Goal: Task Accomplishment & Management: Complete application form

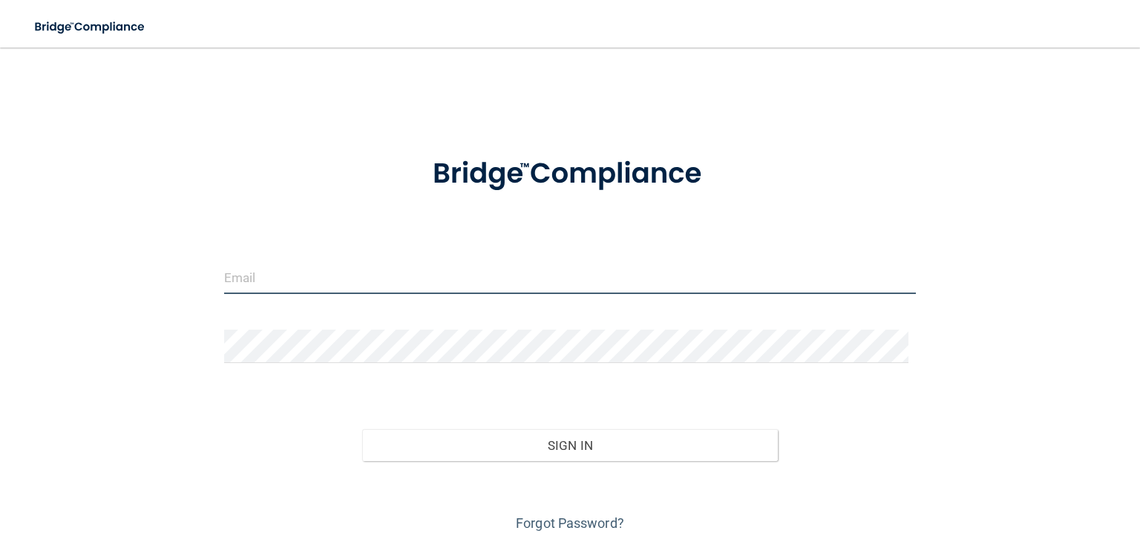
click at [426, 273] on input "email" at bounding box center [570, 277] width 692 height 33
type input "[EMAIL_ADDRESS][DOMAIN_NAME]"
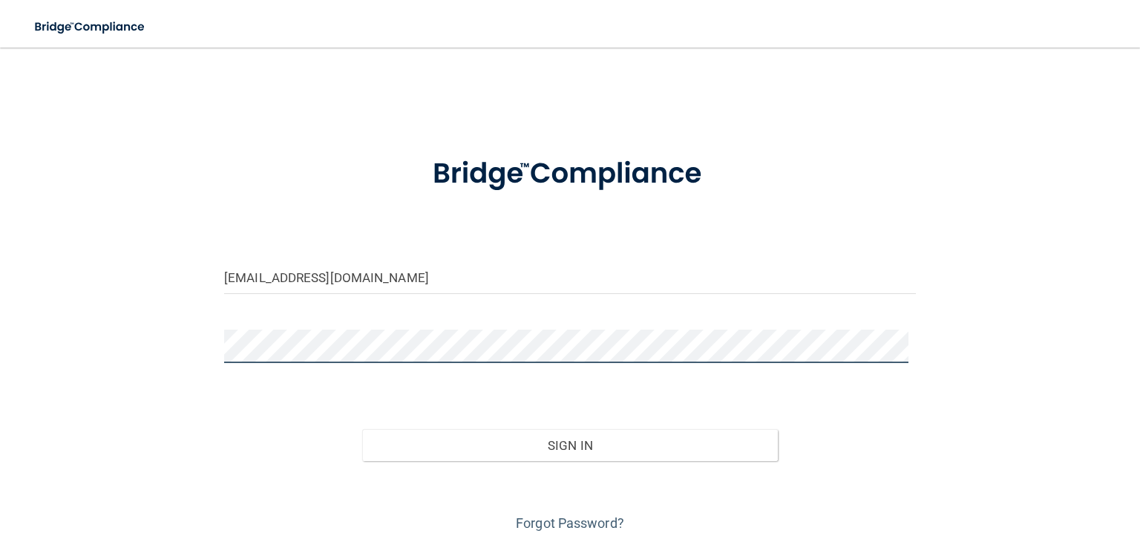
click at [362, 429] on button "Sign In" at bounding box center [569, 445] width 415 height 33
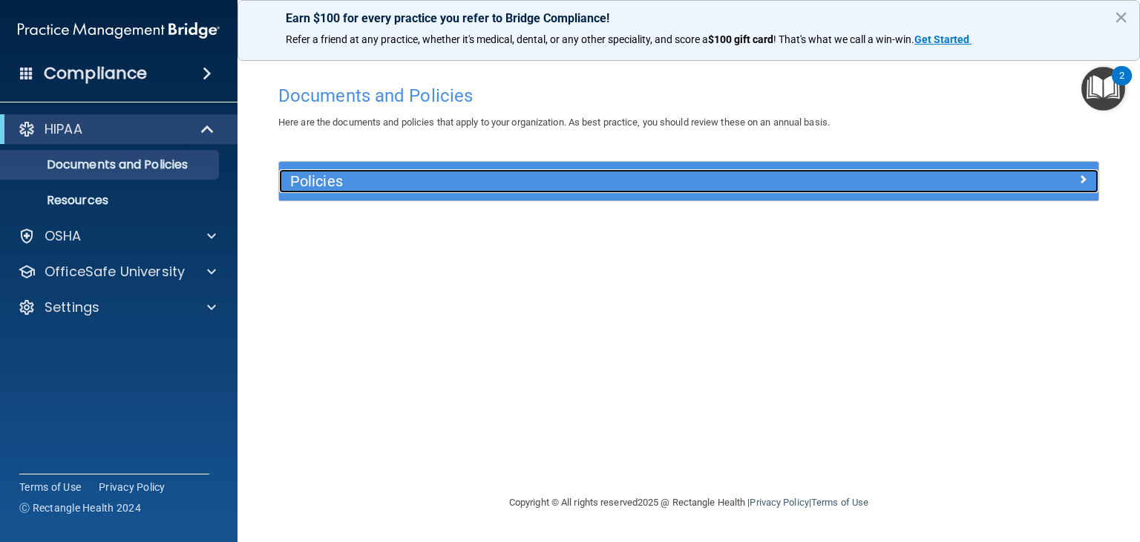
click at [1087, 174] on span at bounding box center [1083, 179] width 9 height 18
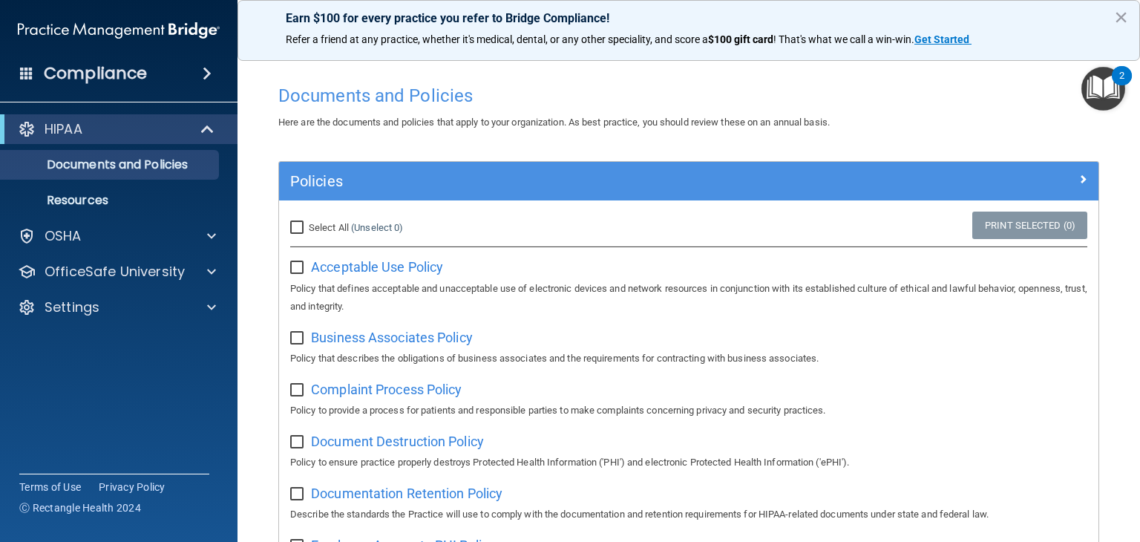
click at [299, 238] on div "Select All (Unselect 0) Unselect All" at bounding box center [415, 228] width 273 height 33
click at [298, 232] on input "Select All (Unselect 0) Unselect All" at bounding box center [298, 228] width 17 height 12
checkbox input "true"
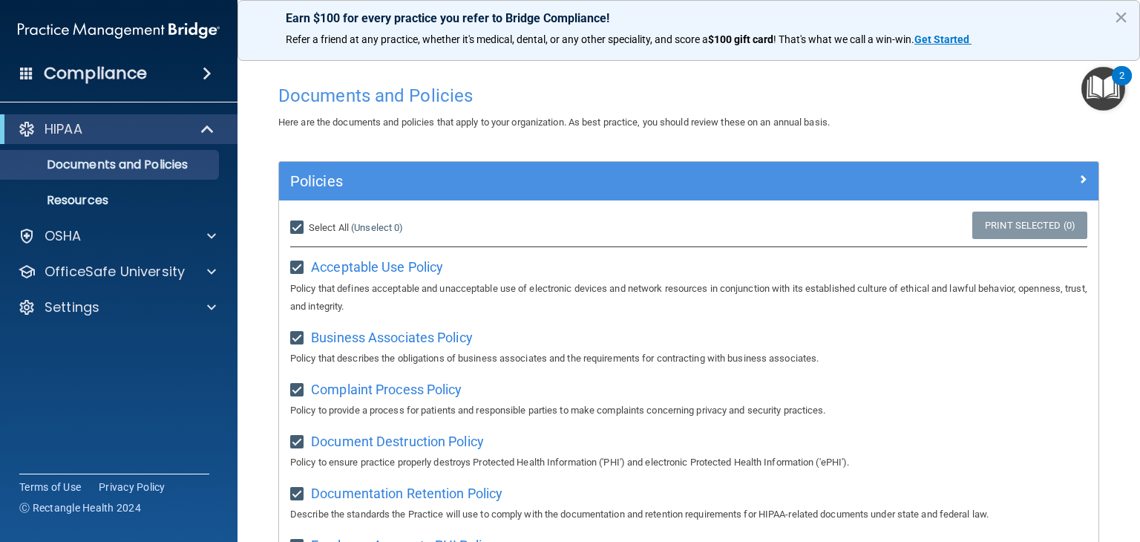
checkbox input "true"
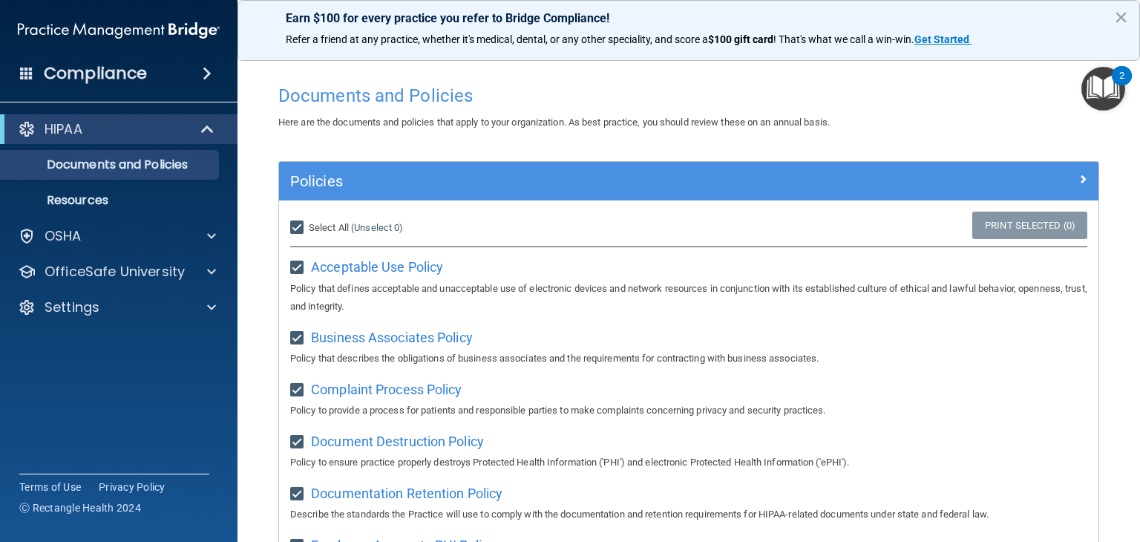
checkbox input "true"
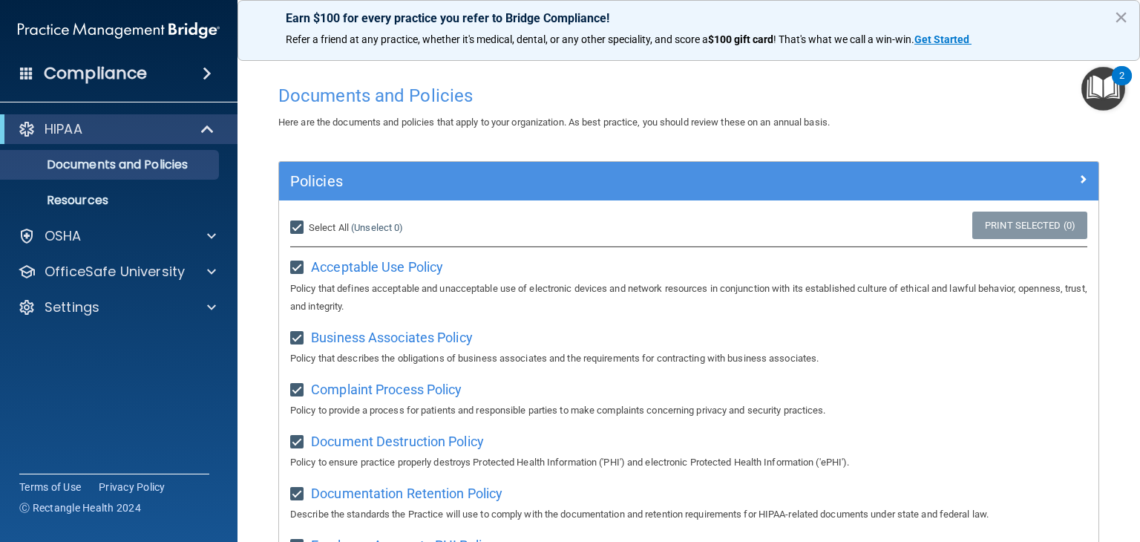
checkbox input "true"
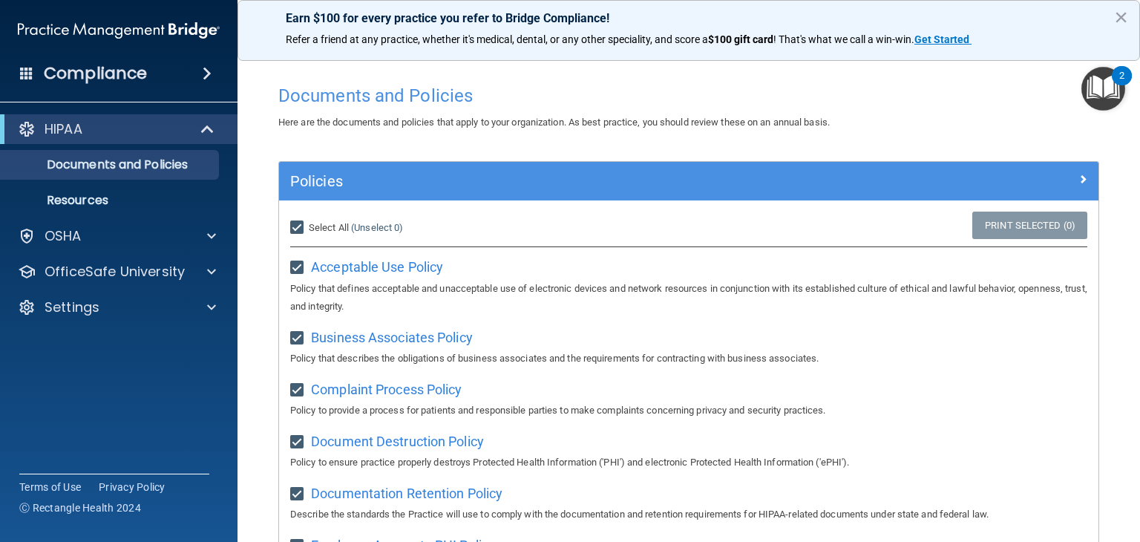
checkbox input "true"
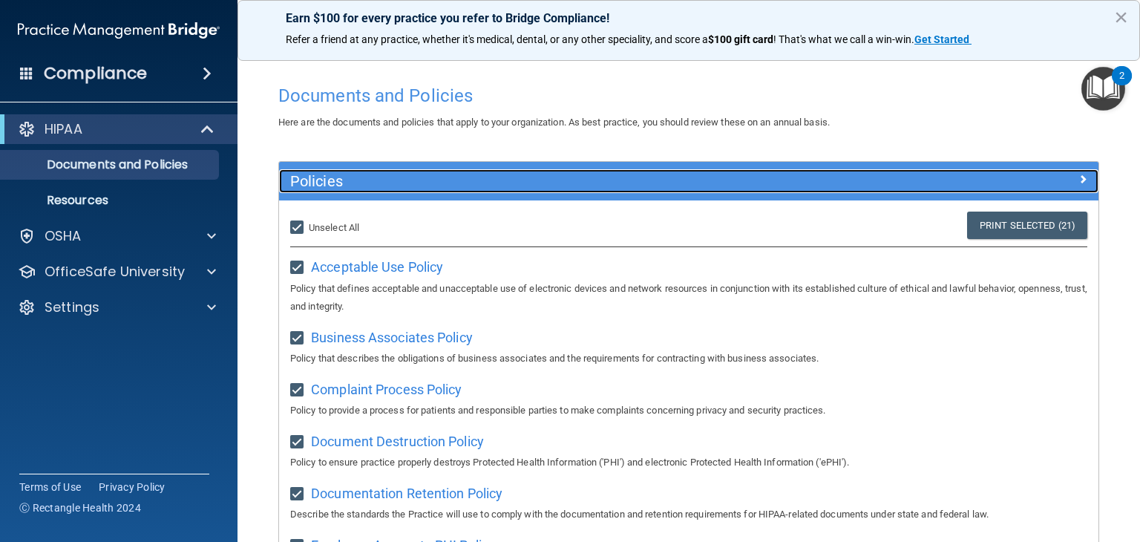
click at [1047, 186] on div at bounding box center [996, 178] width 205 height 18
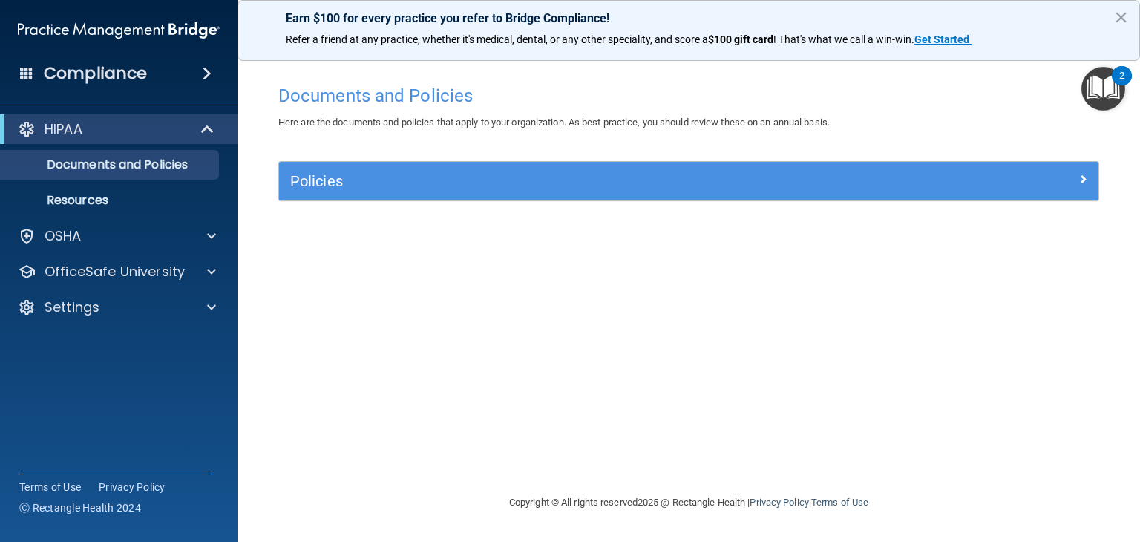
click at [203, 74] on span at bounding box center [207, 74] width 9 height 18
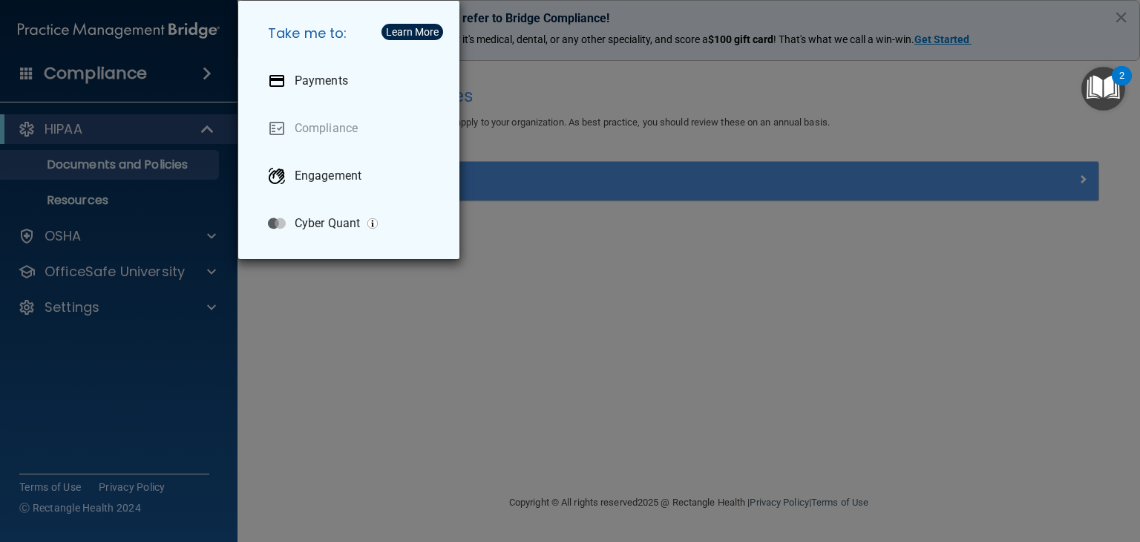
click at [340, 275] on div "Take me to: Payments Compliance Engagement Cyber Quant" at bounding box center [570, 271] width 1140 height 542
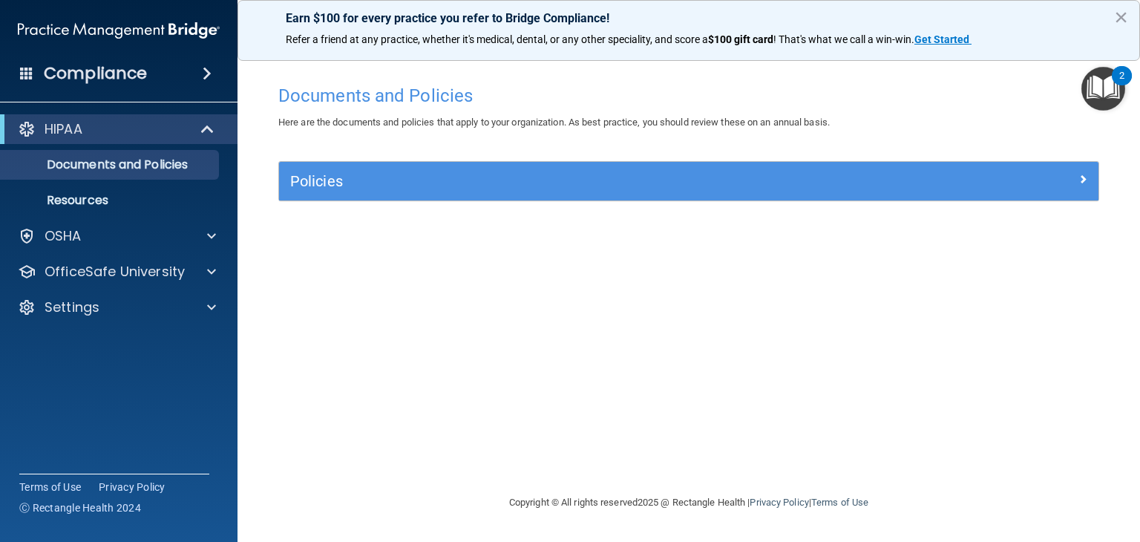
click at [1103, 87] on img "Open Resource Center, 2 new notifications" at bounding box center [1104, 89] width 44 height 44
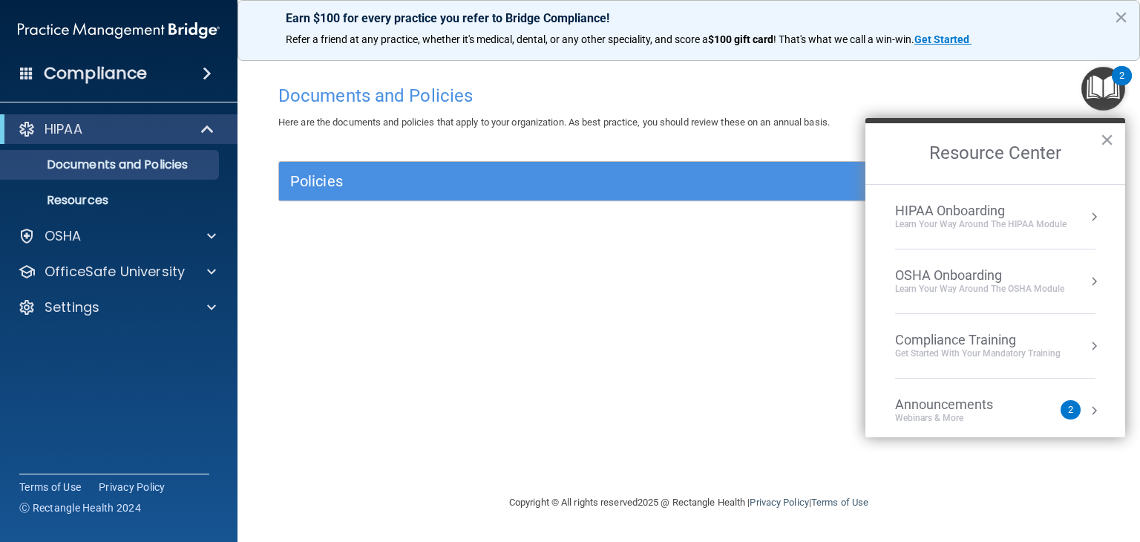
click at [811, 369] on div "Documents and Policies Here are the documents and policies that apply to your o…" at bounding box center [688, 285] width 843 height 416
click at [185, 235] on div "OSHA" at bounding box center [99, 236] width 184 height 18
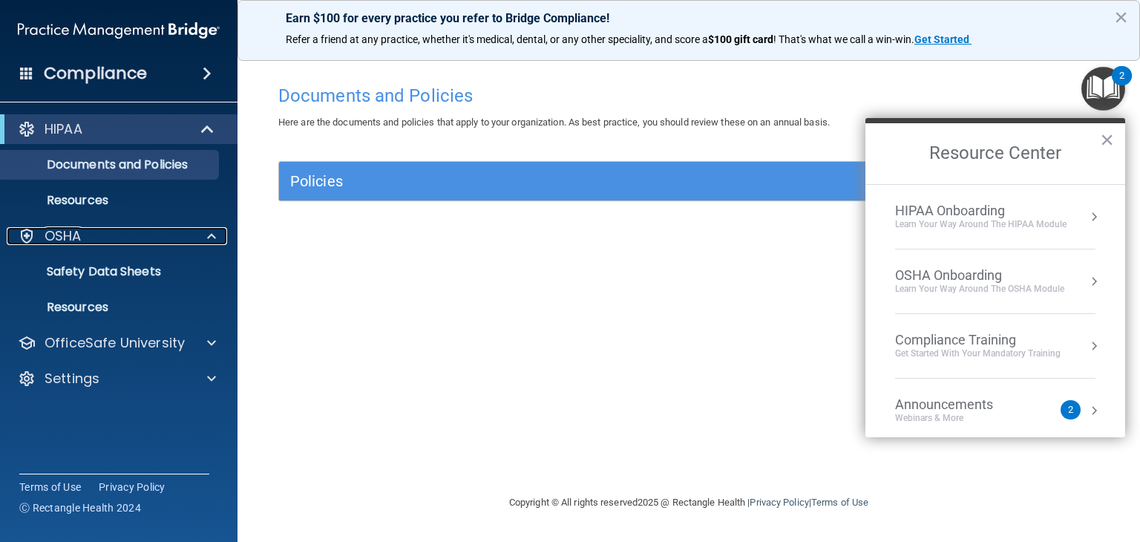
click at [223, 229] on div at bounding box center [209, 236] width 37 height 18
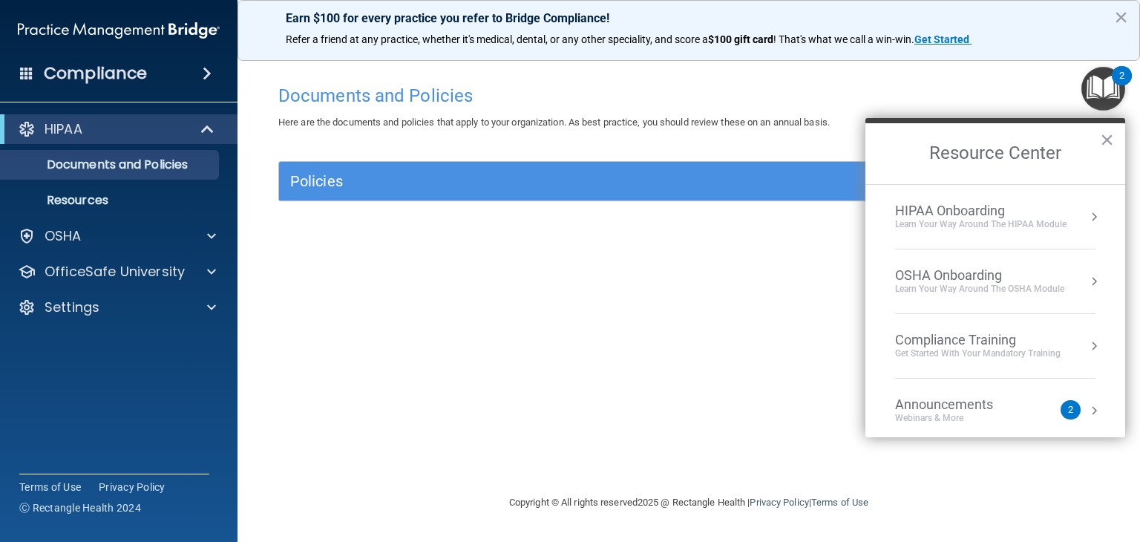
click at [757, 288] on div "Documents and Policies Here are the documents and policies that apply to your o…" at bounding box center [688, 285] width 843 height 416
click at [1120, 136] on h2 "Resource Center" at bounding box center [996, 153] width 260 height 61
click at [1115, 137] on h2 "Resource Center" at bounding box center [996, 153] width 260 height 61
click at [1109, 137] on button "×" at bounding box center [1107, 140] width 14 height 24
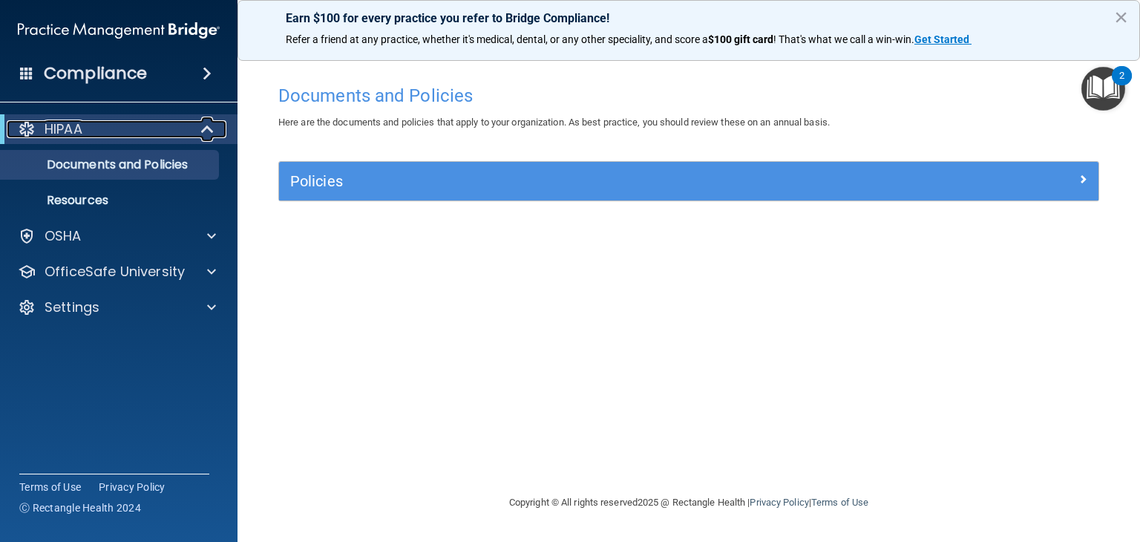
click at [203, 138] on span at bounding box center [209, 129] width 13 height 18
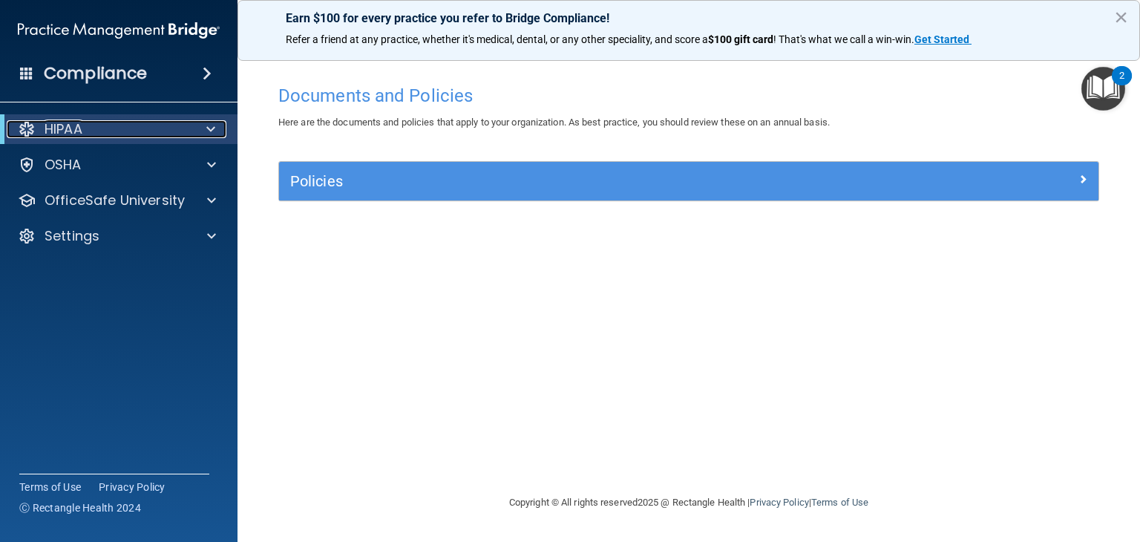
click at [214, 131] on span at bounding box center [210, 129] width 9 height 18
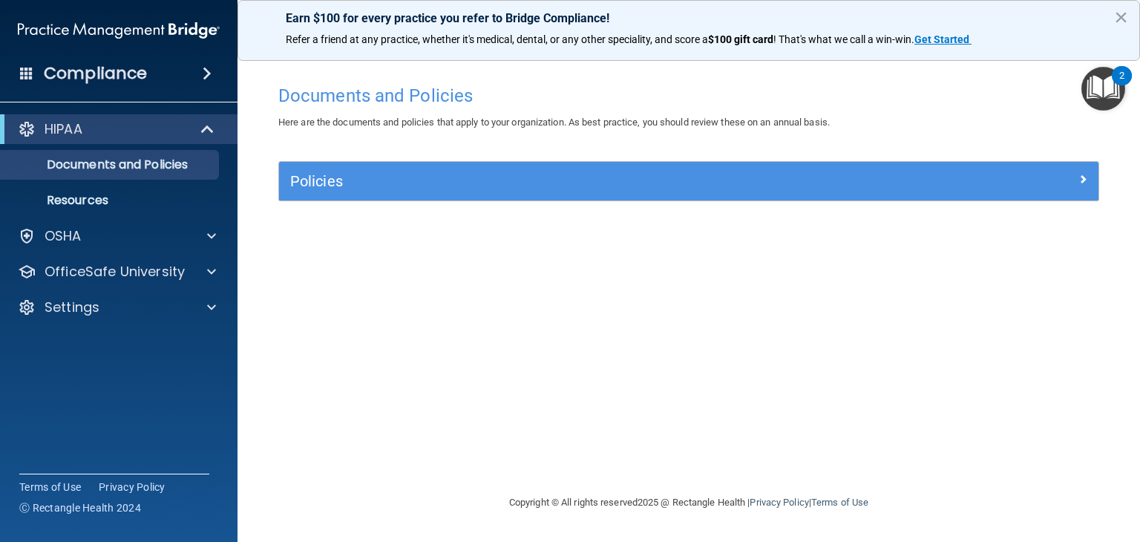
click at [203, 72] on span at bounding box center [207, 74] width 9 height 18
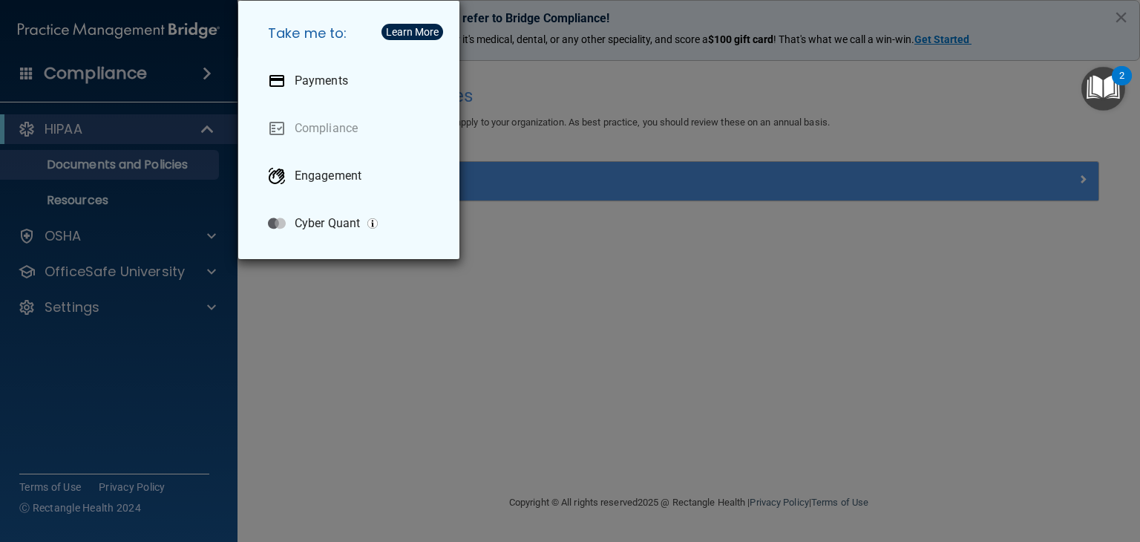
click at [282, 280] on div "Take me to: Payments Compliance Engagement Cyber Quant" at bounding box center [570, 271] width 1140 height 542
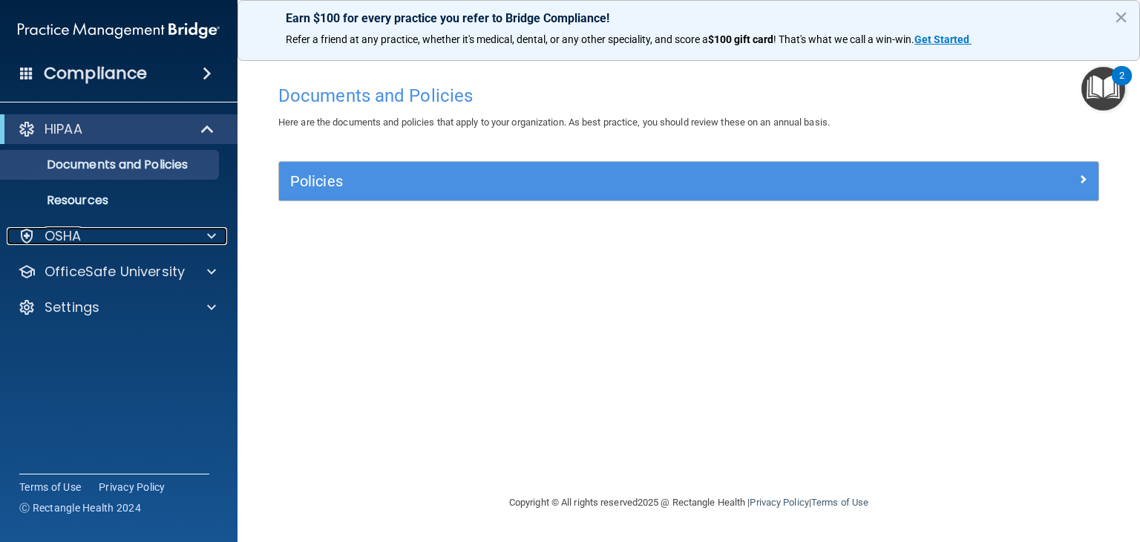
click at [213, 243] on span at bounding box center [211, 236] width 9 height 18
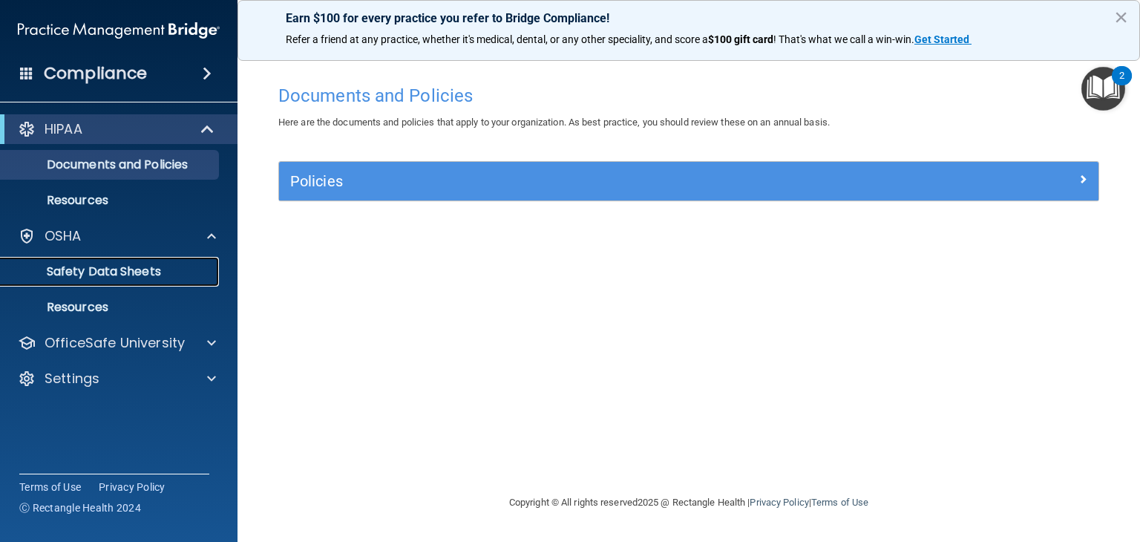
click at [154, 276] on p "Safety Data Sheets" at bounding box center [111, 271] width 203 height 15
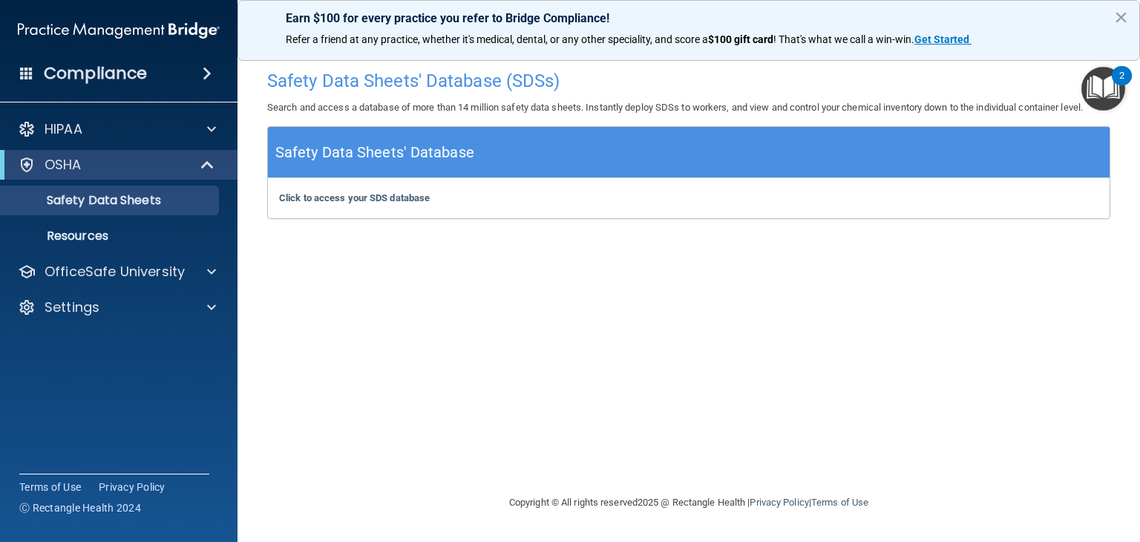
click at [396, 153] on h5 "Safety Data Sheets' Database" at bounding box center [374, 153] width 199 height 26
click at [370, 195] on b "Click to access your SDS database" at bounding box center [354, 197] width 151 height 11
click at [203, 268] on div at bounding box center [209, 272] width 37 height 18
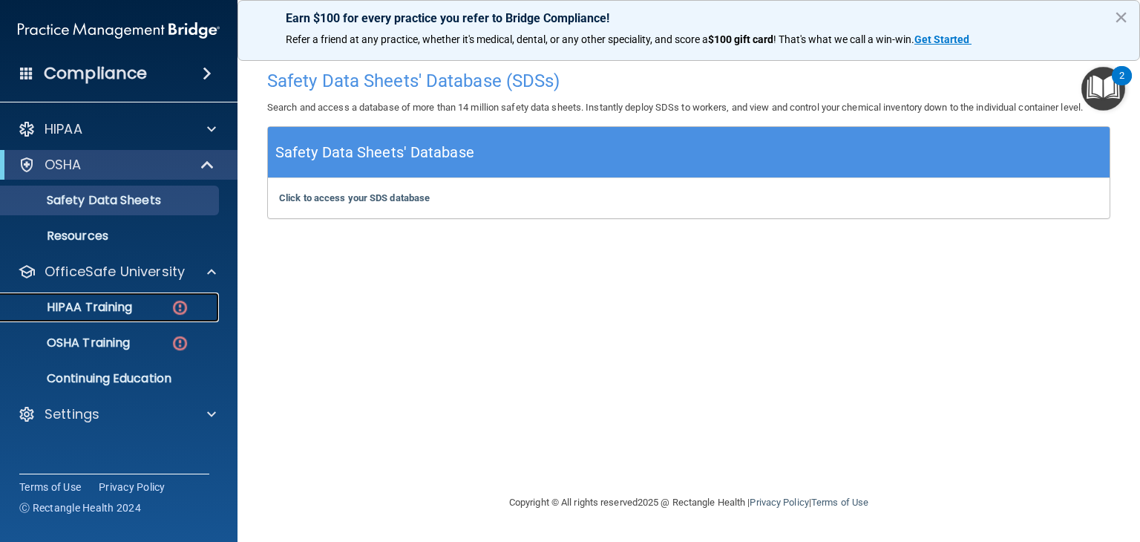
drag, startPoint x: 148, startPoint y: 308, endPoint x: 169, endPoint y: 304, distance: 21.1
click at [169, 304] on div "HIPAA Training" at bounding box center [111, 307] width 203 height 15
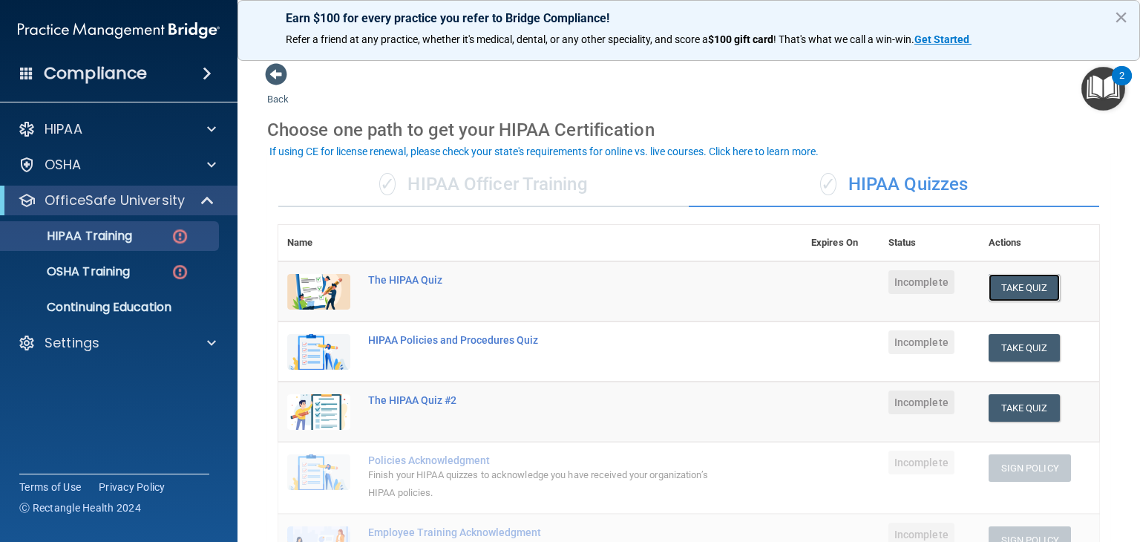
click at [1022, 284] on button "Take Quiz" at bounding box center [1024, 287] width 71 height 27
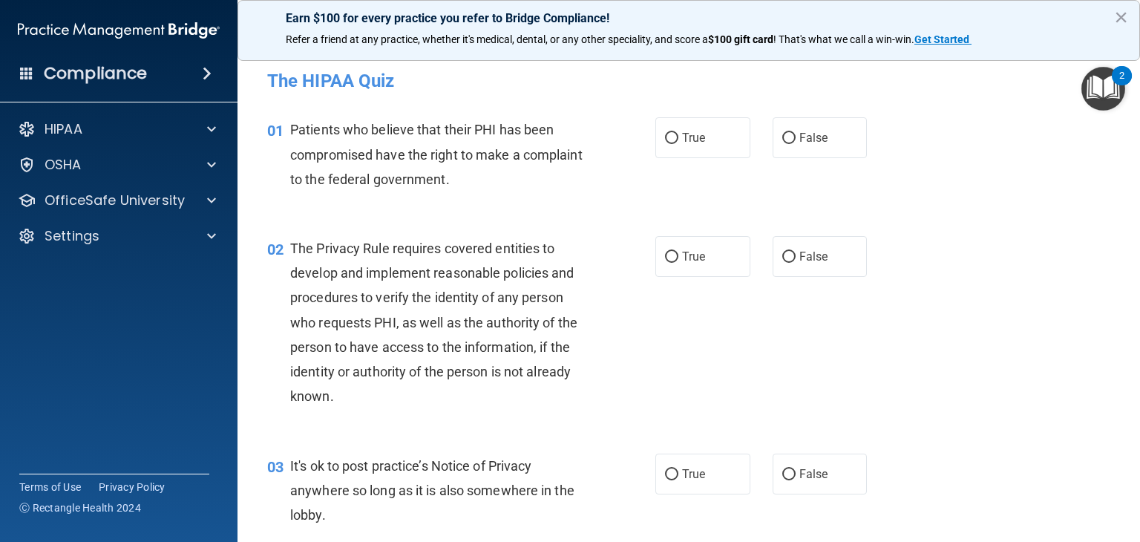
click at [665, 134] on input "True" at bounding box center [671, 138] width 13 height 11
radio input "true"
click at [683, 267] on label "True" at bounding box center [703, 256] width 95 height 41
click at [679, 263] on input "True" at bounding box center [671, 257] width 13 height 11
radio input "true"
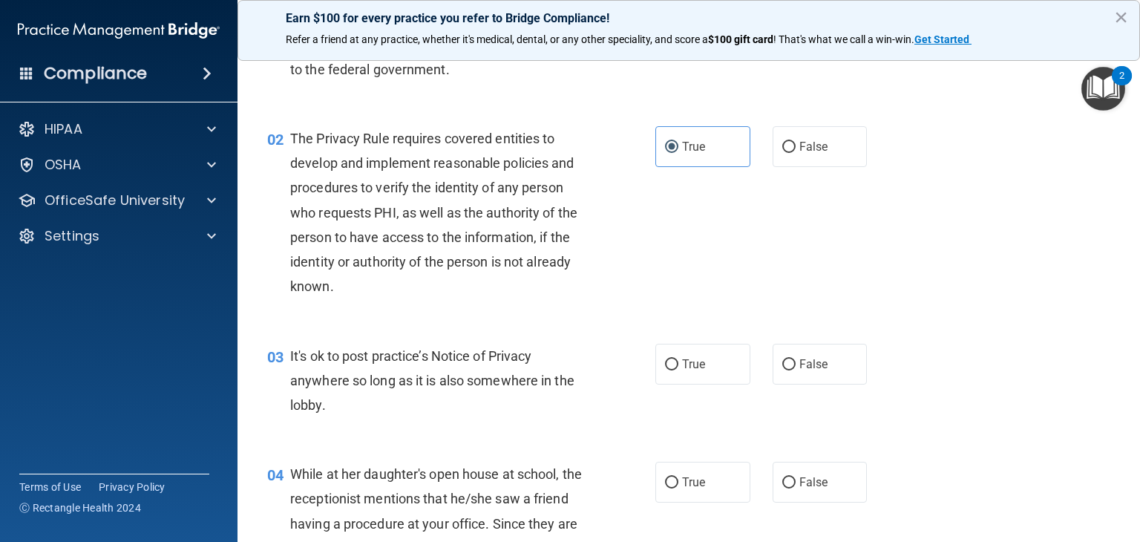
scroll to position [112, 0]
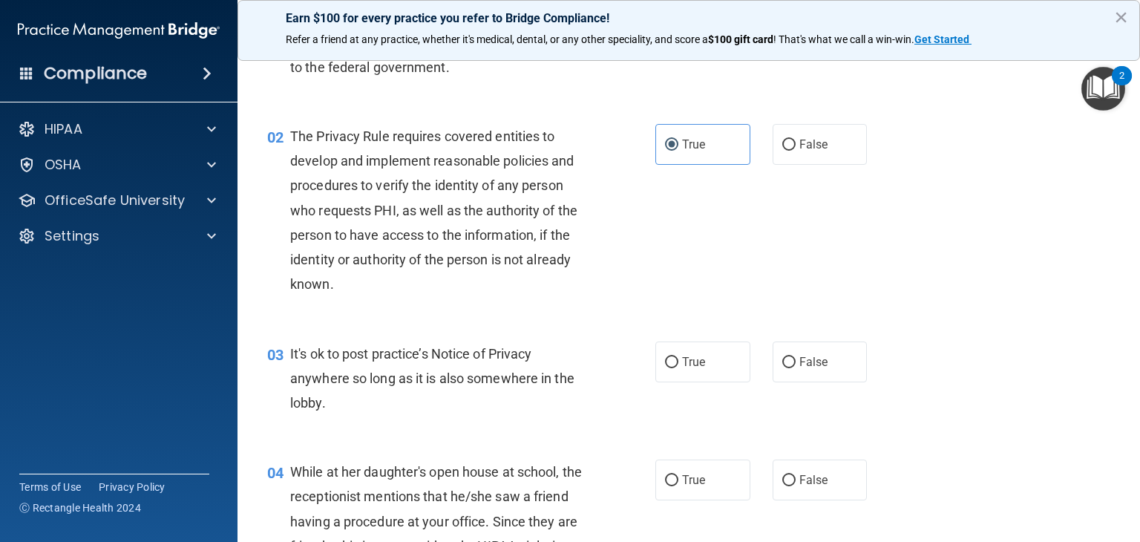
click at [776, 367] on label "False" at bounding box center [820, 362] width 95 height 41
click at [783, 367] on input "False" at bounding box center [789, 362] width 13 height 11
radio input "true"
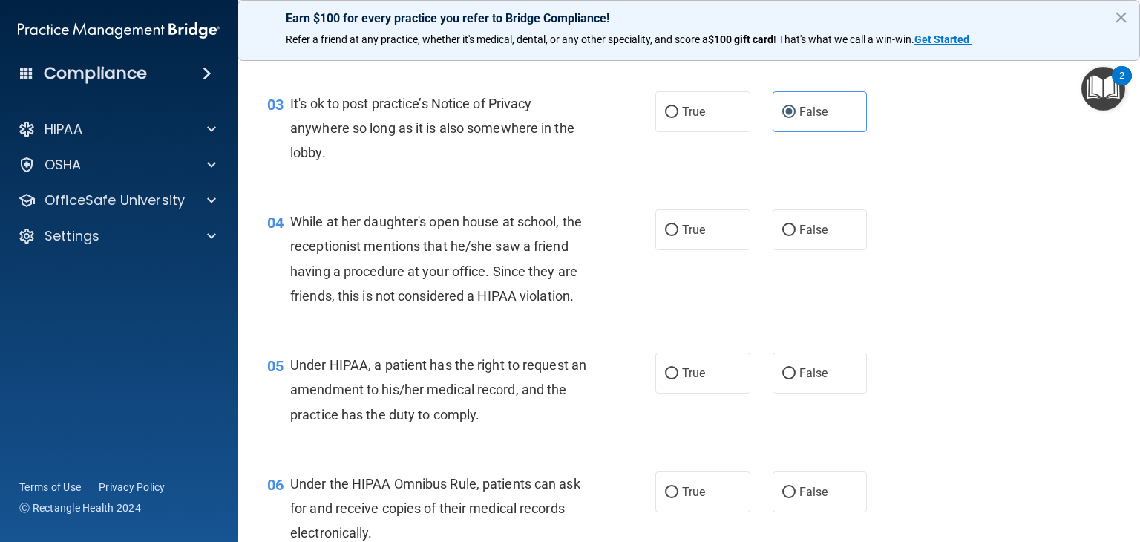
scroll to position [374, 0]
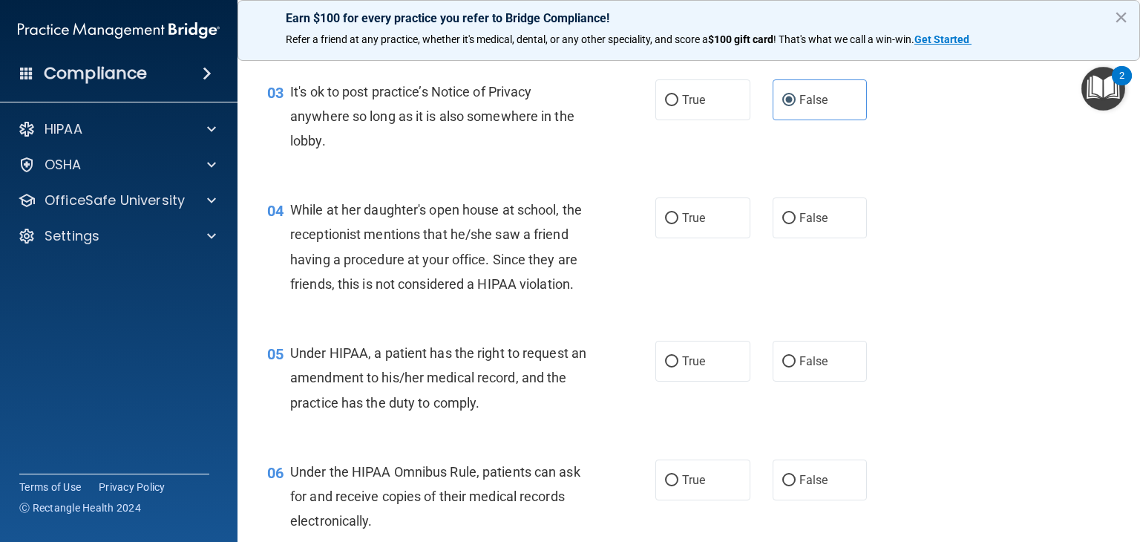
click at [817, 220] on span "False" at bounding box center [814, 218] width 29 height 14
click at [796, 220] on input "False" at bounding box center [789, 218] width 13 height 11
radio input "true"
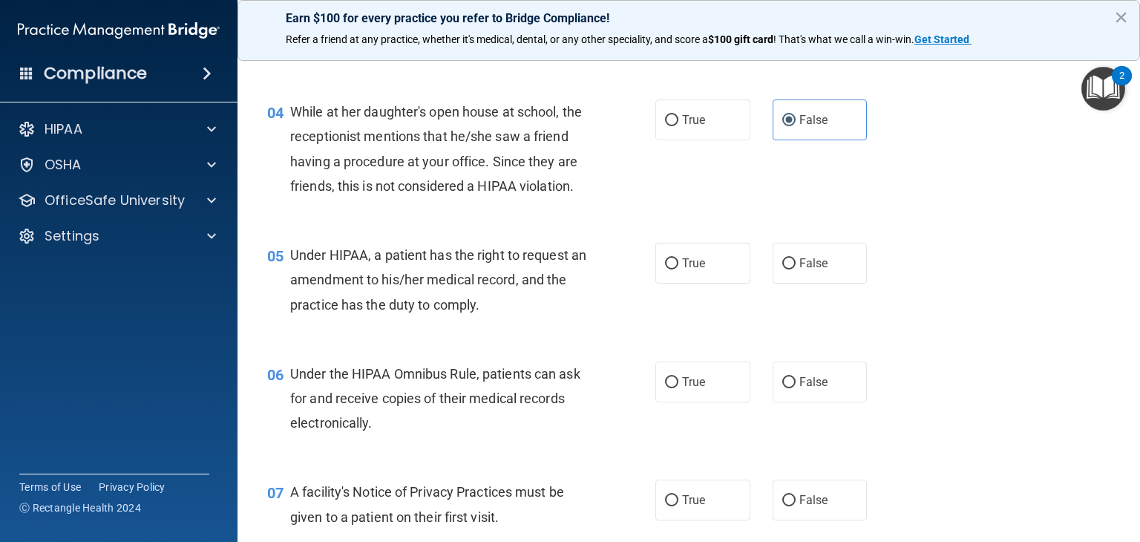
scroll to position [472, 0]
click at [683, 278] on label "True" at bounding box center [703, 263] width 95 height 41
click at [679, 269] on input "True" at bounding box center [671, 263] width 13 height 11
radio input "true"
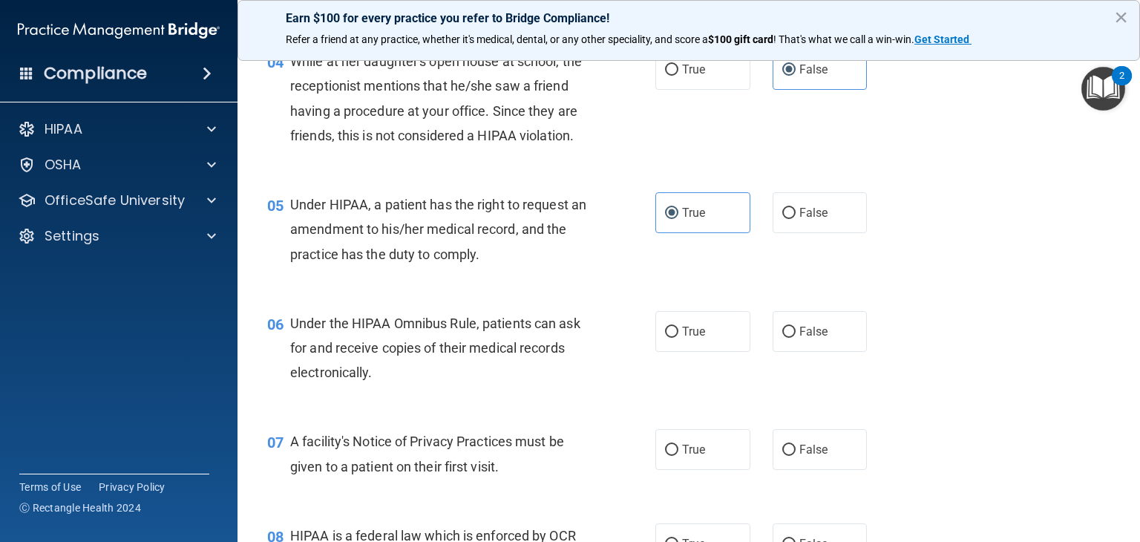
scroll to position [536, 0]
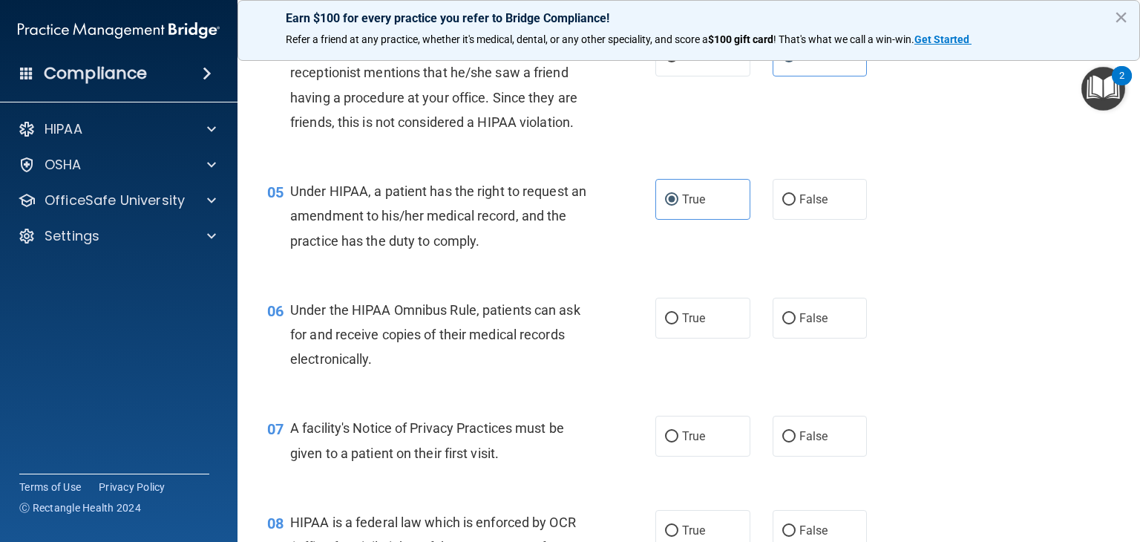
click at [693, 325] on span "True" at bounding box center [693, 318] width 23 height 14
click at [679, 324] on input "True" at bounding box center [671, 318] width 13 height 11
radio input "true"
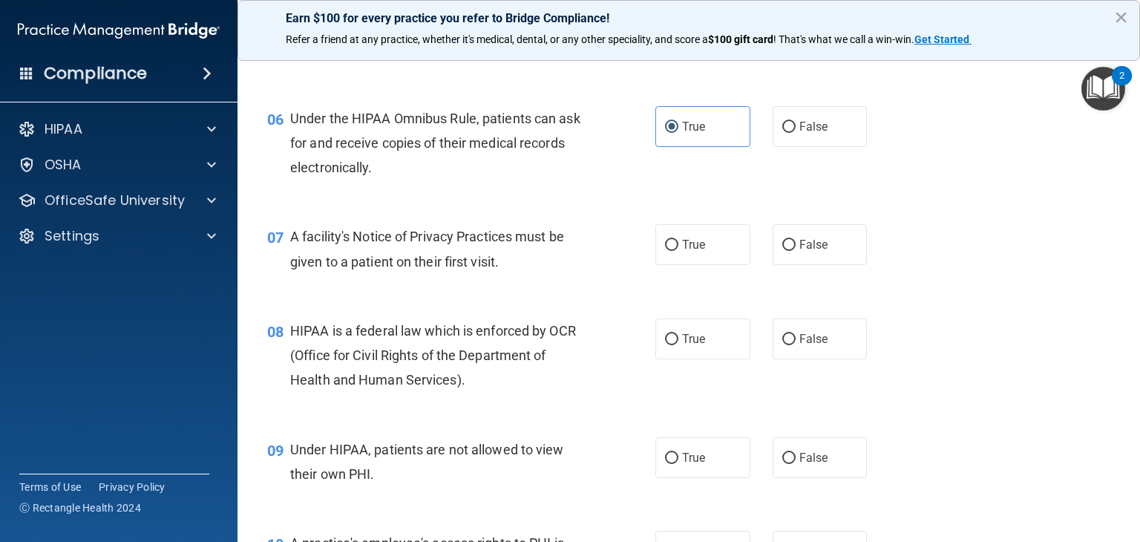
scroll to position [729, 0]
click at [709, 264] on label "True" at bounding box center [703, 243] width 95 height 41
click at [679, 249] on input "True" at bounding box center [671, 243] width 13 height 11
radio input "true"
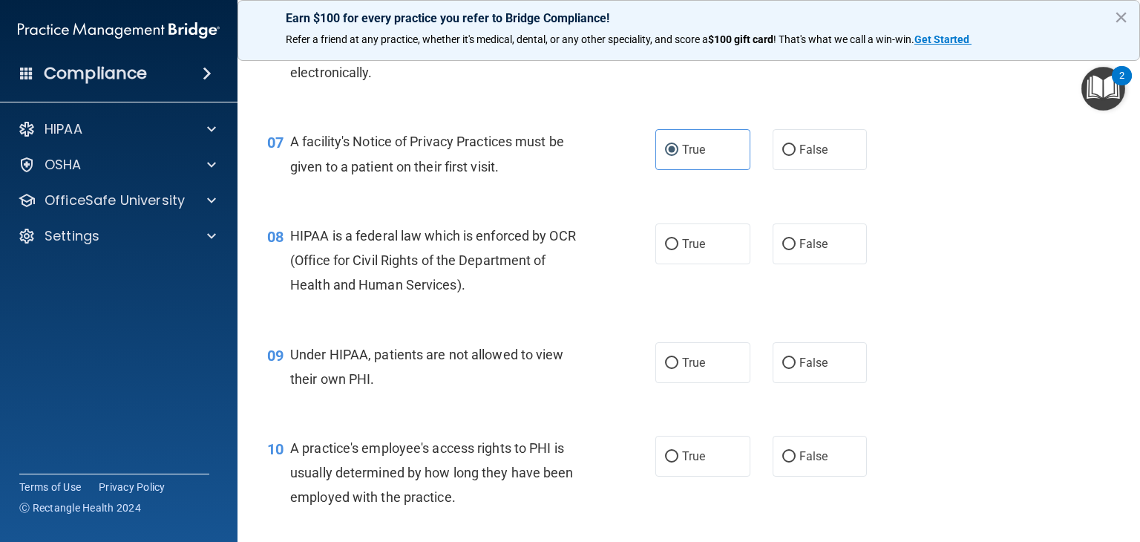
scroll to position [824, 0]
click at [680, 263] on label "True" at bounding box center [703, 242] width 95 height 41
click at [679, 249] on input "True" at bounding box center [671, 243] width 13 height 11
radio input "true"
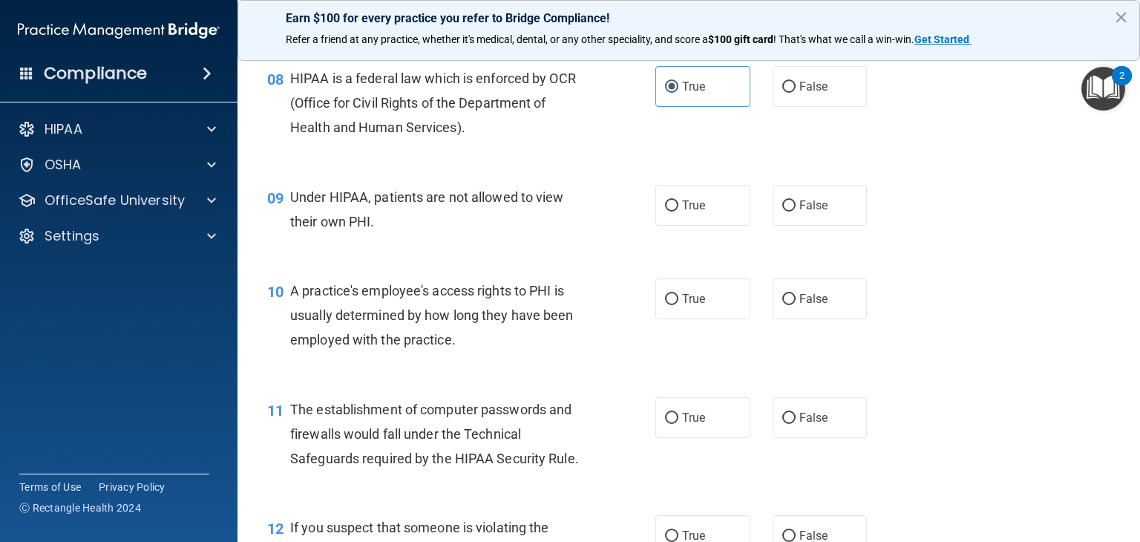
scroll to position [981, 0]
drag, startPoint x: 781, startPoint y: 228, endPoint x: 771, endPoint y: 226, distance: 10.6
click at [773, 224] on label "False" at bounding box center [820, 203] width 95 height 41
click at [783, 210] on input "False" at bounding box center [789, 204] width 13 height 11
radio input "true"
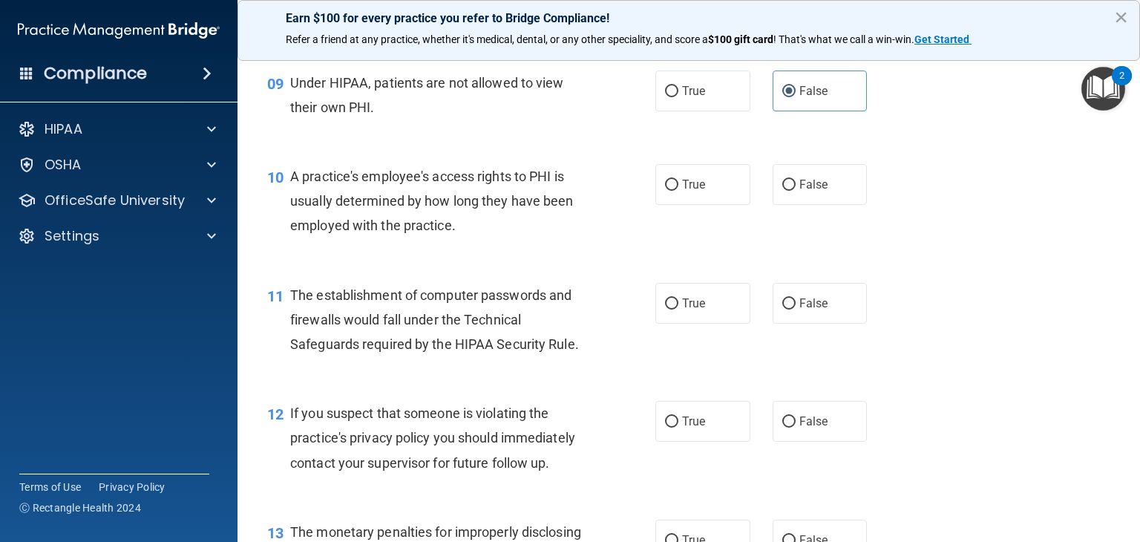
scroll to position [1096, 0]
click at [667, 203] on label "True" at bounding box center [703, 183] width 95 height 41
click at [667, 189] on input "True" at bounding box center [671, 183] width 13 height 11
radio input "true"
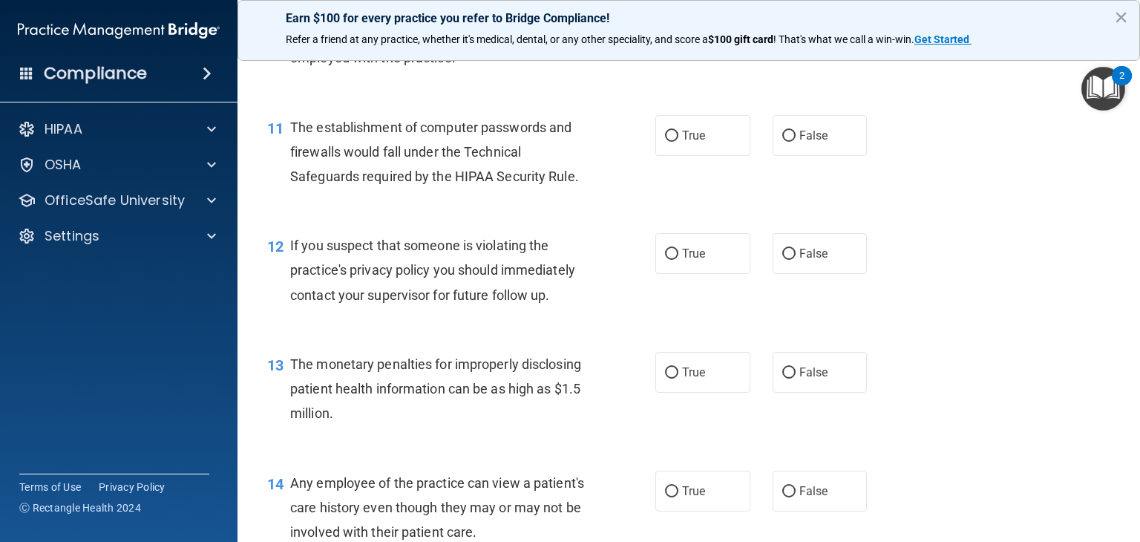
scroll to position [1265, 0]
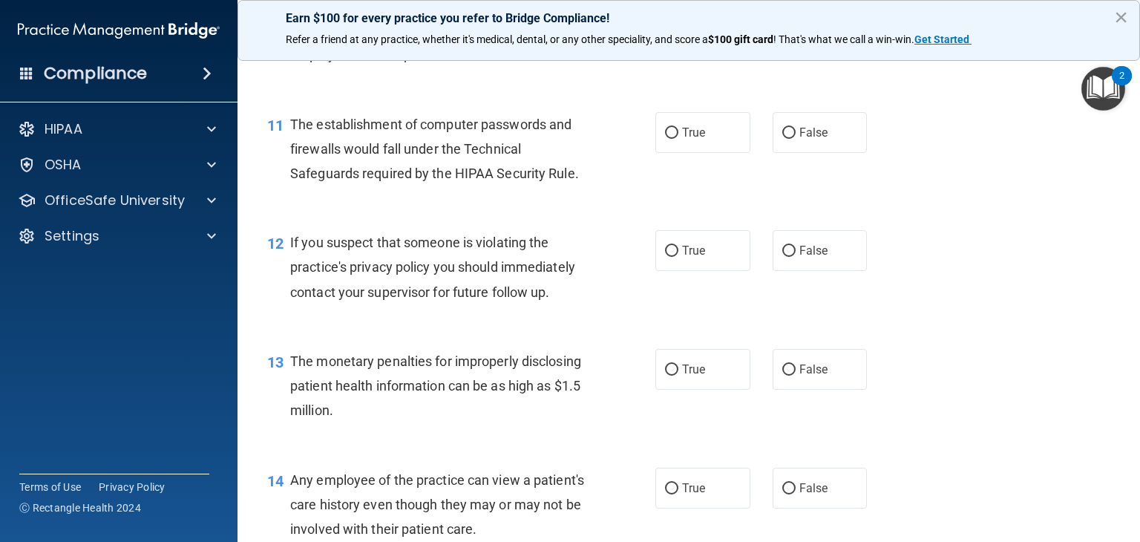
click at [690, 140] on span "True" at bounding box center [693, 132] width 23 height 14
click at [679, 139] on input "True" at bounding box center [671, 133] width 13 height 11
radio input "true"
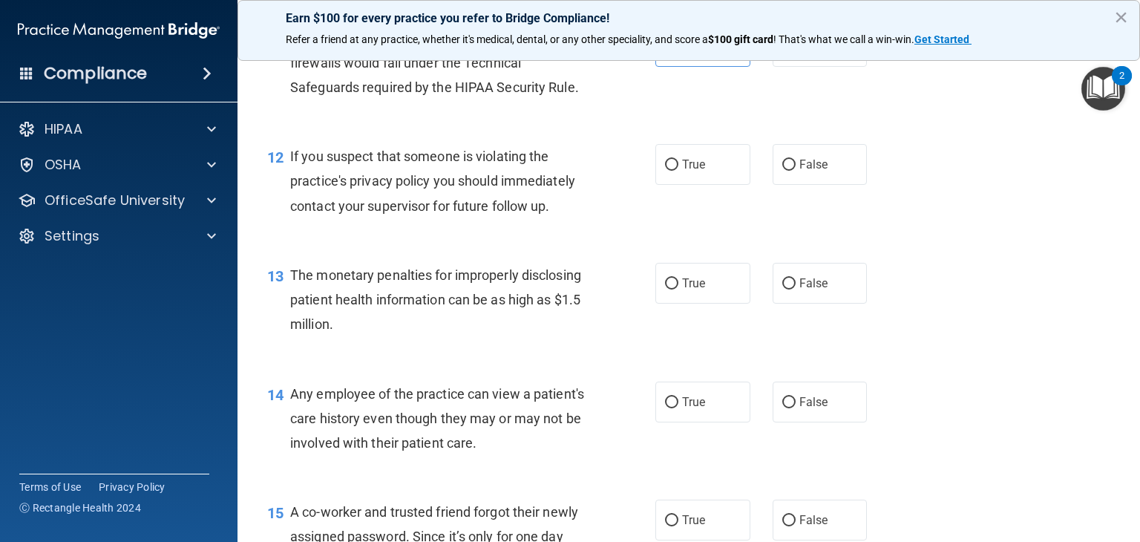
scroll to position [1376, 0]
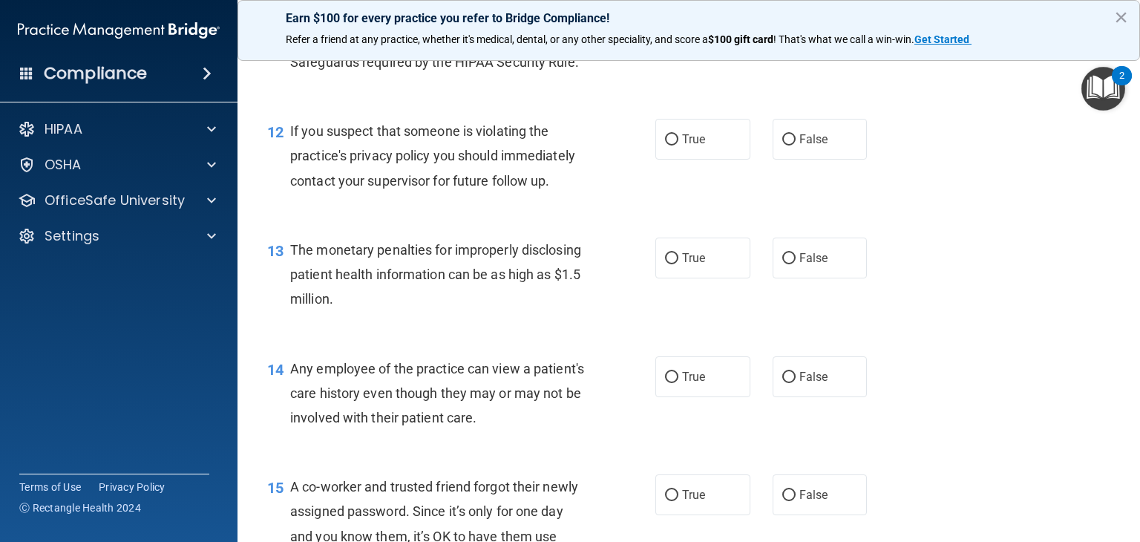
click at [710, 160] on label "True" at bounding box center [703, 139] width 95 height 41
click at [679, 146] on input "True" at bounding box center [671, 139] width 13 height 11
radio input "true"
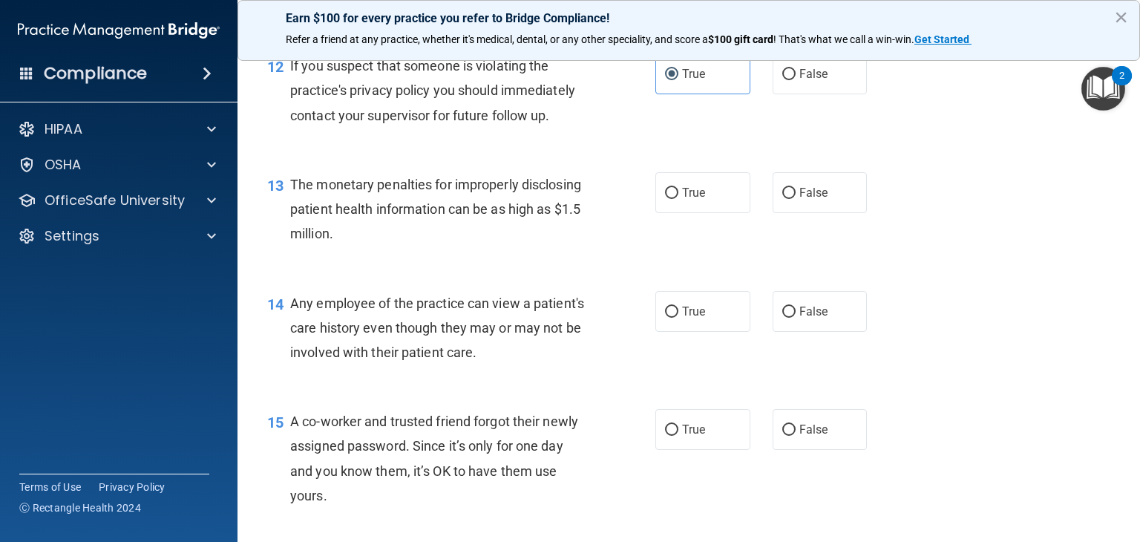
scroll to position [1445, 0]
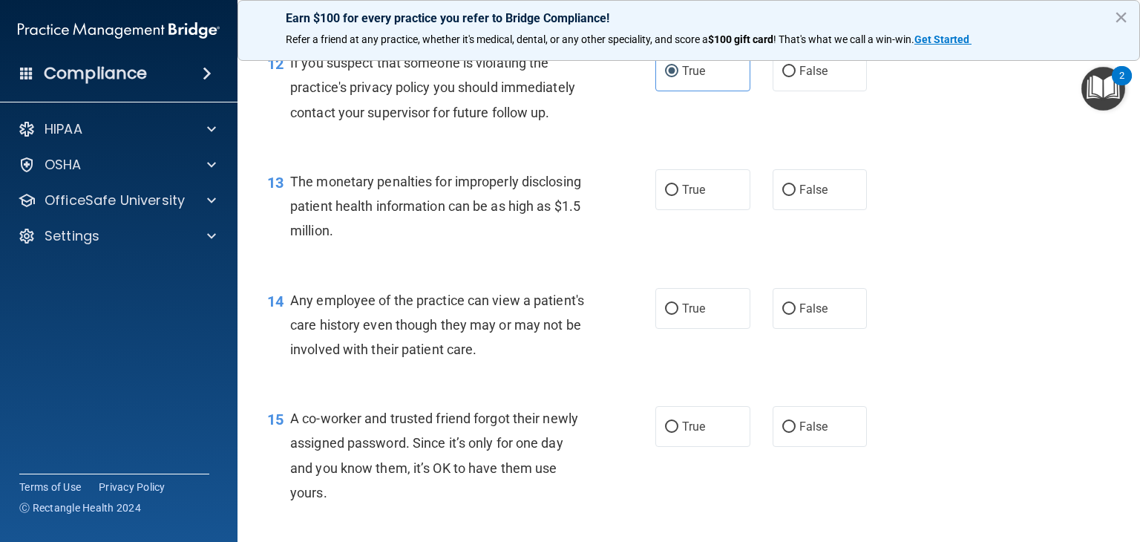
click at [682, 197] on span "True" at bounding box center [693, 190] width 23 height 14
click at [677, 196] on input "True" at bounding box center [671, 190] width 13 height 11
radio input "true"
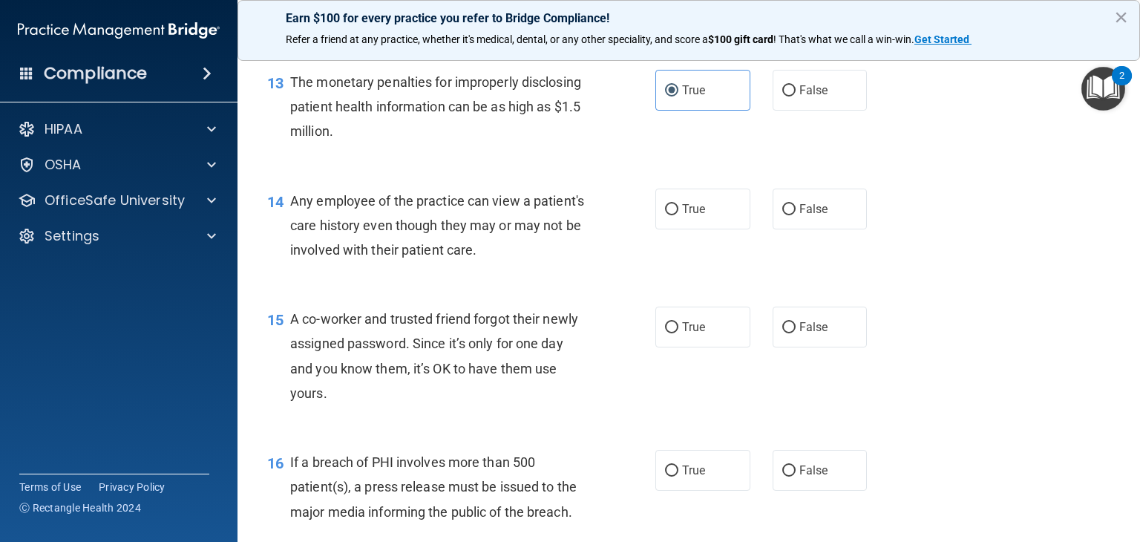
scroll to position [1553, 0]
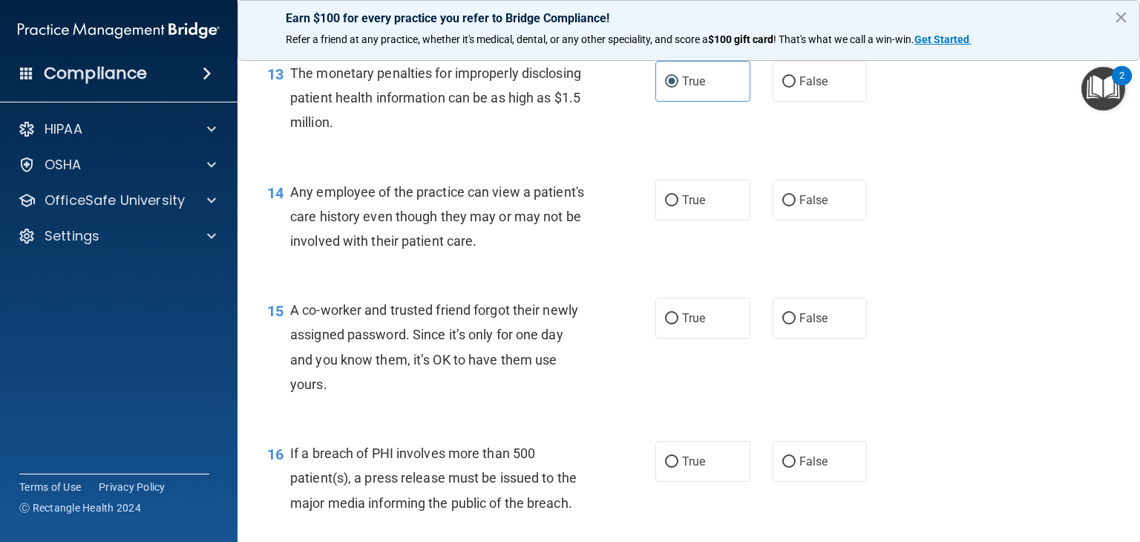
click at [783, 206] on input "False" at bounding box center [789, 200] width 13 height 11
radio input "true"
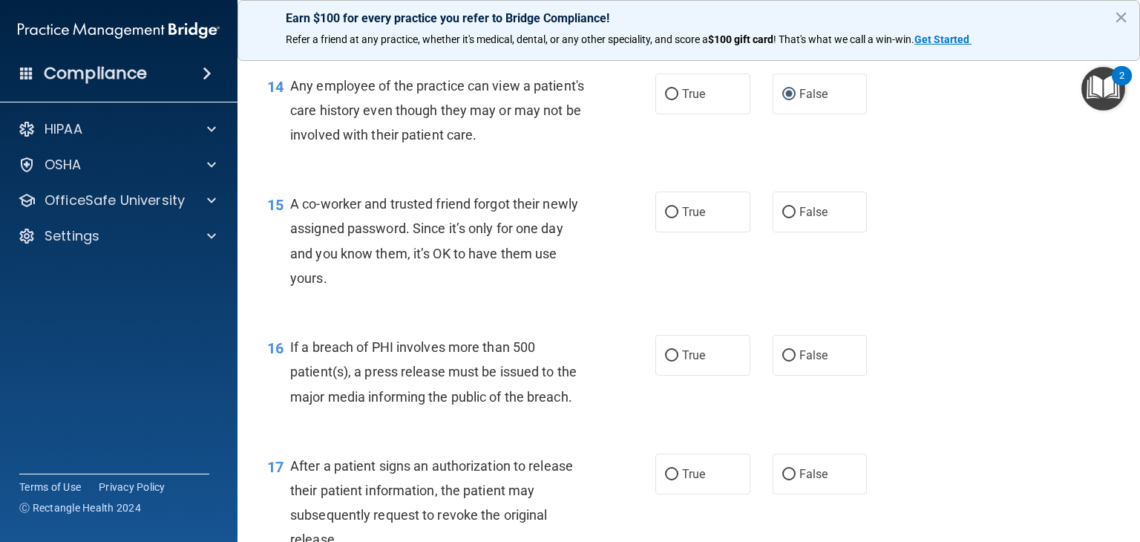
scroll to position [1660, 0]
click at [796, 232] on label "False" at bounding box center [820, 211] width 95 height 41
click at [796, 218] on input "False" at bounding box center [789, 211] width 13 height 11
radio input "true"
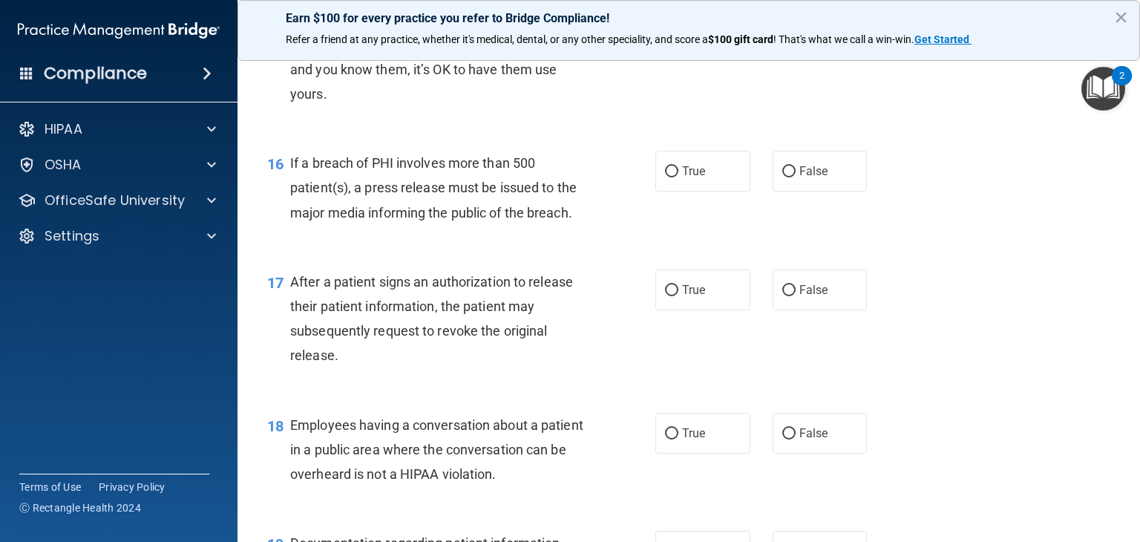
scroll to position [1844, 0]
click at [774, 191] on label "False" at bounding box center [820, 170] width 95 height 41
click at [783, 177] on input "False" at bounding box center [789, 171] width 13 height 11
radio input "true"
click at [719, 191] on label "True" at bounding box center [703, 170] width 95 height 41
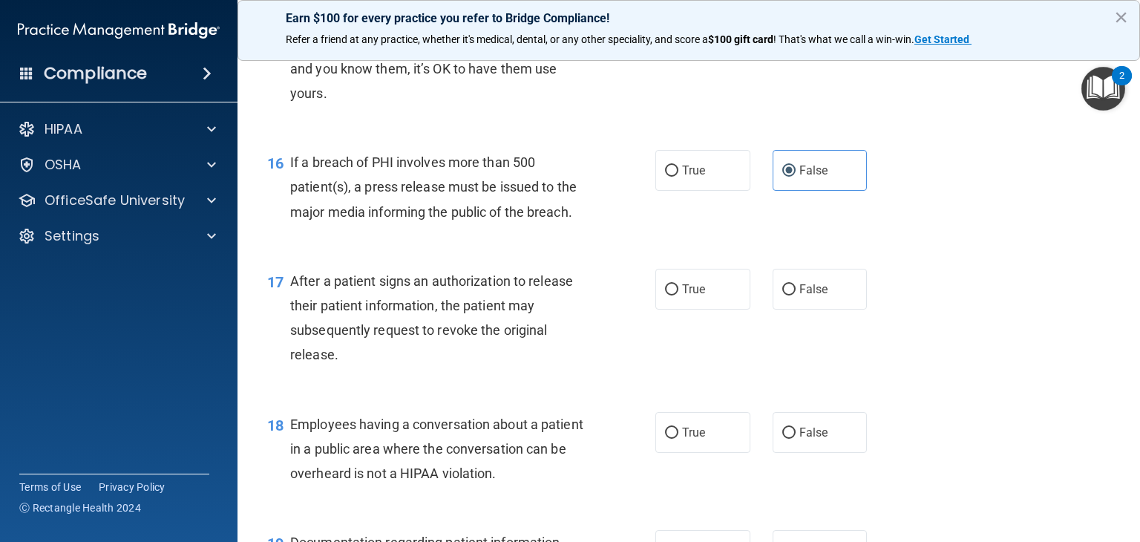
click at [679, 177] on input "True" at bounding box center [671, 171] width 13 height 11
radio input "true"
radio input "false"
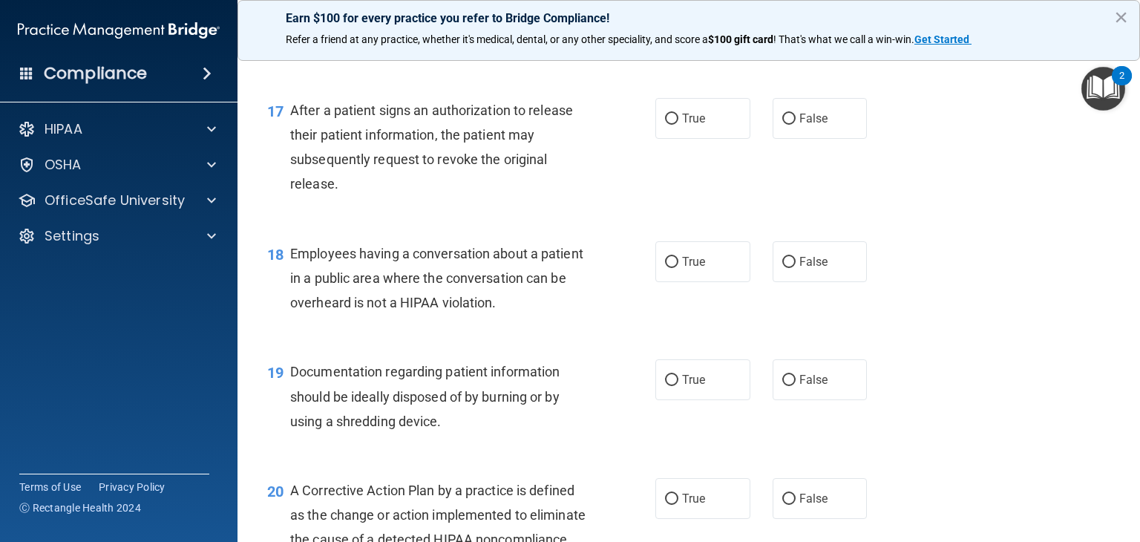
scroll to position [2016, 0]
click at [677, 138] on label "True" at bounding box center [703, 117] width 95 height 41
click at [677, 124] on input "True" at bounding box center [671, 118] width 13 height 11
radio input "true"
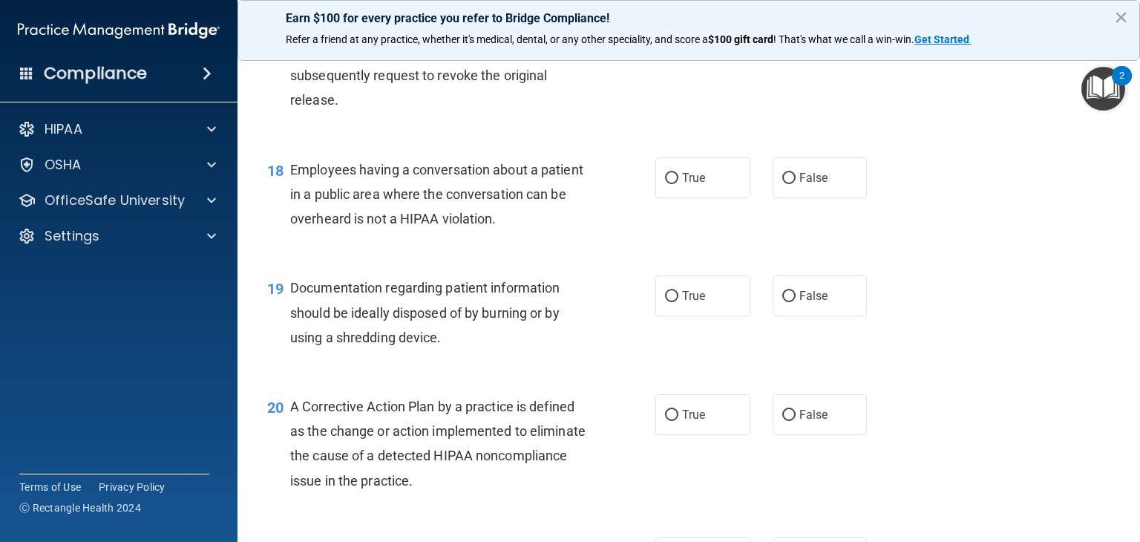
scroll to position [2100, 0]
click at [692, 184] on span "True" at bounding box center [693, 177] width 23 height 14
click at [679, 183] on input "True" at bounding box center [671, 177] width 13 height 11
radio input "true"
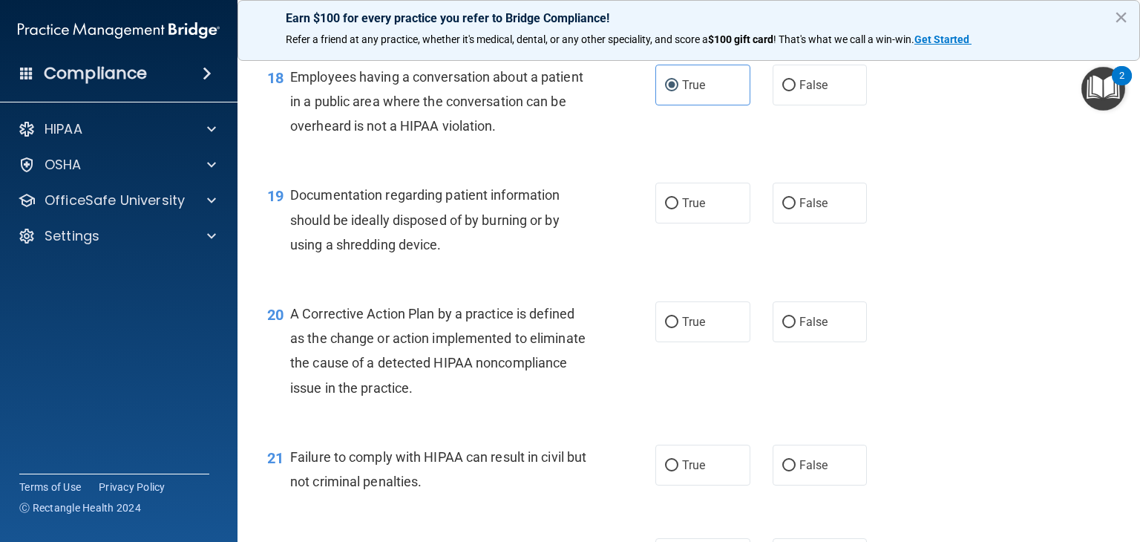
scroll to position [2196, 0]
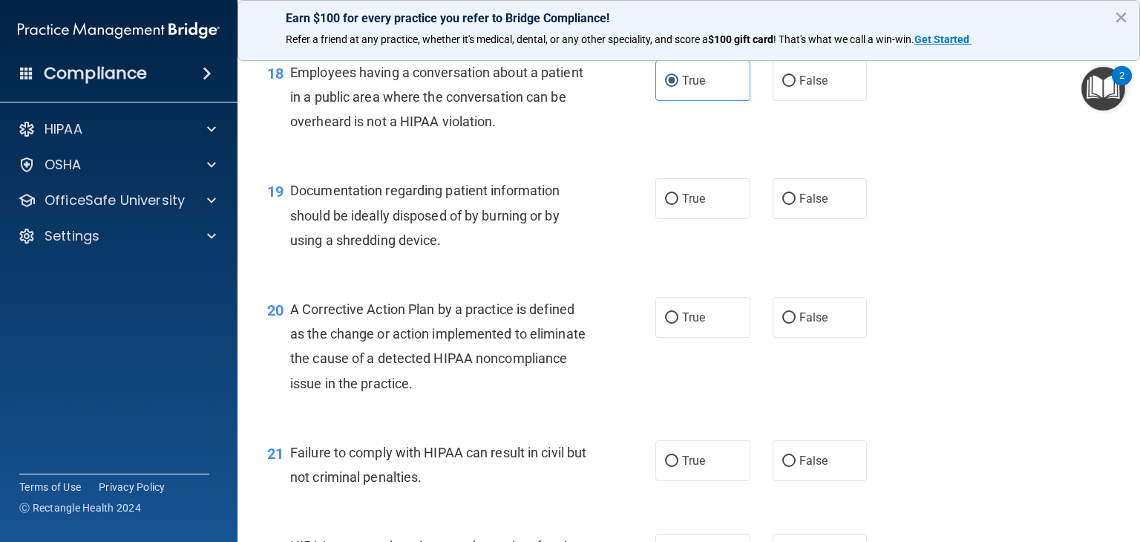
click at [692, 219] on label "True" at bounding box center [703, 198] width 95 height 41
click at [679, 205] on input "True" at bounding box center [671, 199] width 13 height 11
radio input "true"
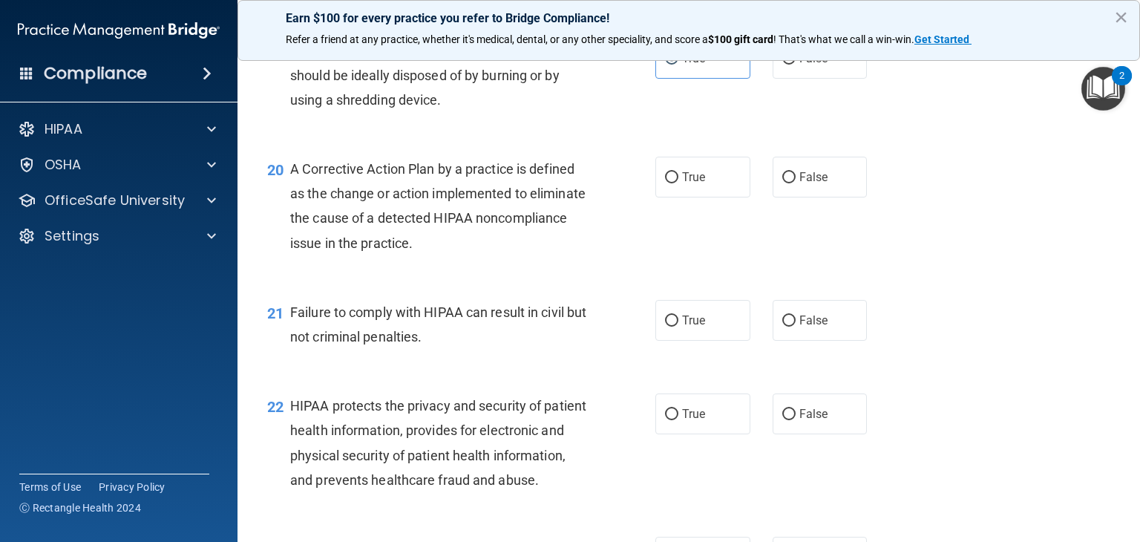
scroll to position [2339, 0]
click at [692, 182] on span "True" at bounding box center [693, 175] width 23 height 14
click at [679, 181] on input "True" at bounding box center [671, 175] width 13 height 11
radio input "true"
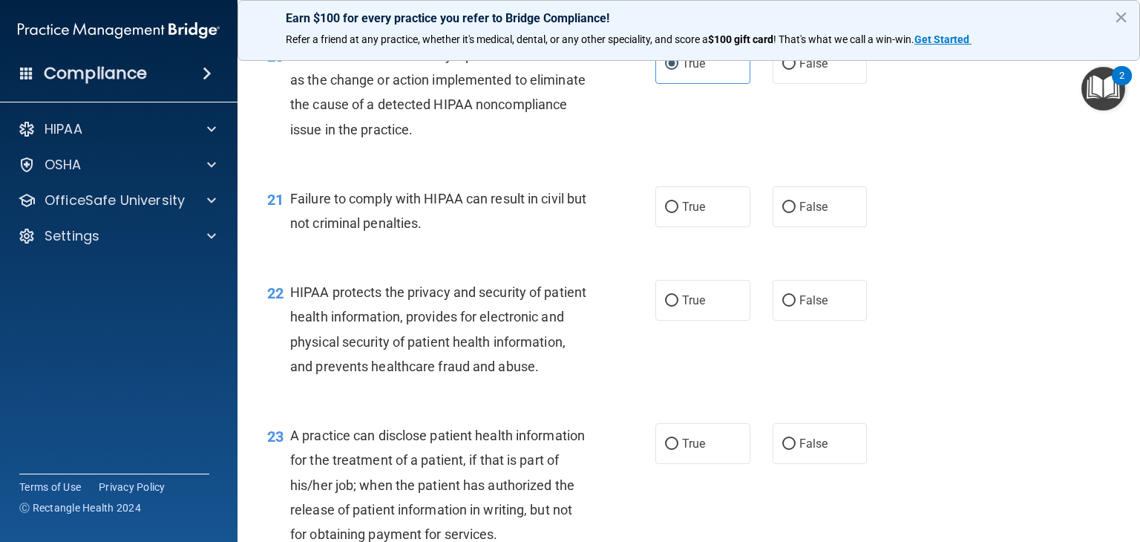
scroll to position [2475, 0]
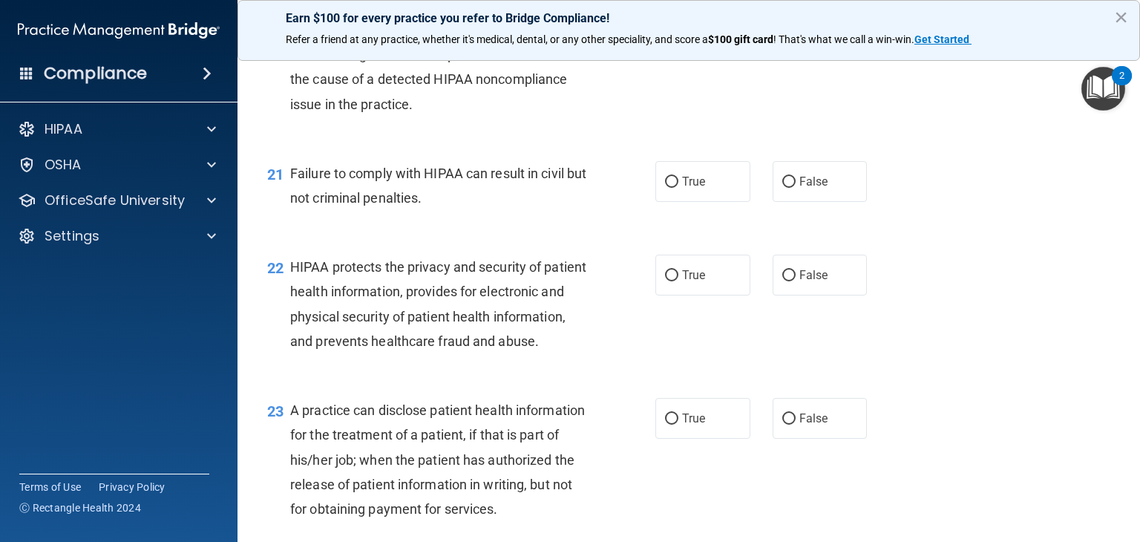
click at [707, 202] on label "True" at bounding box center [703, 181] width 95 height 41
click at [679, 188] on input "True" at bounding box center [671, 182] width 13 height 11
radio input "true"
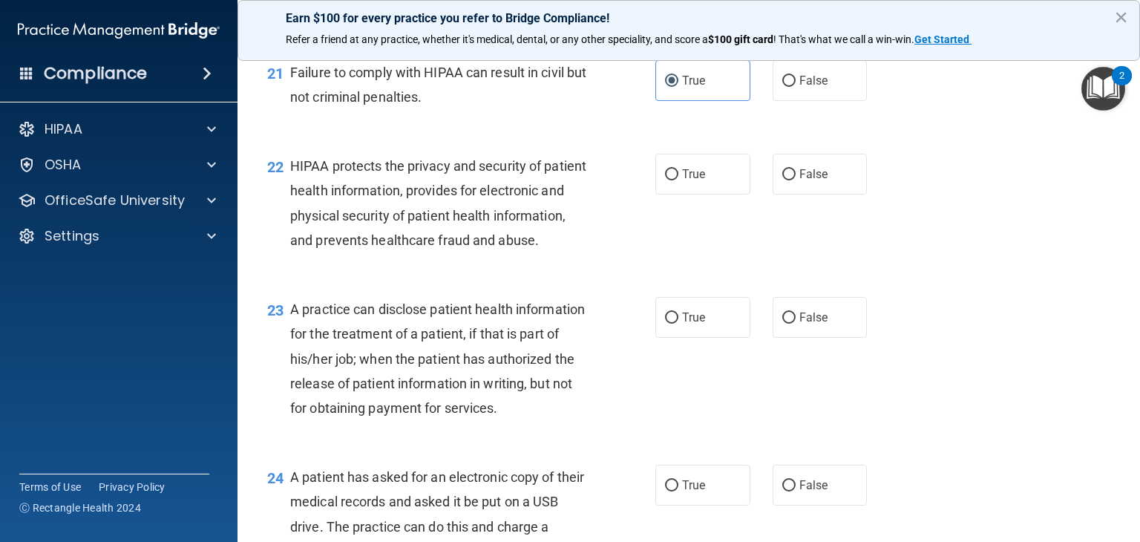
scroll to position [2577, 0]
click at [705, 185] on label "True" at bounding box center [703, 173] width 95 height 41
click at [679, 180] on input "True" at bounding box center [671, 174] width 13 height 11
radio input "true"
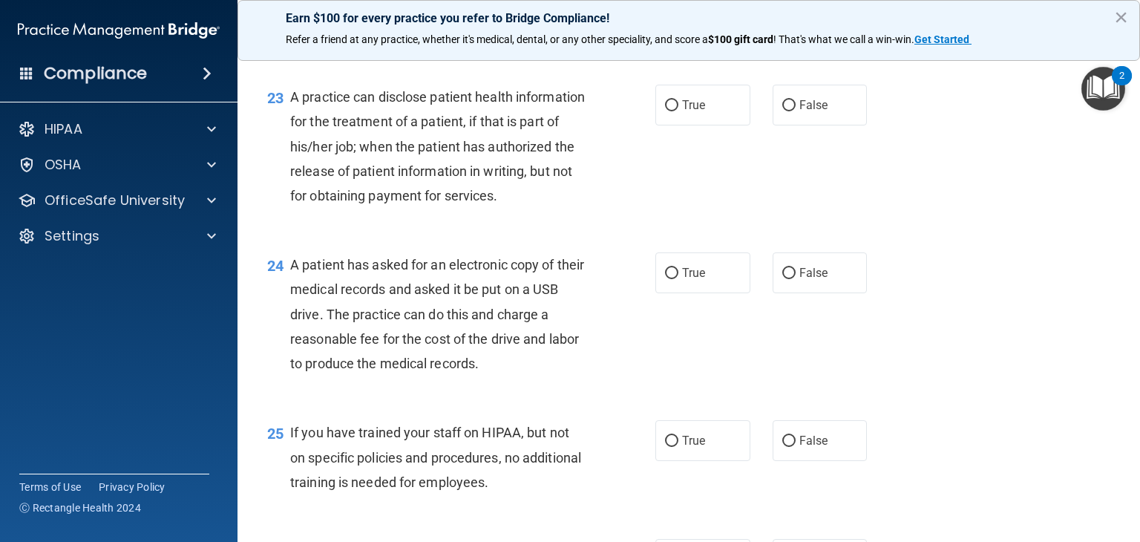
scroll to position [2792, 0]
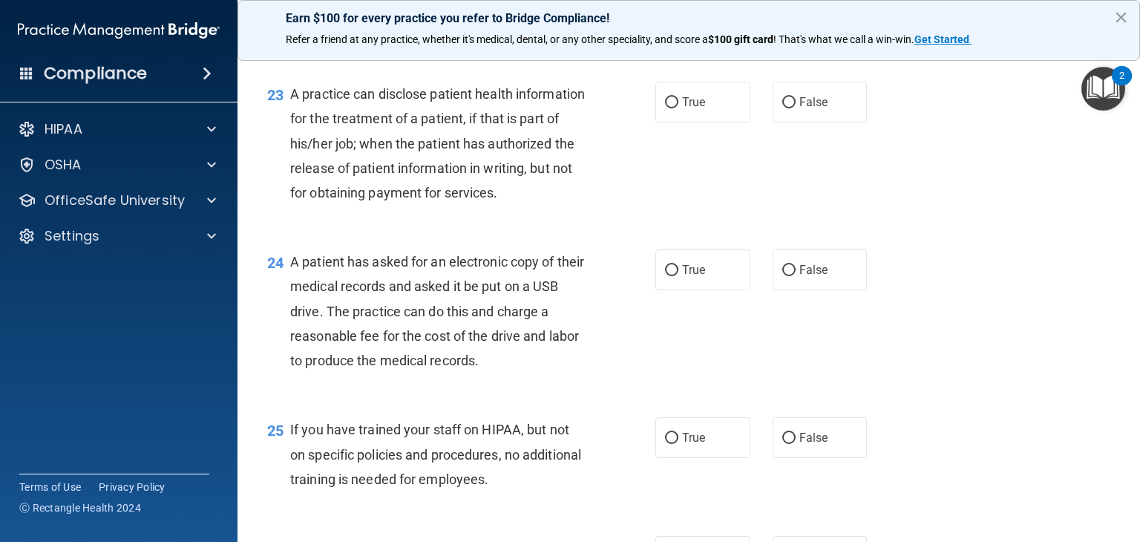
click at [690, 109] on span "True" at bounding box center [693, 102] width 23 height 14
click at [679, 108] on input "True" at bounding box center [671, 102] width 13 height 11
radio input "true"
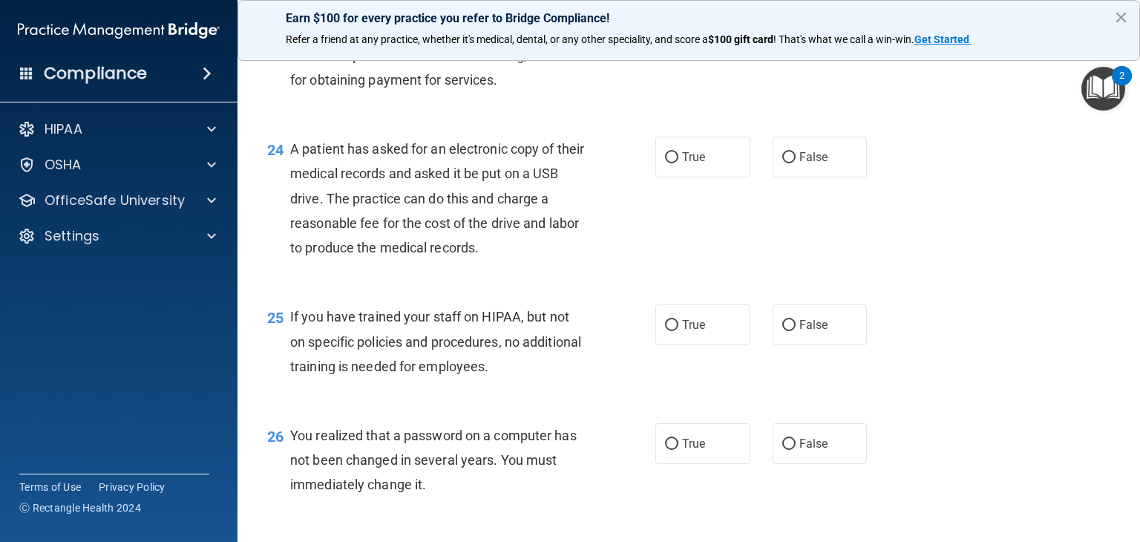
scroll to position [2915, 0]
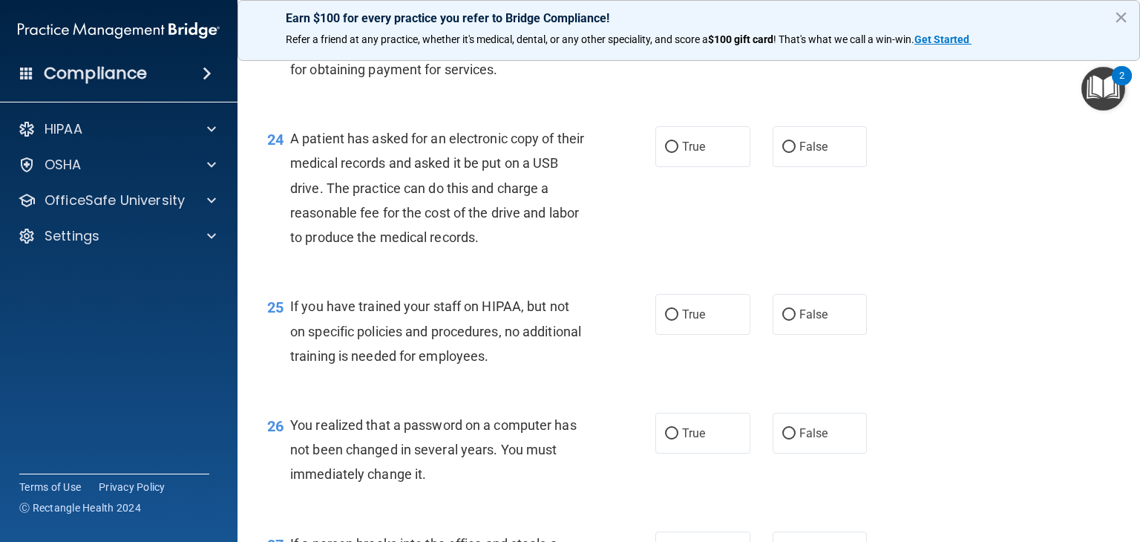
click at [695, 167] on label "True" at bounding box center [703, 146] width 95 height 41
click at [679, 153] on input "True" at bounding box center [671, 147] width 13 height 11
radio input "true"
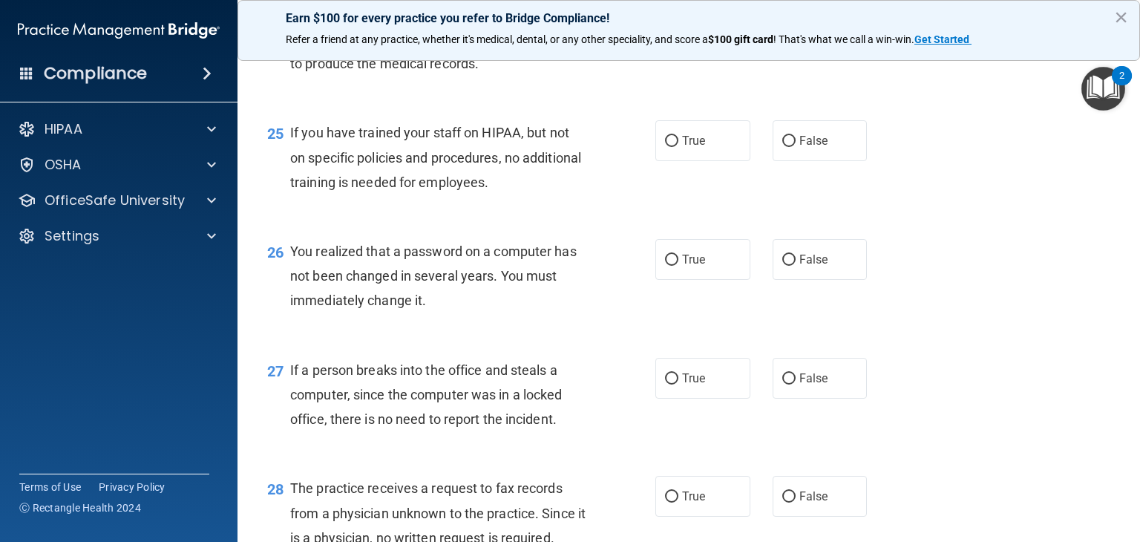
scroll to position [3090, 0]
click at [699, 146] on span "True" at bounding box center [693, 139] width 23 height 14
click at [679, 146] on input "True" at bounding box center [671, 139] width 13 height 11
radio input "true"
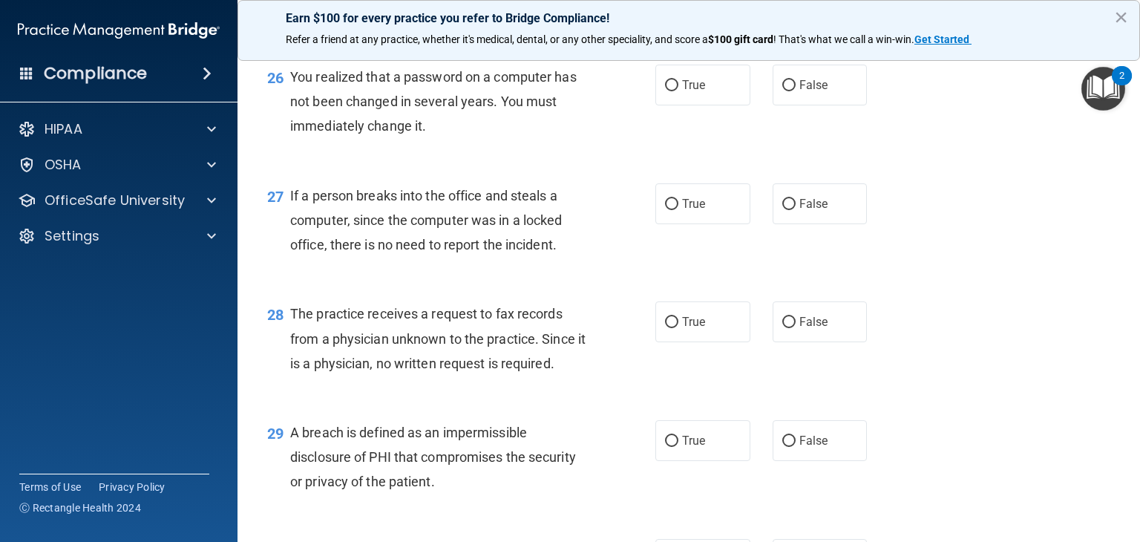
scroll to position [3265, 0]
click at [710, 103] on label "True" at bounding box center [703, 82] width 95 height 41
click at [679, 89] on input "True" at bounding box center [671, 83] width 13 height 11
radio input "true"
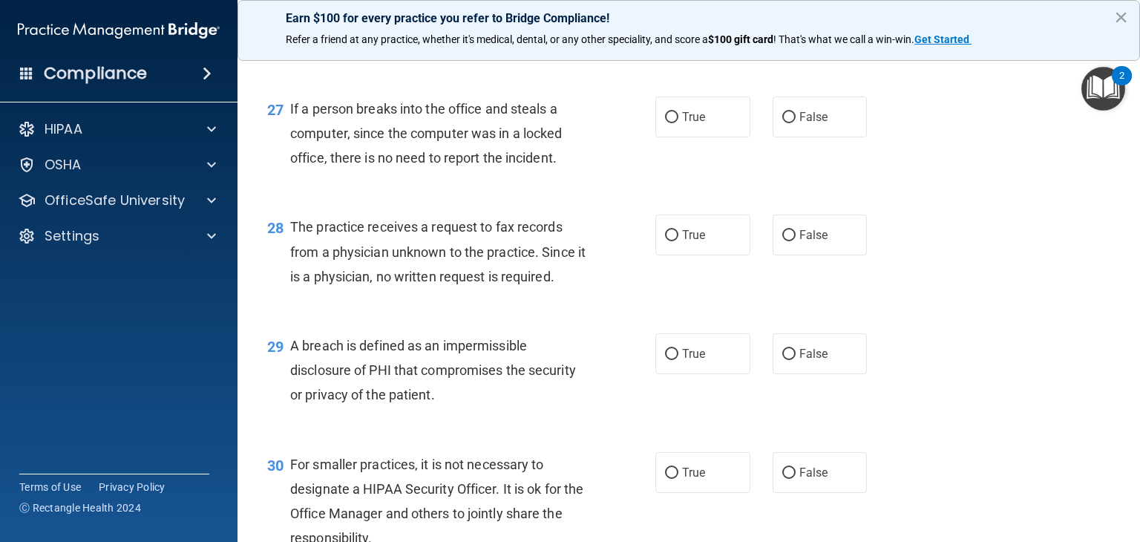
scroll to position [3359, 0]
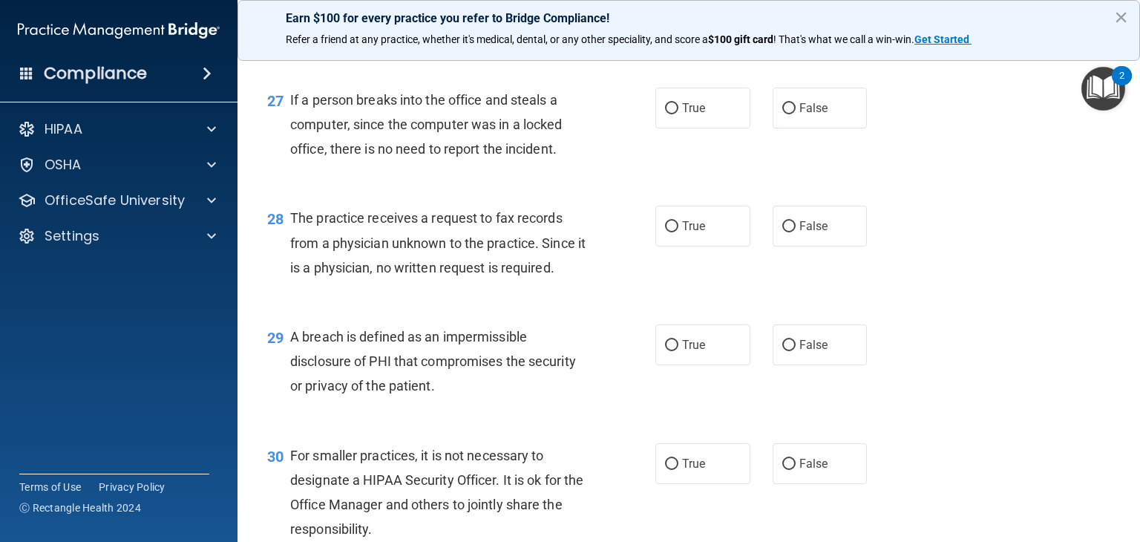
click at [800, 115] on span "False" at bounding box center [814, 108] width 29 height 14
click at [796, 114] on input "False" at bounding box center [789, 108] width 13 height 11
radio input "true"
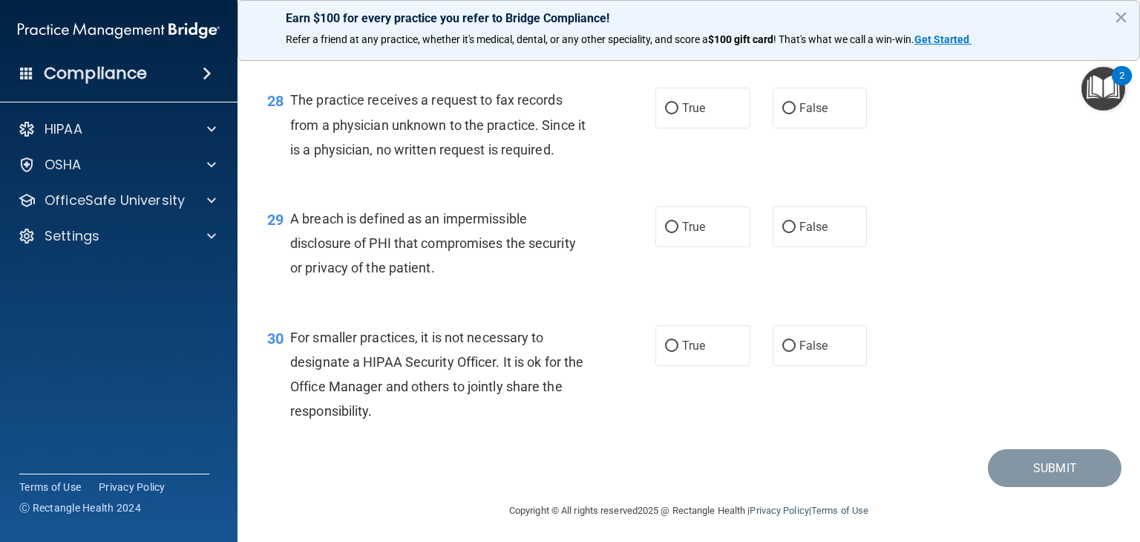
scroll to position [3504, 0]
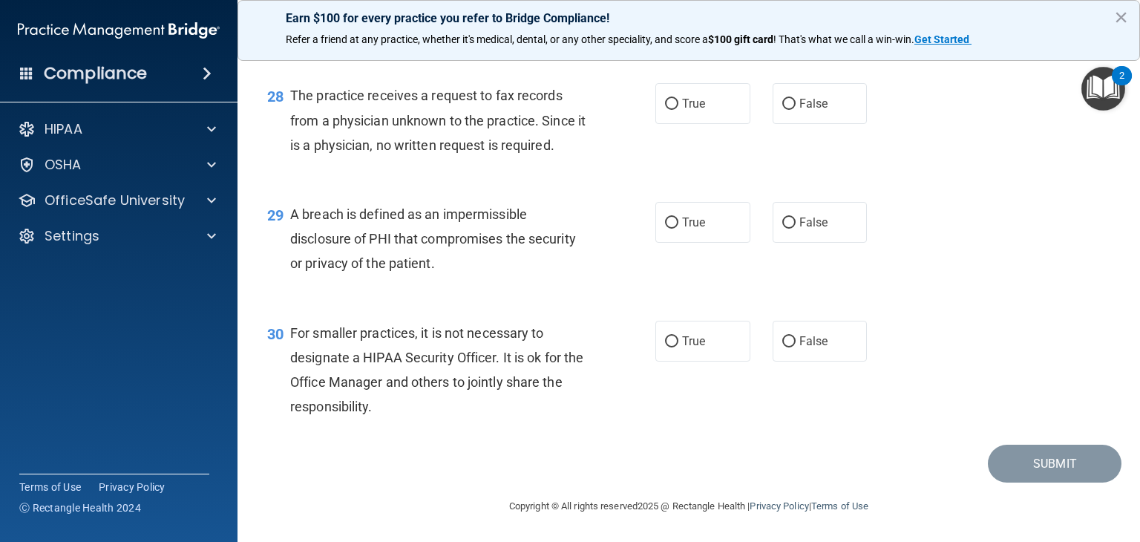
click at [693, 111] on span "True" at bounding box center [693, 104] width 23 height 14
click at [679, 110] on input "True" at bounding box center [671, 104] width 13 height 11
radio input "true"
click at [773, 124] on label "False" at bounding box center [820, 103] width 95 height 41
click at [783, 110] on input "False" at bounding box center [789, 104] width 13 height 11
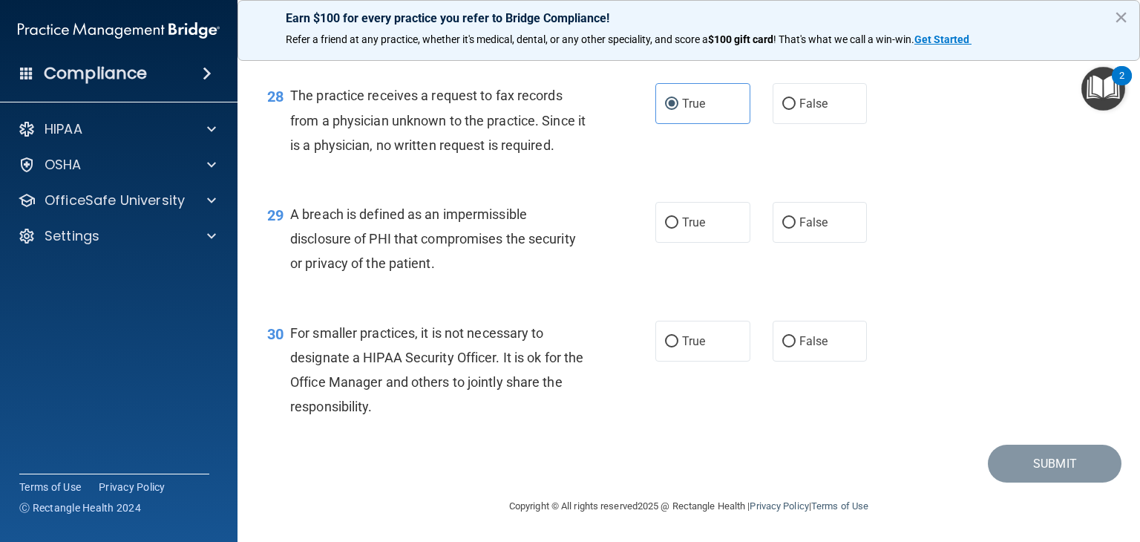
radio input "true"
radio input "false"
click at [710, 223] on label "True" at bounding box center [703, 222] width 95 height 41
click at [679, 223] on input "True" at bounding box center [671, 223] width 13 height 11
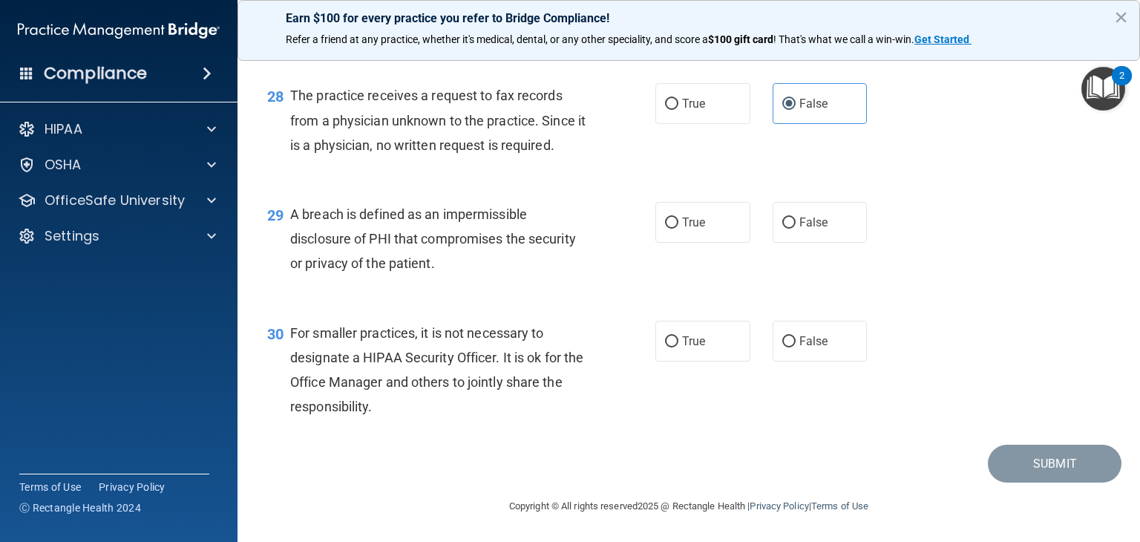
radio input "true"
click at [774, 327] on label "False" at bounding box center [820, 341] width 95 height 41
click at [783, 336] on input "False" at bounding box center [789, 341] width 13 height 11
radio input "true"
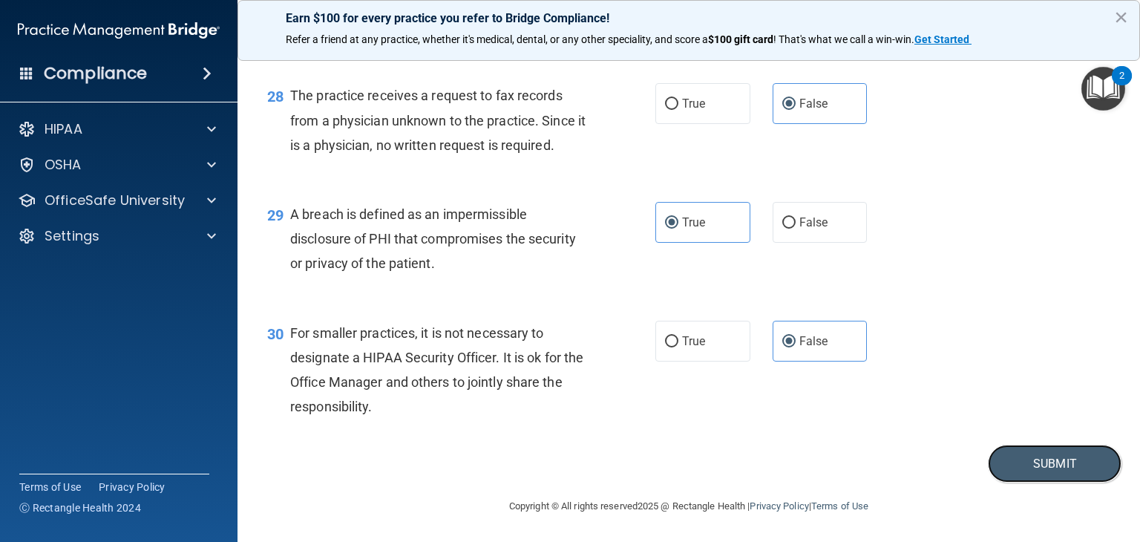
click at [1016, 460] on button "Submit" at bounding box center [1055, 464] width 134 height 38
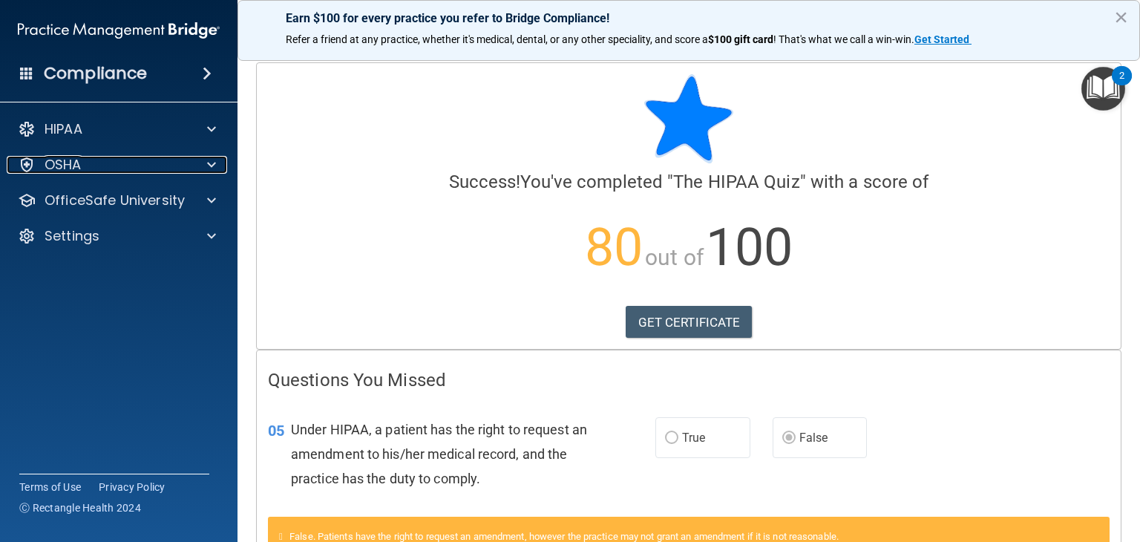
click at [209, 165] on span at bounding box center [211, 165] width 9 height 18
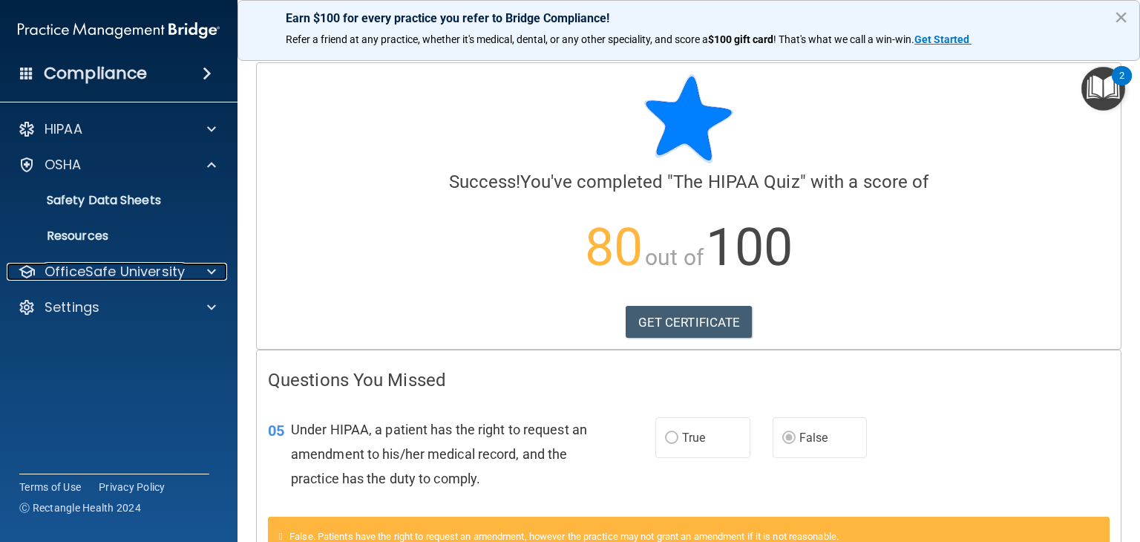
click at [215, 275] on span at bounding box center [211, 272] width 9 height 18
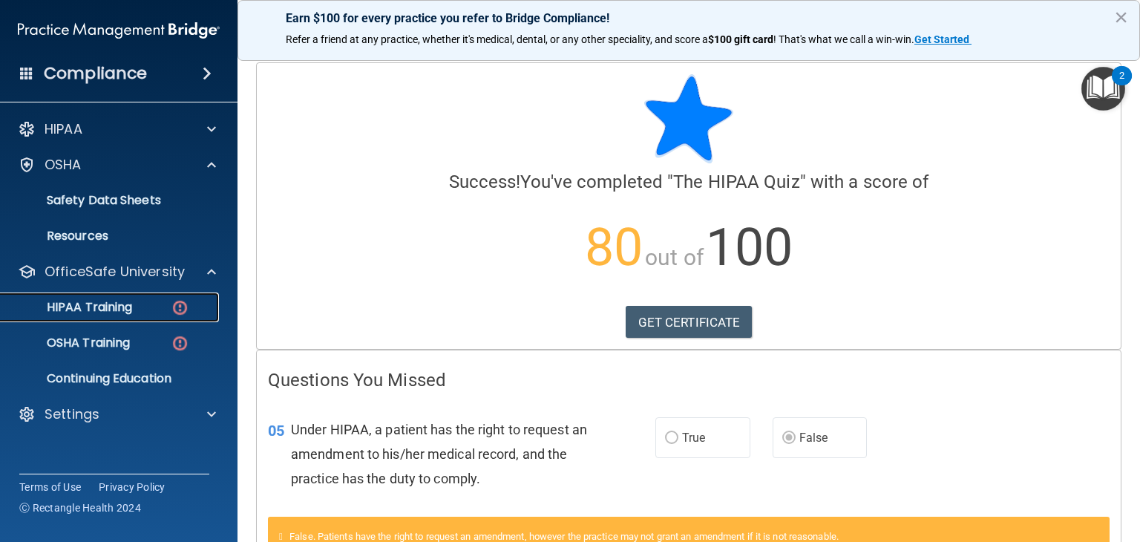
click at [186, 310] on img at bounding box center [180, 307] width 19 height 19
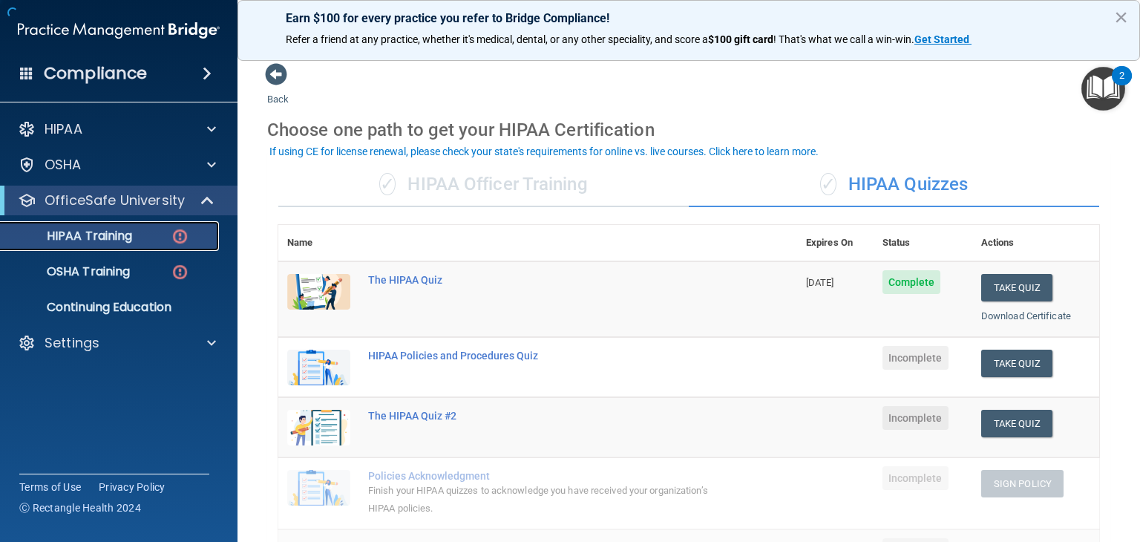
click at [182, 235] on img at bounding box center [180, 236] width 19 height 19
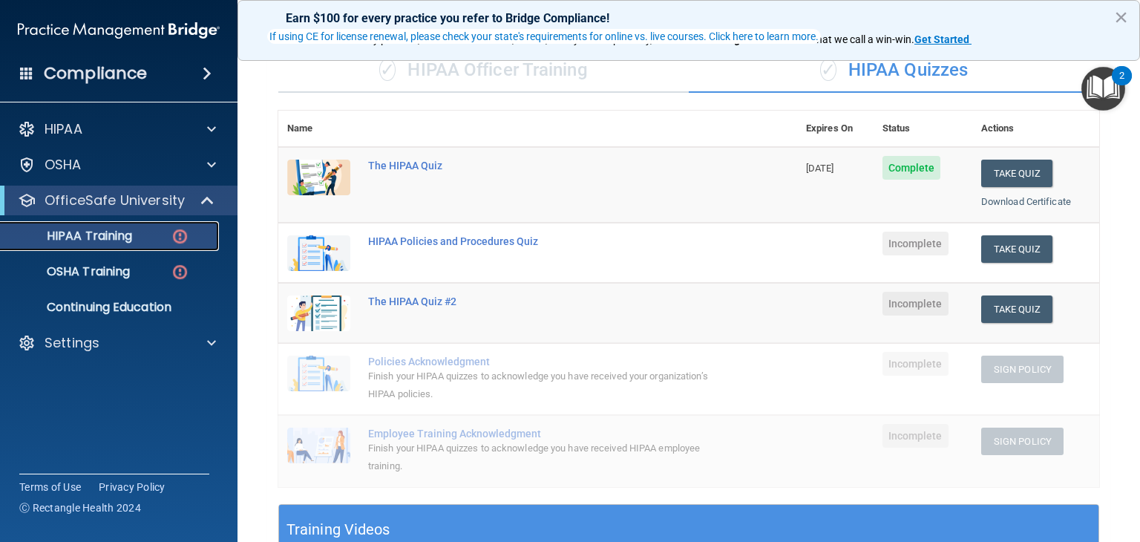
scroll to position [116, 0]
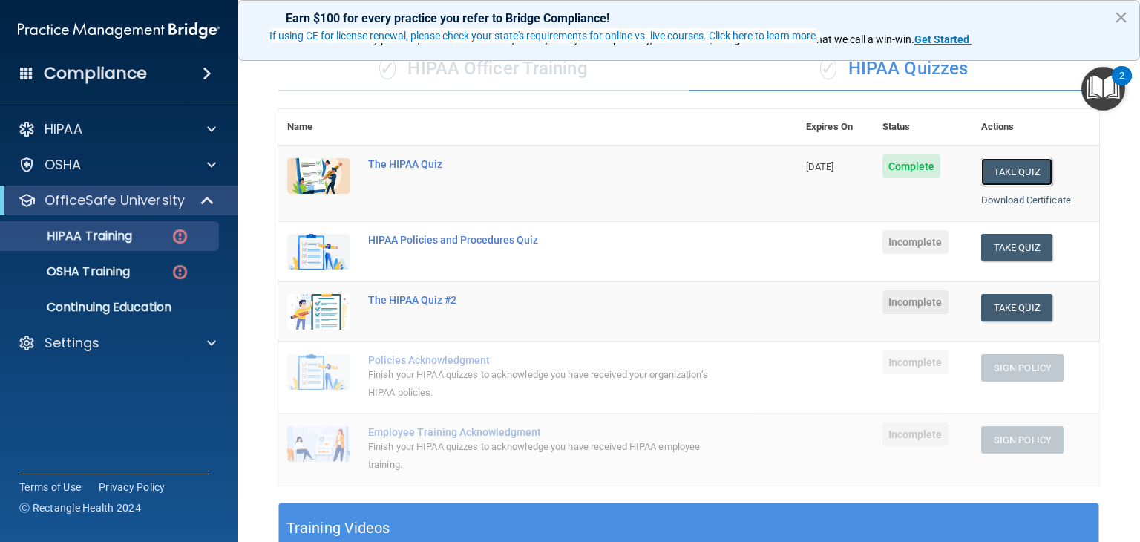
click at [997, 161] on button "Take Quiz" at bounding box center [1016, 171] width 71 height 27
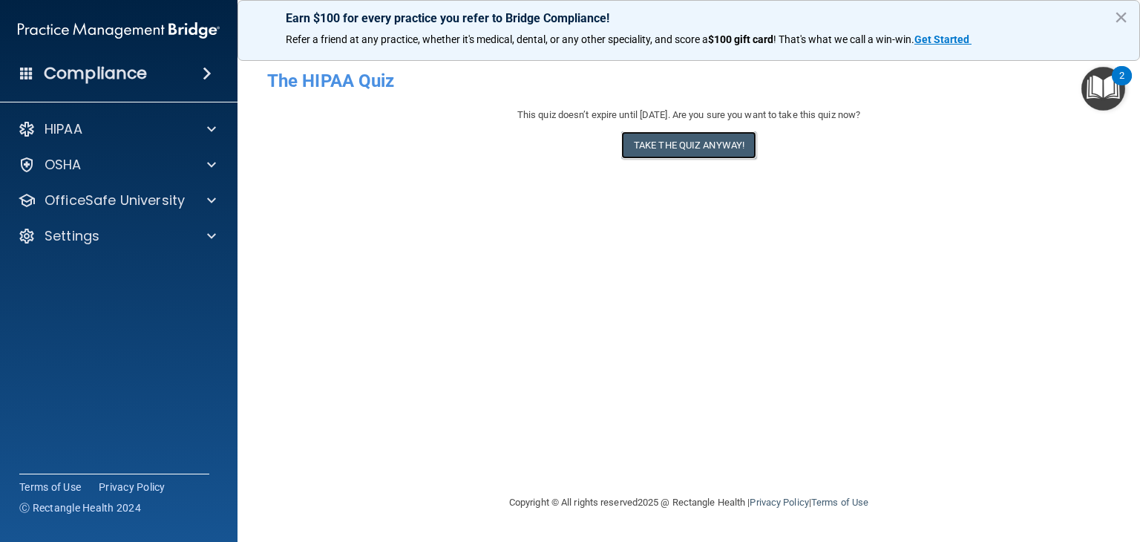
click at [715, 149] on button "Take the quiz anyway!" at bounding box center [688, 144] width 135 height 27
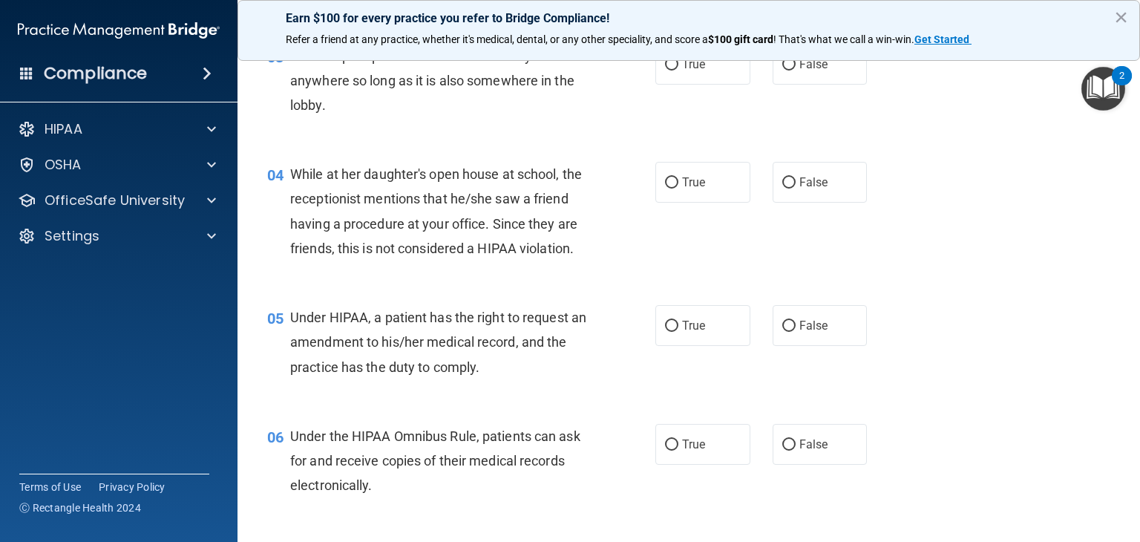
scroll to position [411, 0]
click at [670, 341] on label "True" at bounding box center [703, 324] width 95 height 41
click at [670, 330] on input "True" at bounding box center [671, 324] width 13 height 11
radio input "true"
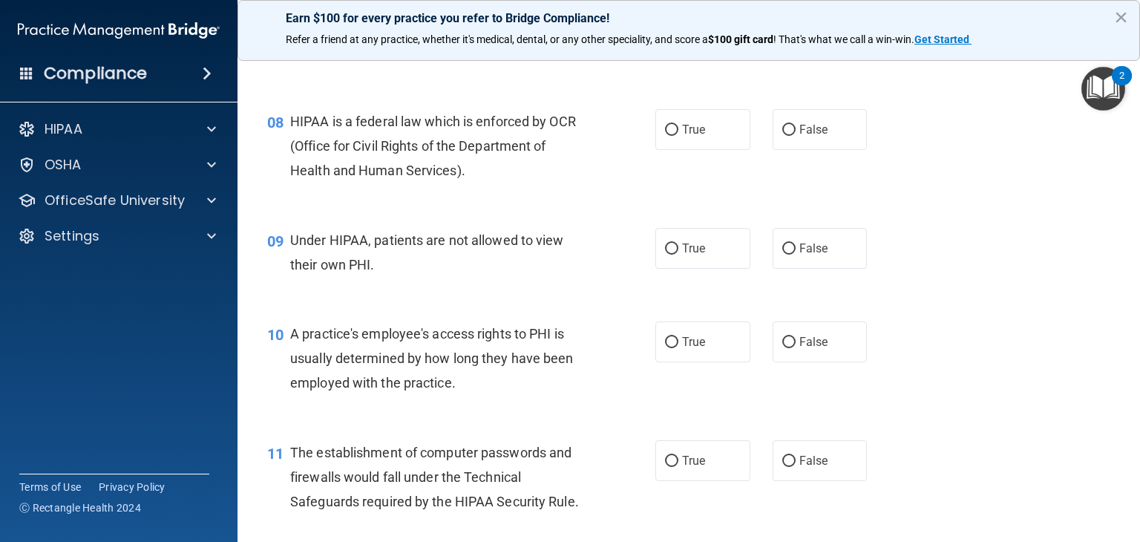
scroll to position [964, 0]
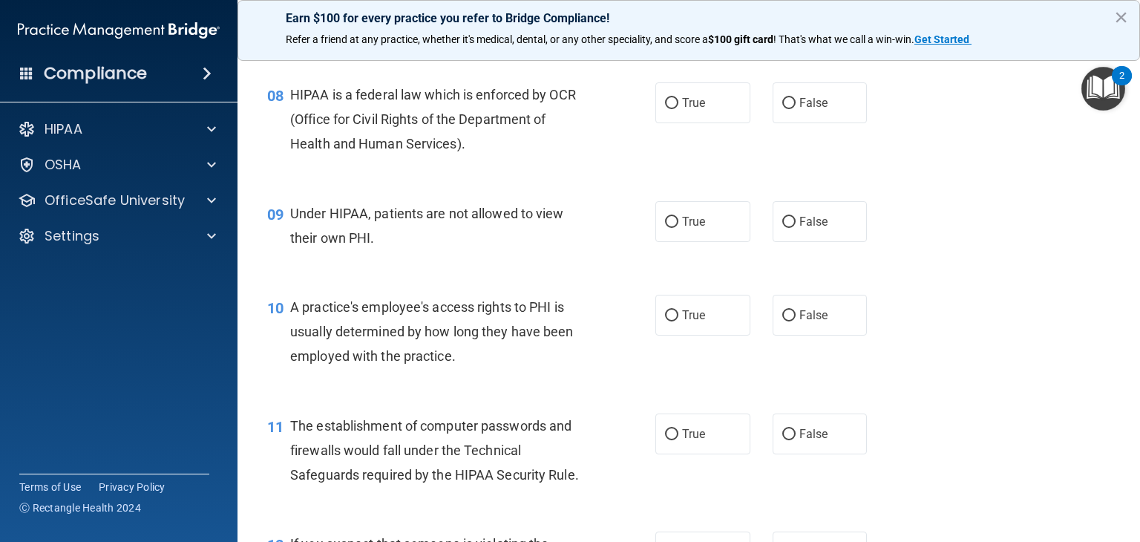
click at [684, 322] on span "True" at bounding box center [693, 315] width 23 height 14
click at [679, 321] on input "True" at bounding box center [671, 315] width 13 height 11
radio input "true"
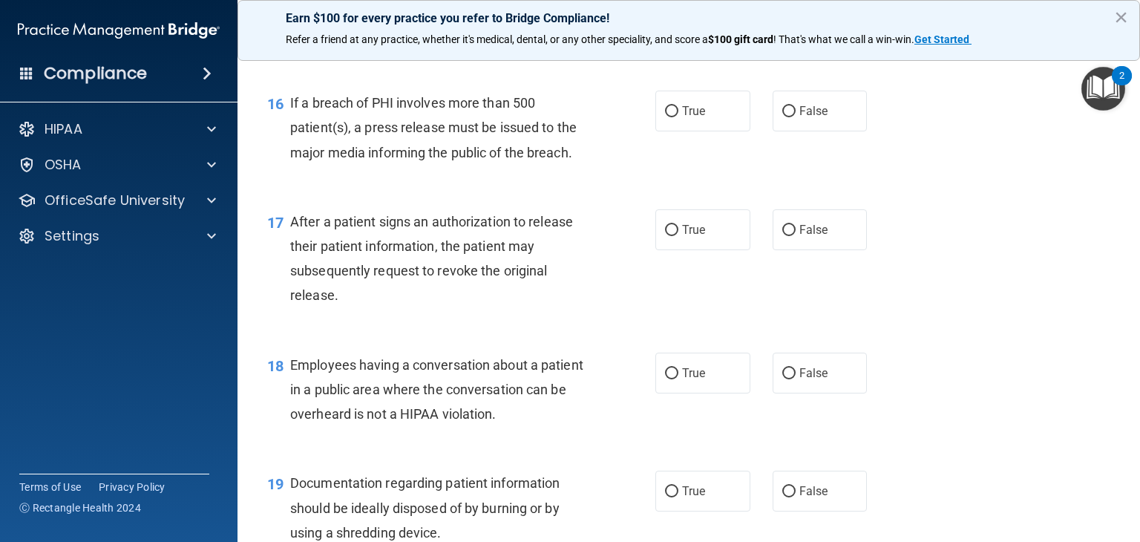
scroll to position [2025, 0]
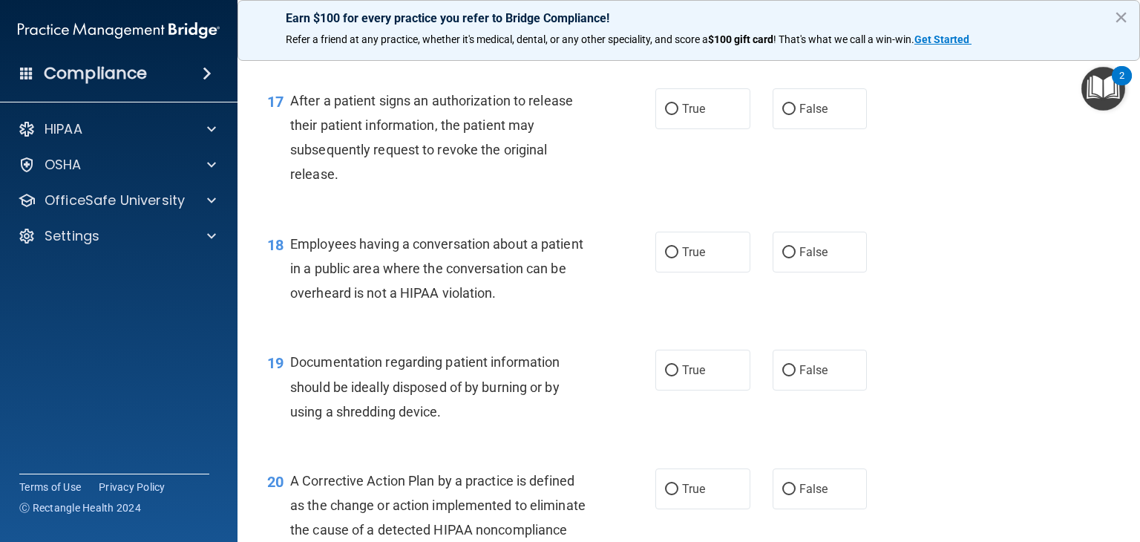
click at [685, 266] on label "True" at bounding box center [703, 252] width 95 height 41
click at [679, 258] on input "True" at bounding box center [671, 252] width 13 height 11
radio input "true"
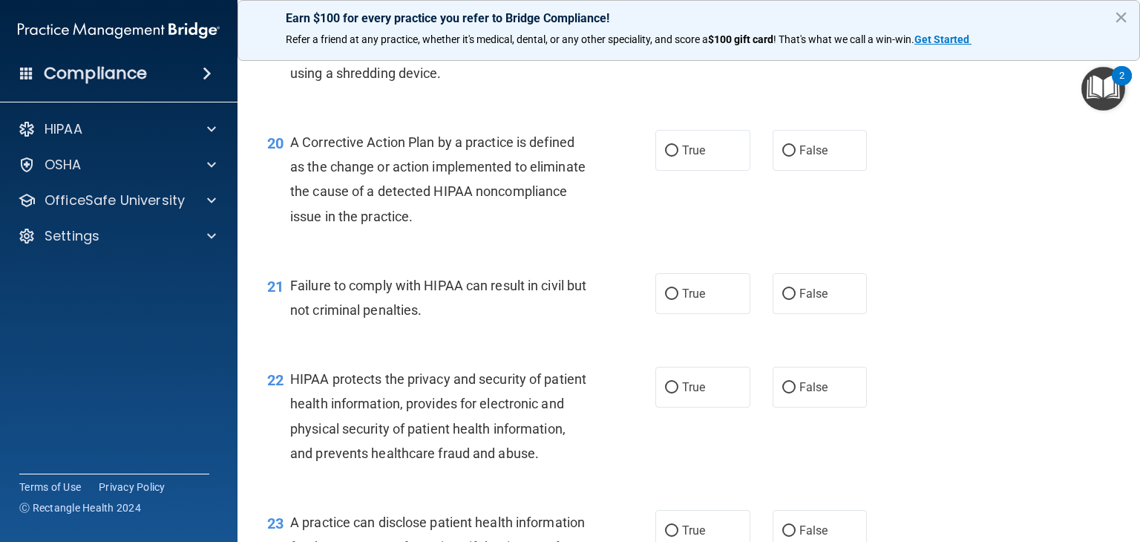
scroll to position [2367, 0]
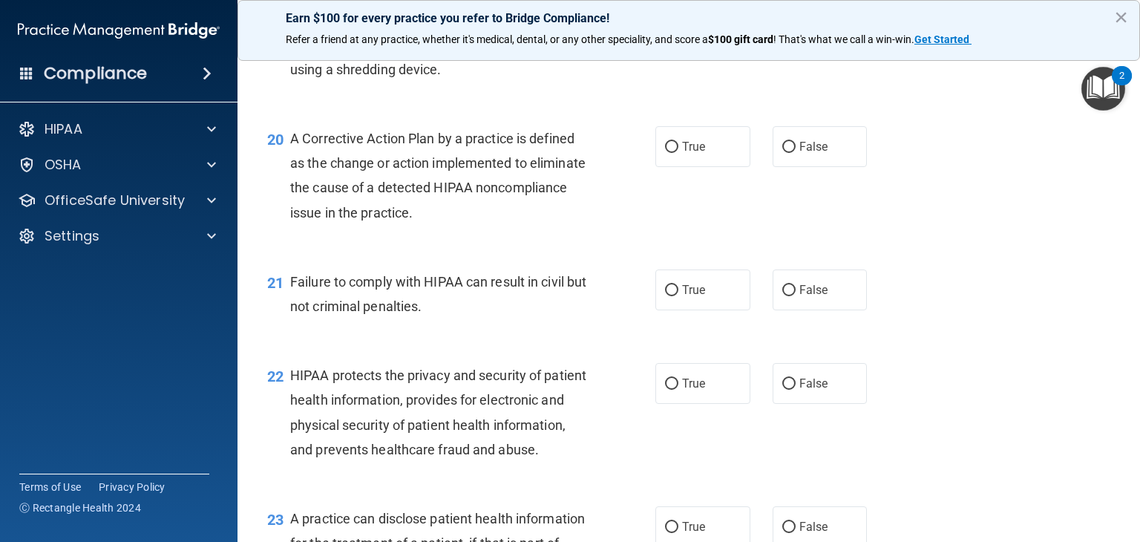
click at [665, 296] on input "True" at bounding box center [671, 290] width 13 height 11
radio input "true"
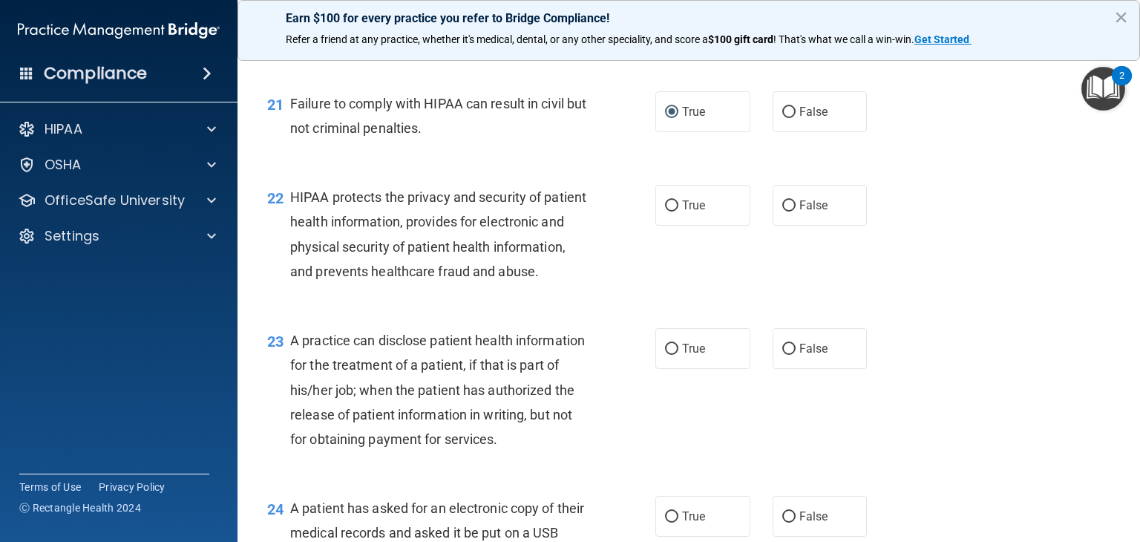
scroll to position [2528, 0]
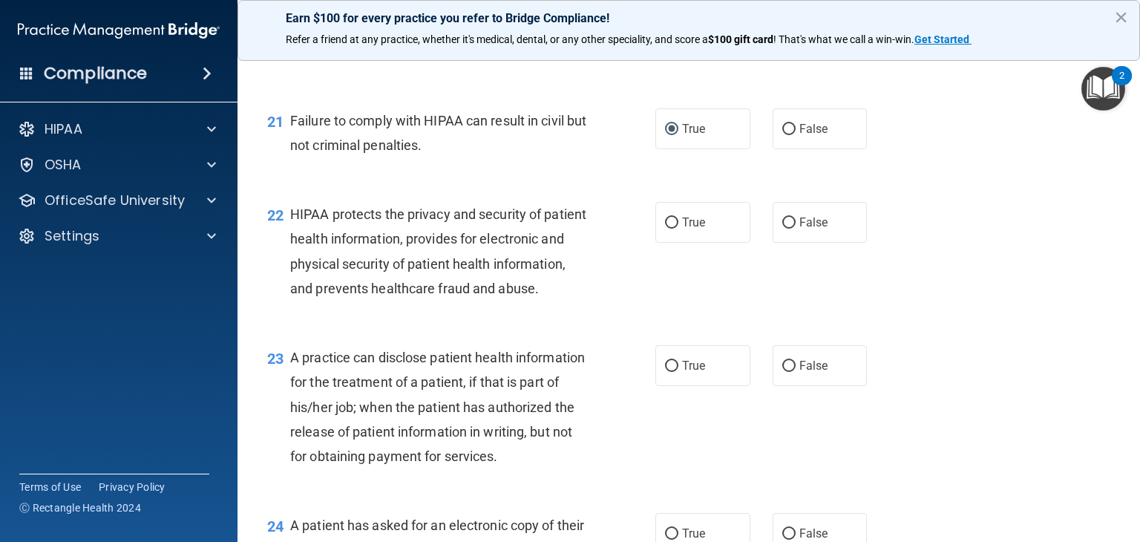
click at [692, 373] on span "True" at bounding box center [693, 366] width 23 height 14
click at [679, 372] on input "True" at bounding box center [671, 366] width 13 height 11
radio input "true"
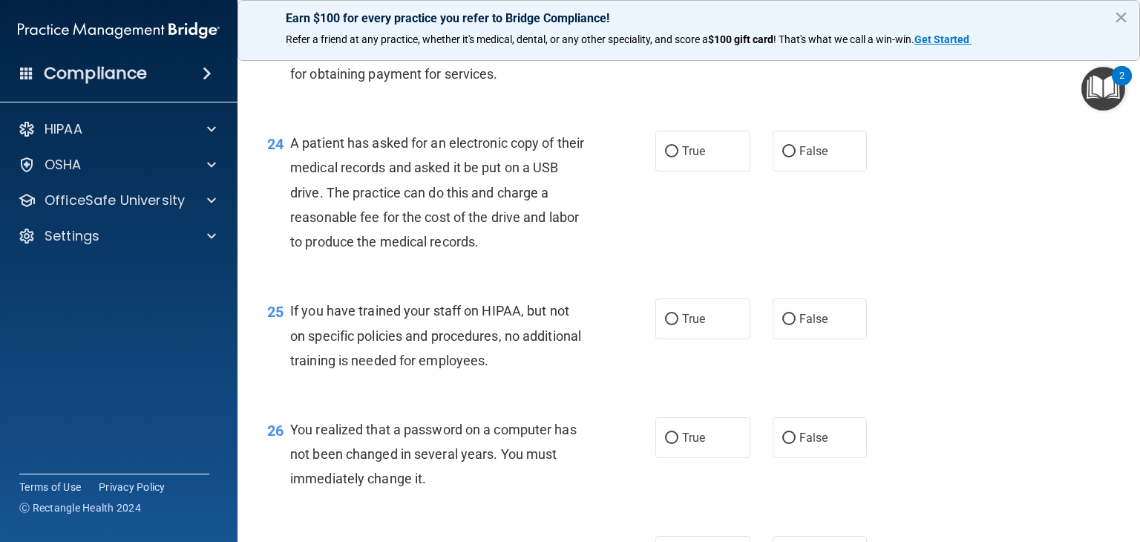
scroll to position [2911, 0]
click at [689, 325] on span "True" at bounding box center [693, 318] width 23 height 14
click at [679, 324] on input "True" at bounding box center [671, 318] width 13 height 11
radio input "true"
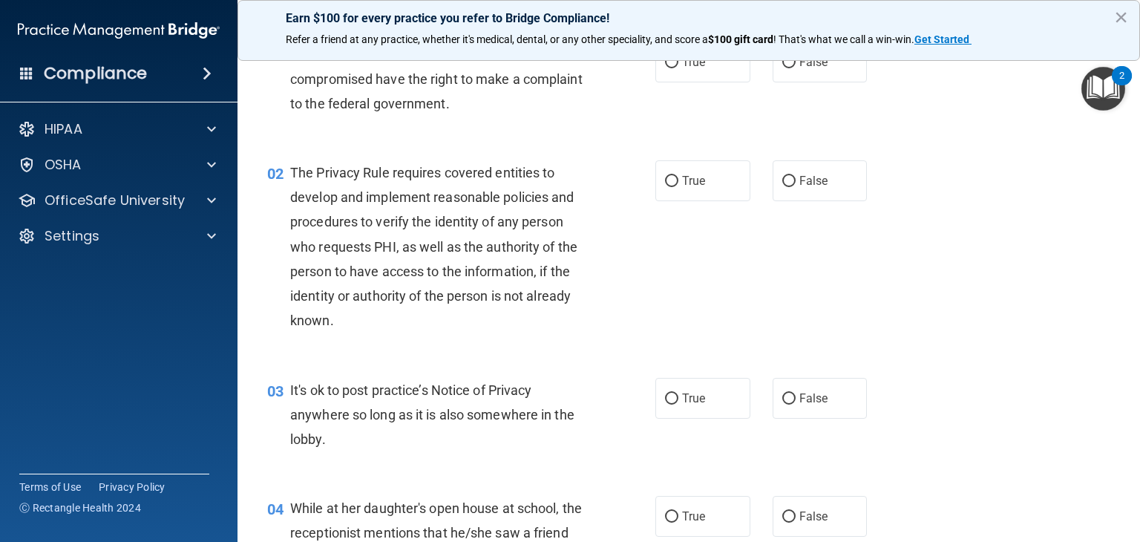
scroll to position [0, 0]
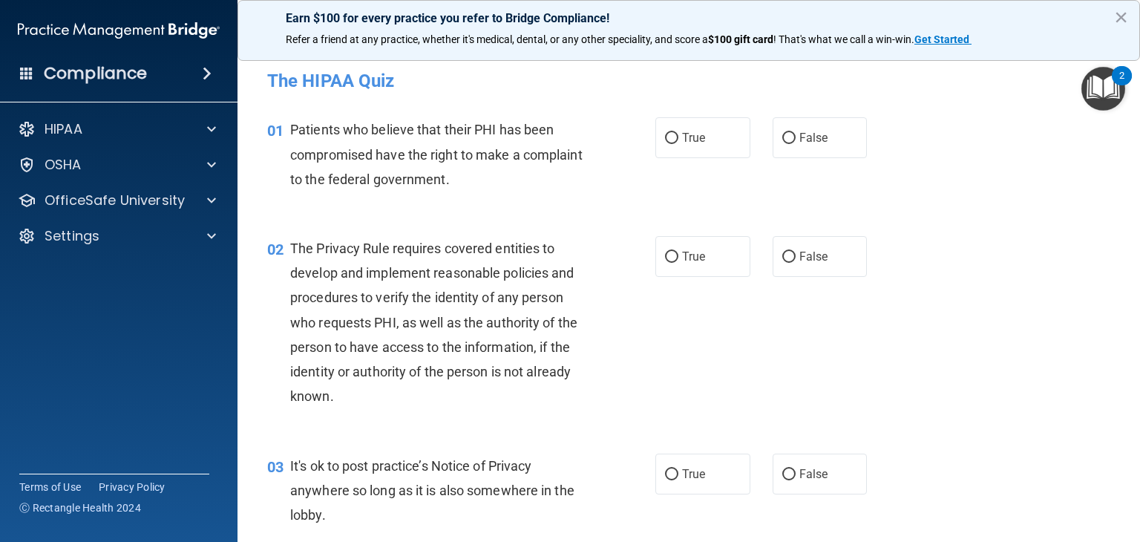
click at [702, 143] on label "True" at bounding box center [703, 137] width 95 height 41
click at [679, 143] on input "True" at bounding box center [671, 138] width 13 height 11
radio input "true"
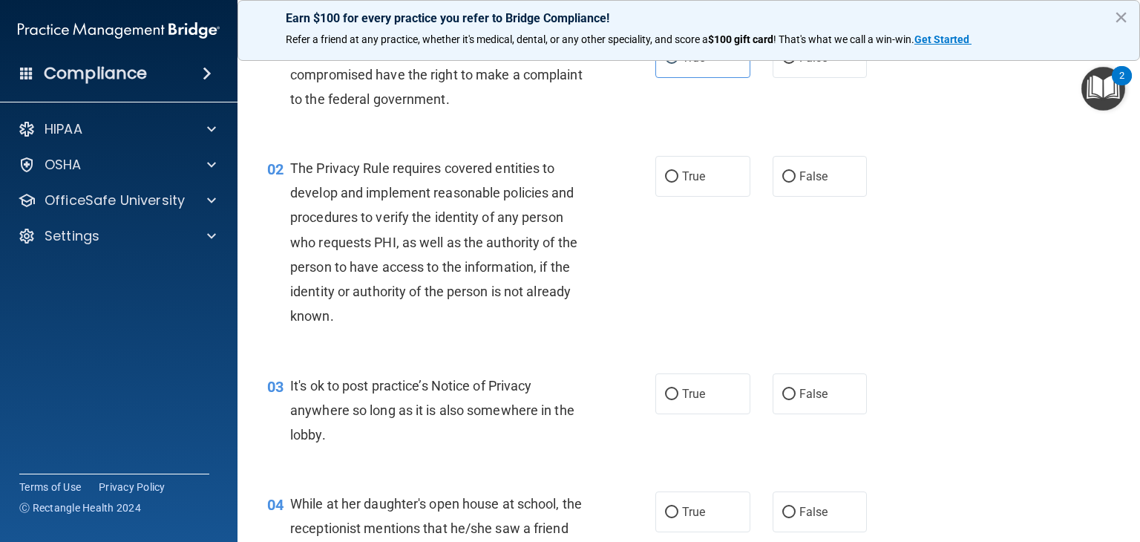
scroll to position [80, 0]
click at [791, 171] on label "False" at bounding box center [820, 176] width 95 height 41
click at [791, 171] on input "False" at bounding box center [789, 176] width 13 height 11
radio input "true"
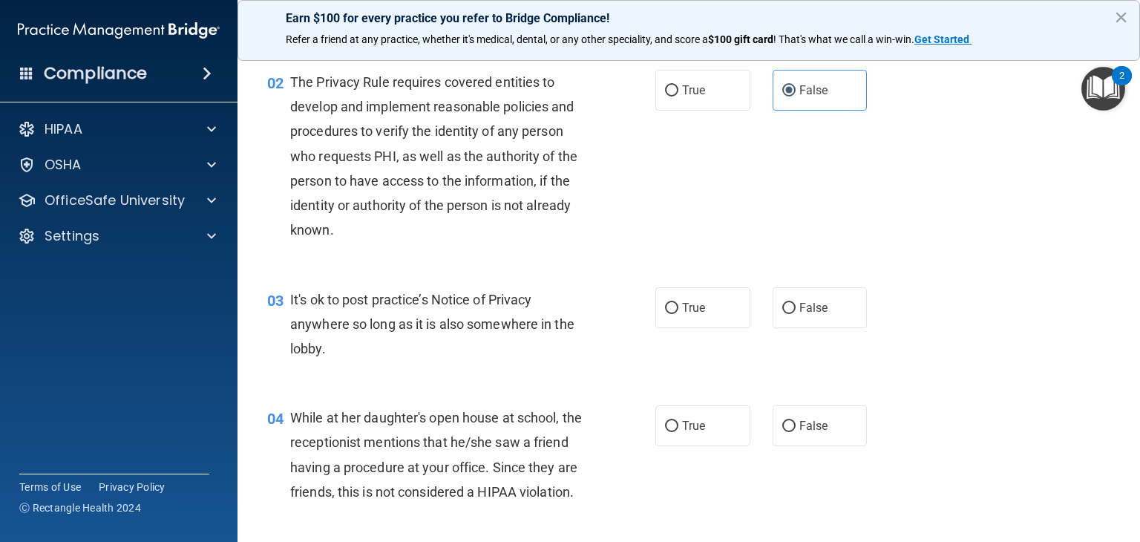
scroll to position [166, 0]
click at [787, 313] on label "False" at bounding box center [820, 307] width 95 height 41
click at [787, 313] on input "False" at bounding box center [789, 308] width 13 height 11
radio input "true"
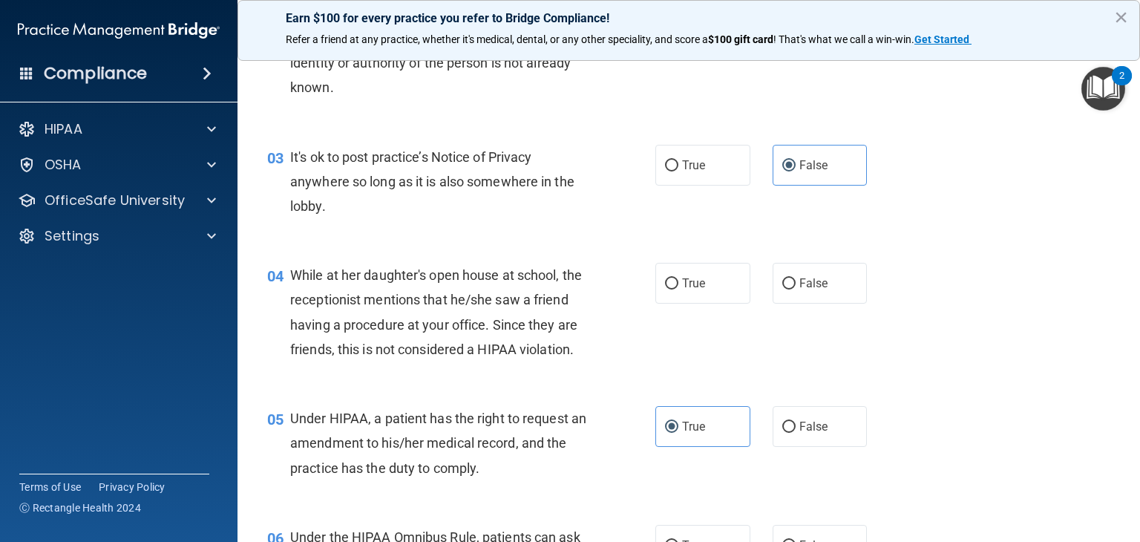
scroll to position [331, 0]
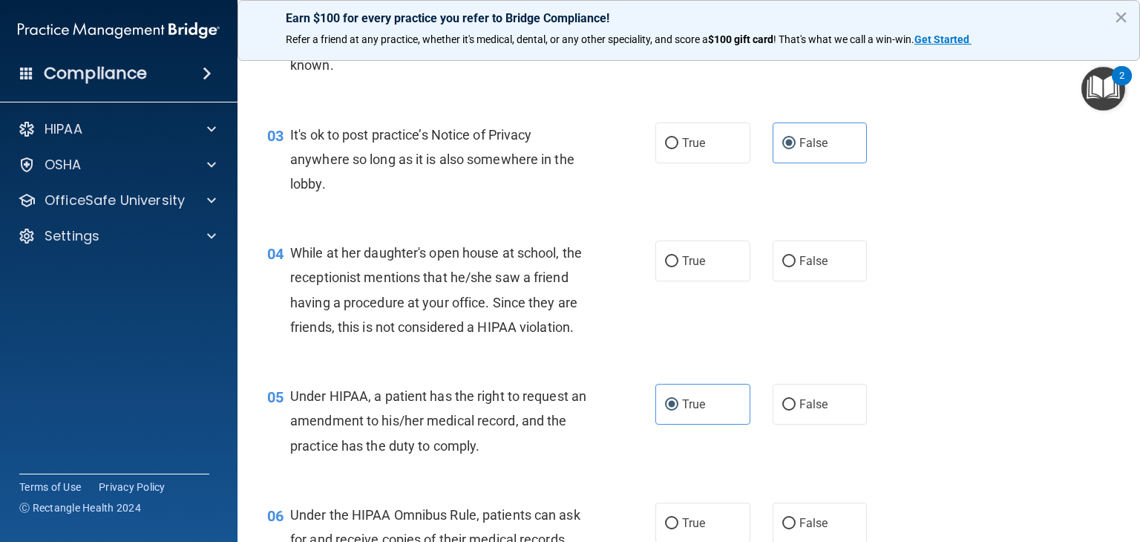
click at [811, 259] on span "False" at bounding box center [814, 261] width 29 height 14
click at [796, 259] on input "False" at bounding box center [789, 261] width 13 height 11
radio input "true"
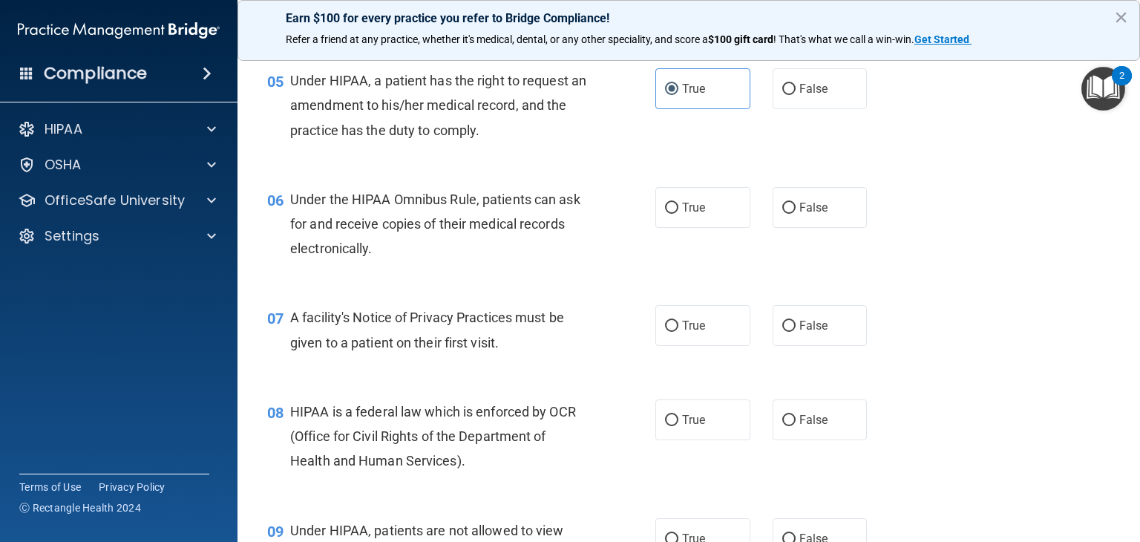
scroll to position [647, 0]
click at [699, 227] on label "True" at bounding box center [703, 206] width 95 height 41
click at [679, 213] on input "True" at bounding box center [671, 207] width 13 height 11
radio input "true"
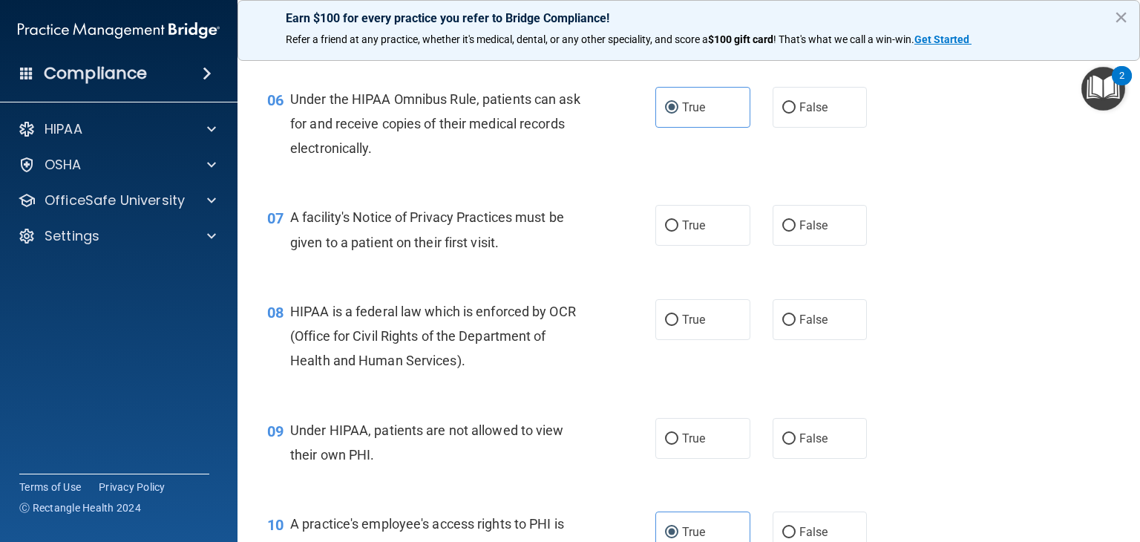
scroll to position [748, 0]
click at [704, 245] on label "True" at bounding box center [703, 224] width 95 height 41
click at [679, 231] on input "True" at bounding box center [671, 225] width 13 height 11
radio input "true"
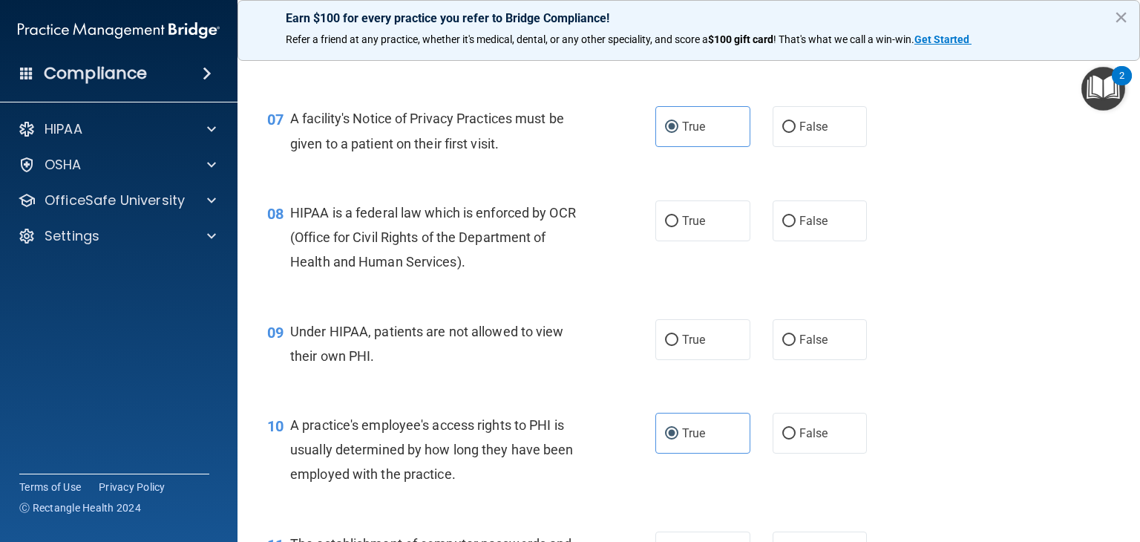
scroll to position [872, 0]
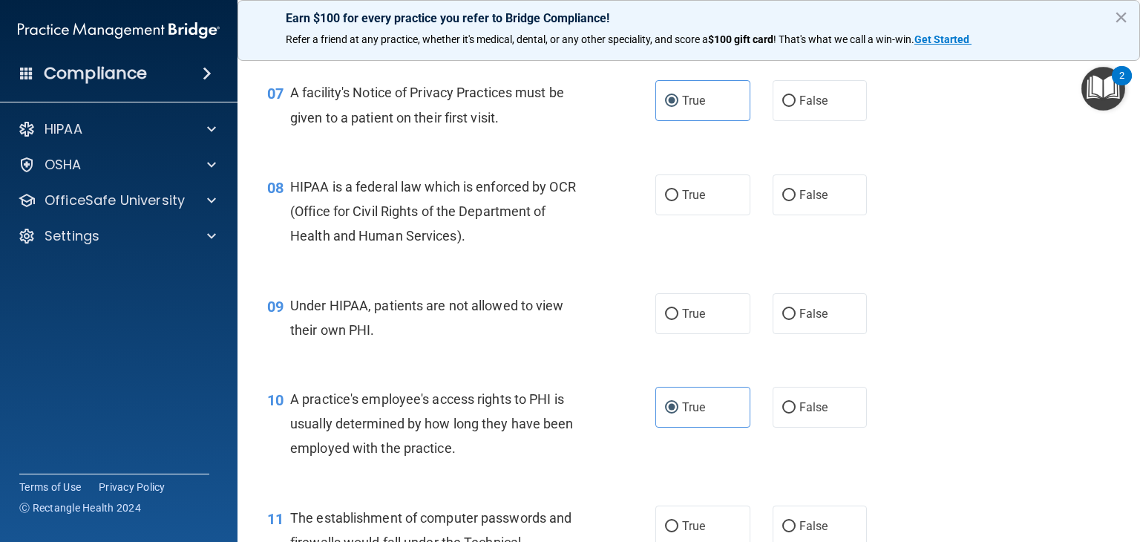
click at [676, 215] on label "True" at bounding box center [703, 194] width 95 height 41
click at [676, 201] on input "True" at bounding box center [671, 195] width 13 height 11
radio input "true"
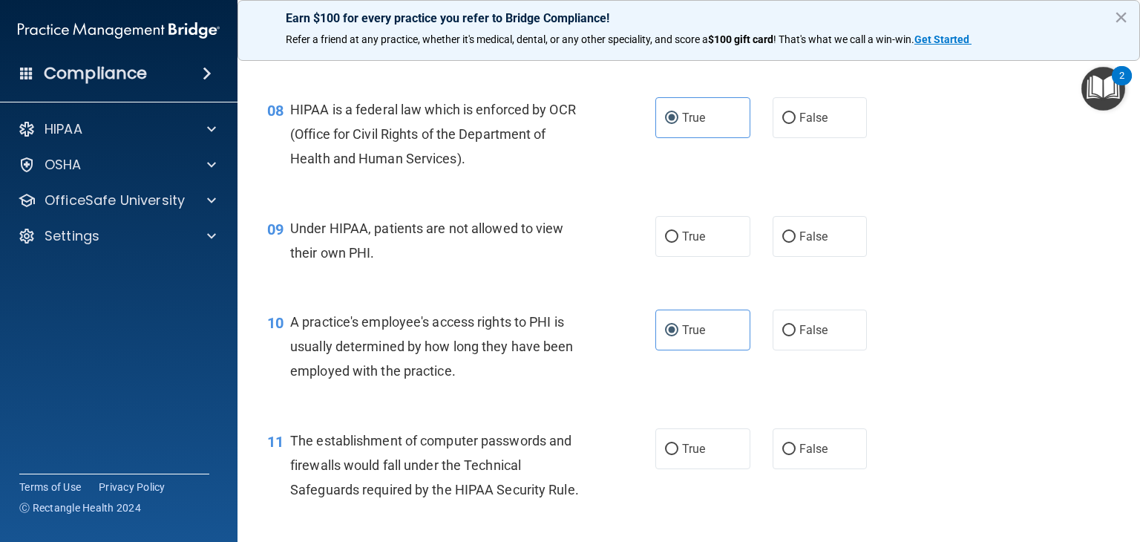
scroll to position [950, 0]
click at [819, 243] on span "False" at bounding box center [814, 236] width 29 height 14
click at [796, 242] on input "False" at bounding box center [789, 236] width 13 height 11
radio input "true"
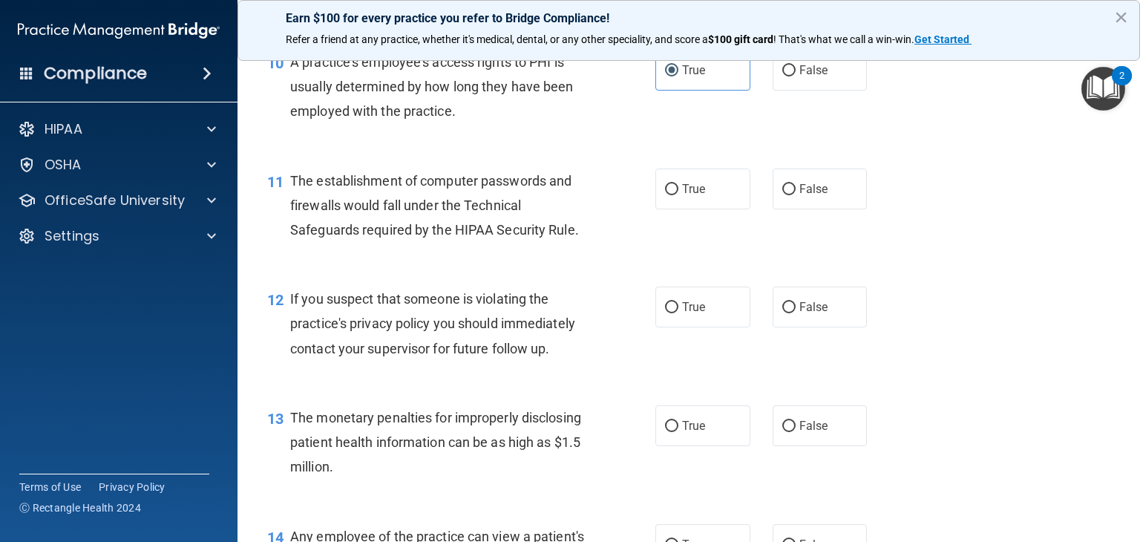
scroll to position [1209, 0]
click at [664, 209] on label "True" at bounding box center [703, 189] width 95 height 41
click at [665, 195] on input "True" at bounding box center [671, 189] width 13 height 11
radio input "true"
click at [676, 327] on label "True" at bounding box center [703, 307] width 95 height 41
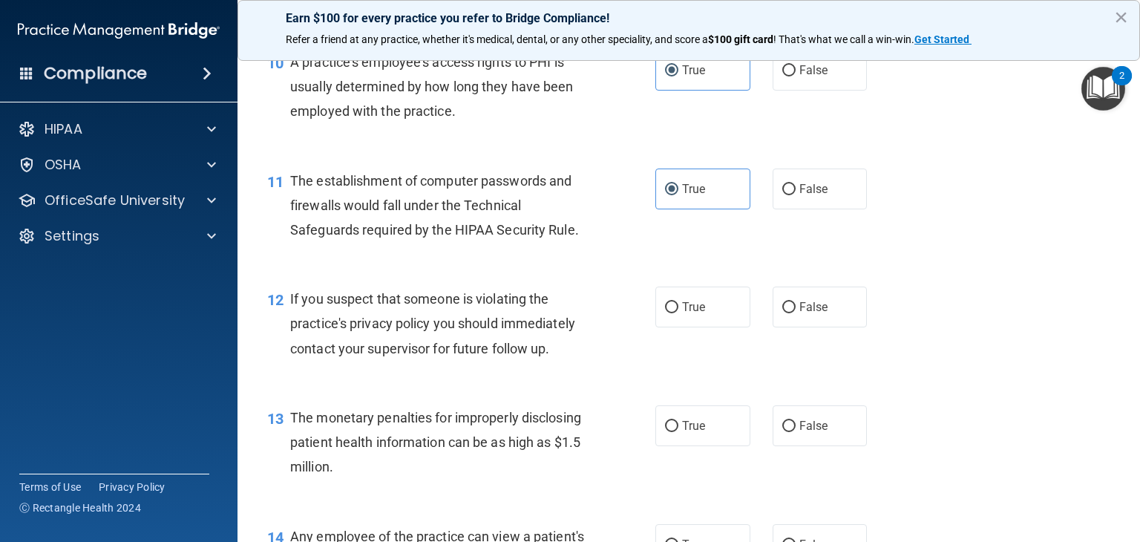
click at [676, 313] on input "True" at bounding box center [671, 307] width 13 height 11
radio input "true"
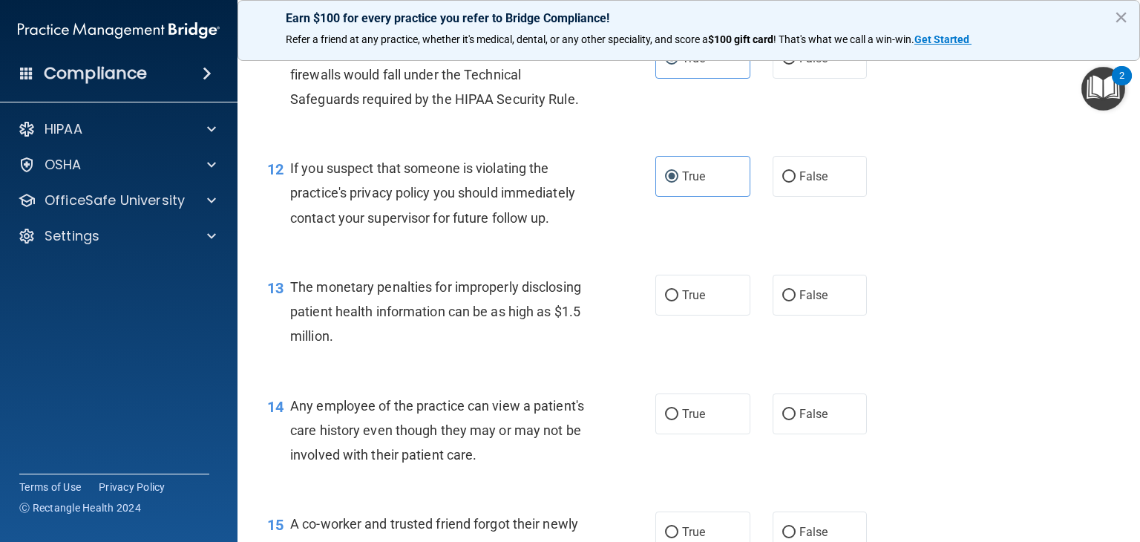
scroll to position [1342, 0]
click at [704, 313] on label "True" at bounding box center [703, 292] width 95 height 41
click at [679, 299] on input "True" at bounding box center [671, 293] width 13 height 11
radio input "true"
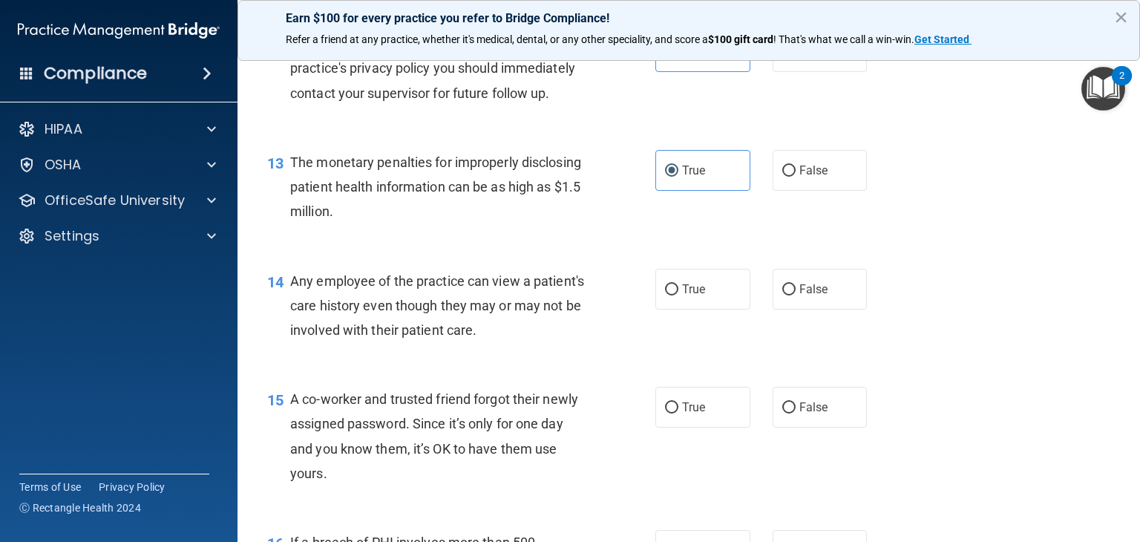
scroll to position [1490, 0]
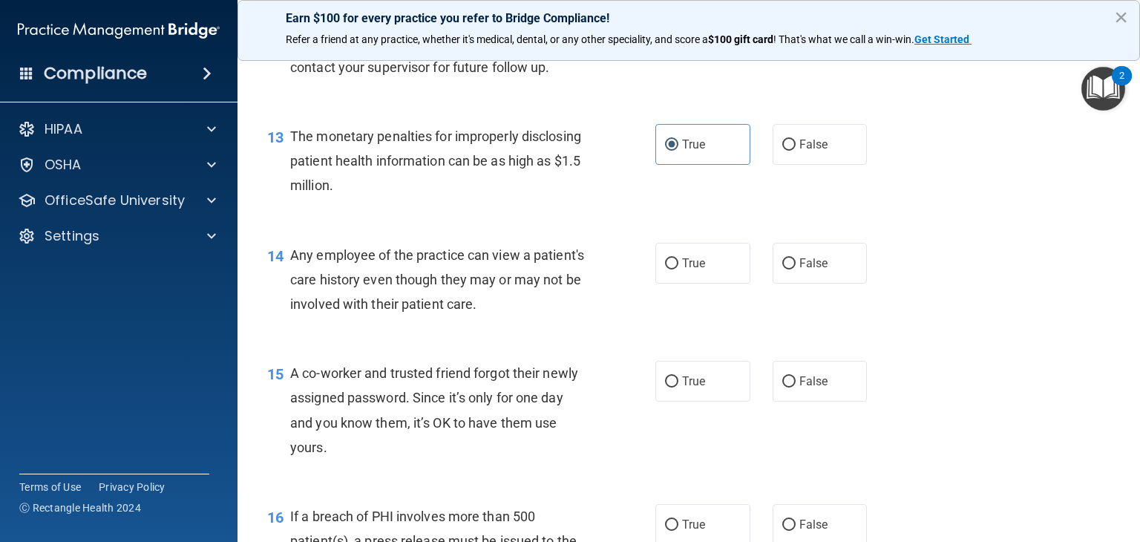
click at [761, 284] on div "True False" at bounding box center [770, 263] width 228 height 41
click at [804, 270] on span "False" at bounding box center [814, 263] width 29 height 14
click at [796, 269] on input "False" at bounding box center [789, 263] width 13 height 11
radio input "true"
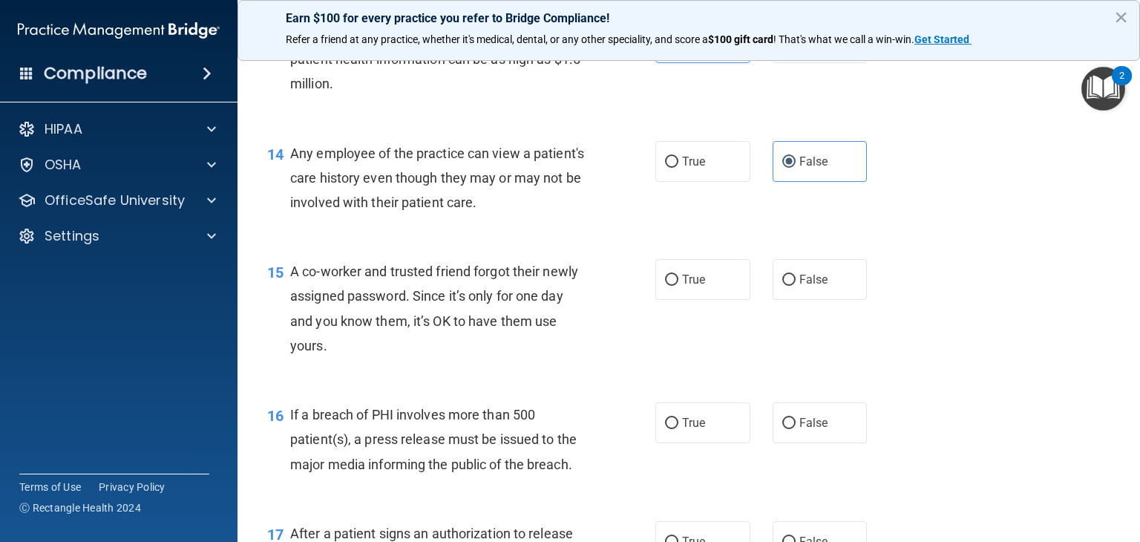
scroll to position [1598, 0]
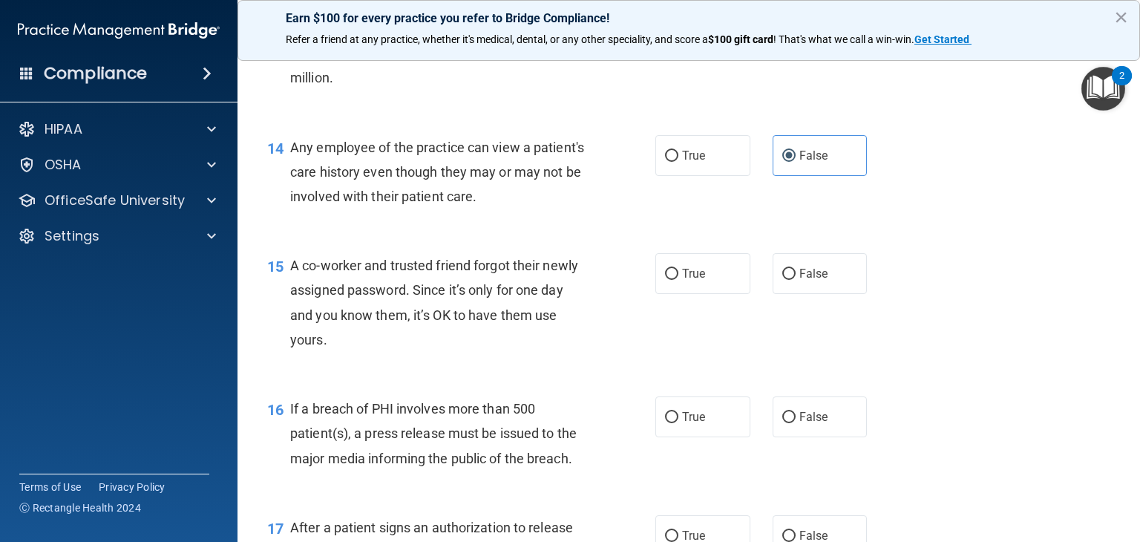
click at [794, 294] on label "False" at bounding box center [820, 273] width 95 height 41
click at [794, 280] on input "False" at bounding box center [789, 274] width 13 height 11
radio input "true"
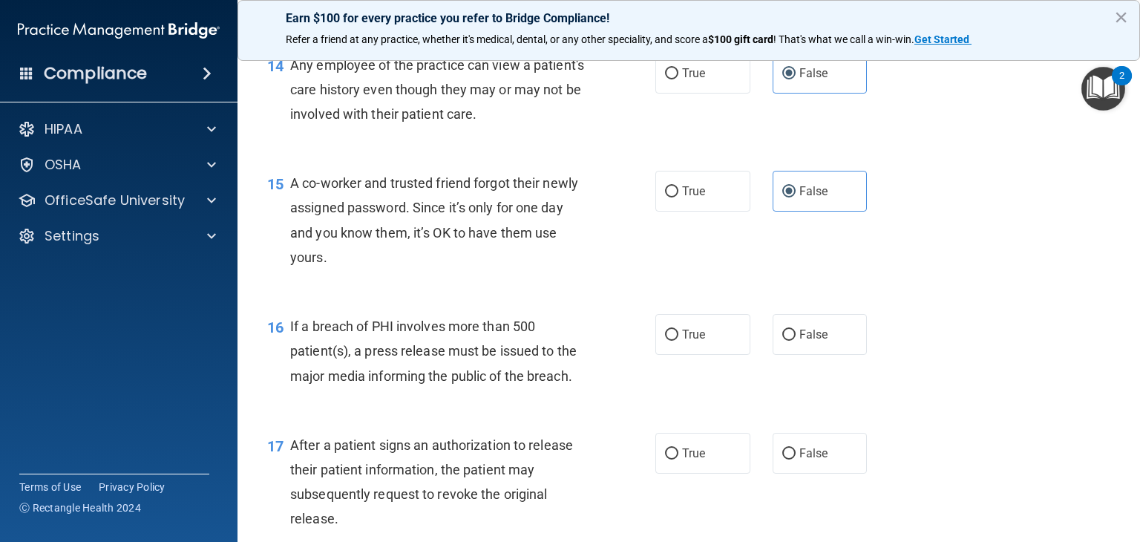
scroll to position [1685, 0]
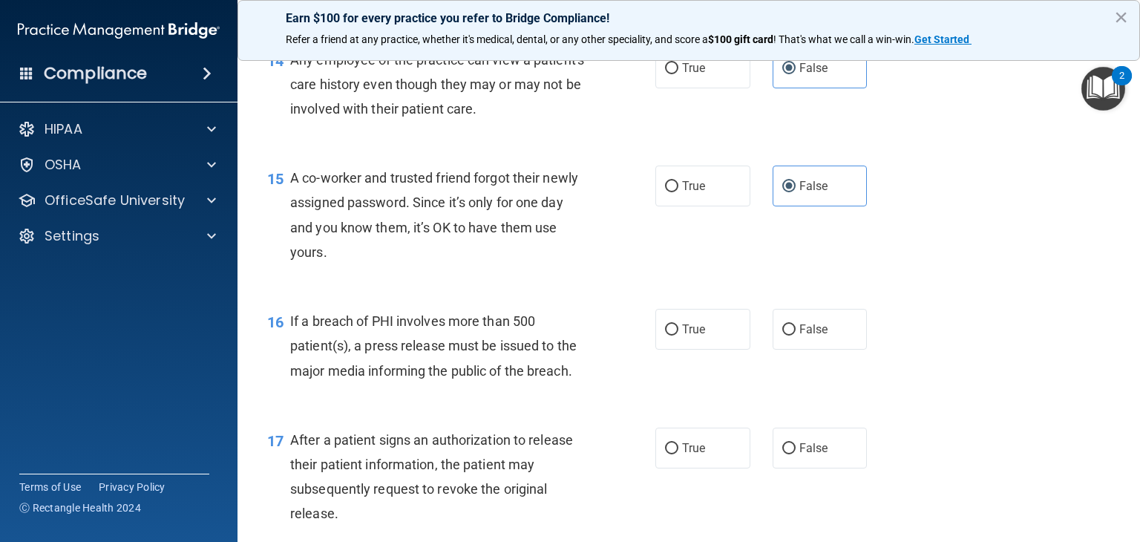
click at [714, 350] on label "True" at bounding box center [703, 329] width 95 height 41
click at [679, 336] on input "True" at bounding box center [671, 329] width 13 height 11
radio input "true"
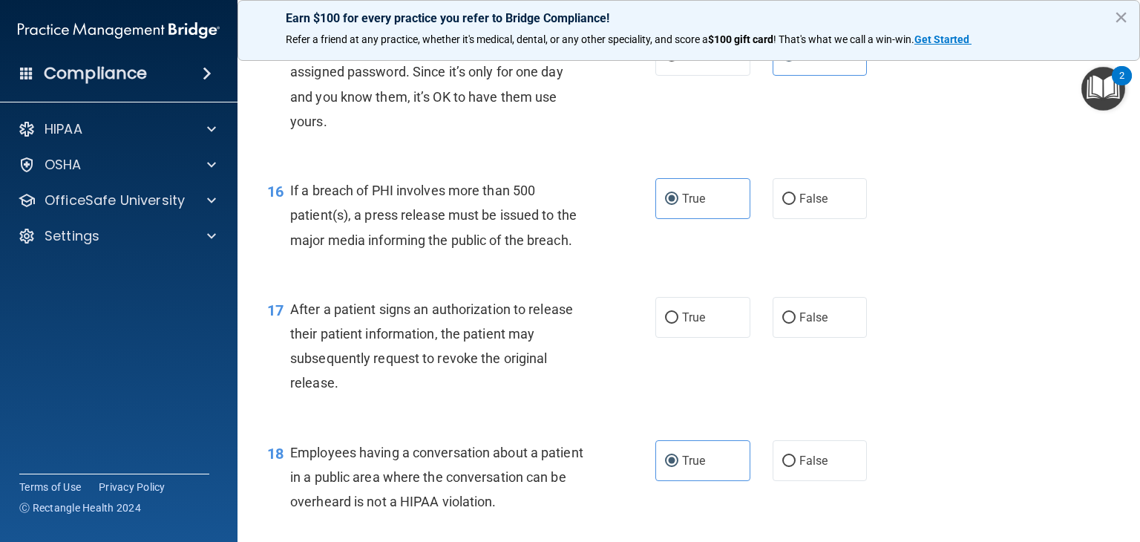
scroll to position [1831, 0]
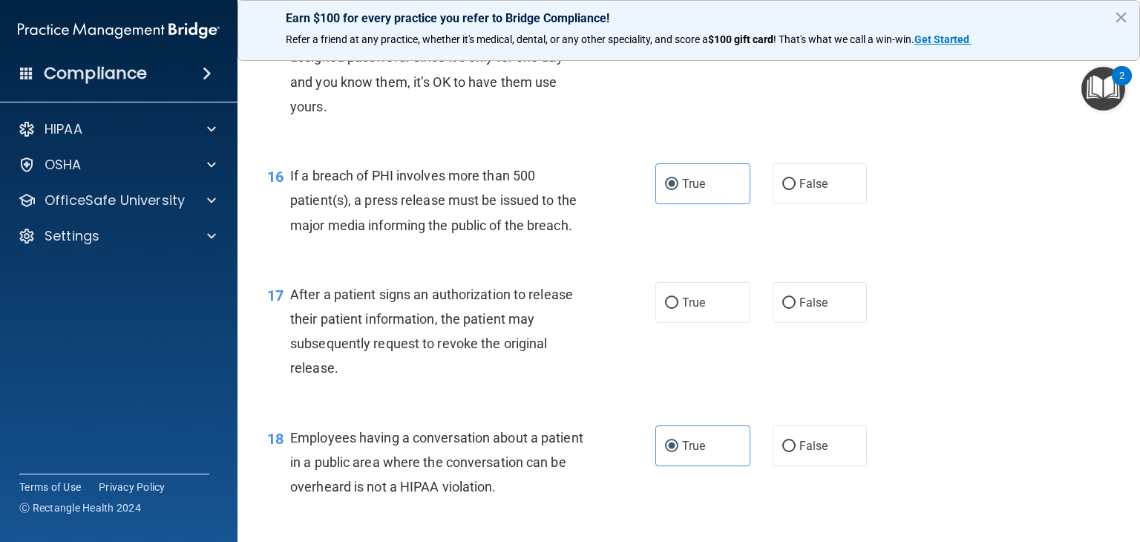
click at [701, 320] on label "True" at bounding box center [703, 302] width 95 height 41
click at [679, 309] on input "True" at bounding box center [671, 303] width 13 height 11
radio input "true"
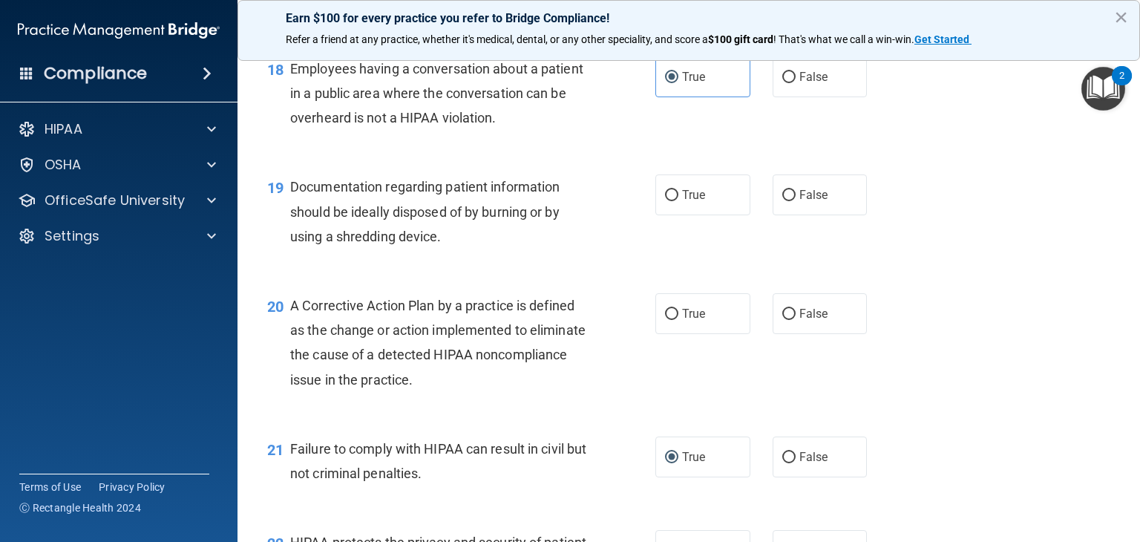
scroll to position [2201, 0]
click at [693, 201] on span "True" at bounding box center [693, 194] width 23 height 14
click at [679, 200] on input "True" at bounding box center [671, 194] width 13 height 11
radio input "true"
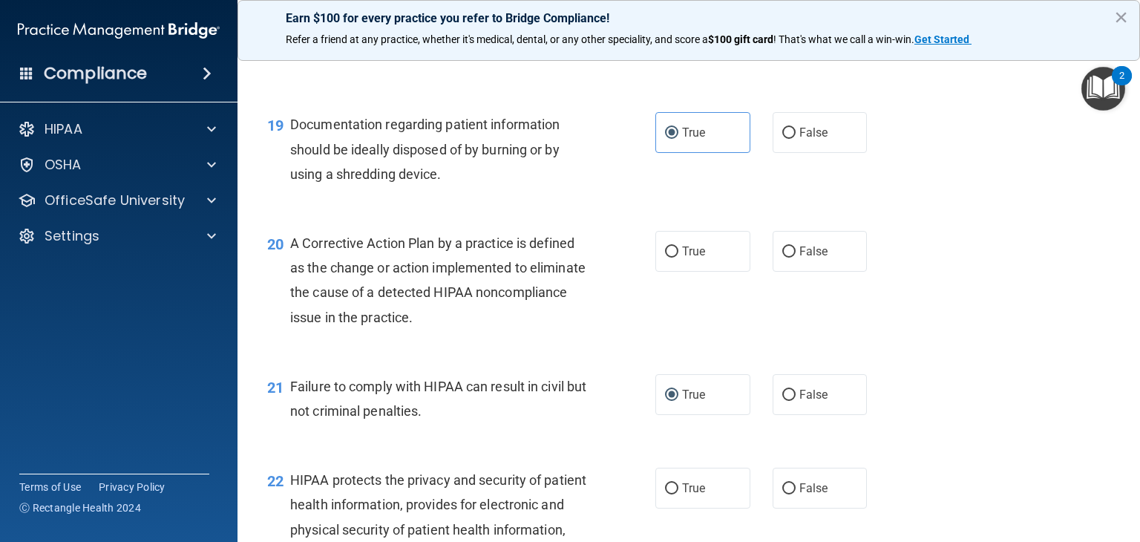
scroll to position [2287, 0]
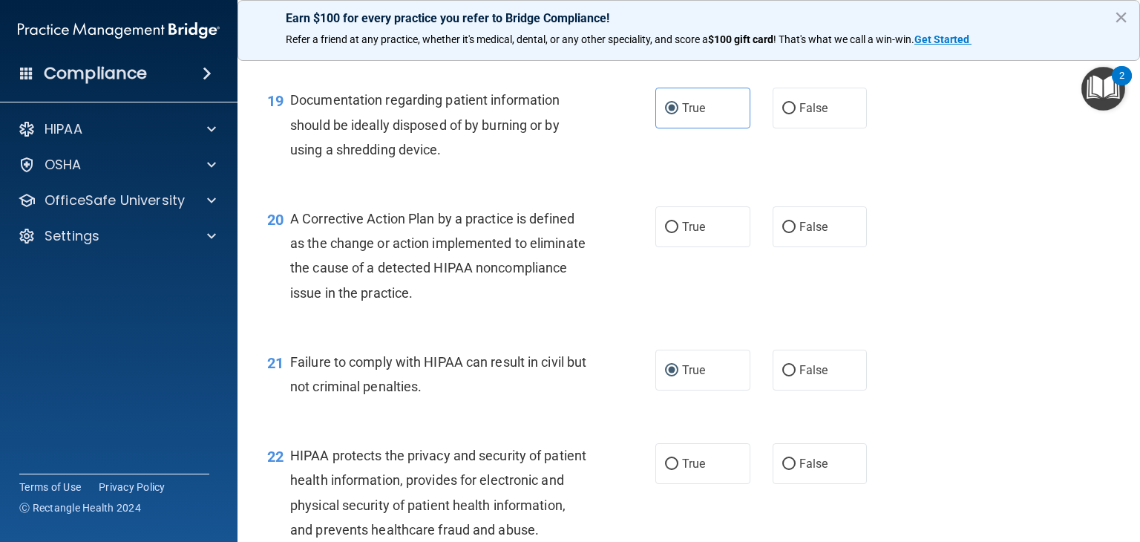
click at [814, 235] on label "False" at bounding box center [820, 226] width 95 height 41
click at [796, 233] on input "False" at bounding box center [789, 227] width 13 height 11
radio input "true"
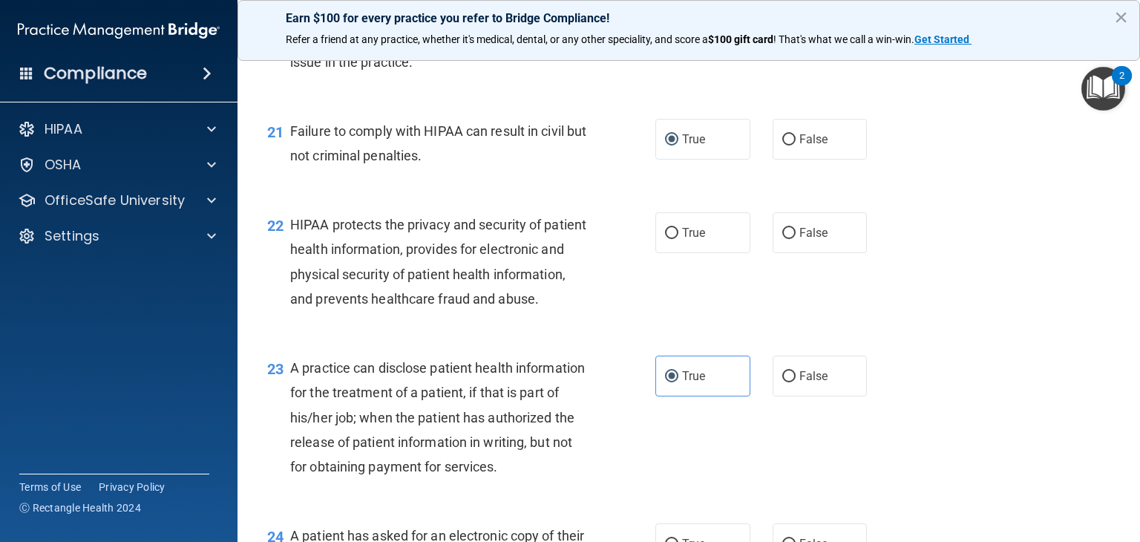
scroll to position [2518, 0]
click at [697, 252] on label "True" at bounding box center [703, 232] width 95 height 41
click at [679, 238] on input "True" at bounding box center [671, 232] width 13 height 11
radio input "true"
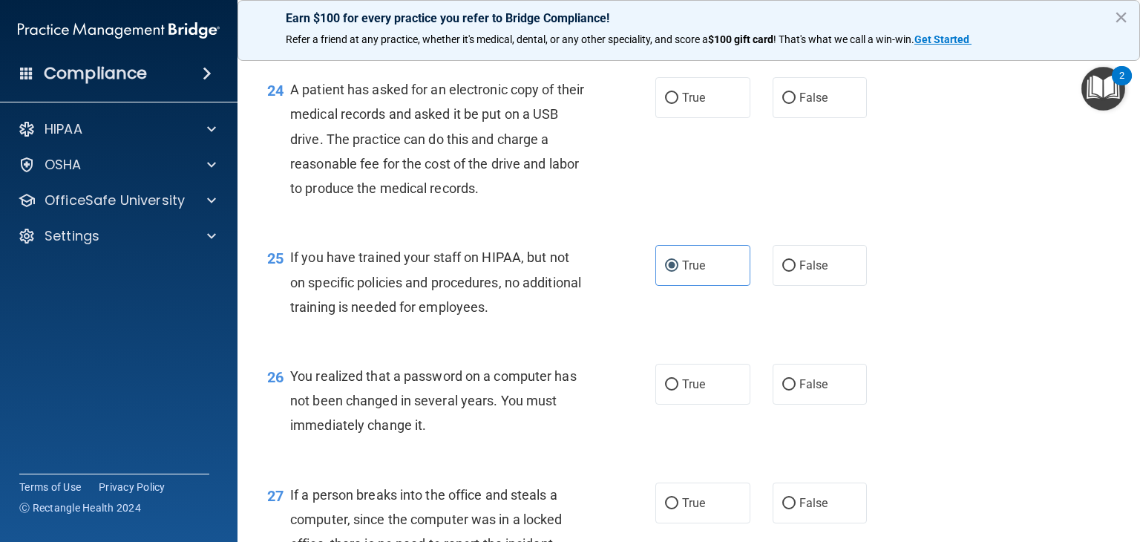
scroll to position [2977, 0]
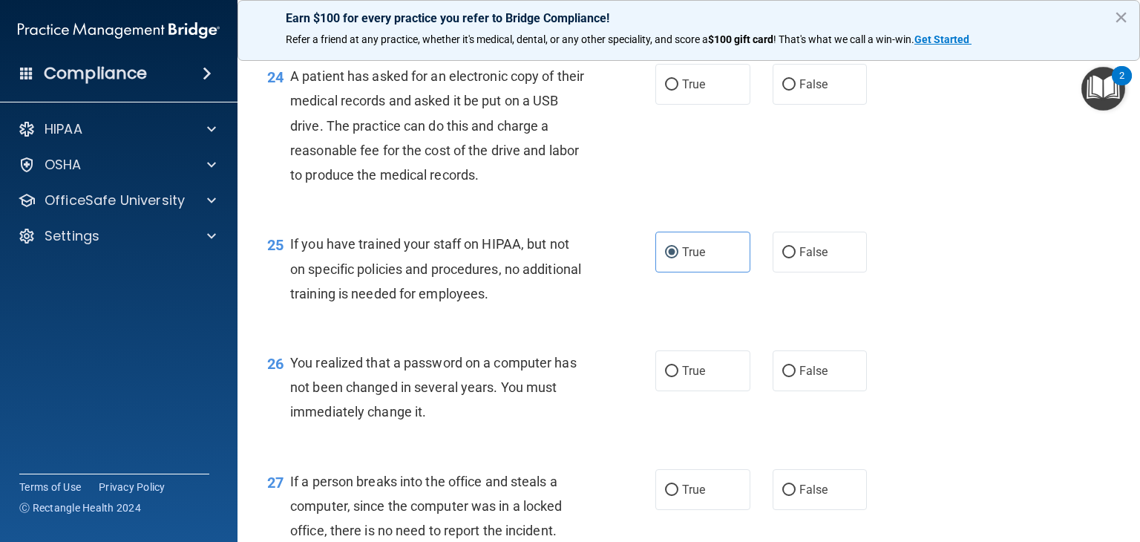
click at [680, 105] on label "True" at bounding box center [703, 84] width 95 height 41
click at [679, 91] on input "True" at bounding box center [671, 84] width 13 height 11
radio input "true"
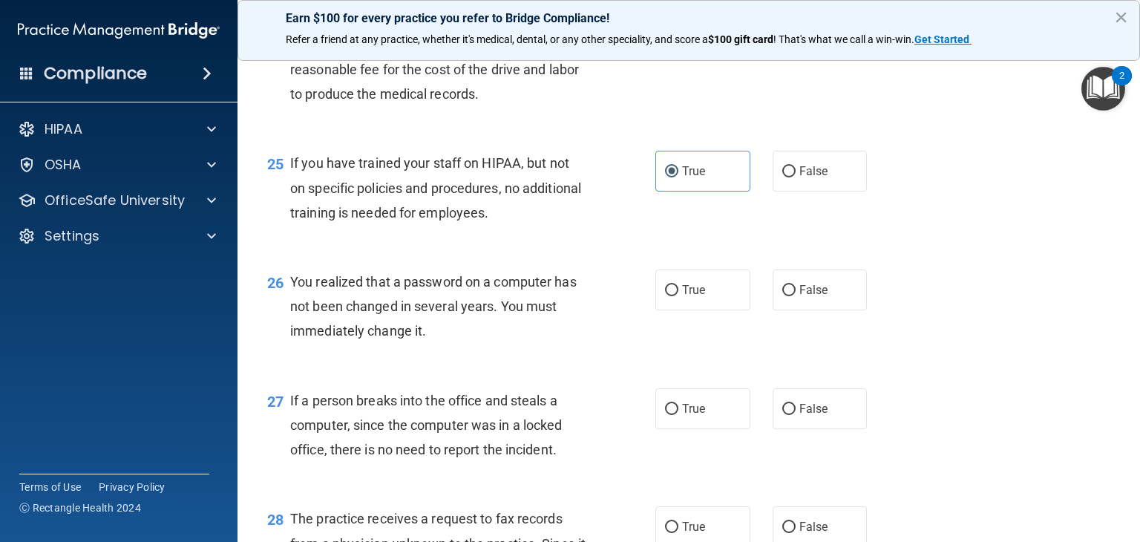
scroll to position [3086, 0]
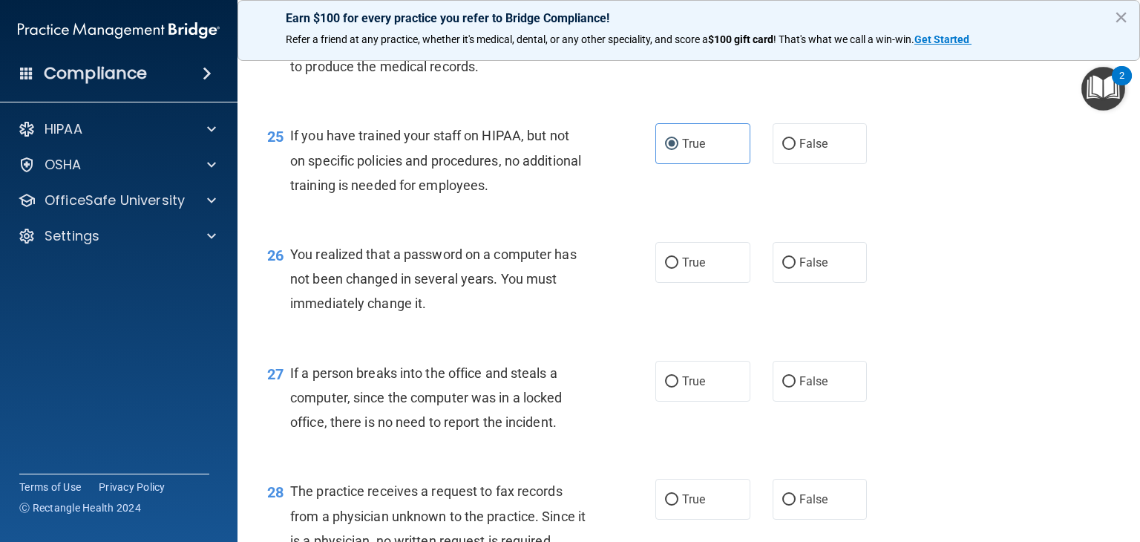
click at [682, 269] on span "True" at bounding box center [693, 262] width 23 height 14
click at [676, 269] on input "True" at bounding box center [671, 263] width 13 height 11
radio input "true"
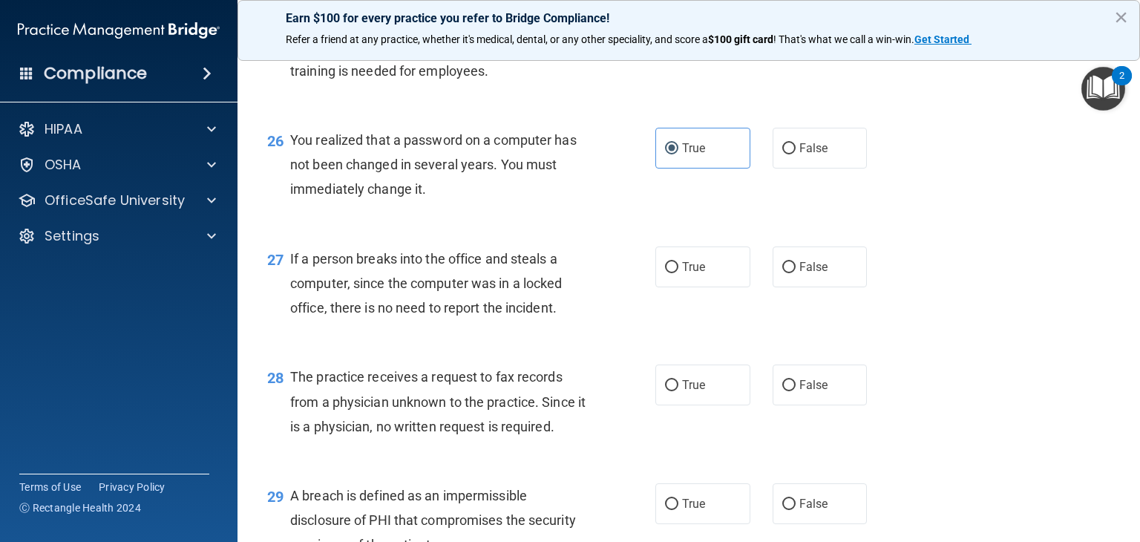
scroll to position [3212, 0]
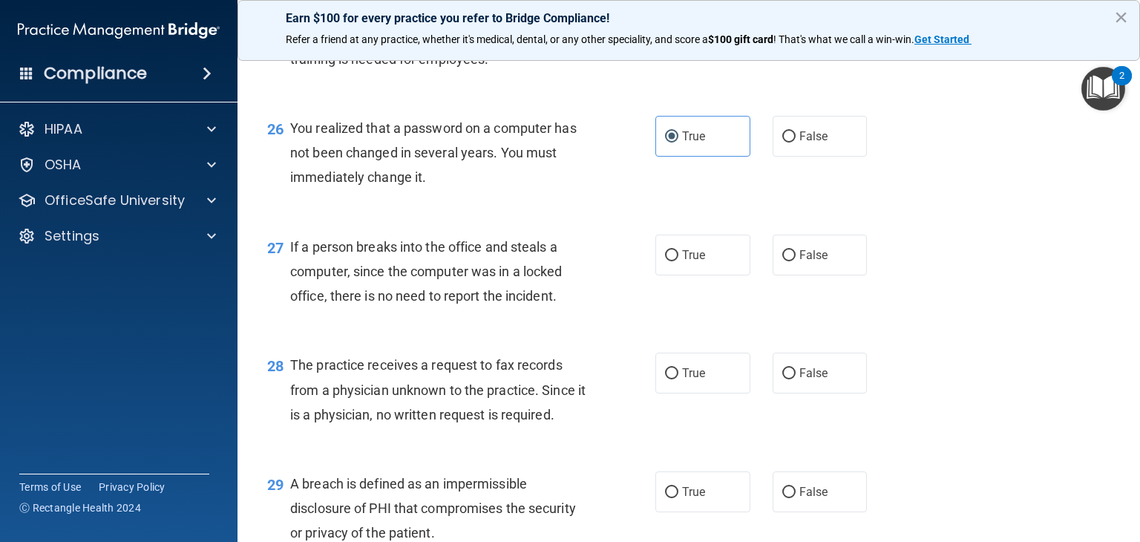
click at [773, 275] on label "False" at bounding box center [820, 255] width 95 height 41
click at [783, 261] on input "False" at bounding box center [789, 255] width 13 height 11
radio input "true"
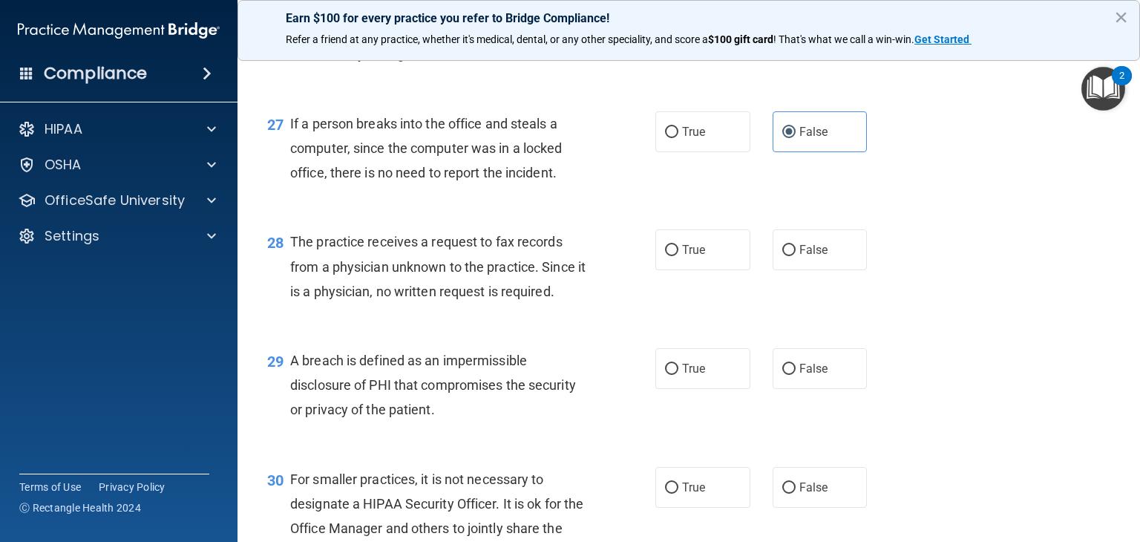
scroll to position [3336, 0]
click at [682, 255] on span "True" at bounding box center [693, 248] width 23 height 14
click at [679, 255] on input "True" at bounding box center [671, 249] width 13 height 11
radio input "true"
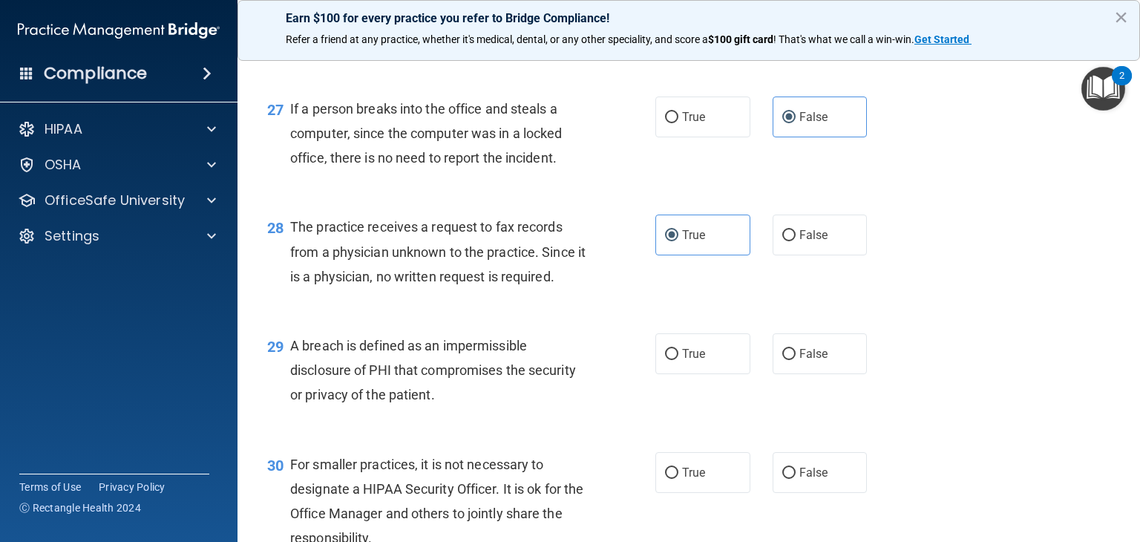
scroll to position [3349, 0]
click at [800, 243] on span "False" at bounding box center [814, 236] width 29 height 14
click at [796, 242] on input "False" at bounding box center [789, 236] width 13 height 11
radio input "true"
radio input "false"
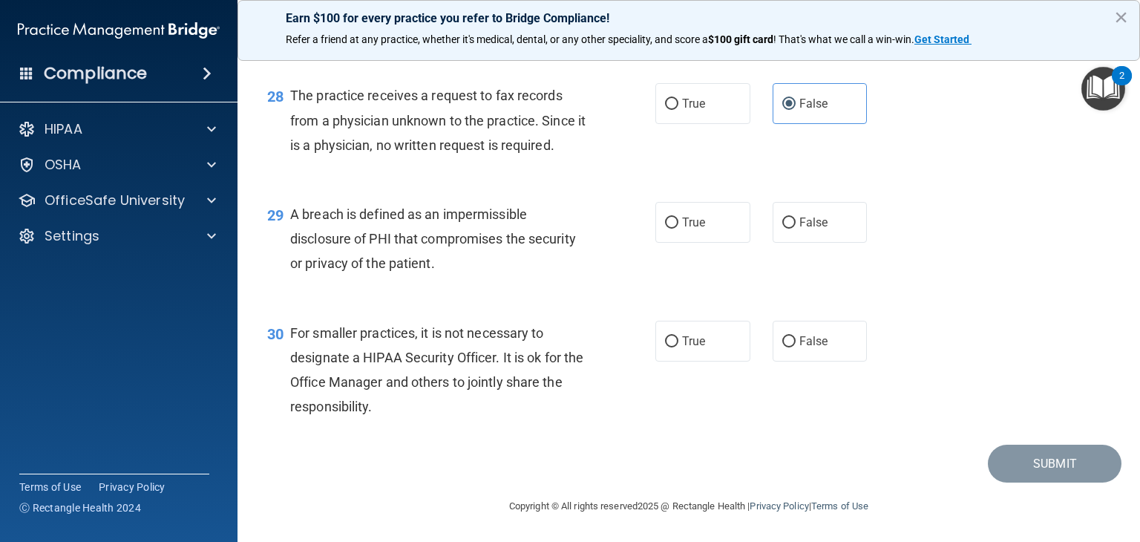
scroll to position [3527, 0]
click at [695, 243] on label "True" at bounding box center [703, 222] width 95 height 41
click at [679, 229] on input "True" at bounding box center [671, 223] width 13 height 11
radio input "true"
click at [785, 359] on label "False" at bounding box center [820, 341] width 95 height 41
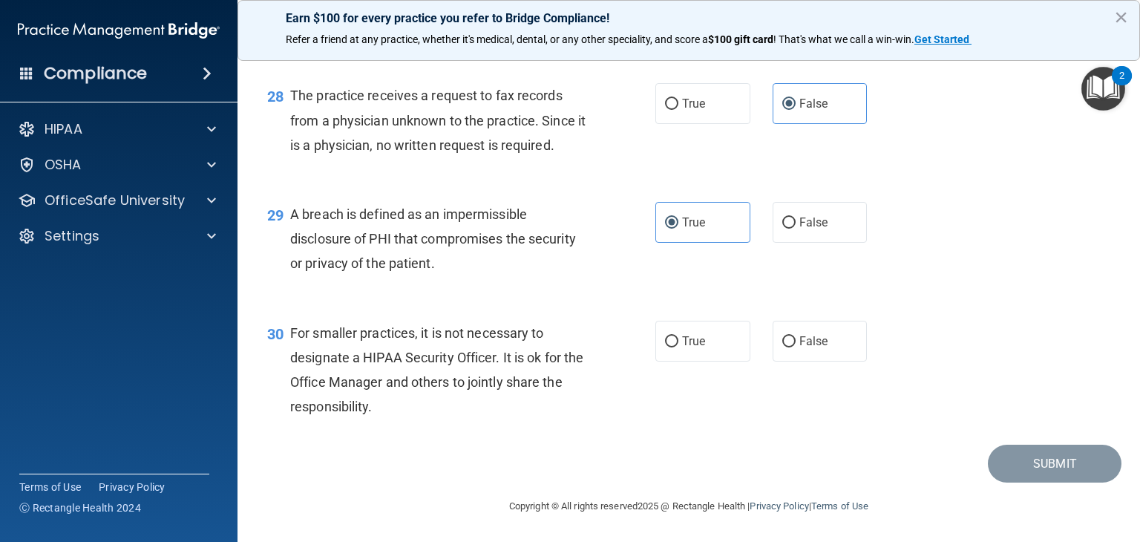
click at [785, 347] on input "False" at bounding box center [789, 341] width 13 height 11
radio input "true"
click at [1065, 483] on button "Submit" at bounding box center [1055, 464] width 134 height 38
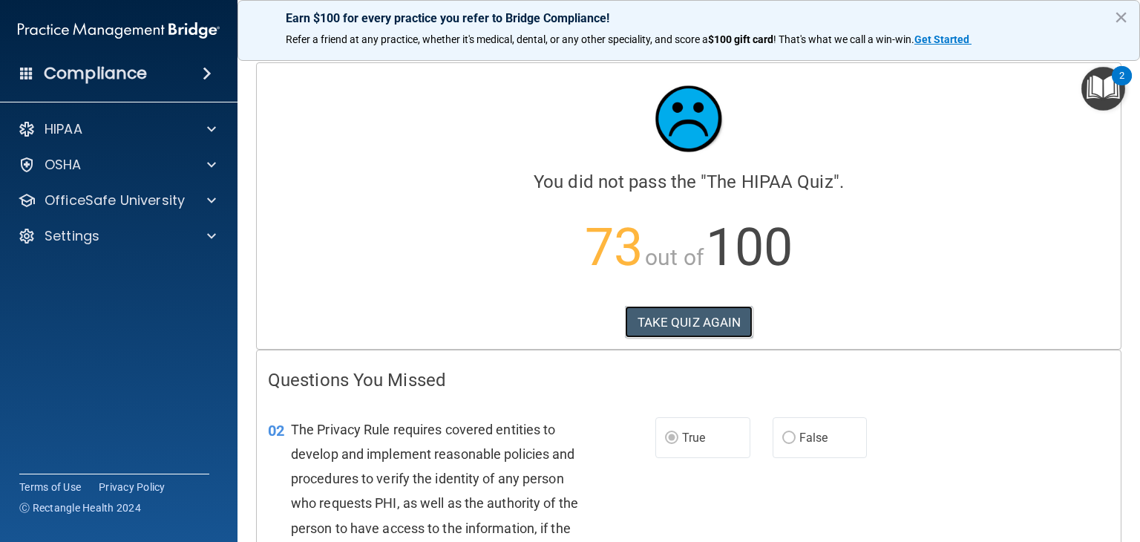
click at [722, 326] on button "TAKE QUIZ AGAIN" at bounding box center [689, 322] width 128 height 33
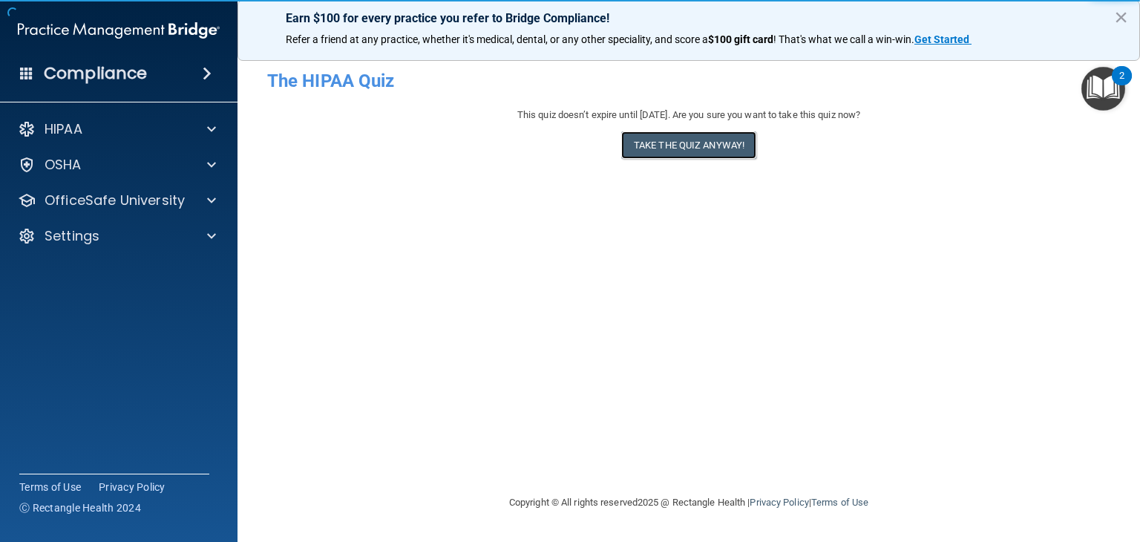
click at [731, 146] on button "Take the quiz anyway!" at bounding box center [688, 144] width 135 height 27
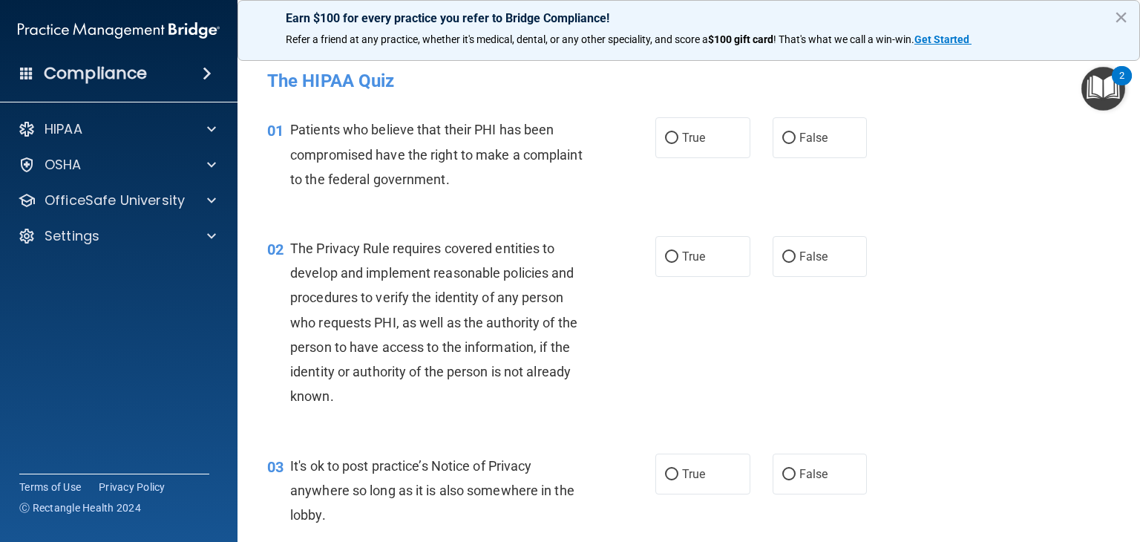
click at [678, 264] on label "True" at bounding box center [703, 256] width 95 height 41
click at [678, 263] on input "True" at bounding box center [671, 257] width 13 height 11
radio input "true"
click at [682, 143] on span "True" at bounding box center [693, 138] width 23 height 14
click at [679, 143] on input "True" at bounding box center [671, 138] width 13 height 11
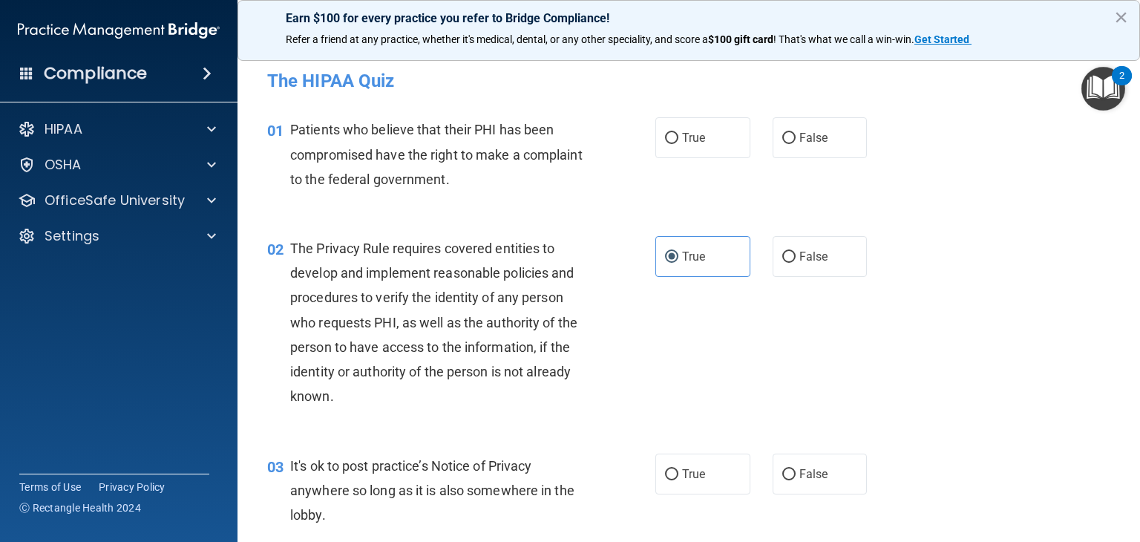
radio input "true"
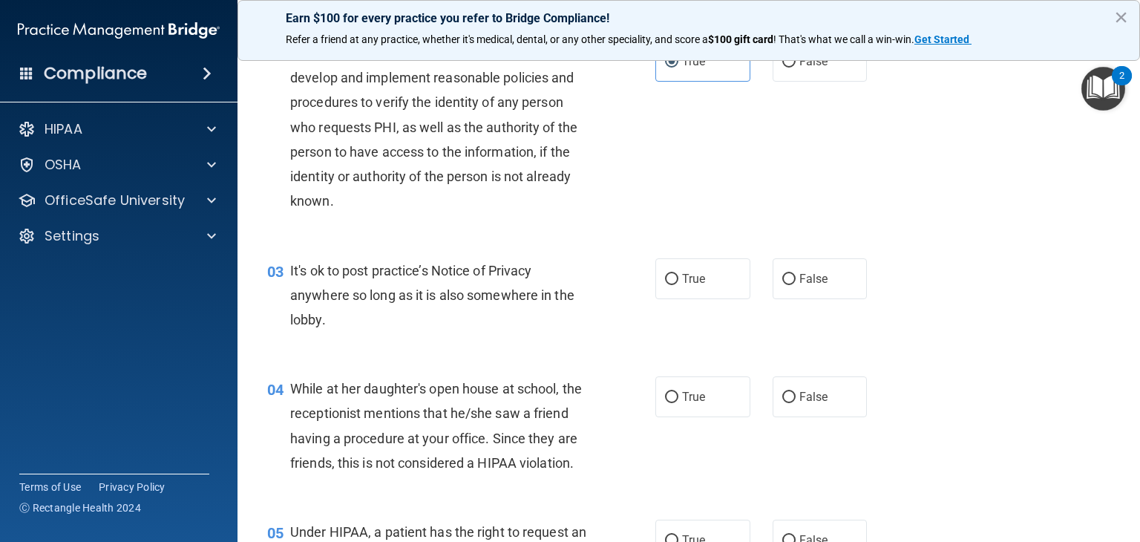
scroll to position [196, 0]
click at [790, 284] on label "False" at bounding box center [820, 278] width 95 height 41
click at [790, 284] on input "False" at bounding box center [789, 278] width 13 height 11
radio input "true"
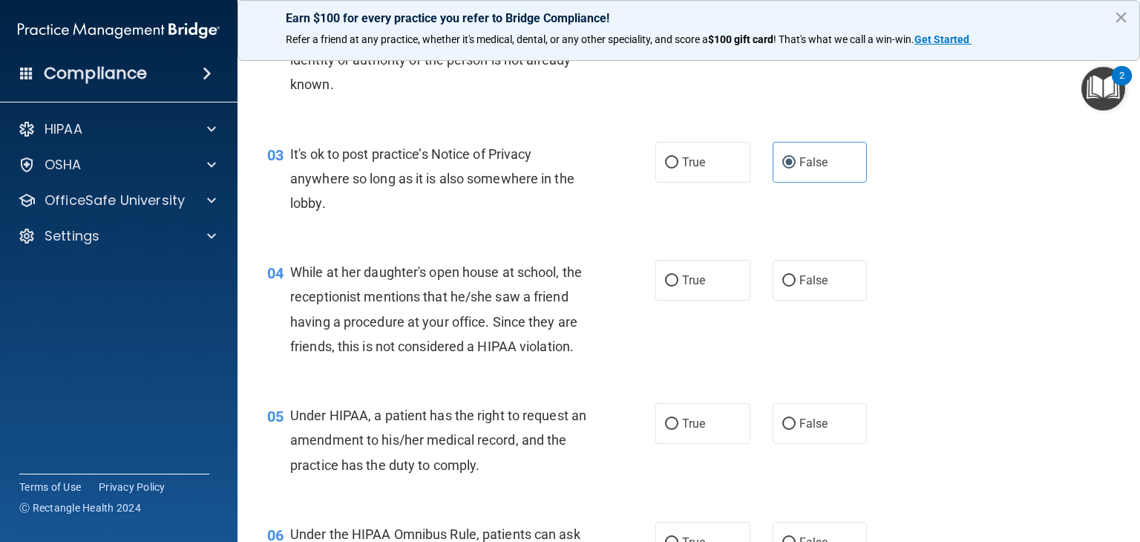
scroll to position [312, 0]
click at [800, 280] on span "False" at bounding box center [814, 280] width 29 height 14
click at [794, 280] on input "False" at bounding box center [789, 280] width 13 height 11
radio input "true"
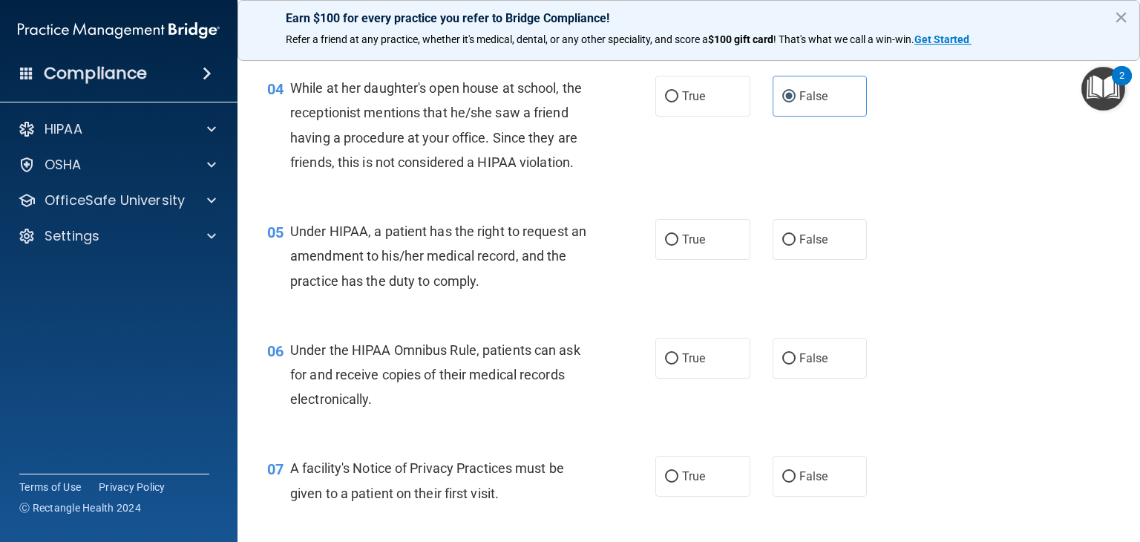
scroll to position [511, 0]
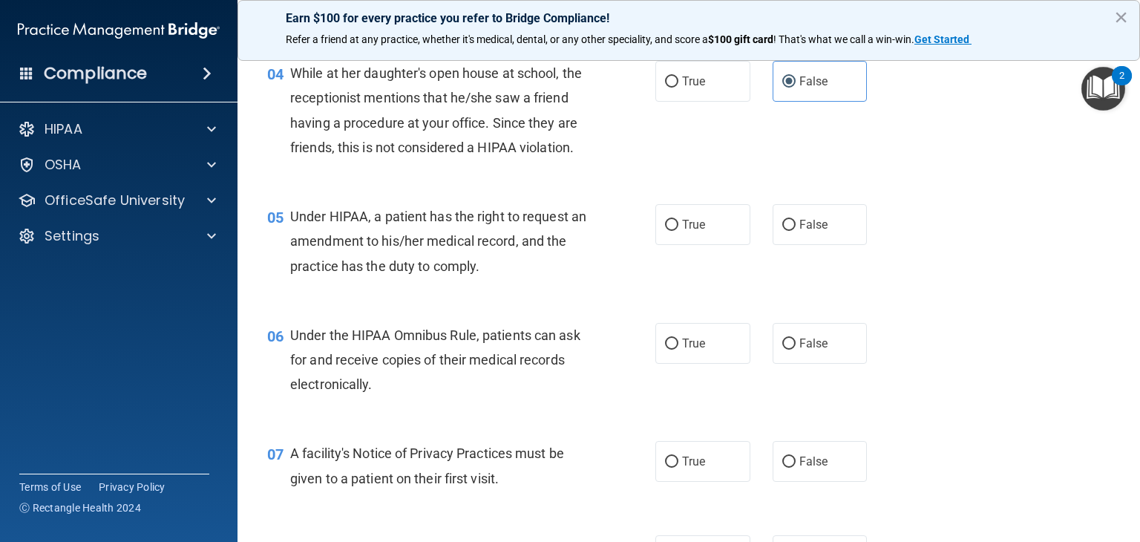
click at [818, 245] on label "False" at bounding box center [820, 224] width 95 height 41
click at [796, 231] on input "False" at bounding box center [789, 225] width 13 height 11
radio input "true"
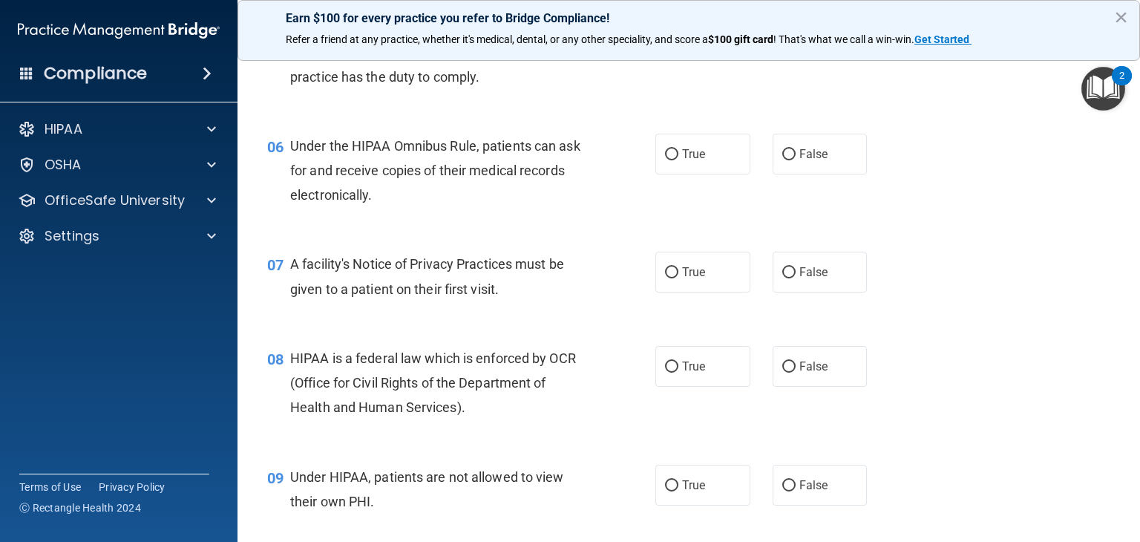
scroll to position [702, 0]
click at [687, 159] on span "True" at bounding box center [693, 152] width 23 height 14
click at [679, 158] on input "True" at bounding box center [671, 152] width 13 height 11
radio input "true"
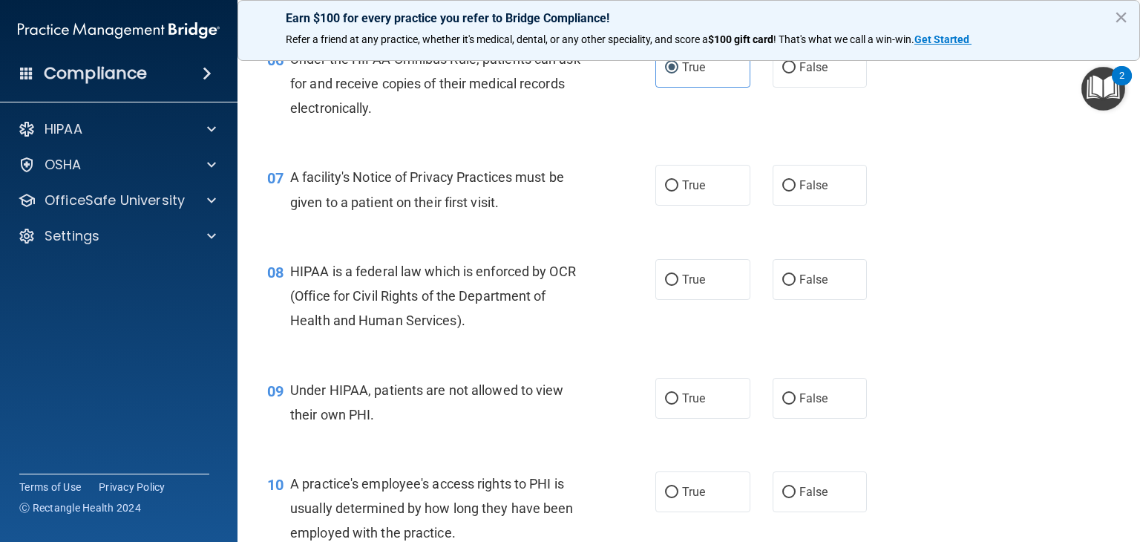
scroll to position [822, 0]
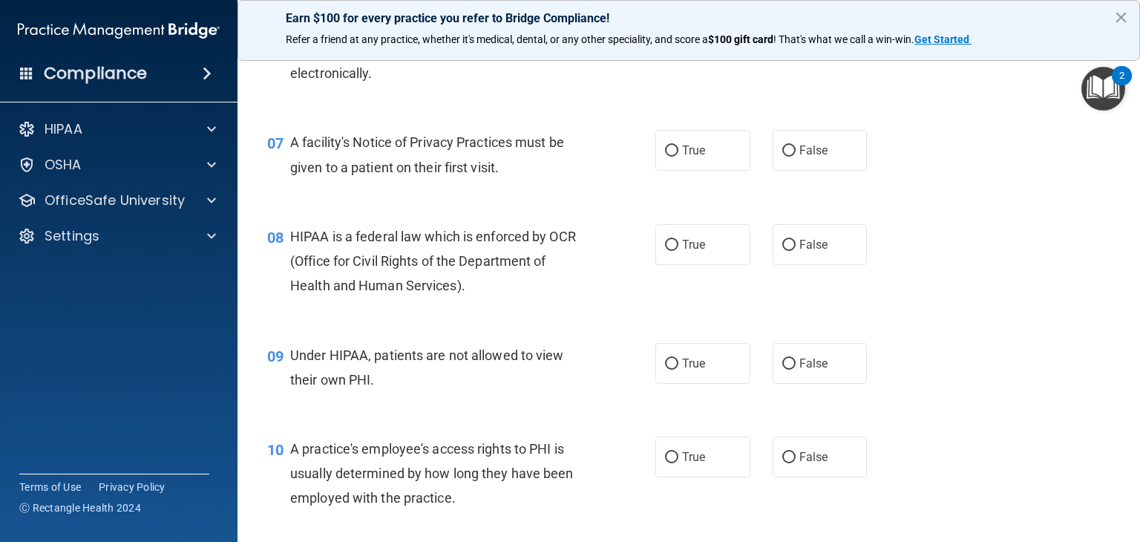
drag, startPoint x: 689, startPoint y: 220, endPoint x: 540, endPoint y: 273, distance: 157.6
click at [540, 273] on div "HIPAA is a federal law which is enforced by OCR (Office for Civil Rights of the…" at bounding box center [444, 261] width 308 height 74
click at [698, 157] on span "True" at bounding box center [693, 150] width 23 height 14
click at [679, 157] on input "True" at bounding box center [671, 151] width 13 height 11
radio input "true"
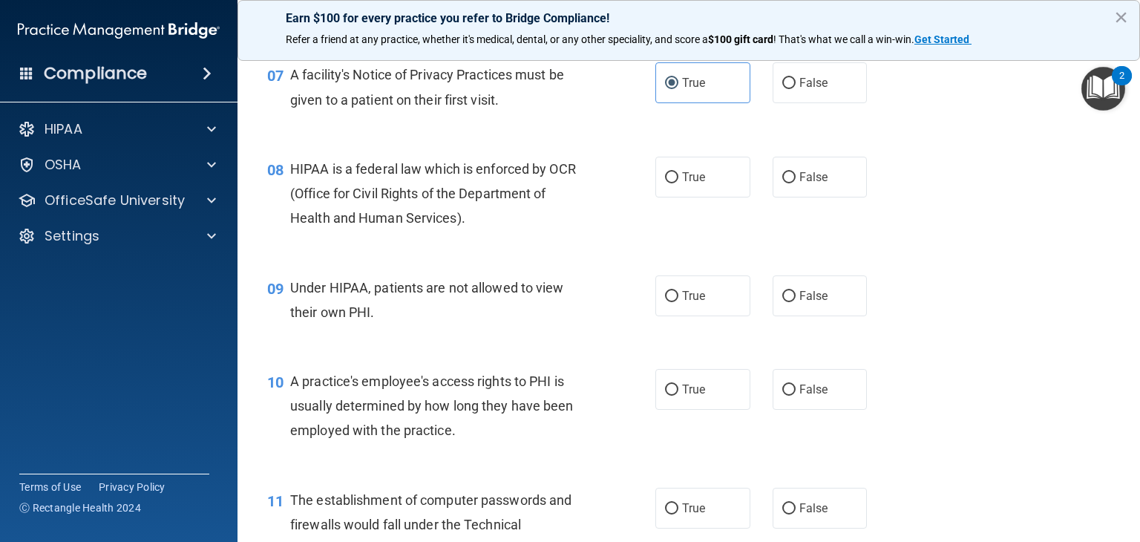
scroll to position [890, 0]
click at [686, 183] on span "True" at bounding box center [693, 176] width 23 height 14
click at [679, 183] on input "True" at bounding box center [671, 176] width 13 height 11
radio input "true"
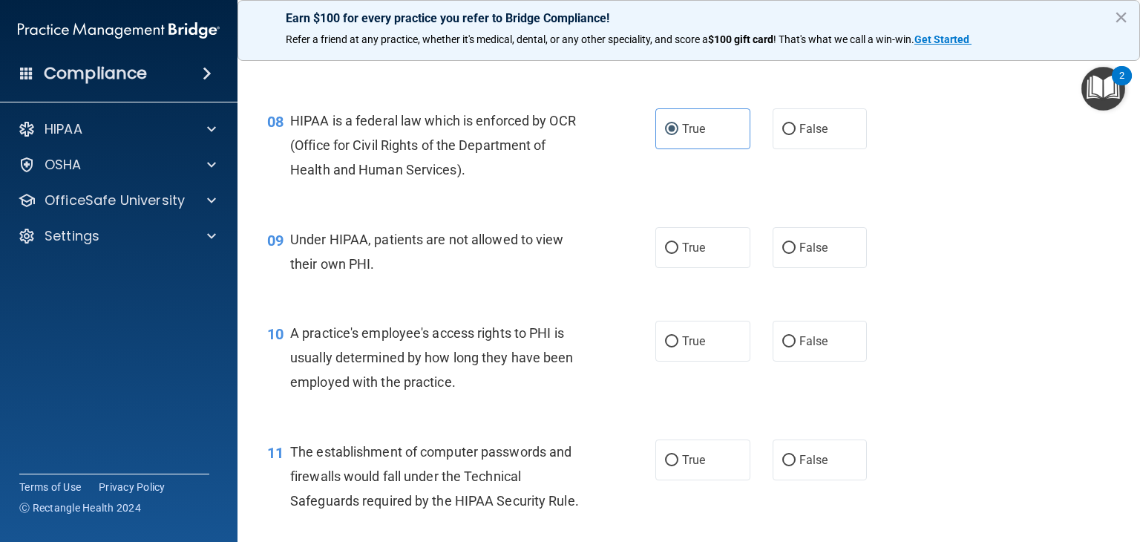
scroll to position [940, 0]
click at [789, 266] on label "False" at bounding box center [820, 245] width 95 height 41
click at [789, 252] on input "False" at bounding box center [789, 246] width 13 height 11
radio input "true"
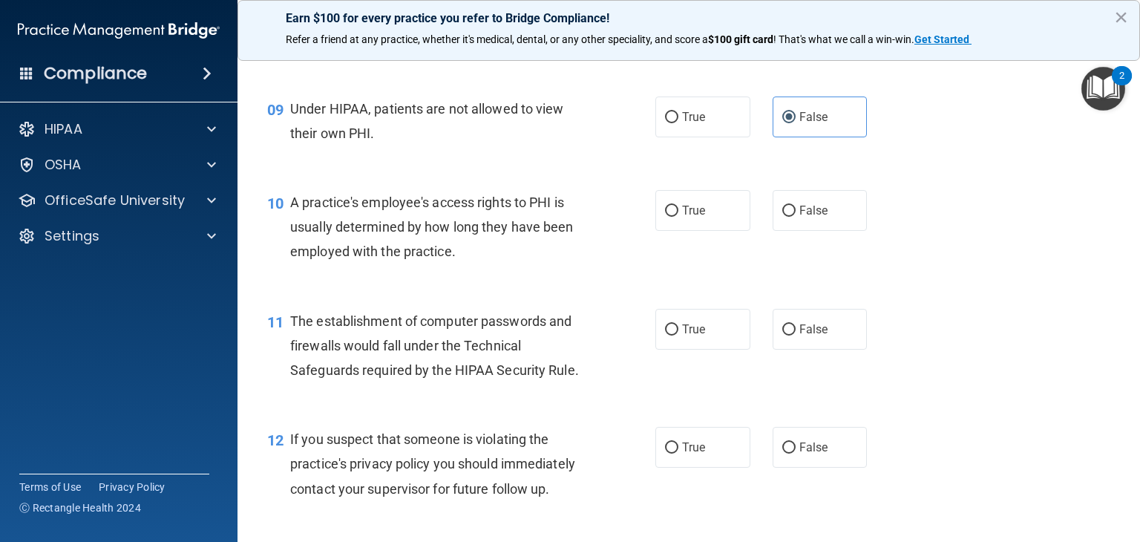
scroll to position [1071, 0]
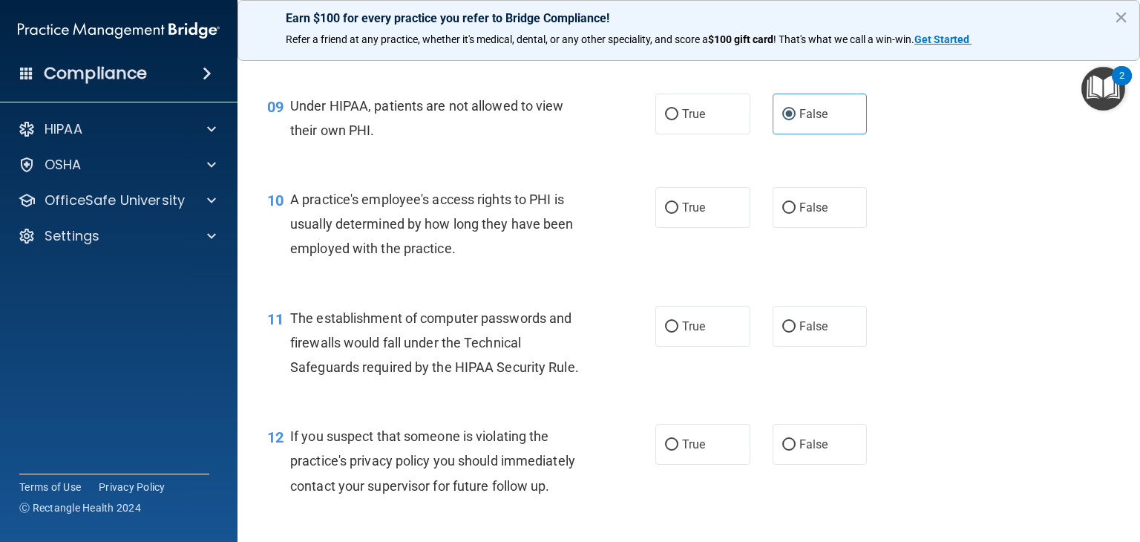
click at [806, 218] on label "False" at bounding box center [820, 207] width 95 height 41
click at [796, 214] on input "False" at bounding box center [789, 208] width 13 height 11
radio input "true"
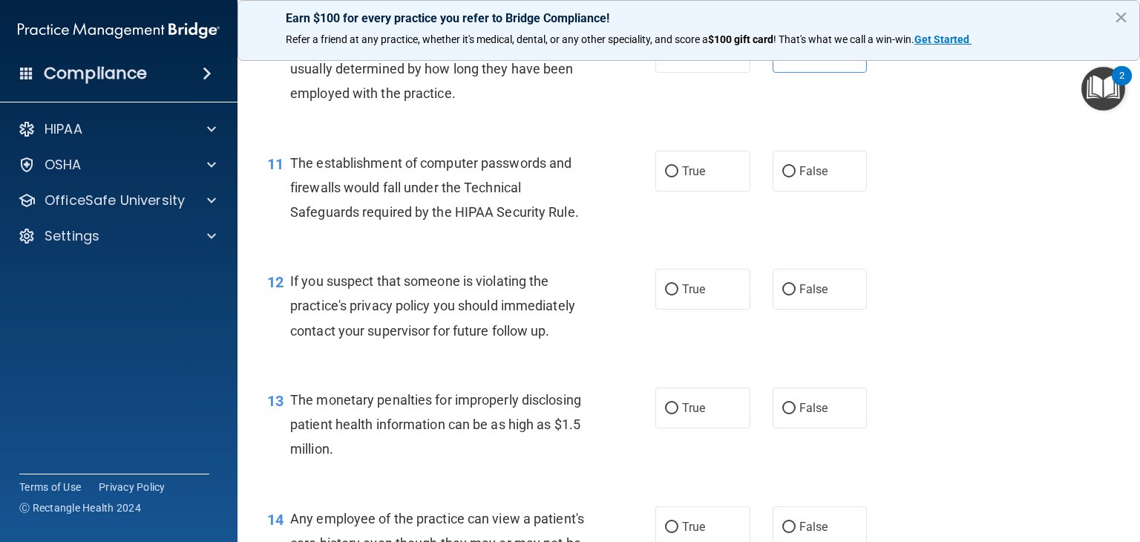
scroll to position [1228, 0]
click at [700, 190] on label "True" at bounding box center [703, 169] width 95 height 41
click at [679, 176] on input "True" at bounding box center [671, 170] width 13 height 11
radio input "true"
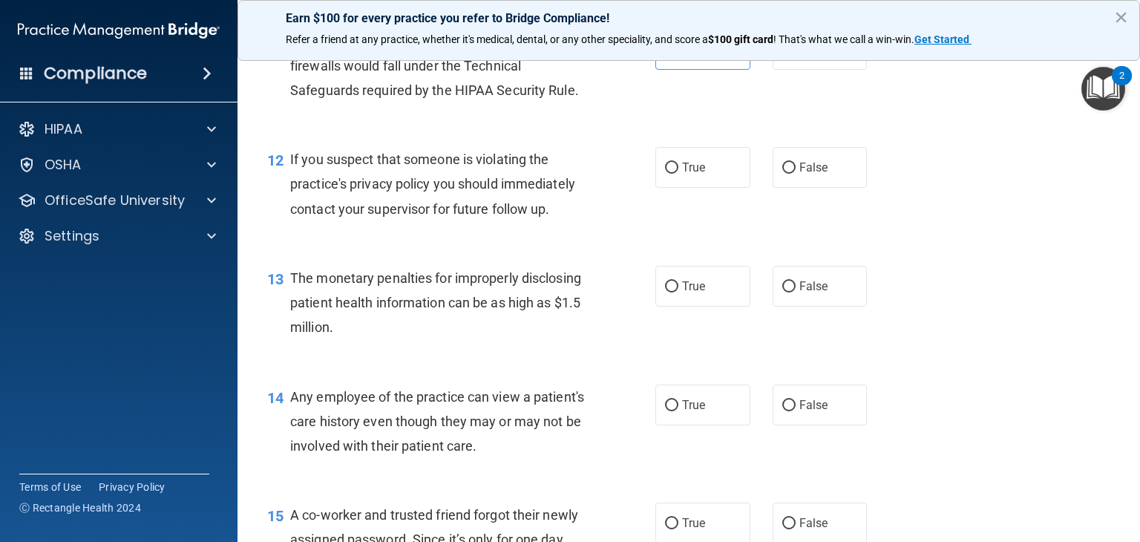
scroll to position [1350, 0]
click at [673, 183] on label "True" at bounding box center [703, 166] width 95 height 41
click at [673, 172] on input "True" at bounding box center [671, 166] width 13 height 11
radio input "true"
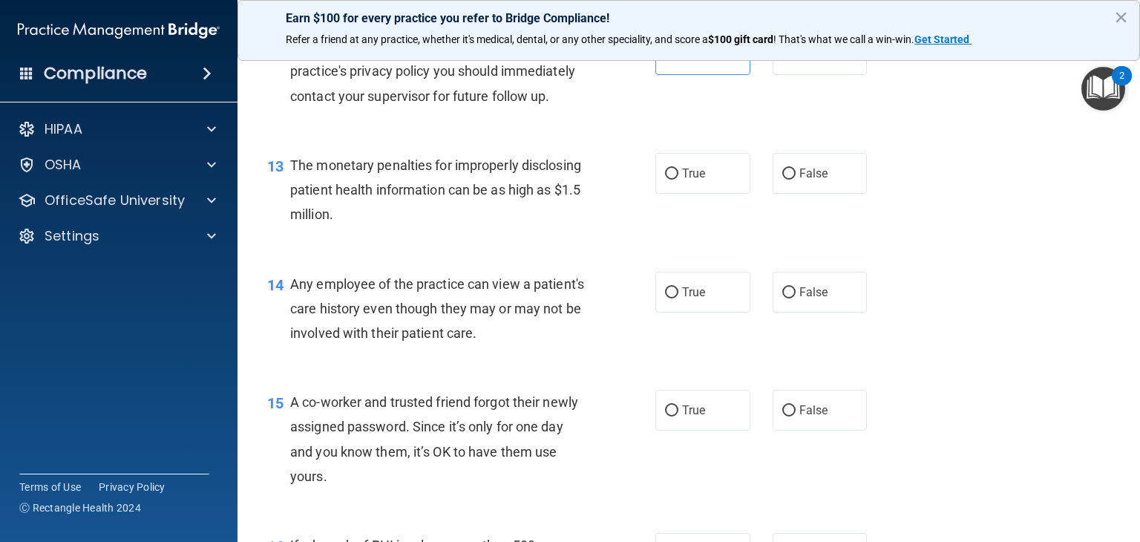
scroll to position [1464, 0]
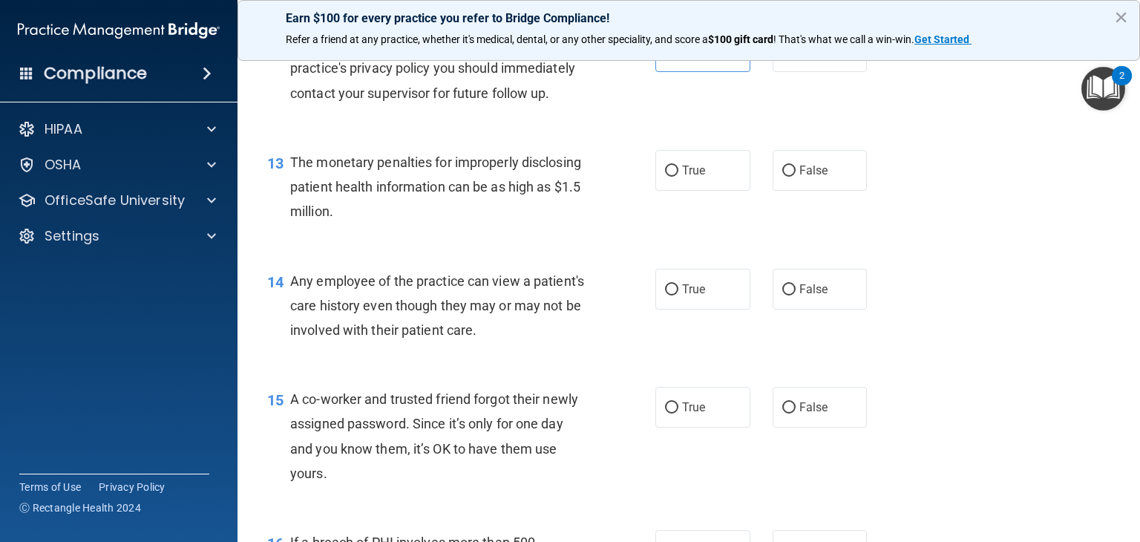
click at [740, 191] on label "True" at bounding box center [703, 170] width 95 height 41
click at [679, 177] on input "True" at bounding box center [671, 171] width 13 height 11
radio input "true"
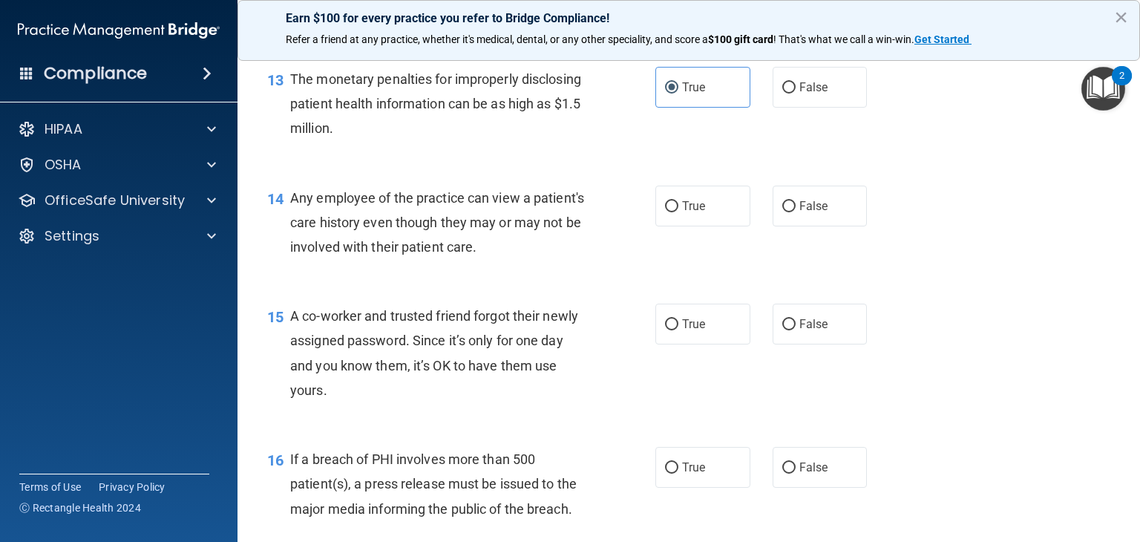
scroll to position [1559, 0]
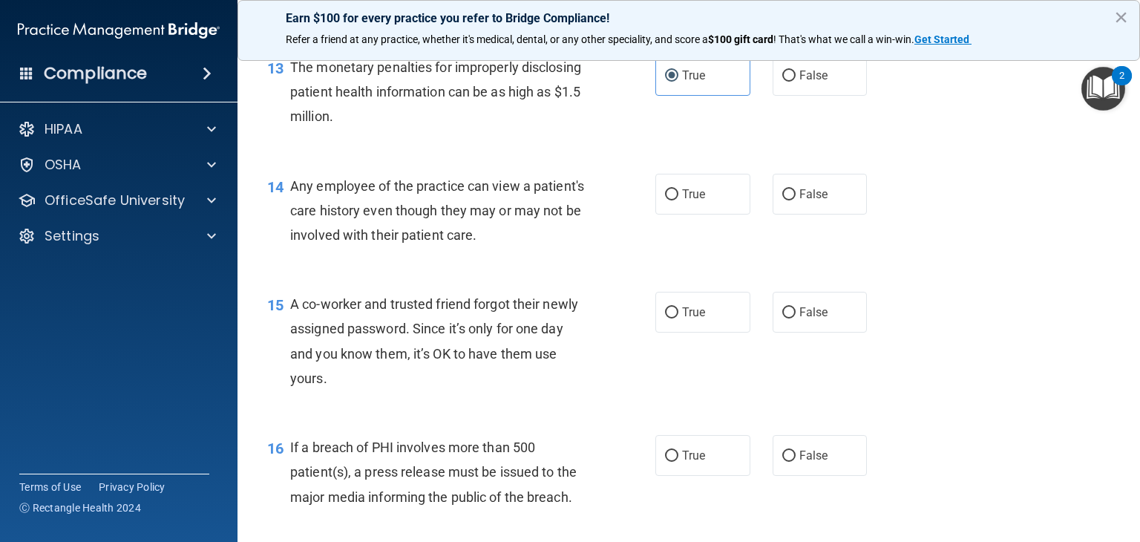
click at [800, 201] on span "False" at bounding box center [814, 194] width 29 height 14
click at [796, 200] on input "False" at bounding box center [789, 194] width 13 height 11
radio input "true"
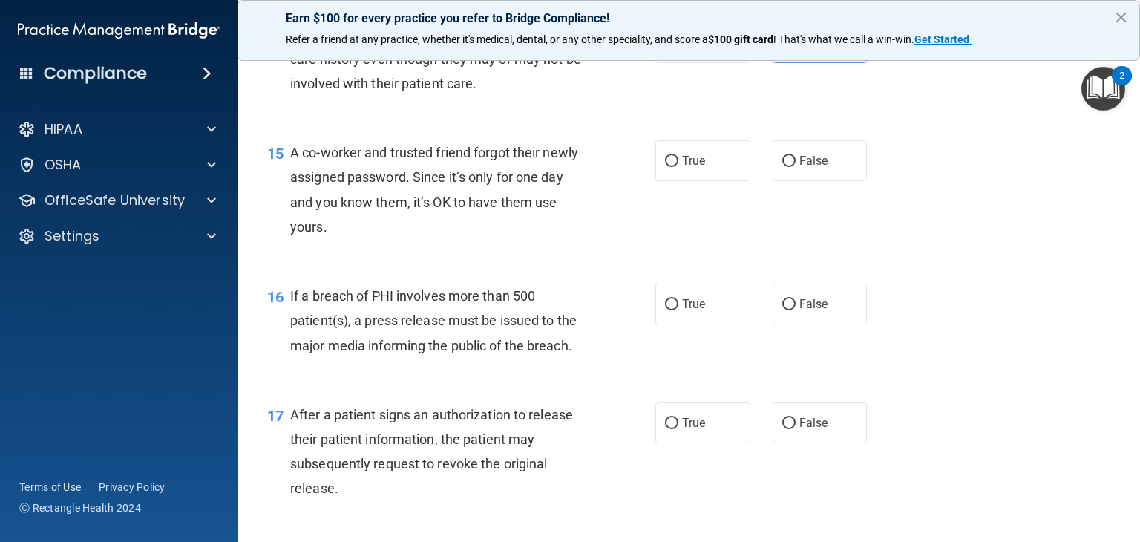
scroll to position [1715, 0]
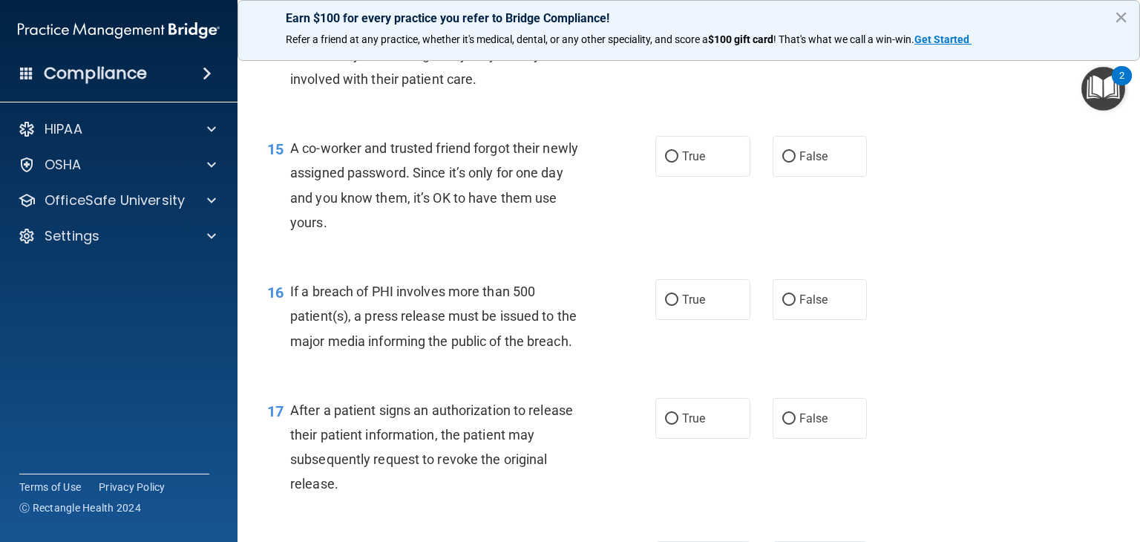
click at [783, 163] on input "False" at bounding box center [789, 156] width 13 height 11
radio input "true"
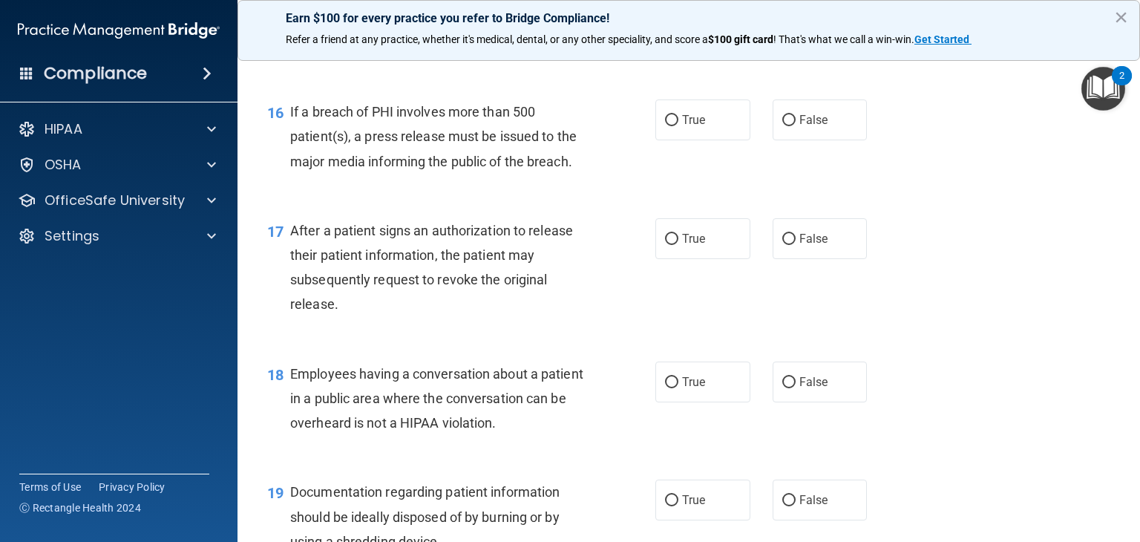
scroll to position [1896, 0]
click at [686, 139] on label "True" at bounding box center [703, 118] width 95 height 41
click at [679, 125] on input "True" at bounding box center [671, 119] width 13 height 11
radio input "true"
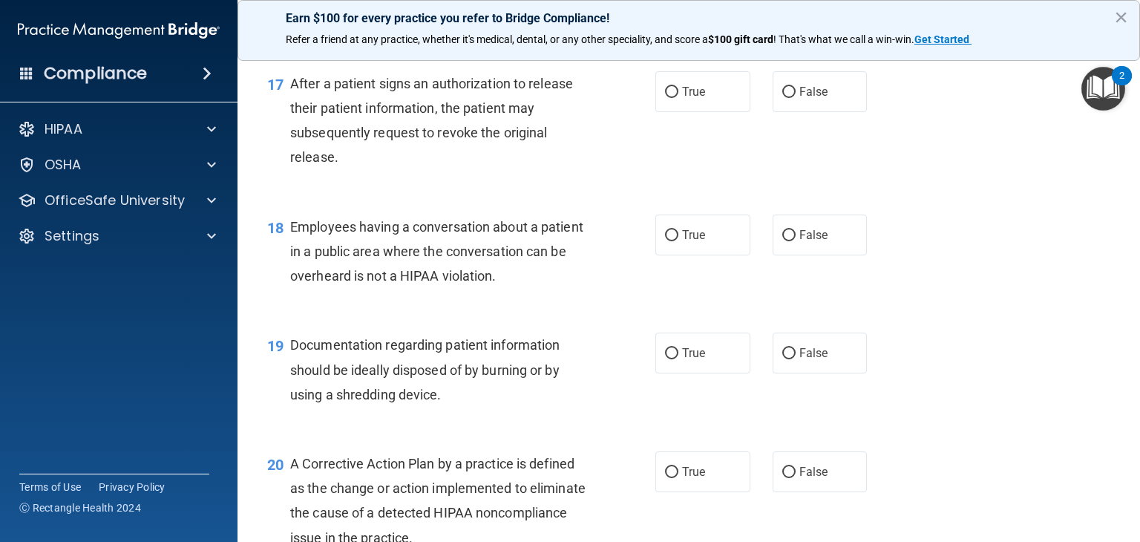
scroll to position [2042, 0]
click at [730, 111] on label "True" at bounding box center [703, 91] width 95 height 41
click at [679, 97] on input "True" at bounding box center [671, 91] width 13 height 11
radio input "true"
click at [785, 243] on label "False" at bounding box center [820, 234] width 95 height 41
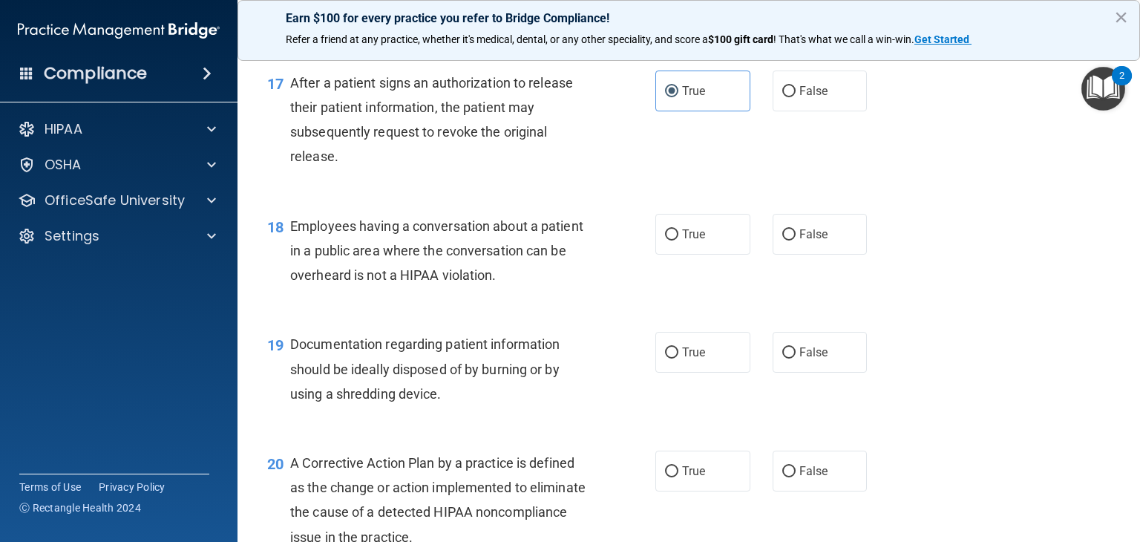
click at [785, 241] on input "False" at bounding box center [789, 234] width 13 height 11
radio input "true"
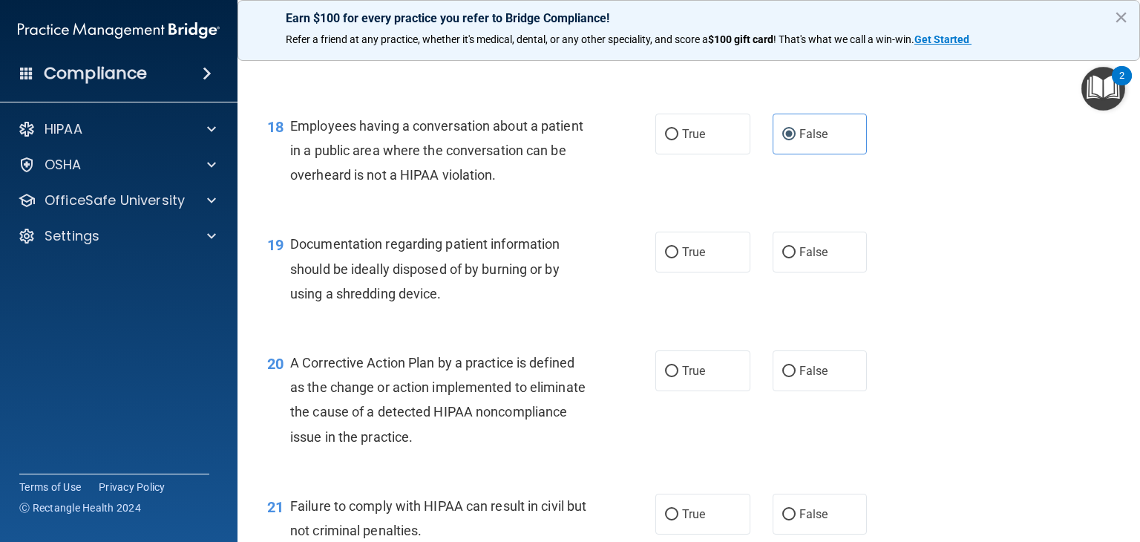
scroll to position [2143, 0]
click at [692, 272] on label "True" at bounding box center [703, 251] width 95 height 41
click at [679, 258] on input "True" at bounding box center [671, 251] width 13 height 11
radio input "true"
click at [685, 377] on span "True" at bounding box center [693, 370] width 23 height 14
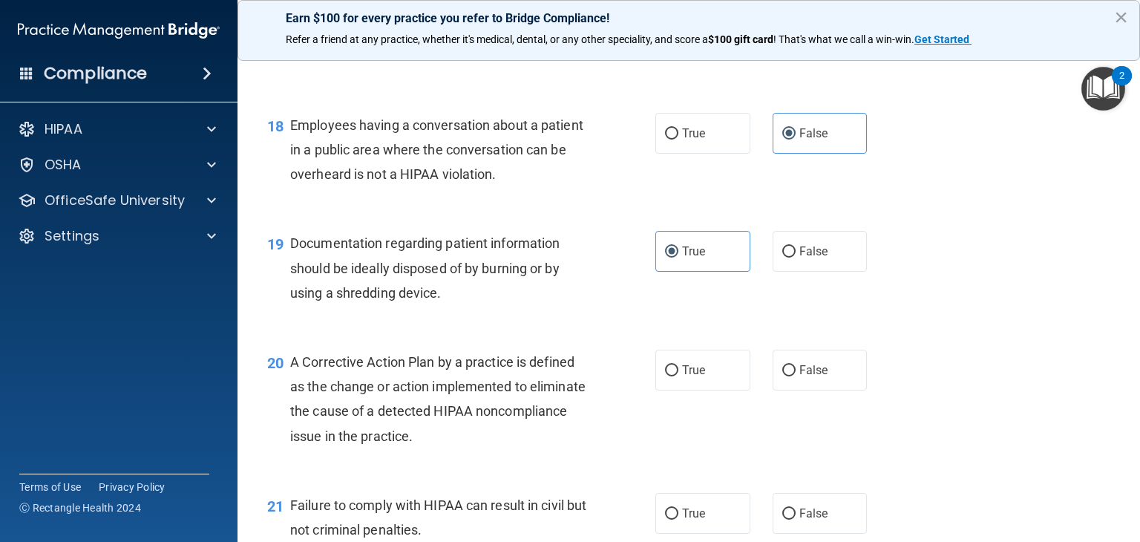
click at [679, 376] on input "True" at bounding box center [671, 370] width 13 height 11
radio input "true"
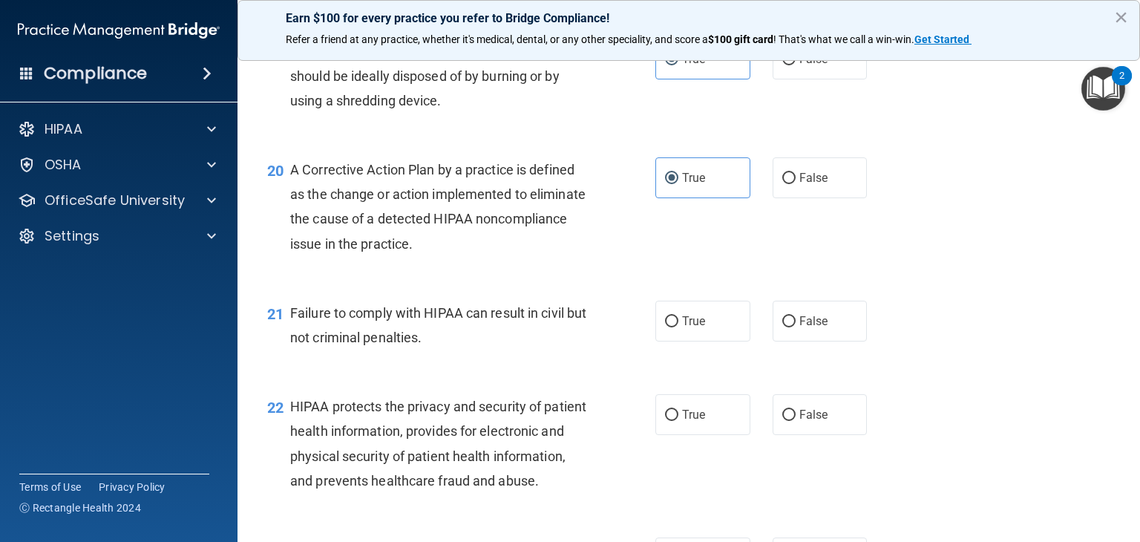
scroll to position [2339, 0]
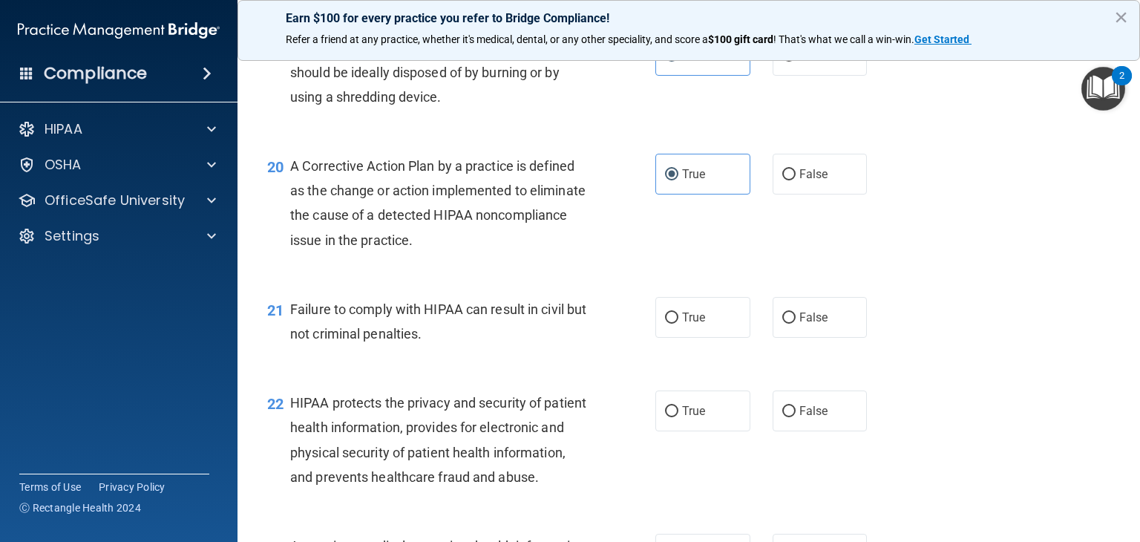
click at [823, 336] on label "False" at bounding box center [820, 317] width 95 height 41
click at [796, 324] on input "False" at bounding box center [789, 318] width 13 height 11
radio input "true"
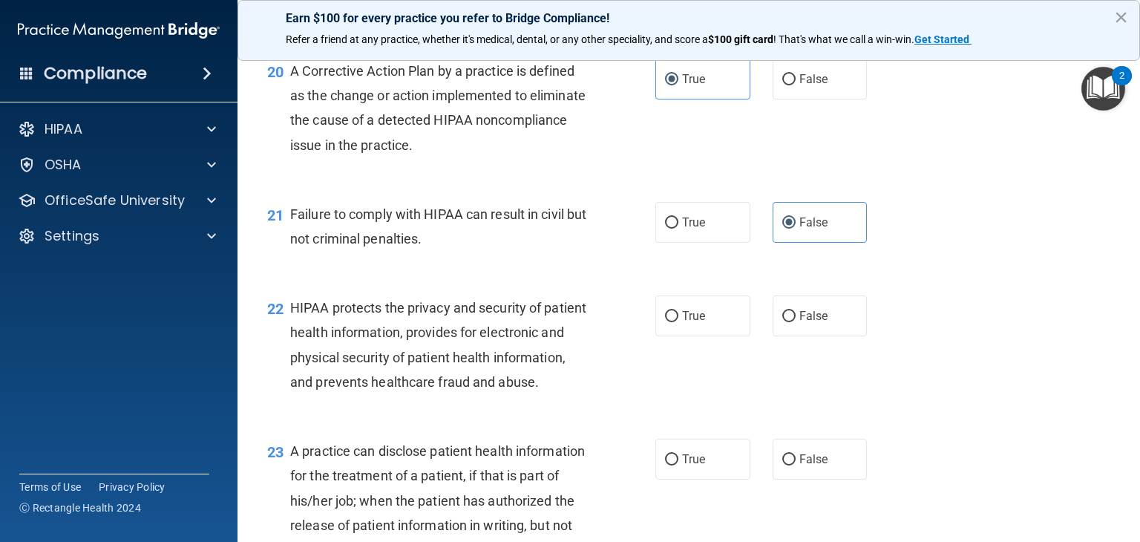
scroll to position [2440, 0]
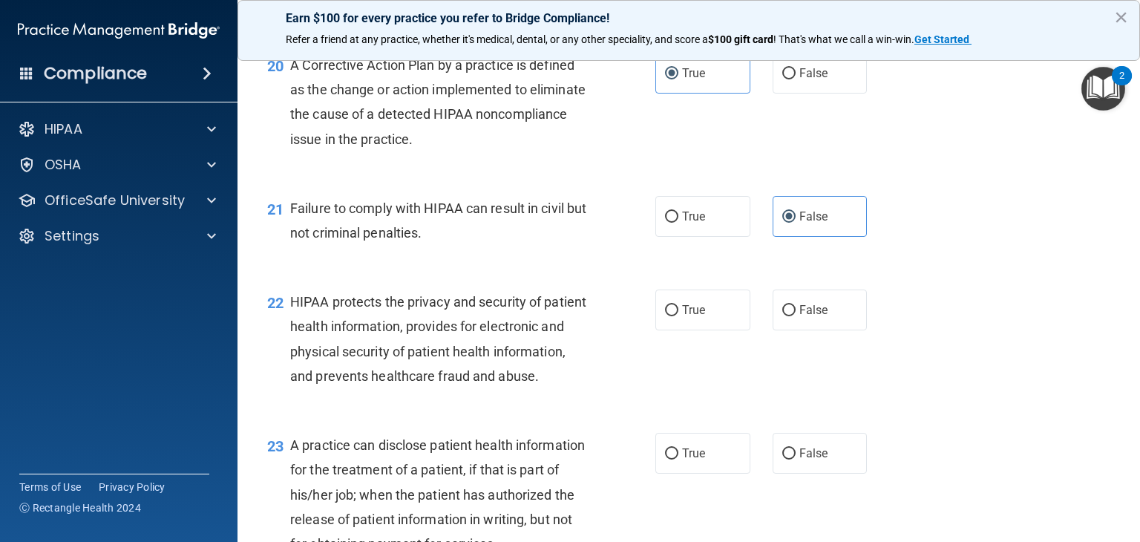
click at [715, 330] on label "True" at bounding box center [703, 310] width 95 height 41
click at [679, 316] on input "True" at bounding box center [671, 310] width 13 height 11
radio input "true"
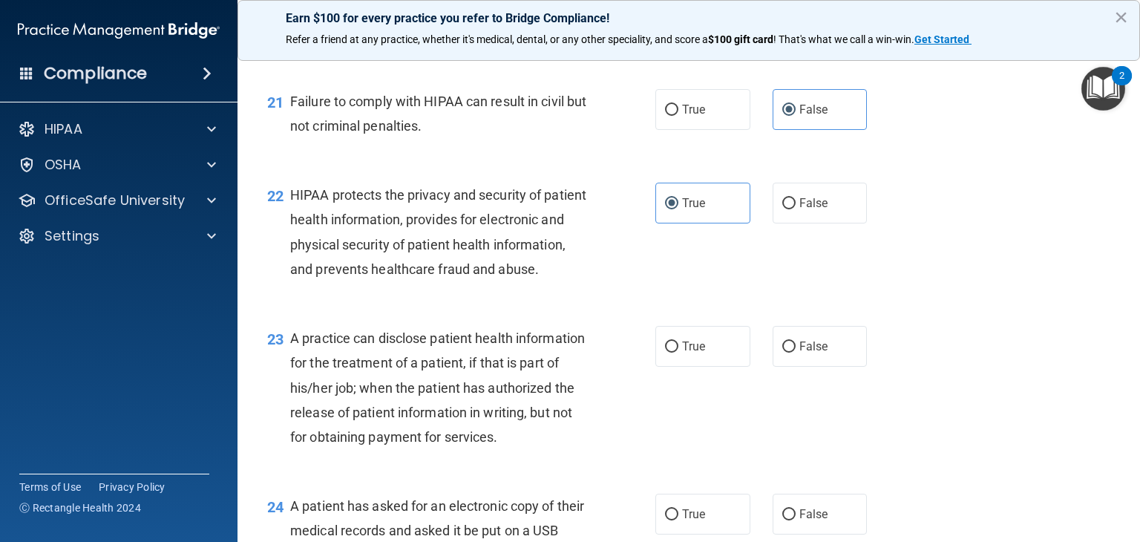
scroll to position [2588, 0]
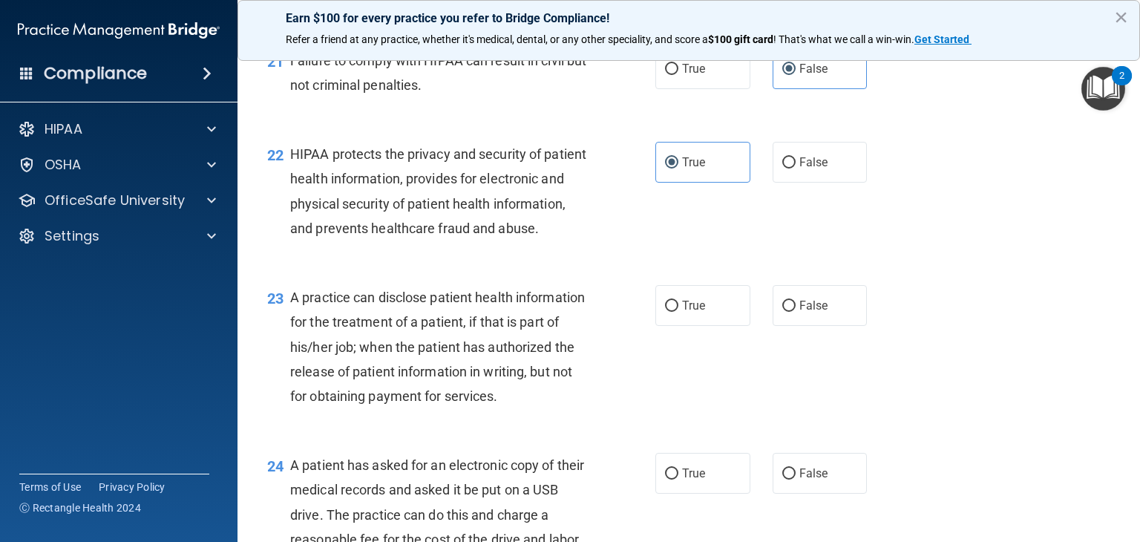
click at [832, 326] on label "False" at bounding box center [820, 305] width 95 height 41
click at [796, 312] on input "False" at bounding box center [789, 306] width 13 height 11
radio input "true"
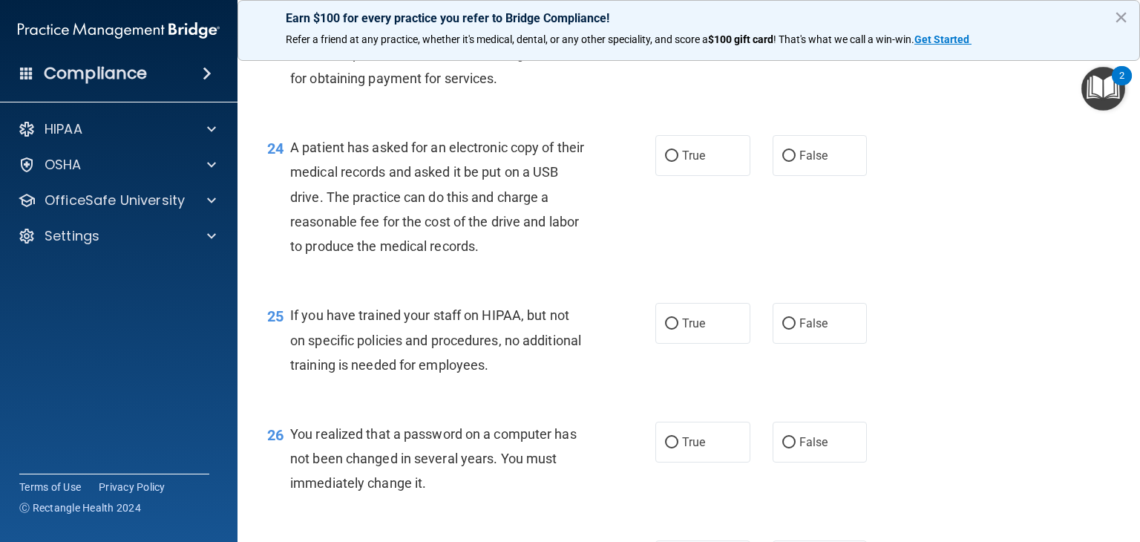
scroll to position [2906, 0]
click at [677, 176] on label "True" at bounding box center [703, 155] width 95 height 41
click at [677, 162] on input "True" at bounding box center [671, 156] width 13 height 11
radio input "true"
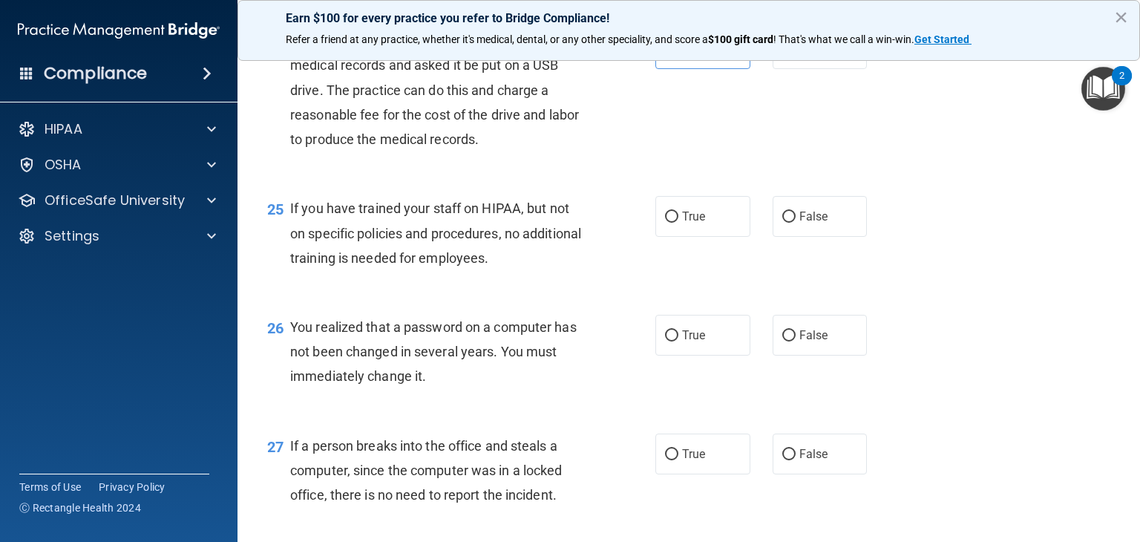
scroll to position [3014, 0]
click at [800, 222] on span "False" at bounding box center [814, 215] width 29 height 14
click at [794, 221] on input "False" at bounding box center [789, 215] width 13 height 11
radio input "true"
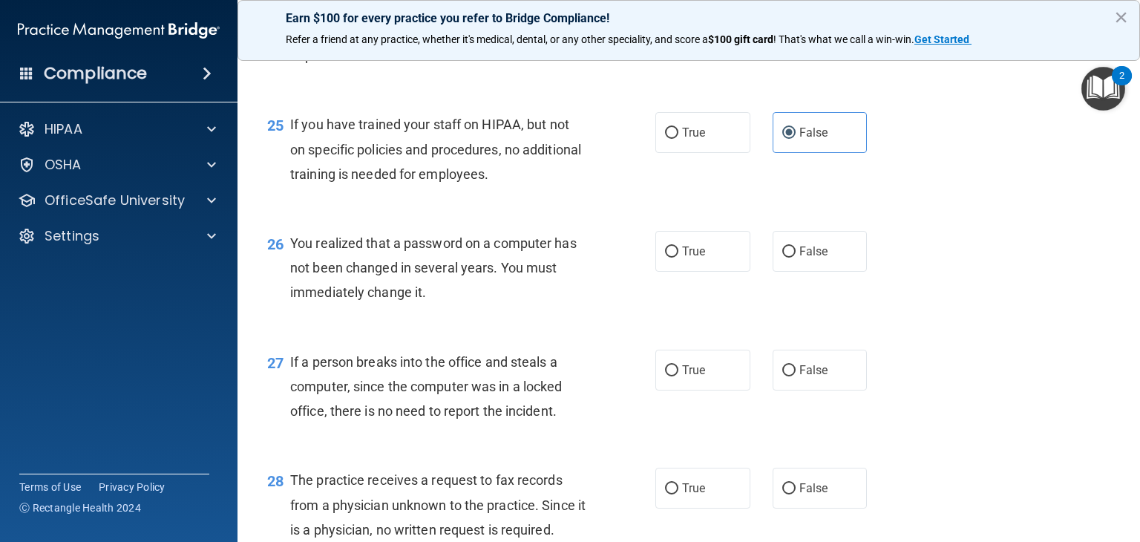
scroll to position [3115, 0]
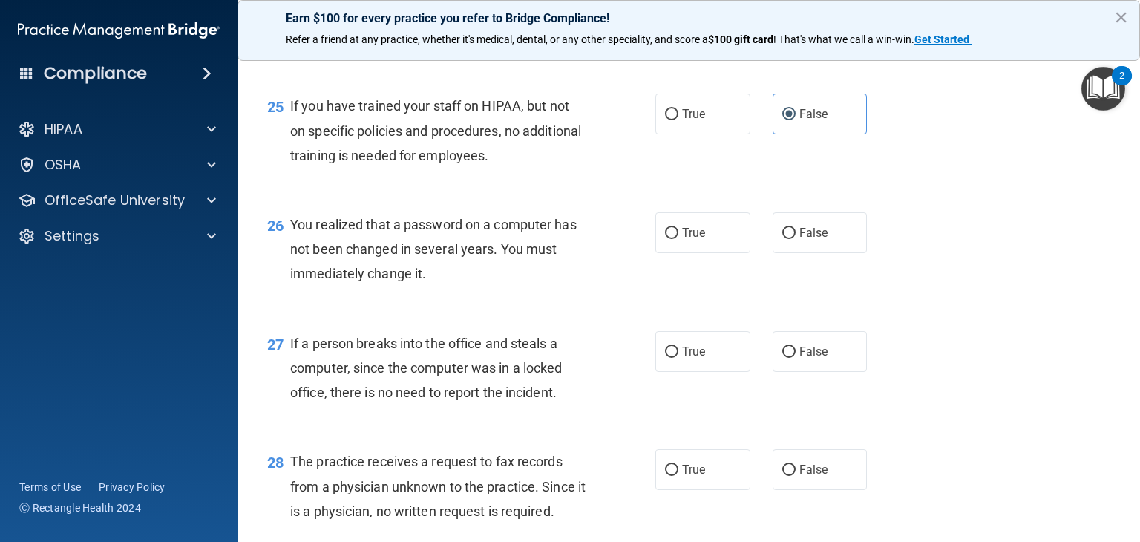
click at [728, 253] on label "True" at bounding box center [703, 232] width 95 height 41
click at [679, 239] on input "True" at bounding box center [671, 233] width 13 height 11
radio input "true"
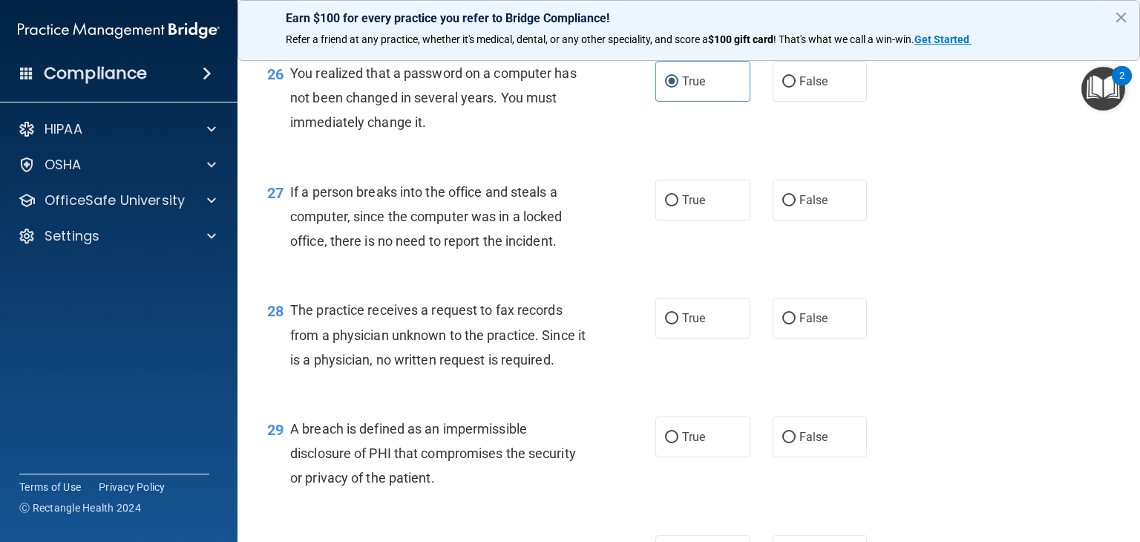
scroll to position [3268, 0]
click at [829, 219] on label "False" at bounding box center [820, 198] width 95 height 41
click at [796, 205] on input "False" at bounding box center [789, 199] width 13 height 11
radio input "true"
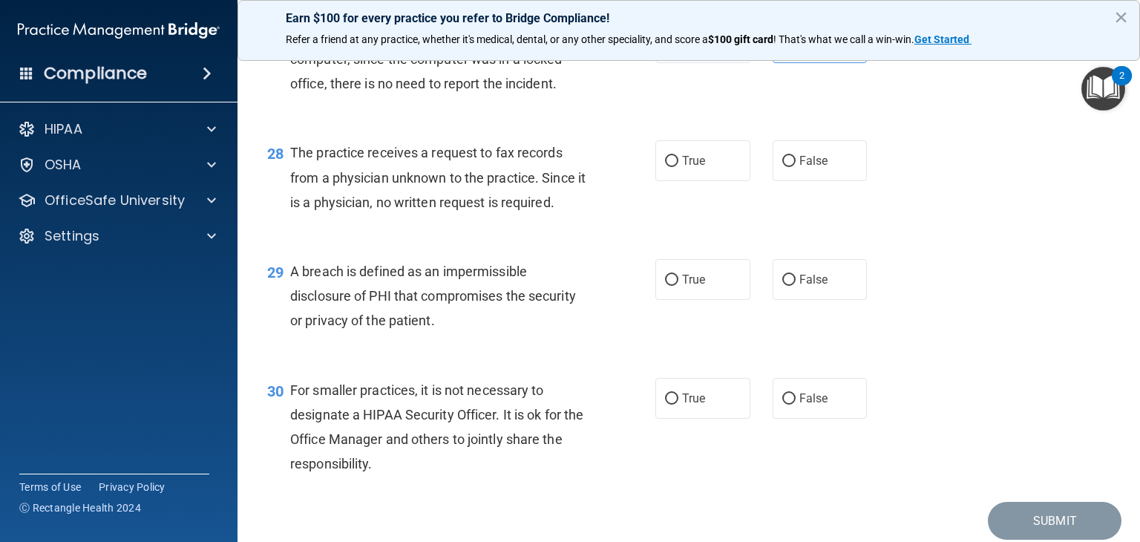
scroll to position [3426, 0]
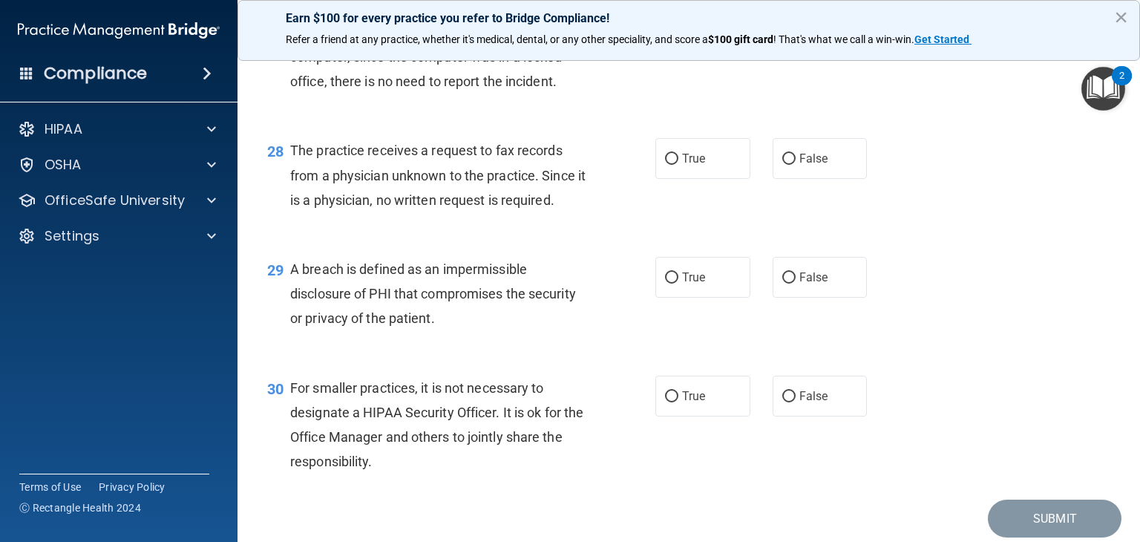
click at [801, 166] on span "False" at bounding box center [814, 158] width 29 height 14
click at [796, 165] on input "False" at bounding box center [789, 159] width 13 height 11
radio input "true"
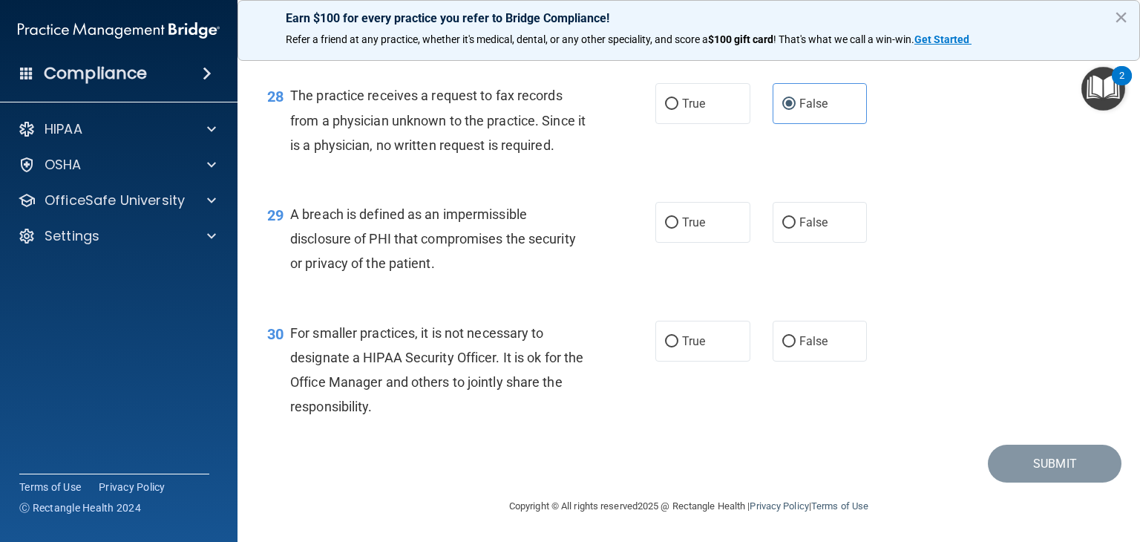
scroll to position [3555, 0]
click at [693, 220] on span "True" at bounding box center [693, 222] width 23 height 14
click at [679, 220] on input "True" at bounding box center [671, 223] width 13 height 11
radio input "true"
click at [808, 342] on span "False" at bounding box center [814, 341] width 29 height 14
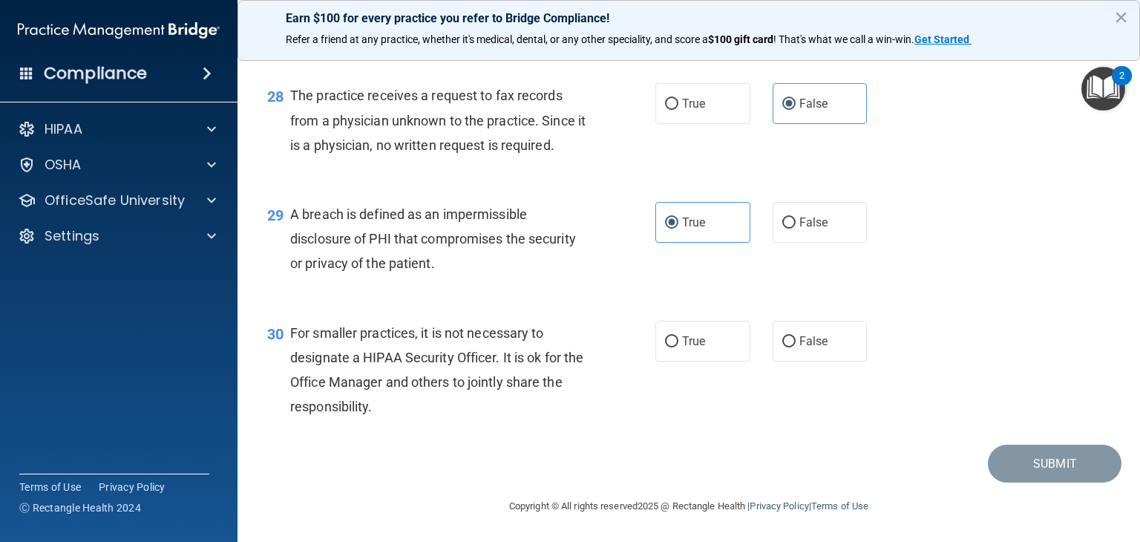
click at [796, 342] on input "False" at bounding box center [789, 341] width 13 height 11
radio input "true"
click at [1010, 461] on button "Submit" at bounding box center [1055, 464] width 134 height 38
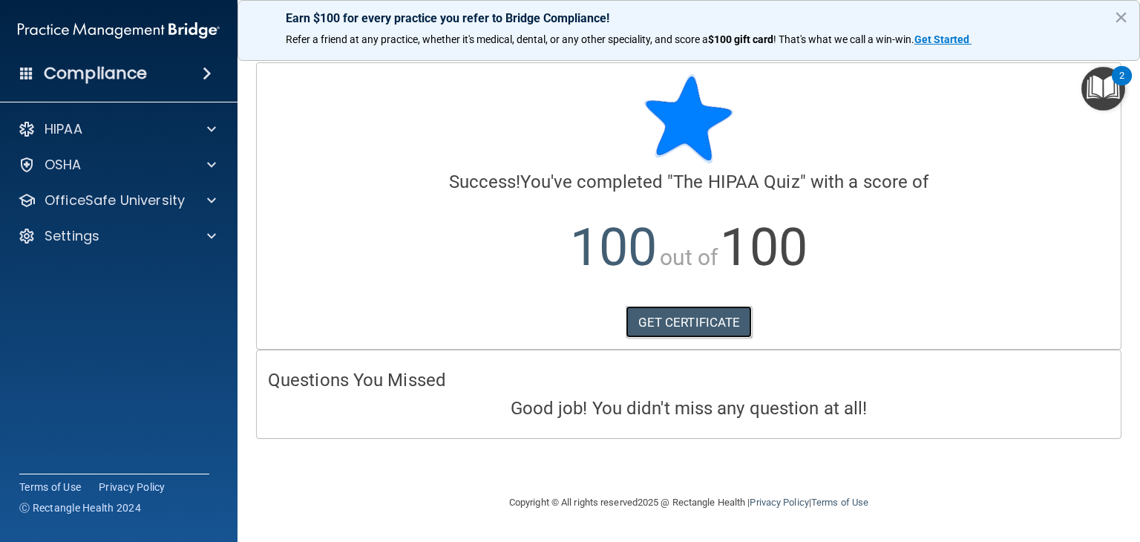
click at [715, 330] on link "GET CERTIFICATE" at bounding box center [689, 322] width 127 height 33
click at [169, 171] on div "OSHA" at bounding box center [99, 165] width 184 height 18
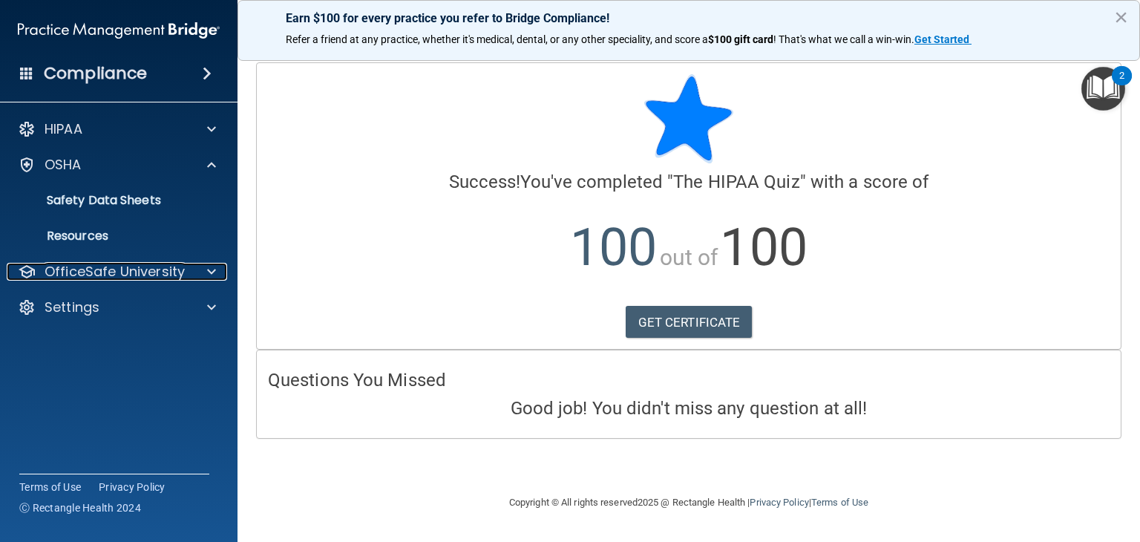
click at [218, 263] on div at bounding box center [209, 272] width 37 height 18
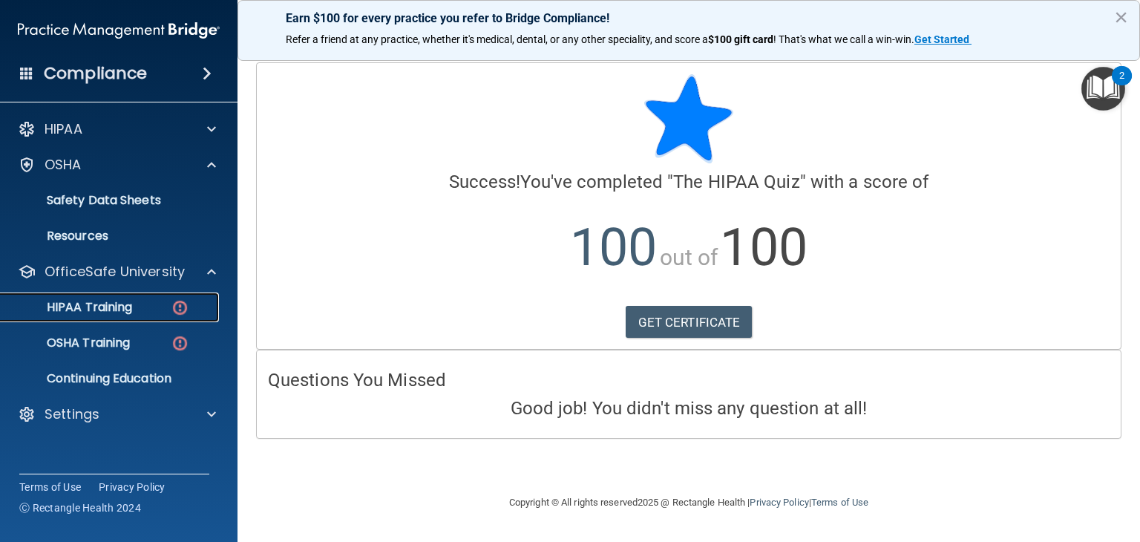
click at [160, 318] on link "HIPAA Training" at bounding box center [102, 308] width 234 height 30
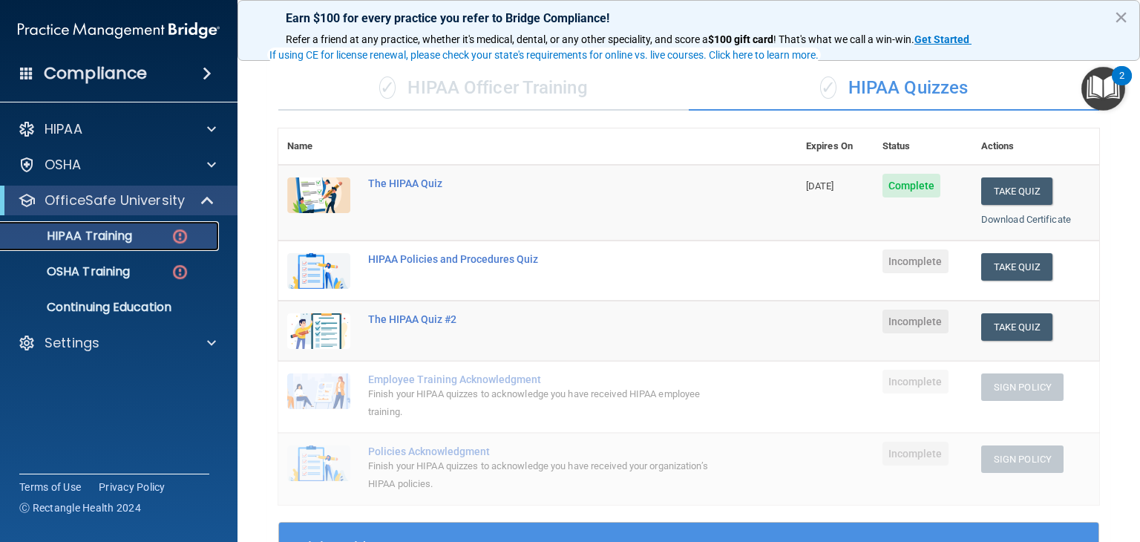
scroll to position [96, 0]
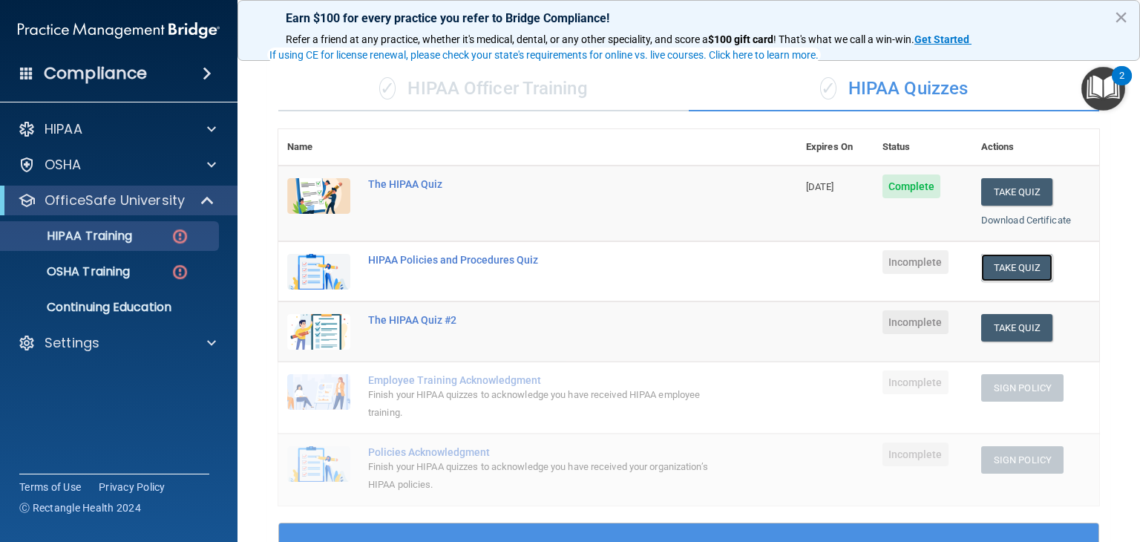
click at [1025, 265] on button "Take Quiz" at bounding box center [1016, 267] width 71 height 27
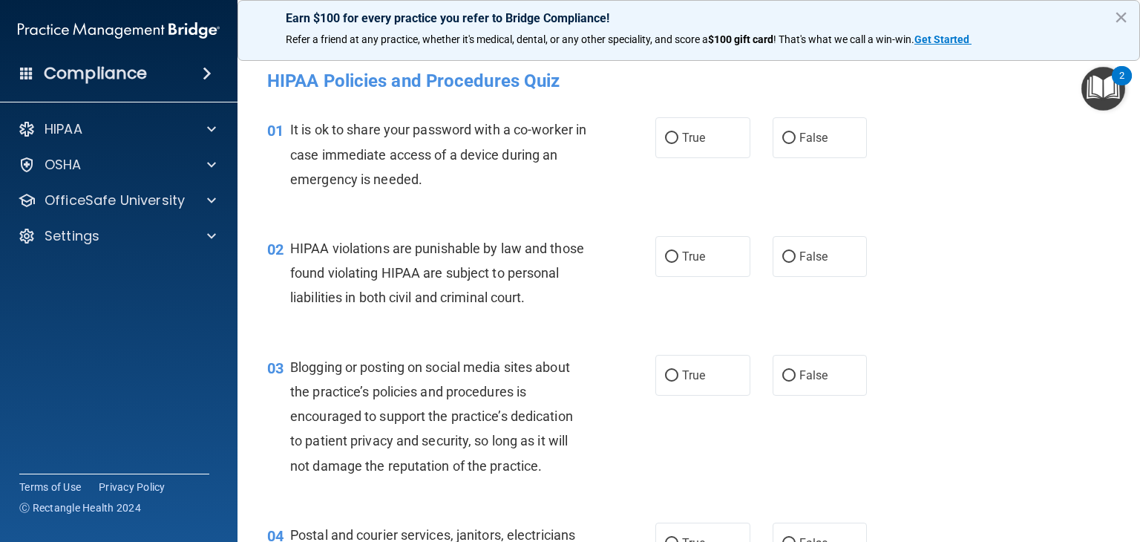
click at [955, 200] on div "01 It is ok to share your password with a co-worker in case immediate access of…" at bounding box center [689, 158] width 866 height 119
click at [800, 138] on span "False" at bounding box center [814, 138] width 29 height 14
click at [796, 138] on input "False" at bounding box center [789, 138] width 13 height 11
radio input "true"
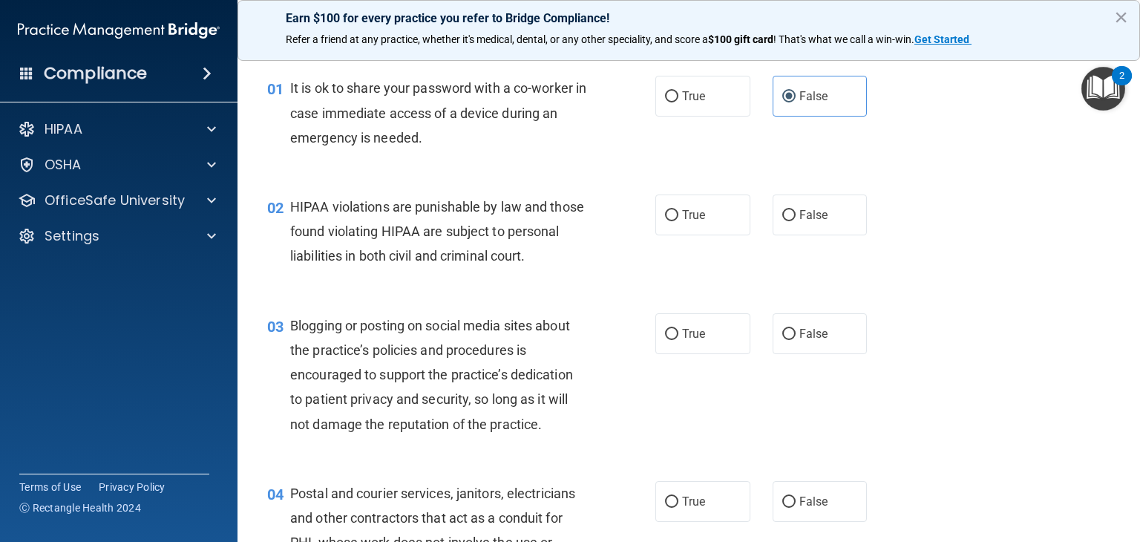
scroll to position [42, 0]
click at [690, 226] on label "True" at bounding box center [703, 215] width 95 height 41
click at [679, 221] on input "True" at bounding box center [671, 215] width 13 height 11
radio input "true"
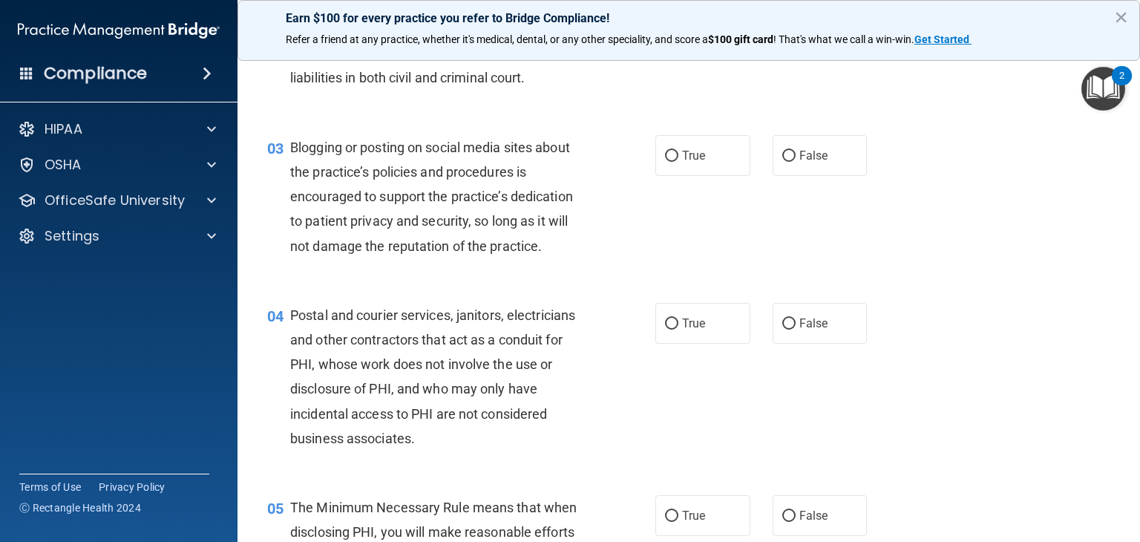
scroll to position [220, 0]
click at [790, 176] on label "False" at bounding box center [820, 155] width 95 height 41
click at [790, 162] on input "False" at bounding box center [789, 156] width 13 height 11
radio input "true"
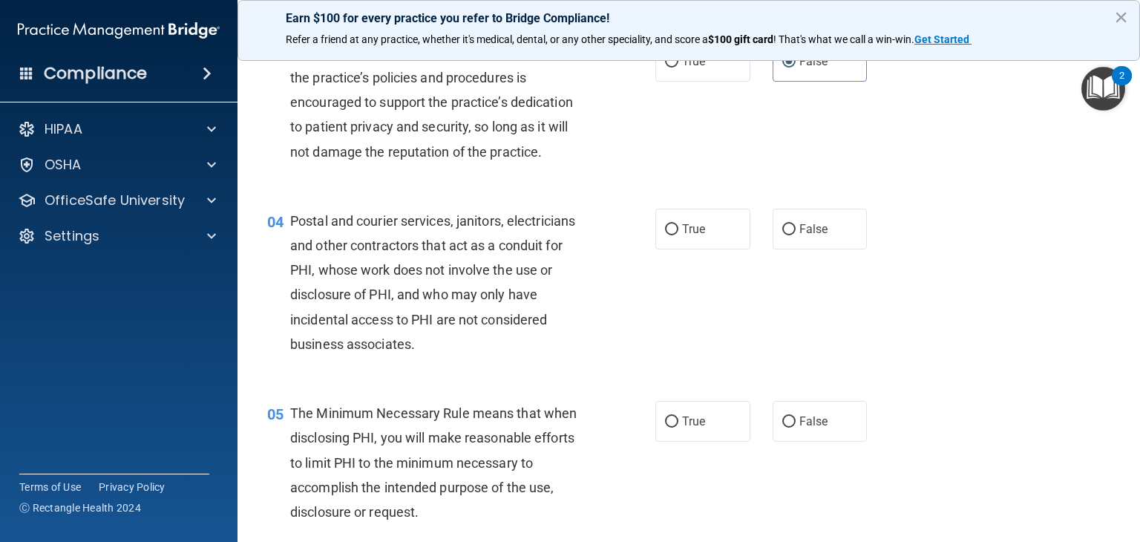
scroll to position [326, 0]
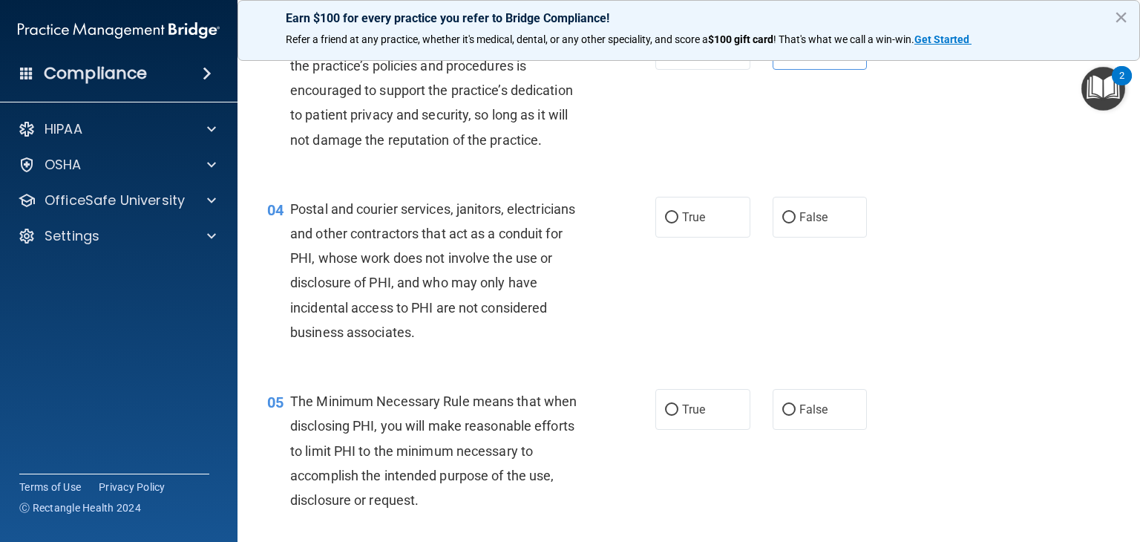
click at [707, 234] on label "True" at bounding box center [703, 217] width 95 height 41
click at [679, 223] on input "True" at bounding box center [671, 217] width 13 height 11
radio input "true"
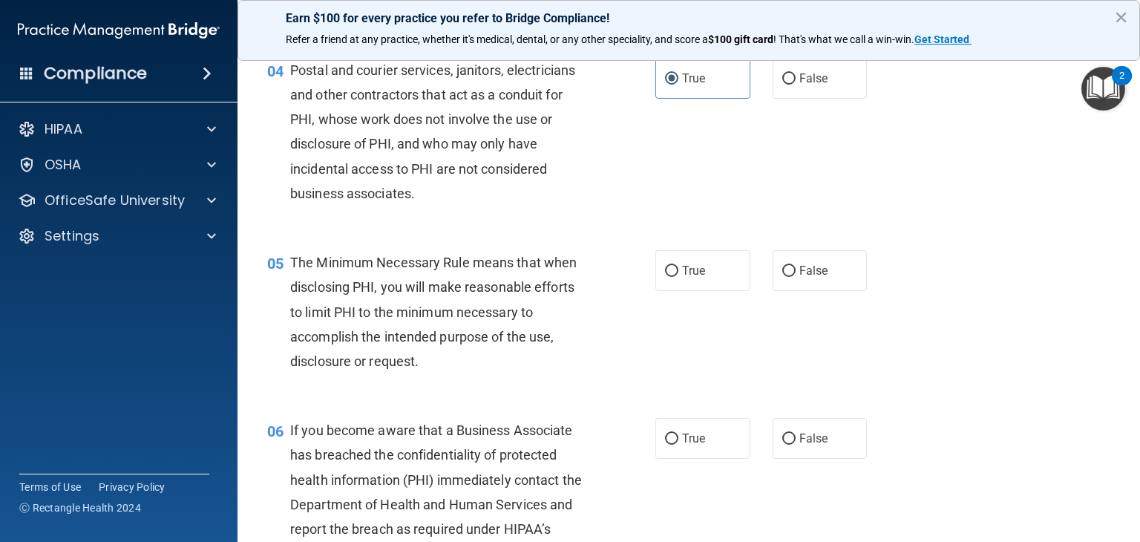
scroll to position [466, 0]
click at [783, 283] on label "False" at bounding box center [820, 269] width 95 height 41
click at [783, 275] on input "False" at bounding box center [789, 269] width 13 height 11
radio input "true"
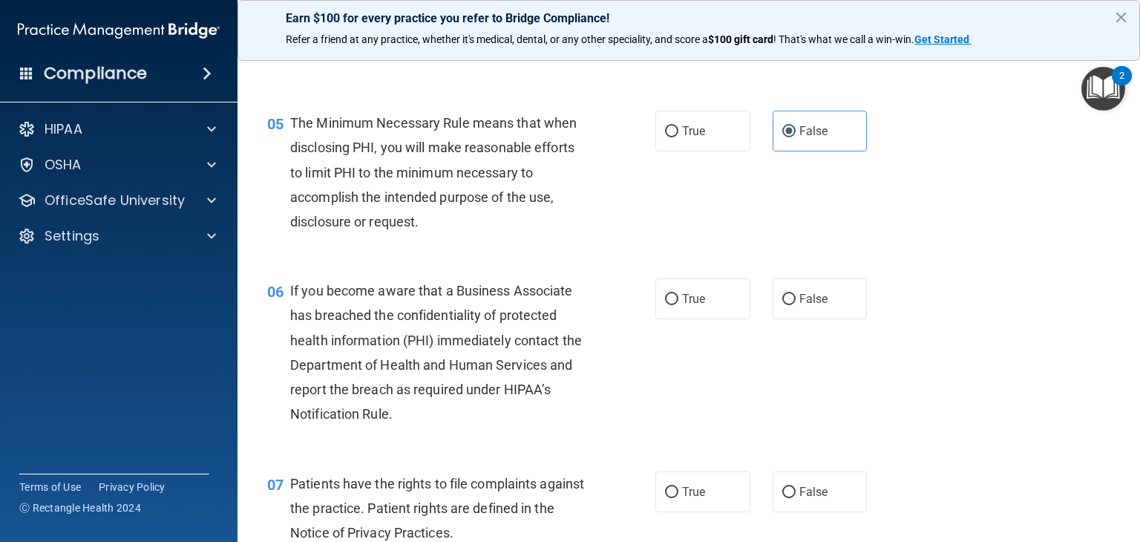
scroll to position [605, 0]
click at [712, 318] on label "True" at bounding box center [703, 298] width 95 height 41
click at [679, 304] on input "True" at bounding box center [671, 298] width 13 height 11
radio input "true"
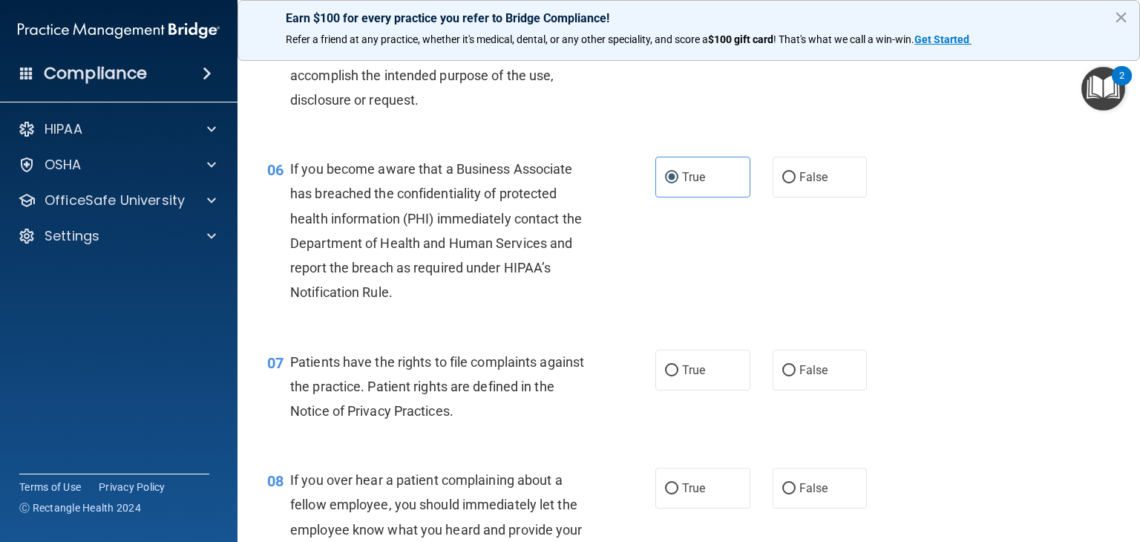
click at [682, 377] on span "True" at bounding box center [693, 370] width 23 height 14
click at [676, 376] on input "True" at bounding box center [671, 370] width 13 height 11
radio input "true"
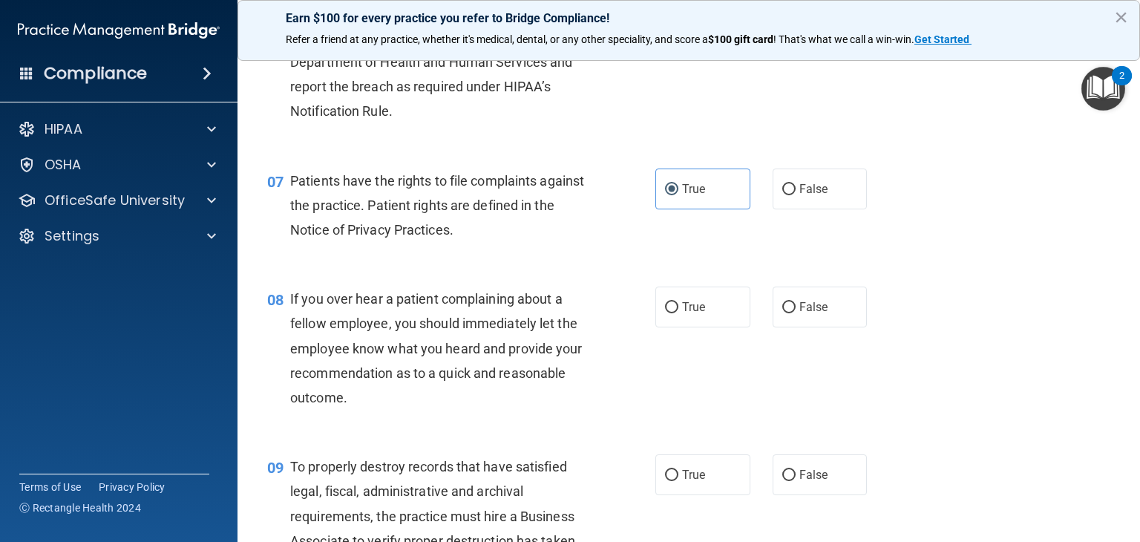
click at [688, 321] on label "True" at bounding box center [703, 307] width 95 height 41
click at [679, 313] on input "True" at bounding box center [671, 307] width 13 height 11
radio input "true"
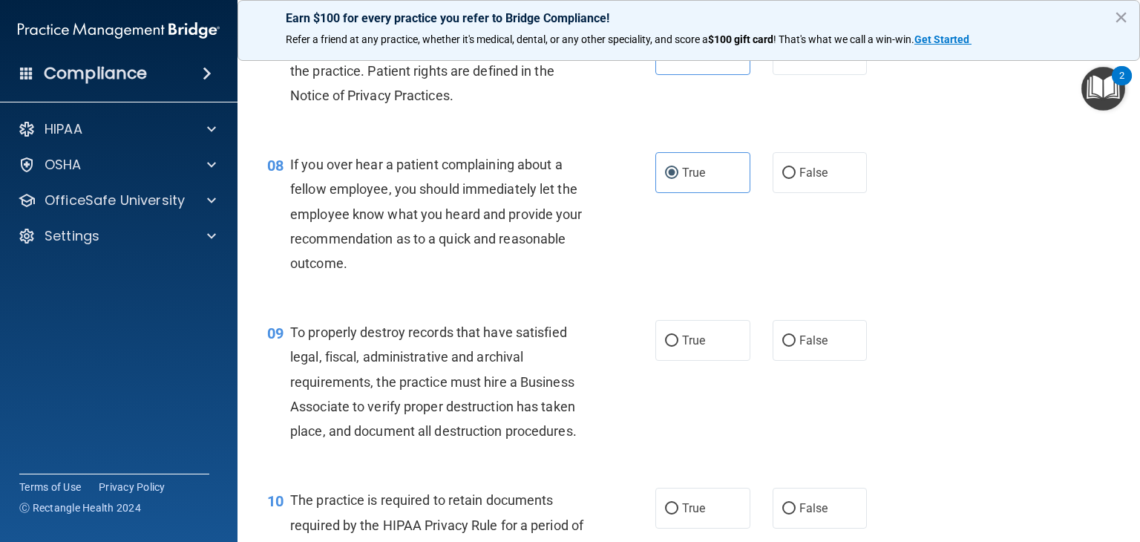
scroll to position [1042, 0]
click at [783, 346] on input "False" at bounding box center [789, 340] width 13 height 11
radio input "true"
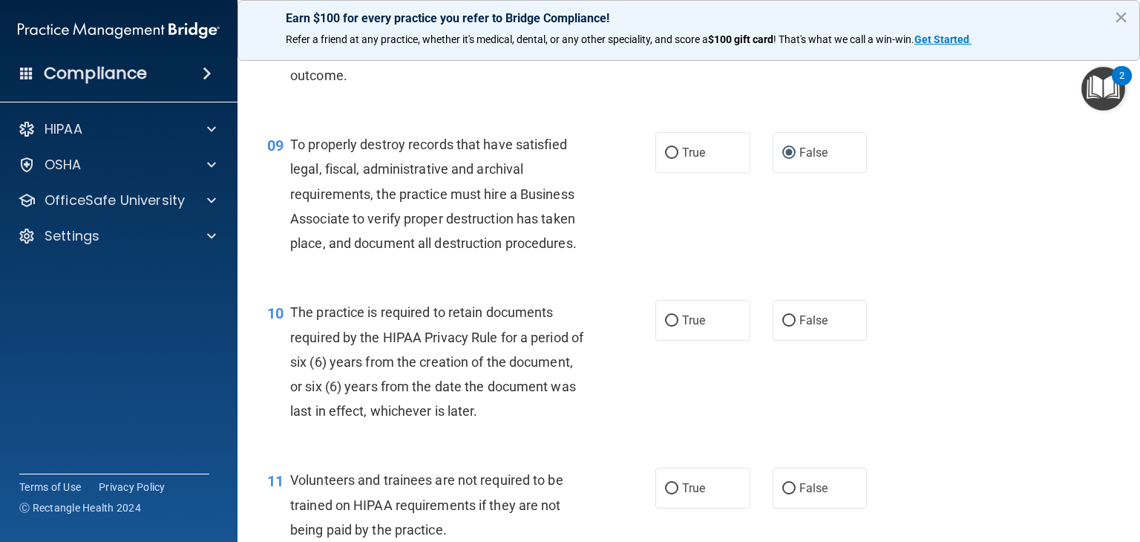
click at [712, 341] on label "True" at bounding box center [703, 320] width 95 height 41
click at [679, 327] on input "True" at bounding box center [671, 321] width 13 height 11
radio input "true"
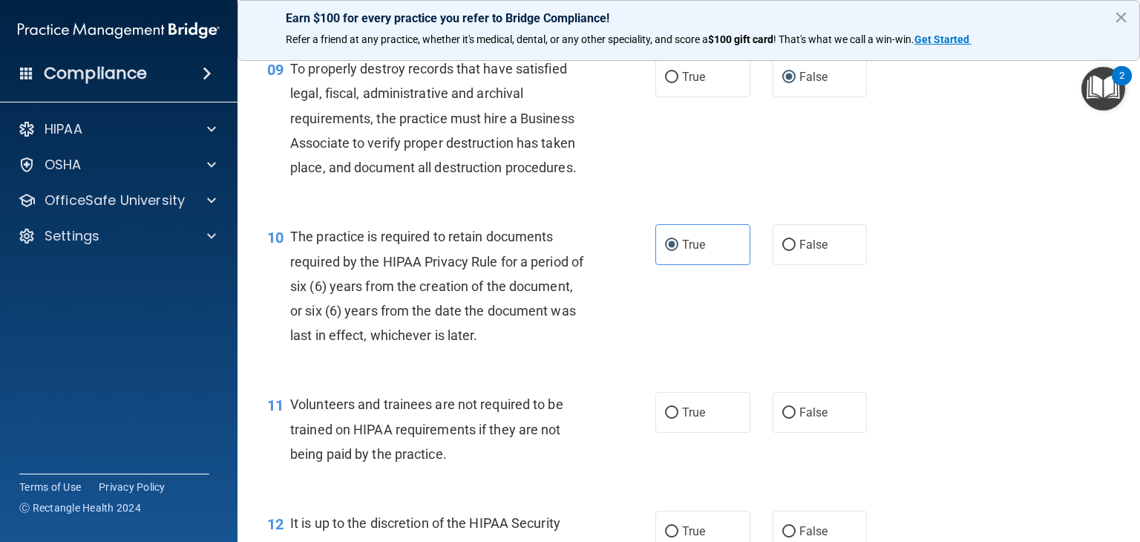
click at [820, 419] on span "False" at bounding box center [814, 412] width 29 height 14
click at [796, 419] on input "False" at bounding box center [789, 413] width 13 height 11
radio input "true"
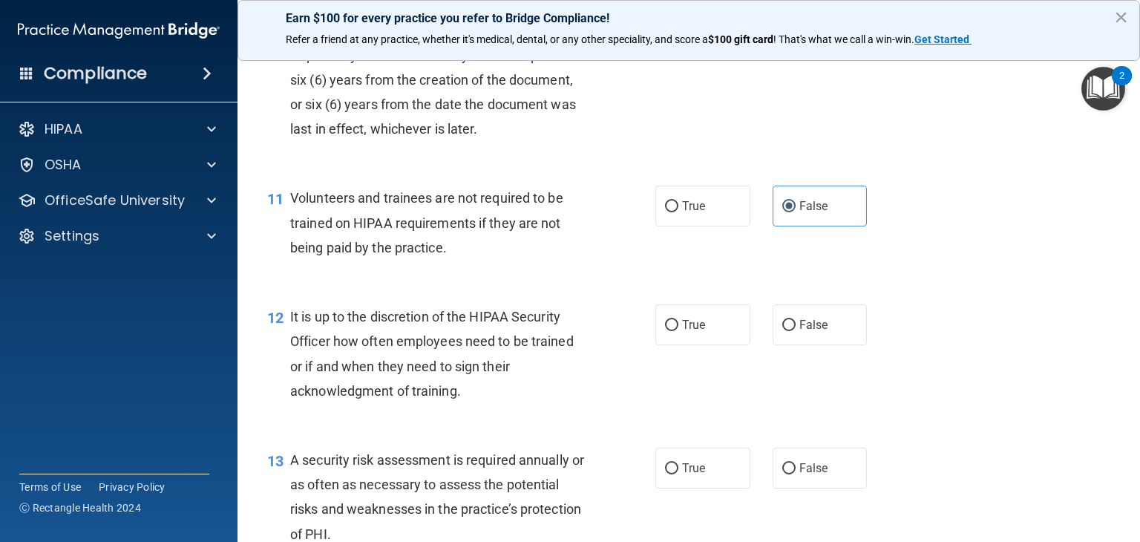
scroll to position [1529, 0]
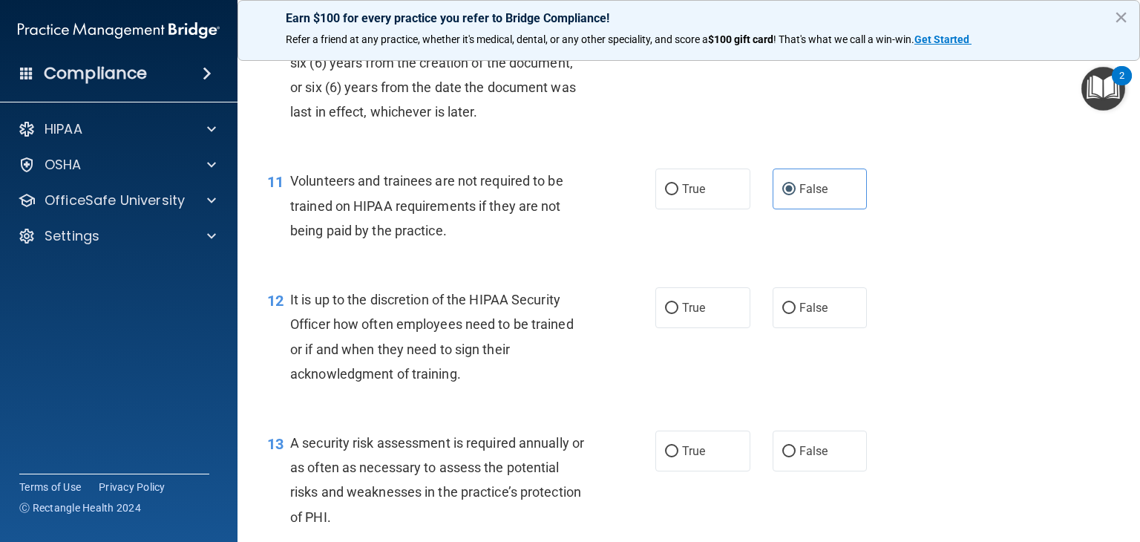
click at [713, 328] on label "True" at bounding box center [703, 307] width 95 height 41
click at [679, 314] on input "True" at bounding box center [671, 308] width 13 height 11
radio input "true"
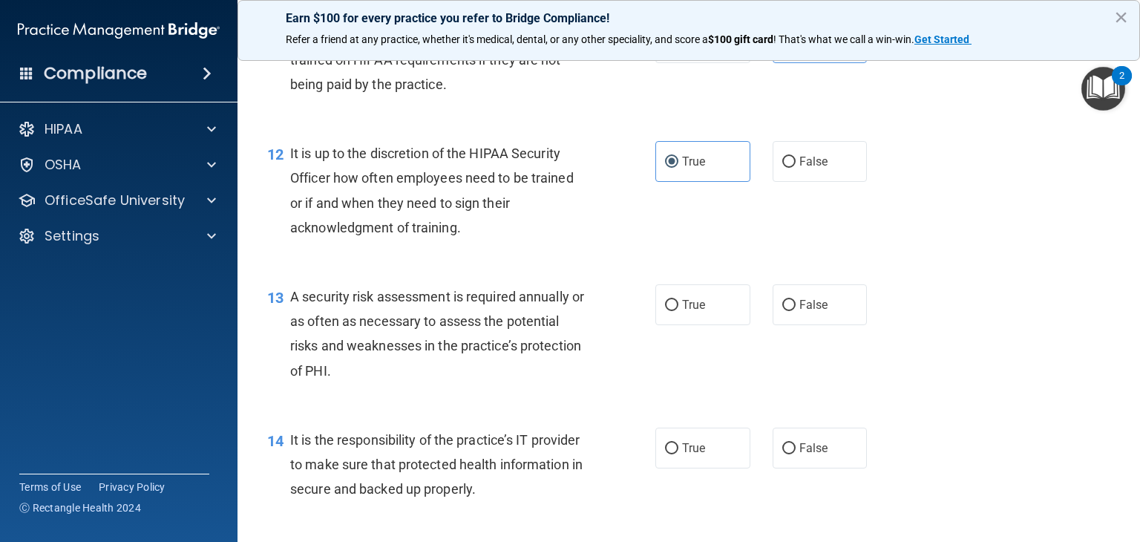
scroll to position [1678, 0]
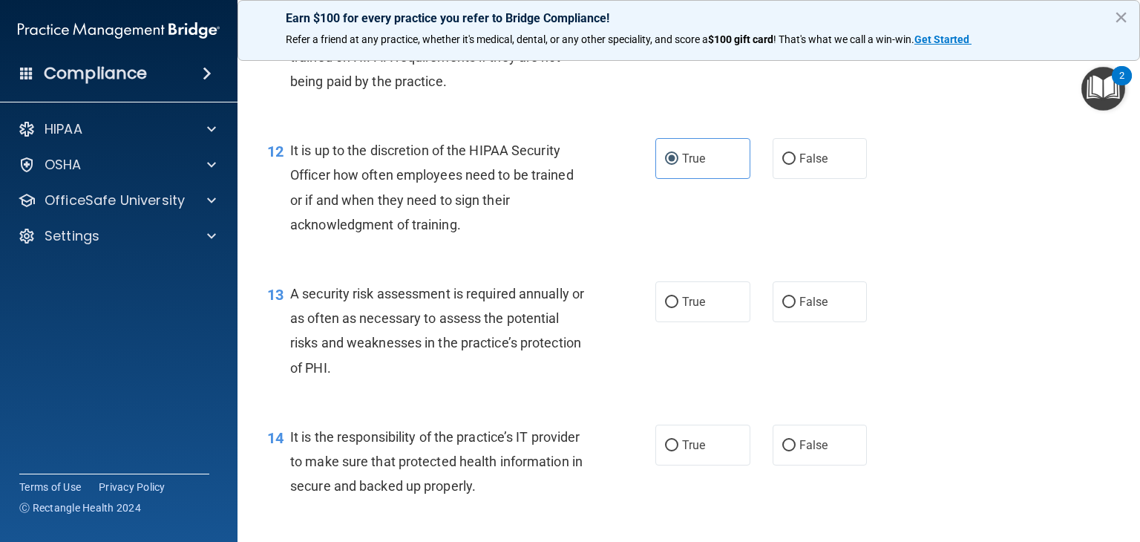
click at [765, 322] on div "True False" at bounding box center [770, 301] width 228 height 41
click at [800, 309] on span "False" at bounding box center [814, 302] width 29 height 14
click at [796, 308] on input "False" at bounding box center [789, 302] width 13 height 11
radio input "true"
click at [690, 465] on label "True" at bounding box center [703, 445] width 95 height 41
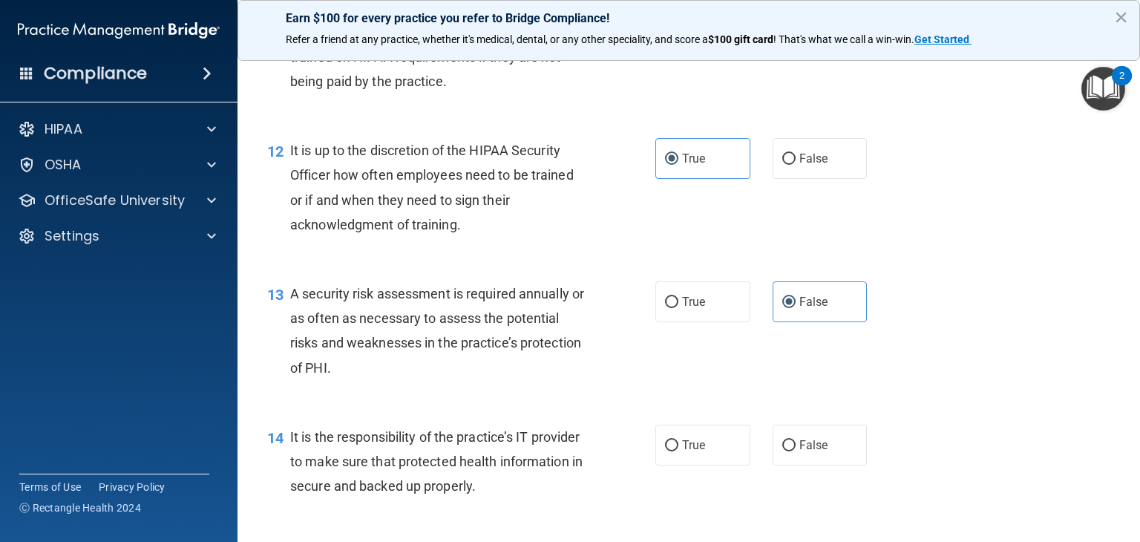
click at [679, 451] on input "True" at bounding box center [671, 445] width 13 height 11
radio input "true"
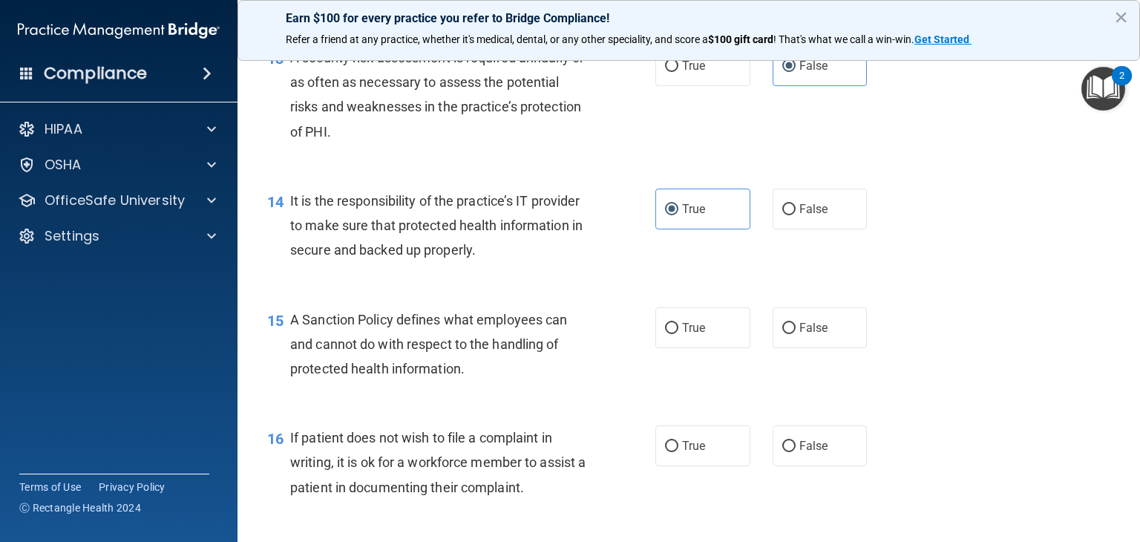
scroll to position [1920, 0]
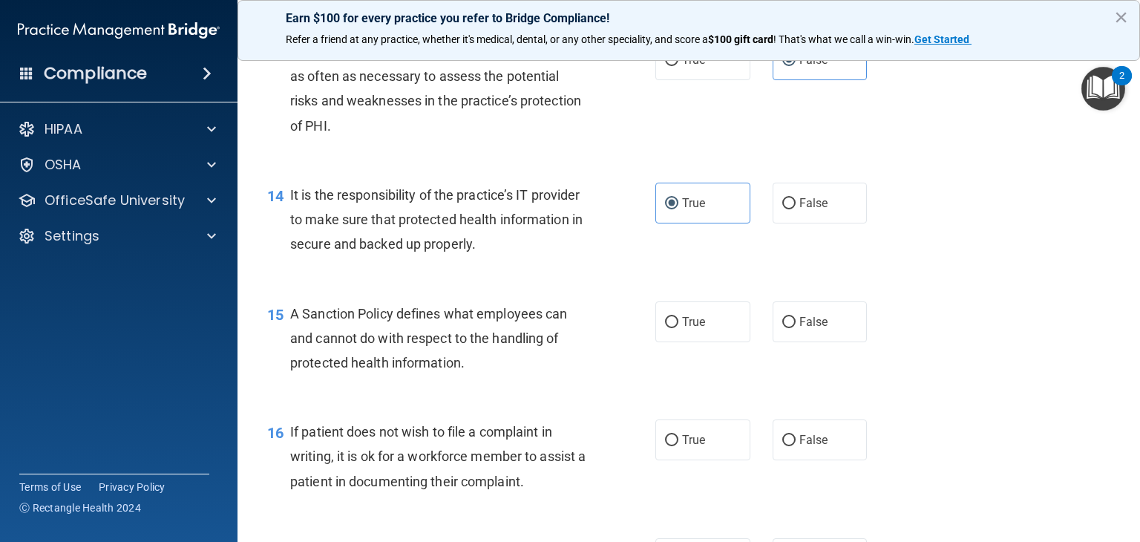
click at [811, 342] on label "False" at bounding box center [820, 321] width 95 height 41
click at [796, 328] on input "False" at bounding box center [789, 322] width 13 height 11
radio input "true"
click at [710, 460] on label "True" at bounding box center [703, 439] width 95 height 41
click at [679, 446] on input "True" at bounding box center [671, 440] width 13 height 11
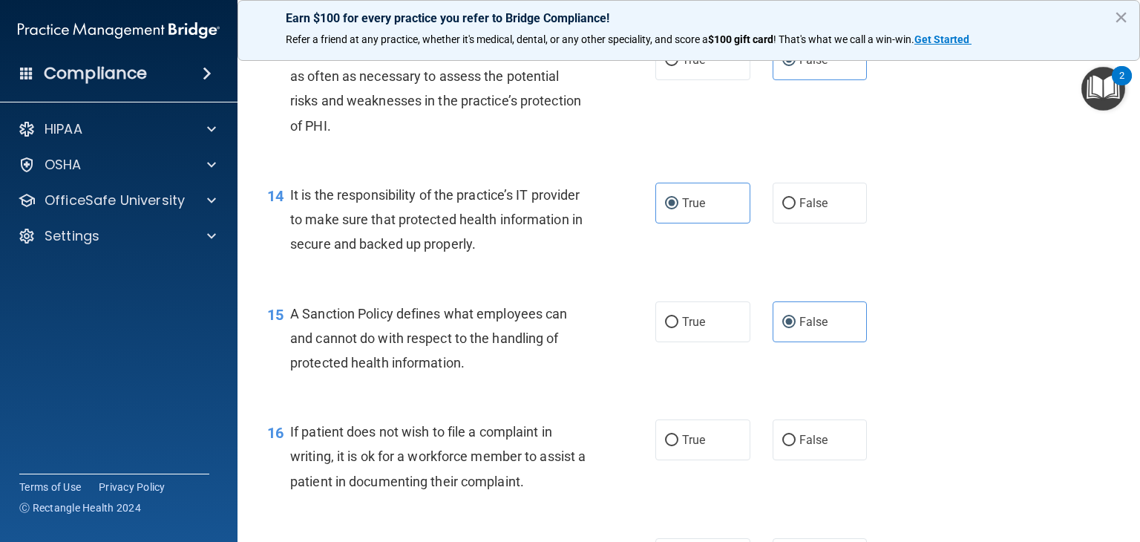
radio input "true"
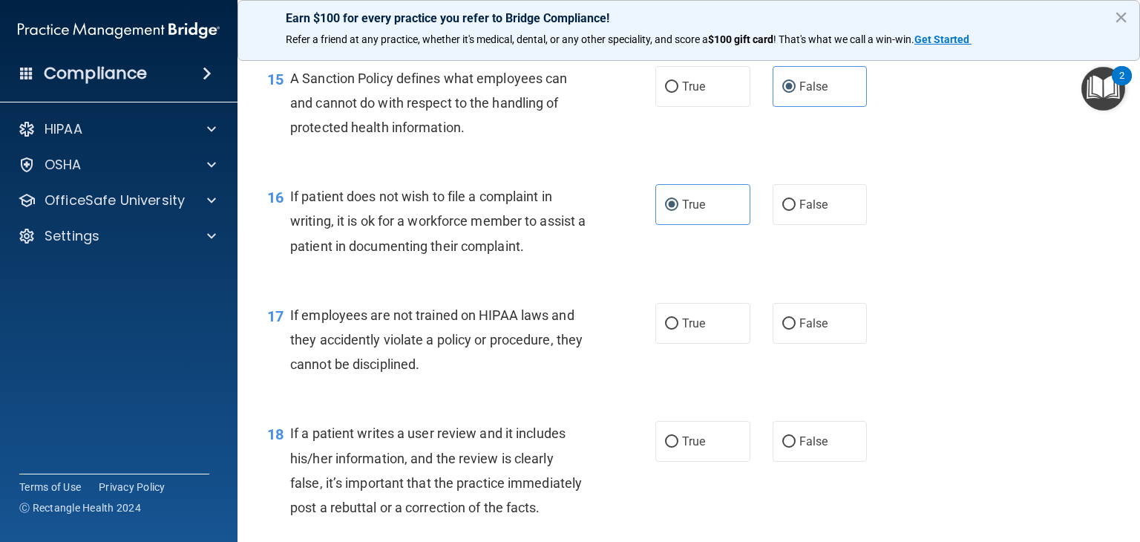
scroll to position [2158, 0]
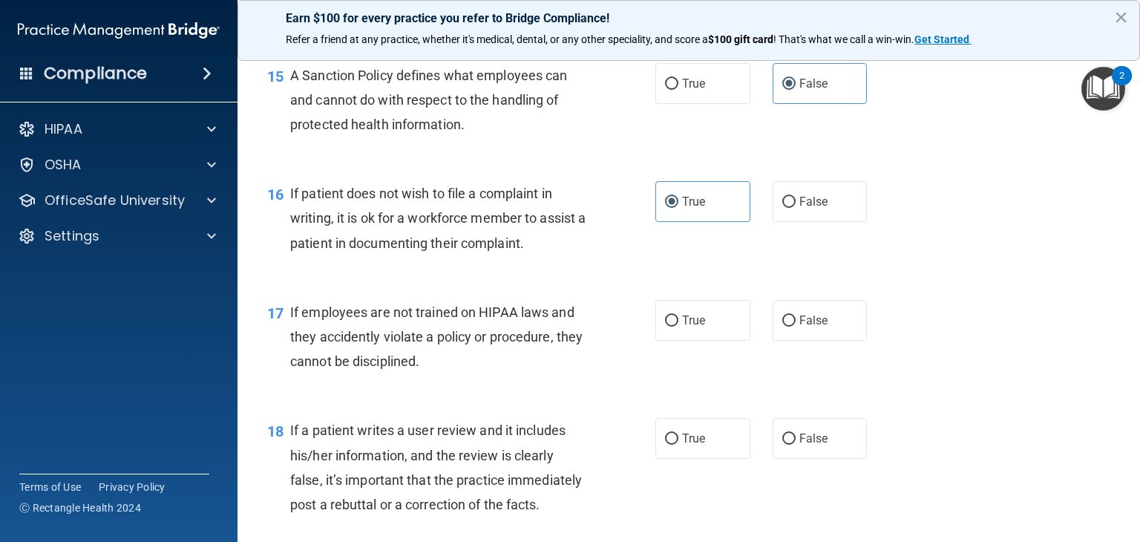
click at [738, 386] on div "17 If employees are not trained on HIPAA laws and they accidently violate a pol…" at bounding box center [689, 340] width 866 height 119
click at [774, 341] on label "False" at bounding box center [820, 320] width 95 height 41
click at [783, 327] on input "False" at bounding box center [789, 321] width 13 height 11
radio input "true"
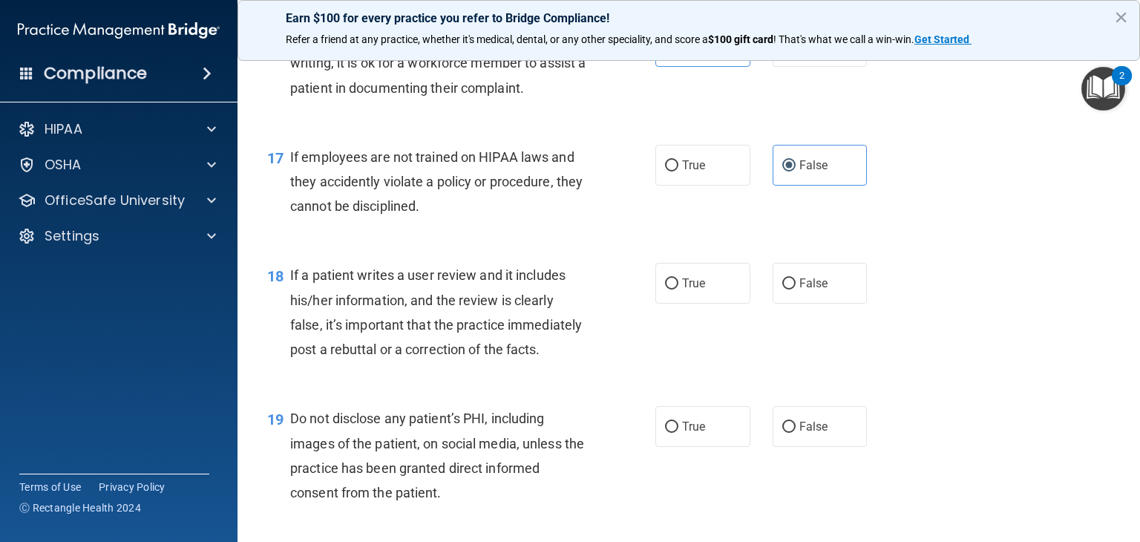
scroll to position [2333, 0]
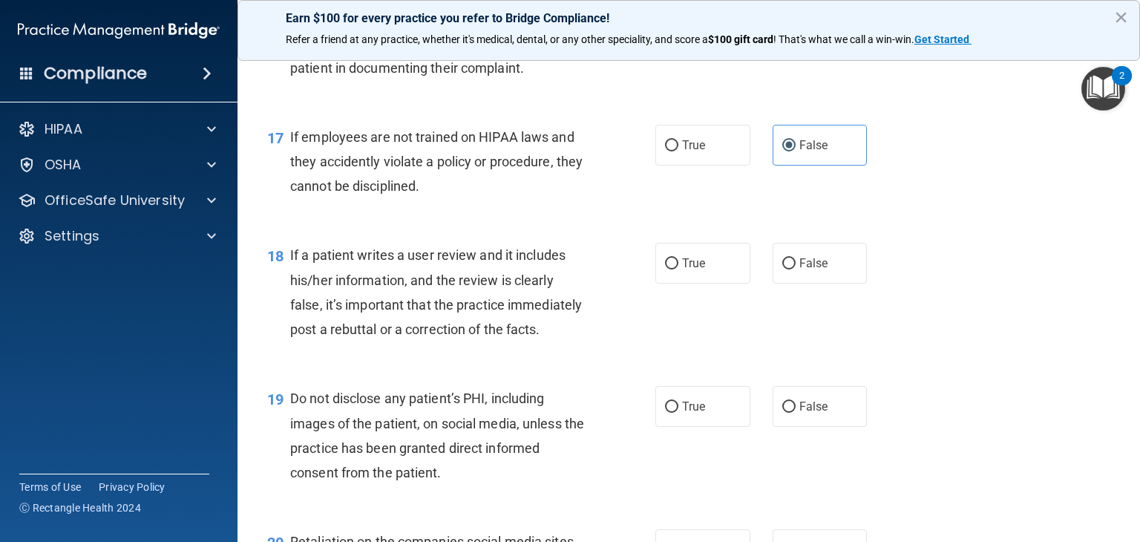
click at [718, 284] on label "True" at bounding box center [703, 263] width 95 height 41
click at [679, 269] on input "True" at bounding box center [671, 263] width 13 height 11
radio input "true"
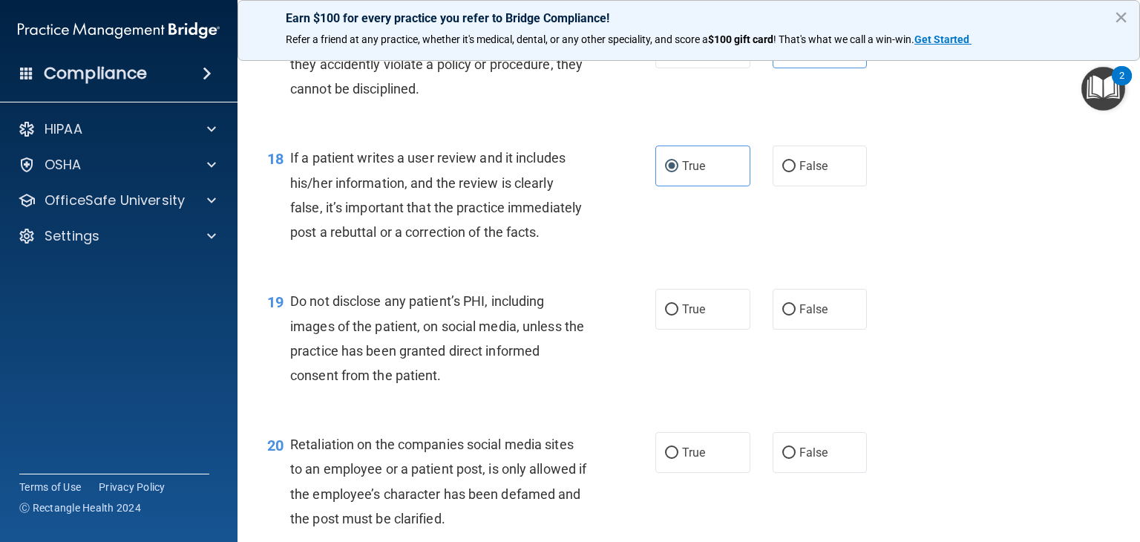
scroll to position [2450, 0]
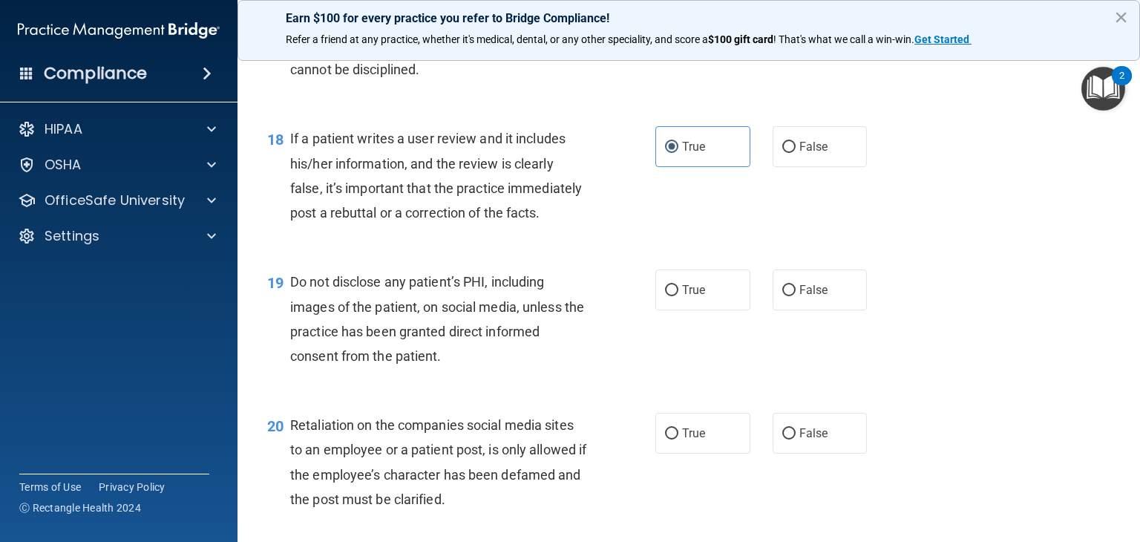
click at [728, 310] on label "True" at bounding box center [703, 289] width 95 height 41
click at [679, 296] on input "True" at bounding box center [671, 290] width 13 height 11
radio input "true"
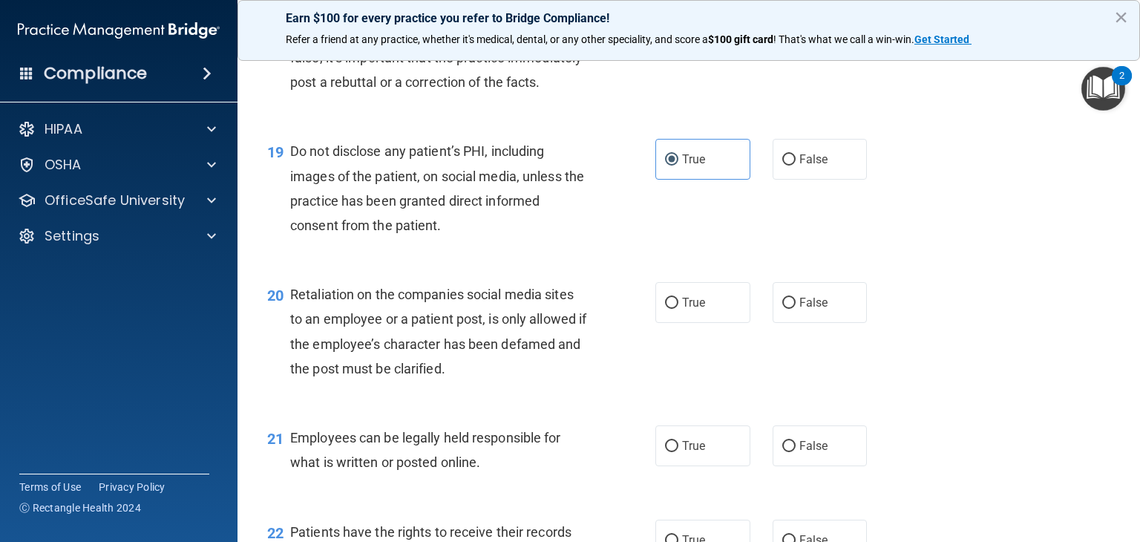
click at [687, 310] on span "True" at bounding box center [693, 302] width 23 height 14
click at [679, 309] on input "True" at bounding box center [671, 303] width 13 height 11
radio input "true"
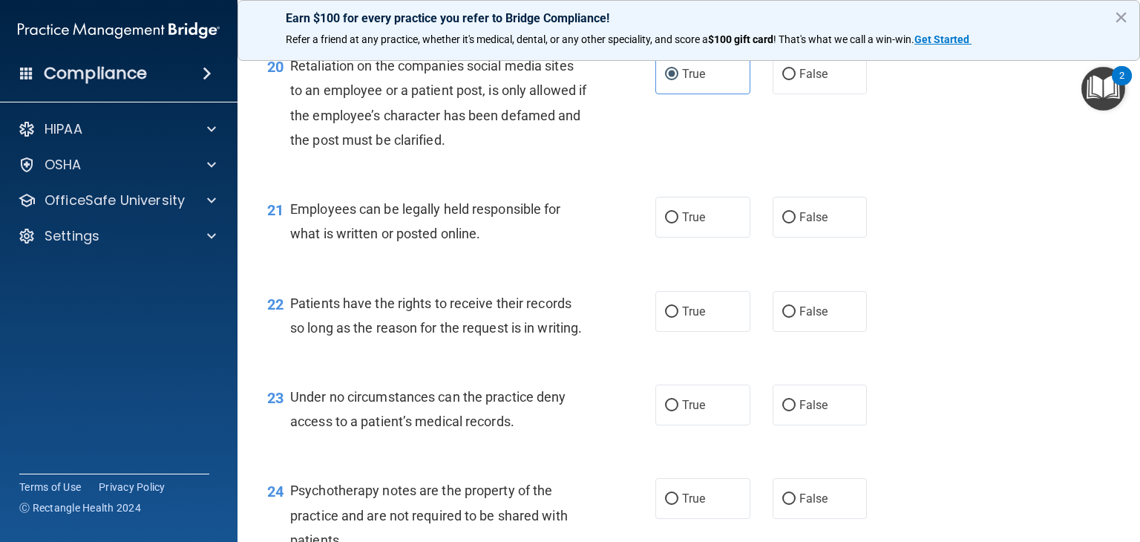
scroll to position [2811, 0]
click at [718, 236] on label "True" at bounding box center [703, 215] width 95 height 41
click at [679, 222] on input "True" at bounding box center [671, 216] width 13 height 11
radio input "true"
click at [685, 270] on div "21 Employees can be legally held responsible for what is written or posted onli…" at bounding box center [689, 224] width 866 height 94
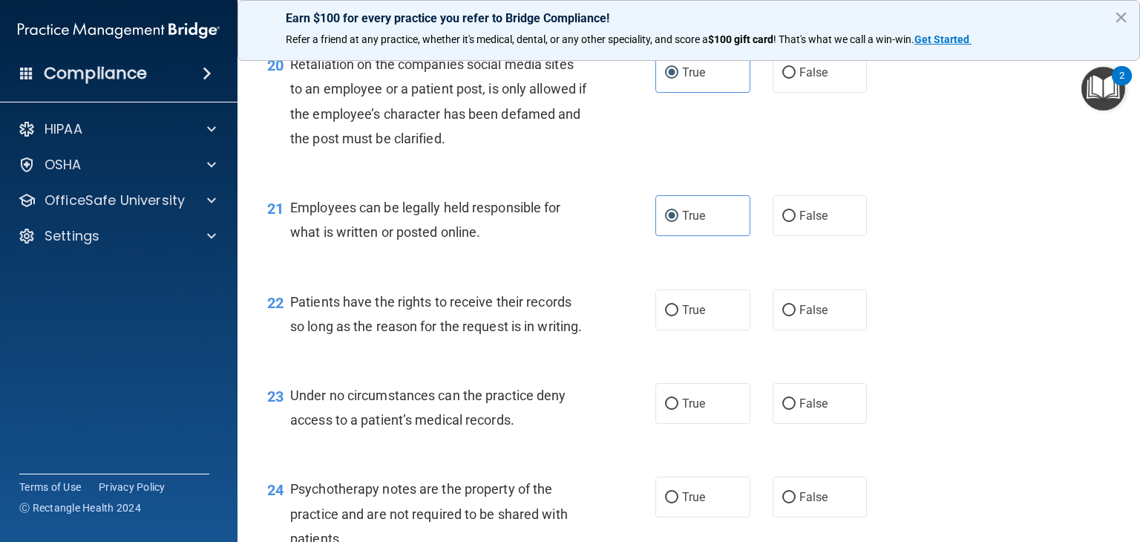
click at [689, 330] on label "True" at bounding box center [703, 310] width 95 height 41
click at [679, 316] on input "True" at bounding box center [671, 310] width 13 height 11
radio input "true"
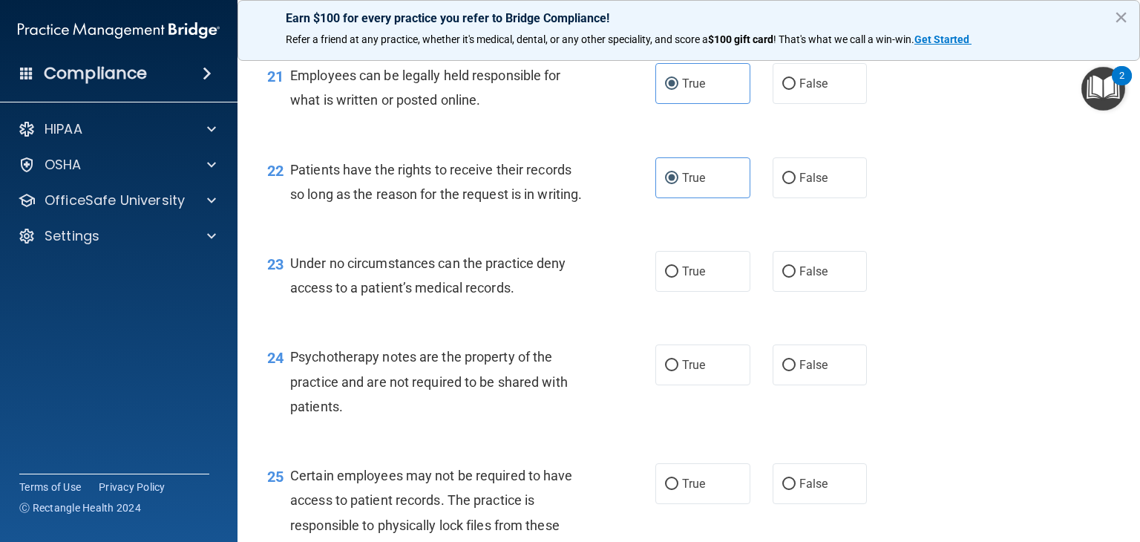
scroll to position [2943, 0]
click at [814, 278] on span "False" at bounding box center [814, 271] width 29 height 14
click at [796, 278] on input "False" at bounding box center [789, 272] width 13 height 11
radio input "true"
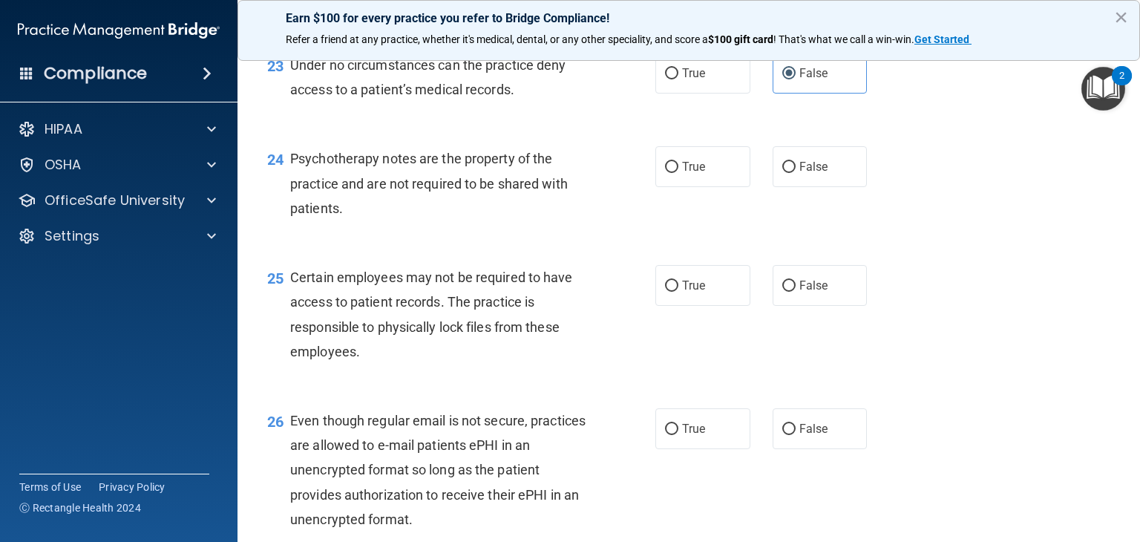
scroll to position [3142, 0]
click at [708, 186] on label "True" at bounding box center [703, 166] width 95 height 41
click at [679, 172] on input "True" at bounding box center [671, 166] width 13 height 11
radio input "true"
click at [725, 305] on label "True" at bounding box center [703, 284] width 95 height 41
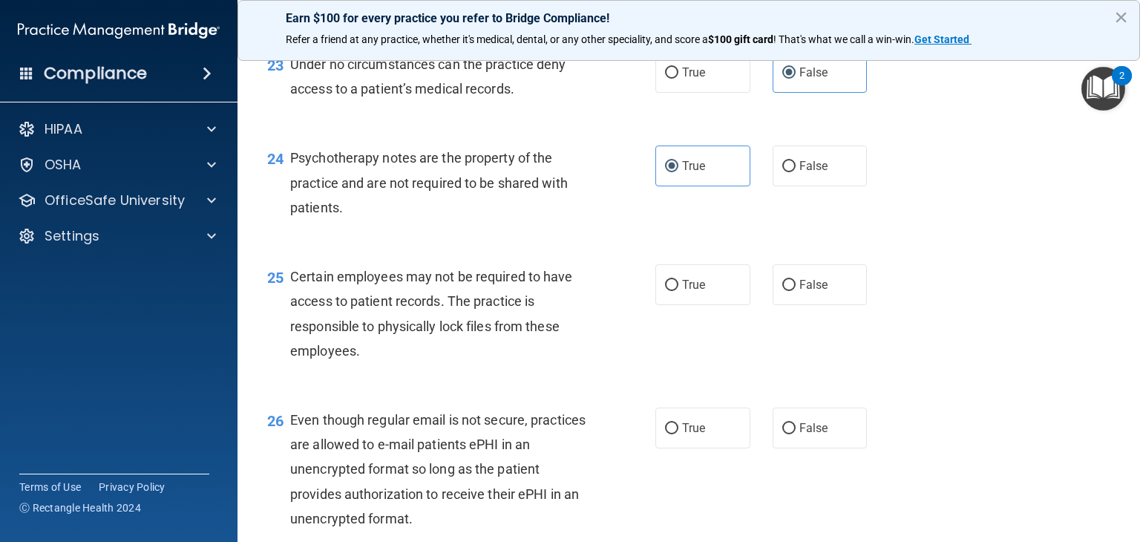
click at [679, 291] on input "True" at bounding box center [671, 285] width 13 height 11
radio input "true"
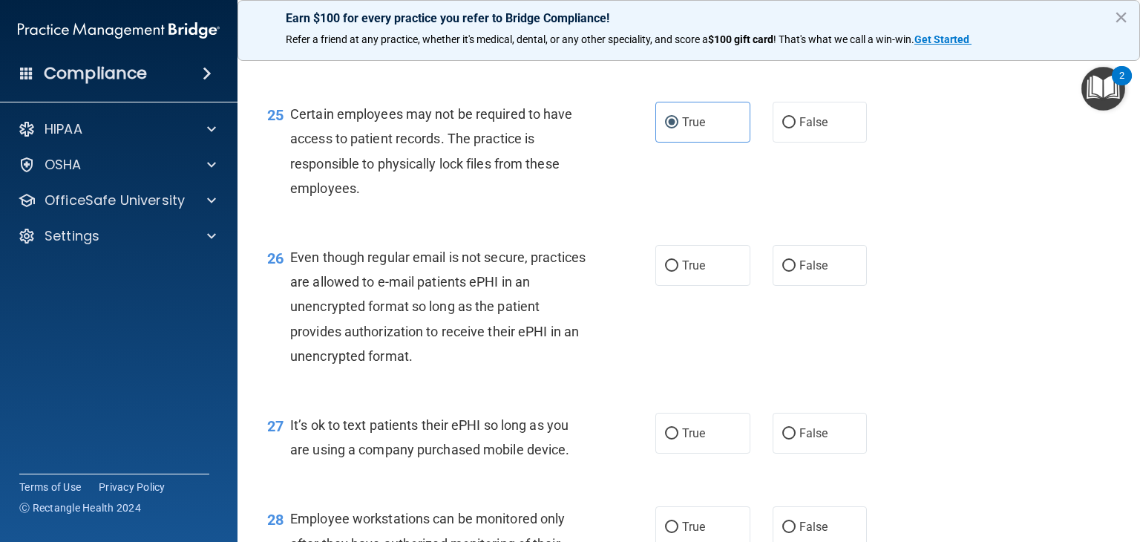
scroll to position [3313, 0]
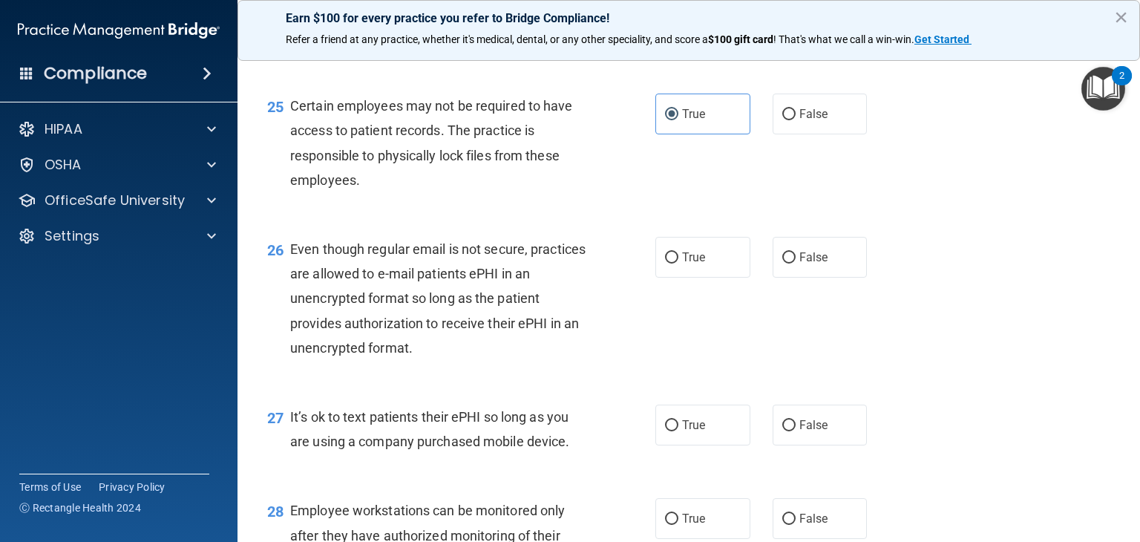
click at [695, 264] on span "True" at bounding box center [693, 257] width 23 height 14
click at [679, 264] on input "True" at bounding box center [671, 257] width 13 height 11
radio input "true"
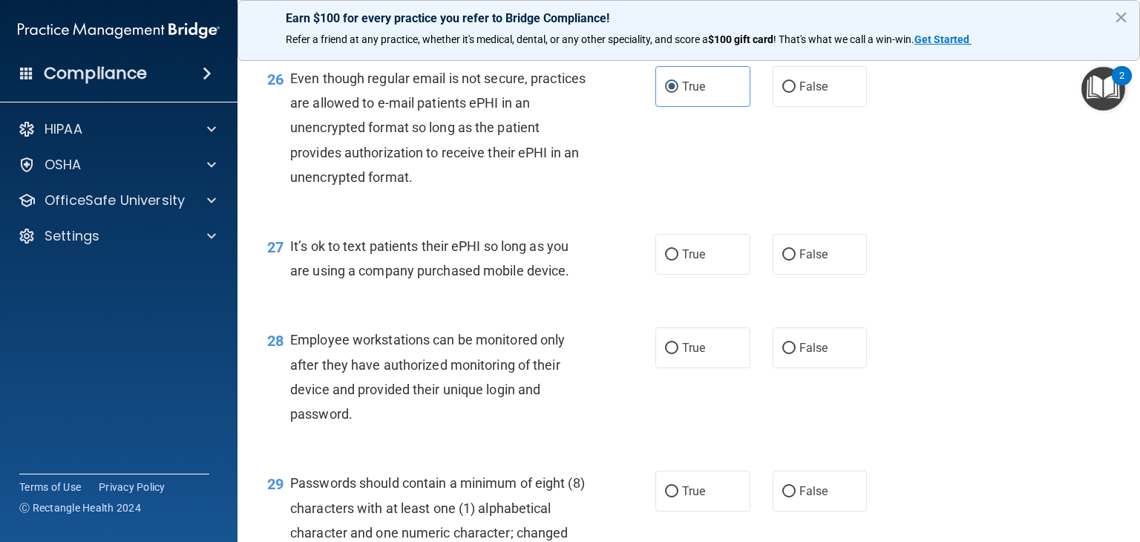
scroll to position [3485, 0]
click at [716, 273] on label "True" at bounding box center [703, 252] width 95 height 41
click at [679, 259] on input "True" at bounding box center [671, 253] width 13 height 11
radio input "true"
click at [713, 367] on label "True" at bounding box center [703, 346] width 95 height 41
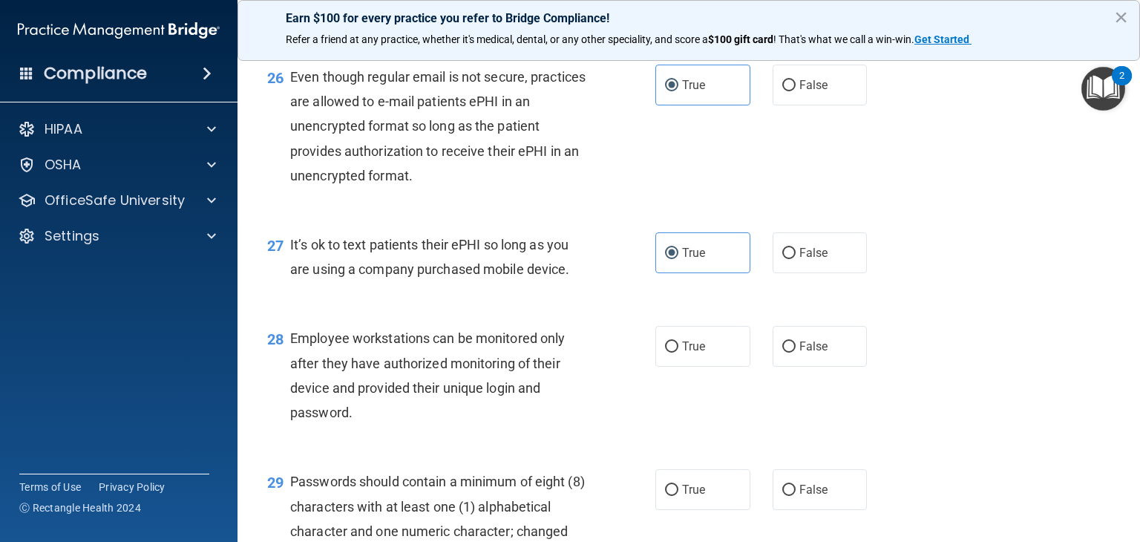
click at [679, 353] on input "True" at bounding box center [671, 347] width 13 height 11
radio input "true"
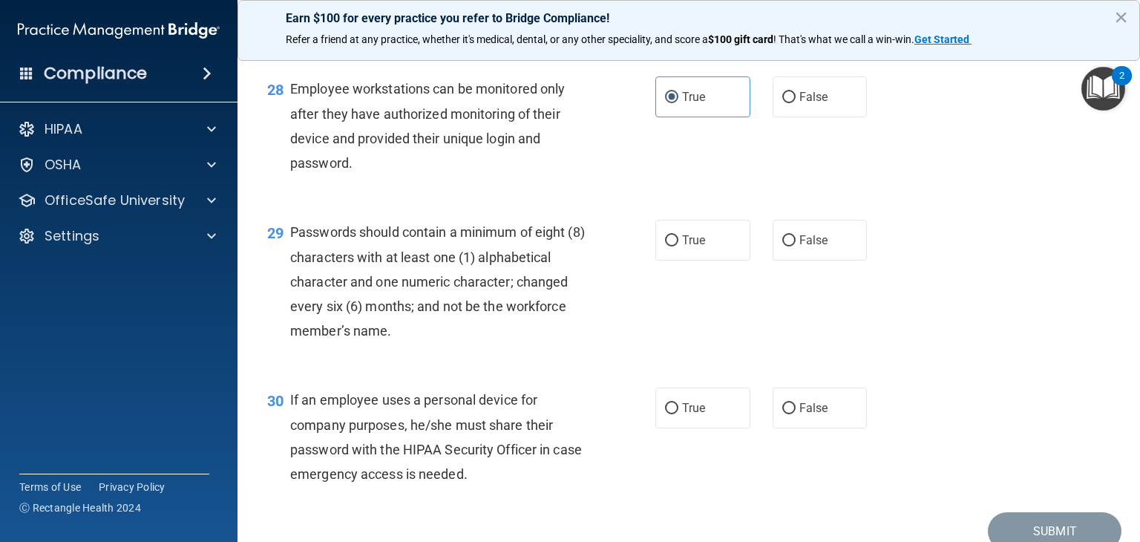
scroll to position [3748, 0]
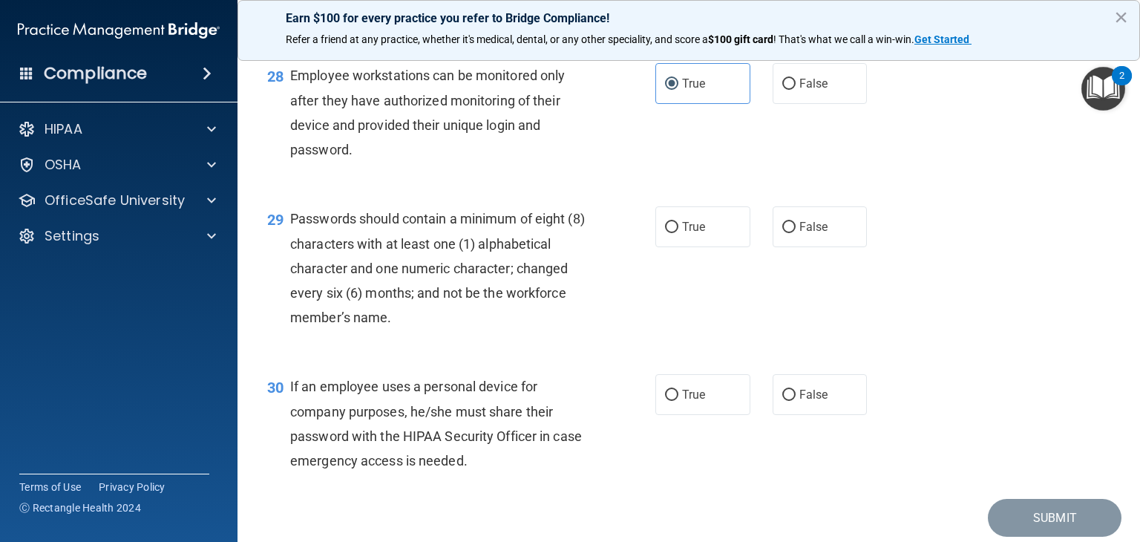
click at [717, 247] on label "True" at bounding box center [703, 226] width 95 height 41
click at [679, 233] on input "True" at bounding box center [671, 227] width 13 height 11
radio input "true"
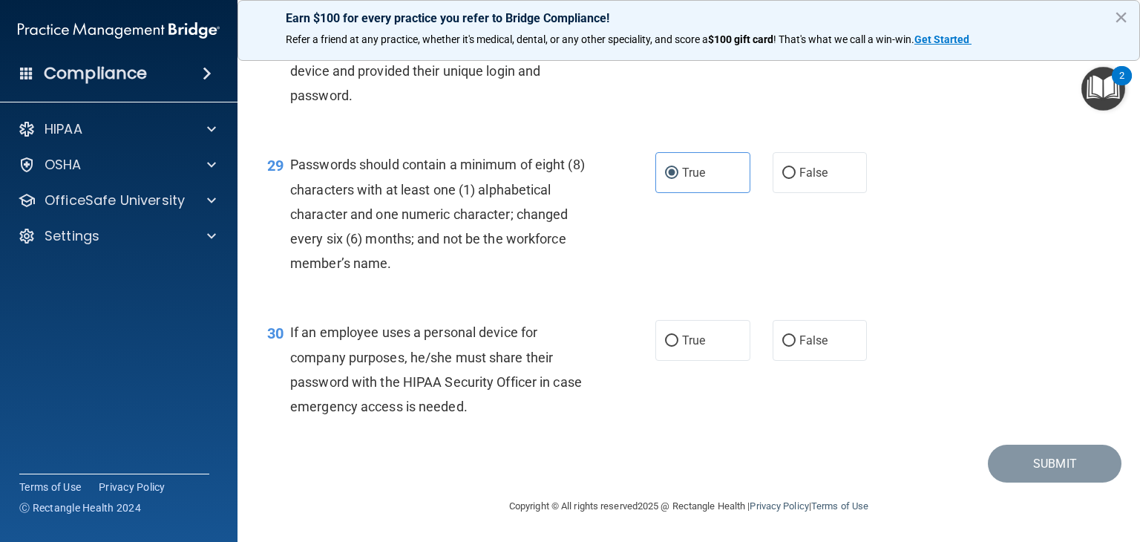
scroll to position [3834, 0]
click at [696, 361] on label "True" at bounding box center [703, 340] width 95 height 41
click at [679, 347] on input "True" at bounding box center [671, 341] width 13 height 11
radio input "true"
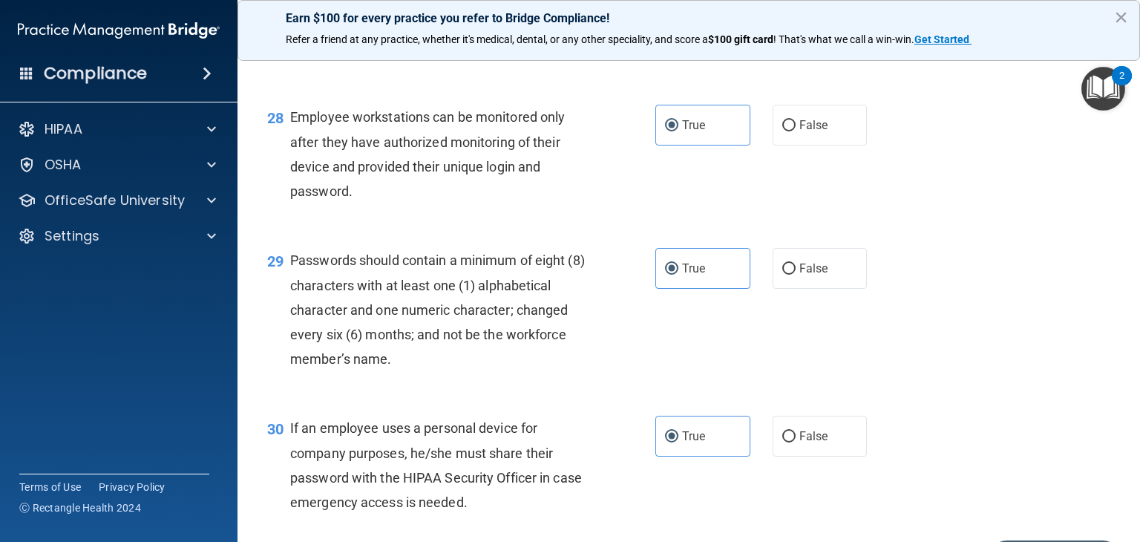
scroll to position [3876, 0]
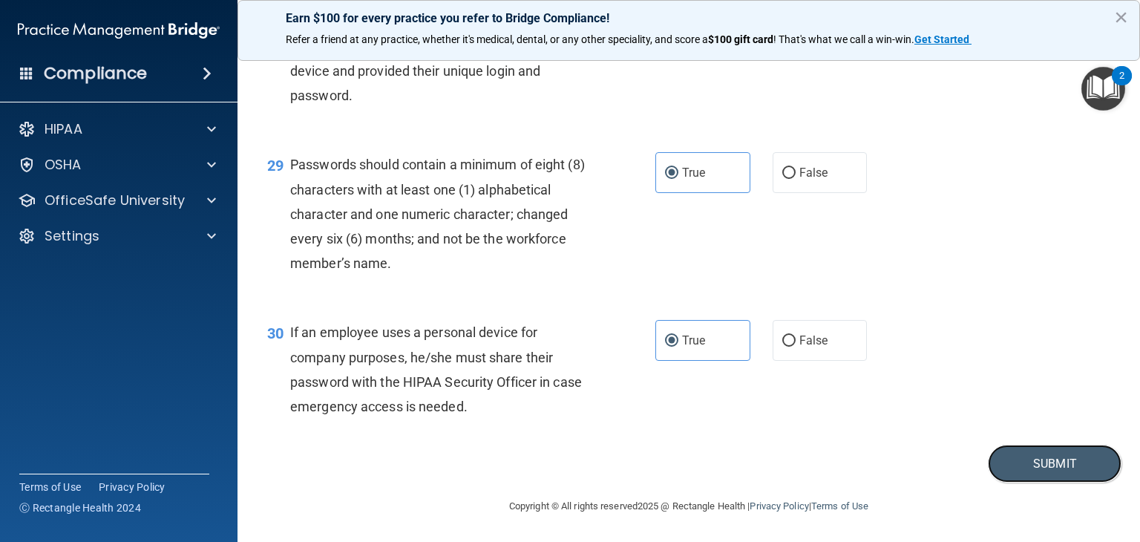
click at [1030, 452] on button "Submit" at bounding box center [1055, 464] width 134 height 38
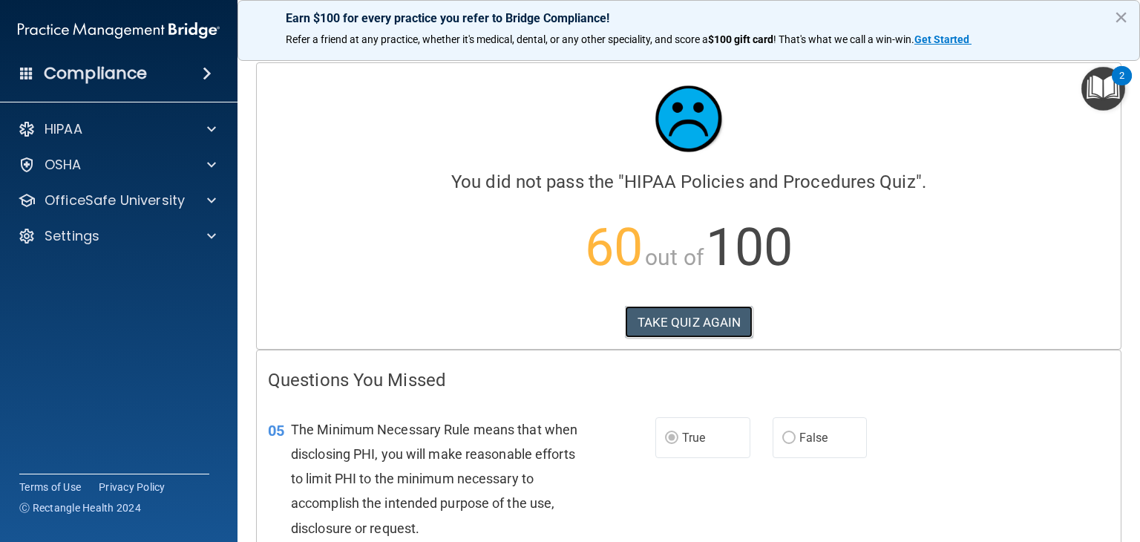
click at [719, 324] on button "TAKE QUIZ AGAIN" at bounding box center [689, 322] width 128 height 33
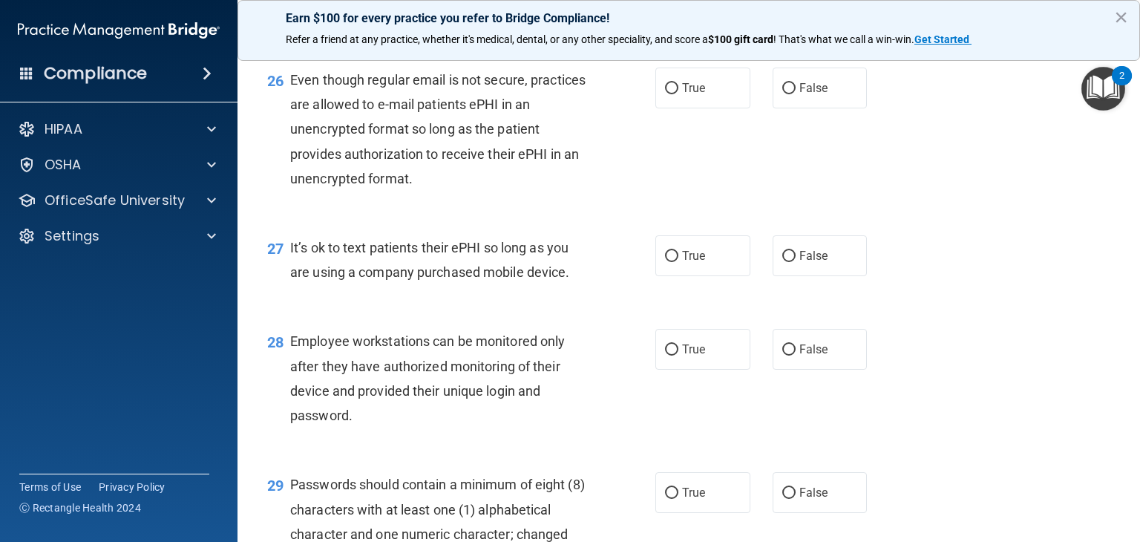
scroll to position [3876, 0]
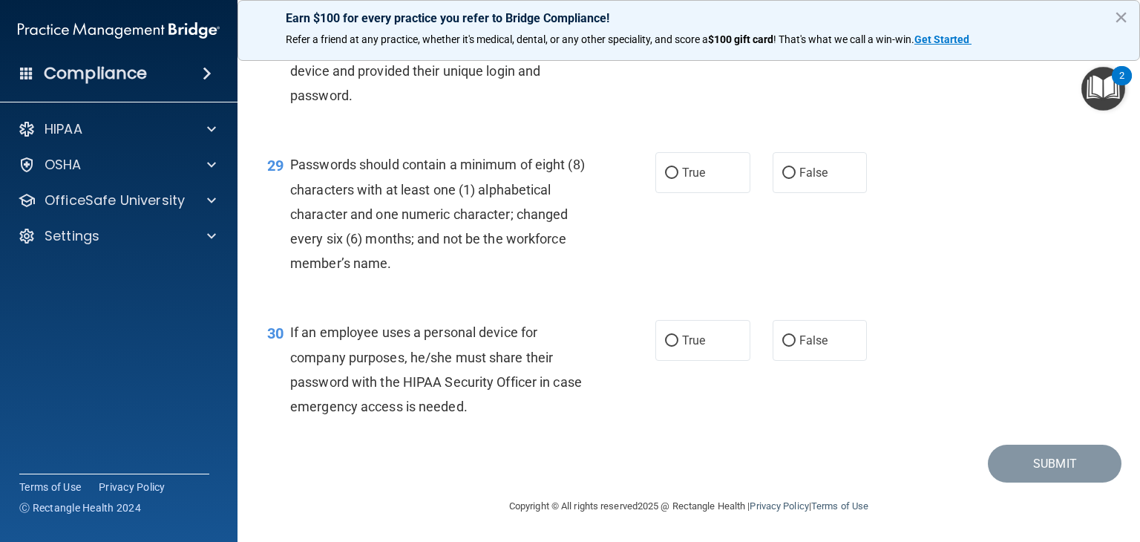
click at [800, 342] on span "False" at bounding box center [814, 340] width 29 height 14
click at [792, 342] on input "False" at bounding box center [789, 341] width 13 height 11
radio input "true"
click at [788, 177] on label "False" at bounding box center [820, 172] width 95 height 41
click at [788, 177] on input "False" at bounding box center [789, 173] width 13 height 11
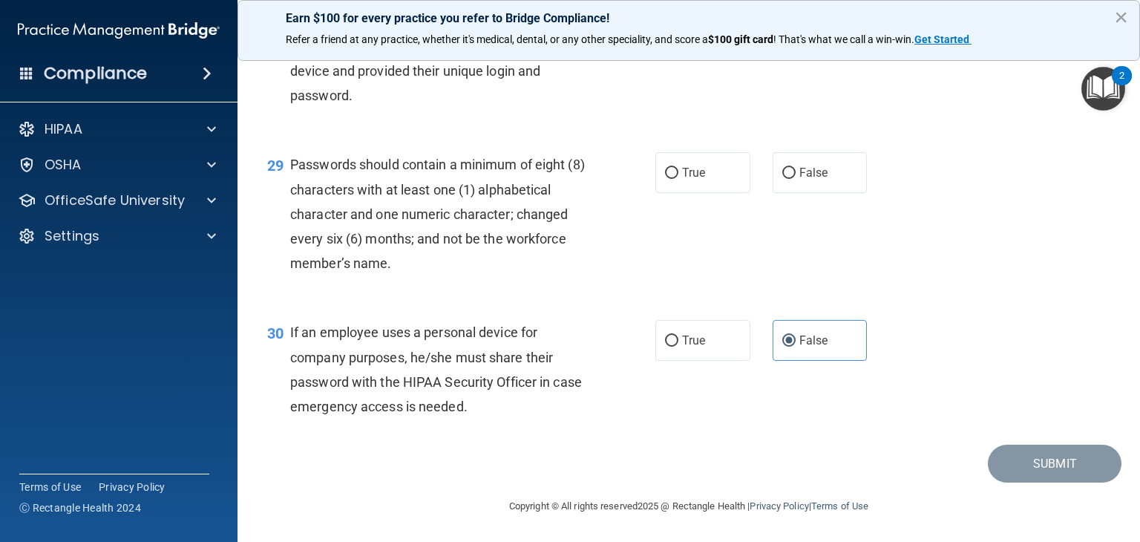
radio input "true"
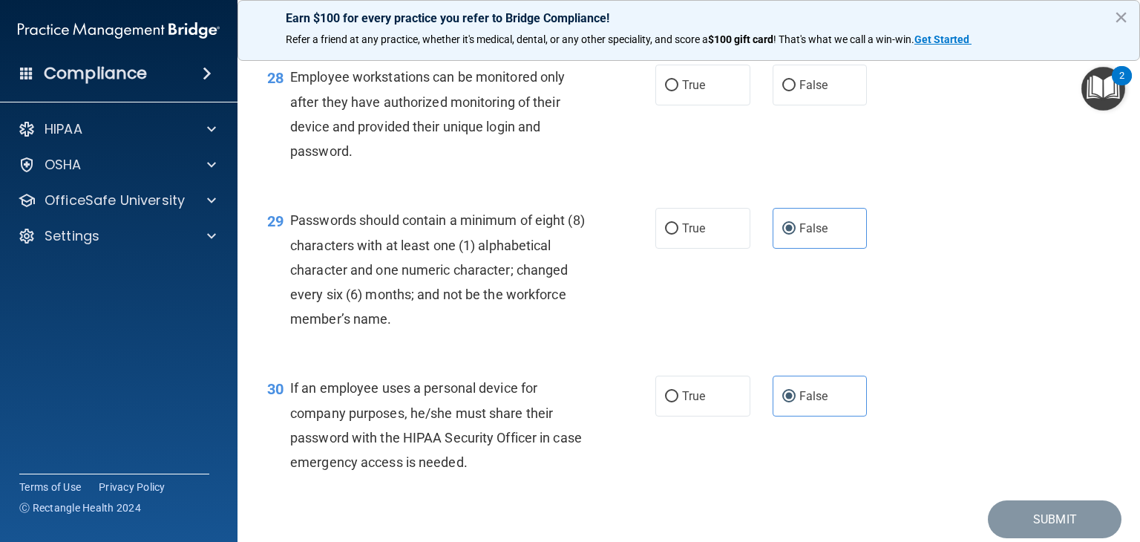
scroll to position [3745, 0]
click at [797, 107] on label "False" at bounding box center [820, 86] width 95 height 41
click at [796, 93] on input "False" at bounding box center [789, 87] width 13 height 11
radio input "true"
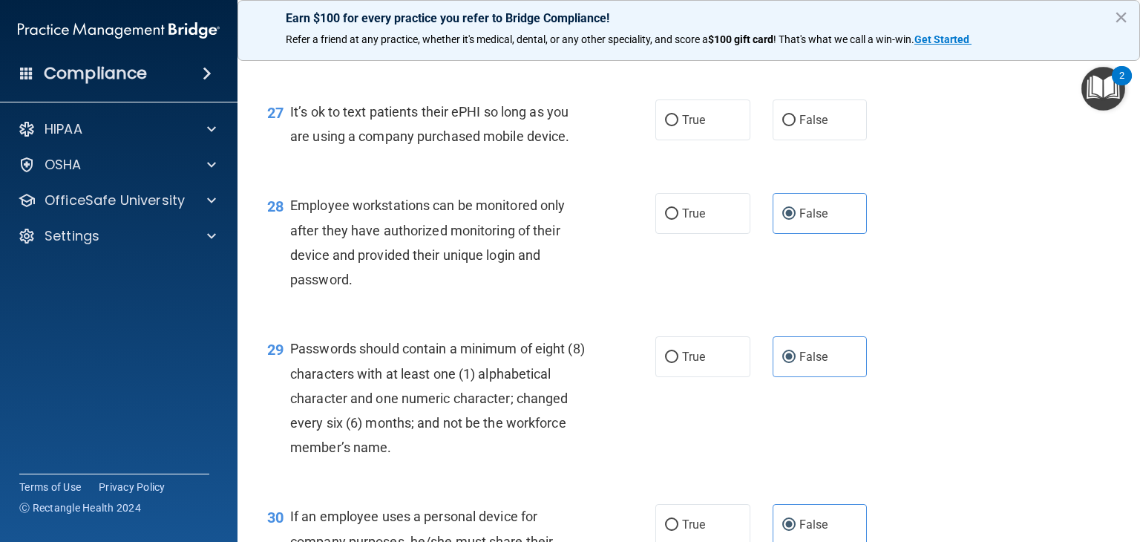
scroll to position [3617, 0]
click at [796, 141] on label "False" at bounding box center [820, 120] width 95 height 41
click at [796, 127] on input "False" at bounding box center [789, 121] width 13 height 11
radio input "true"
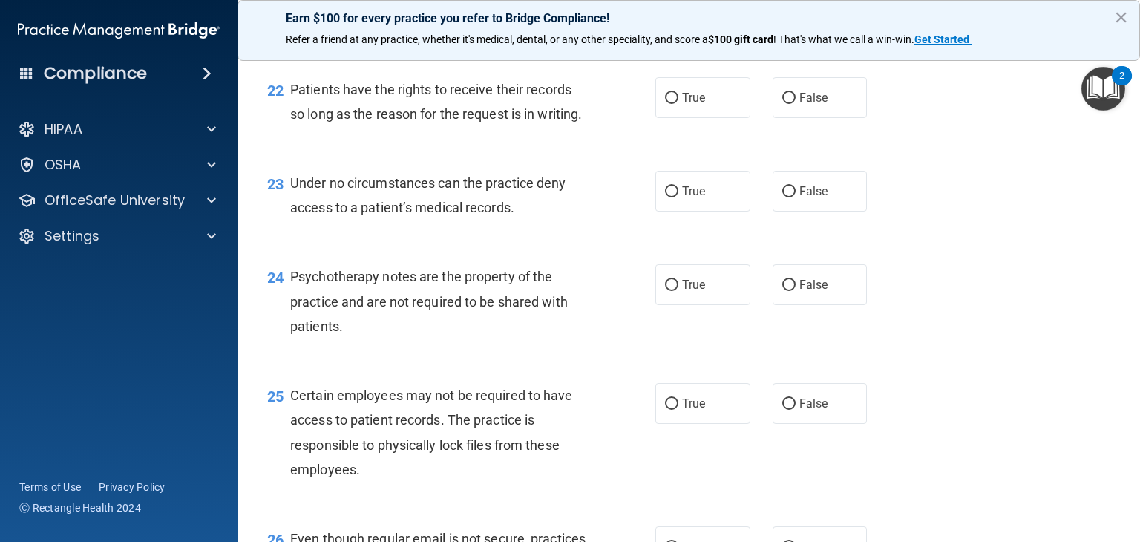
scroll to position [3018, 0]
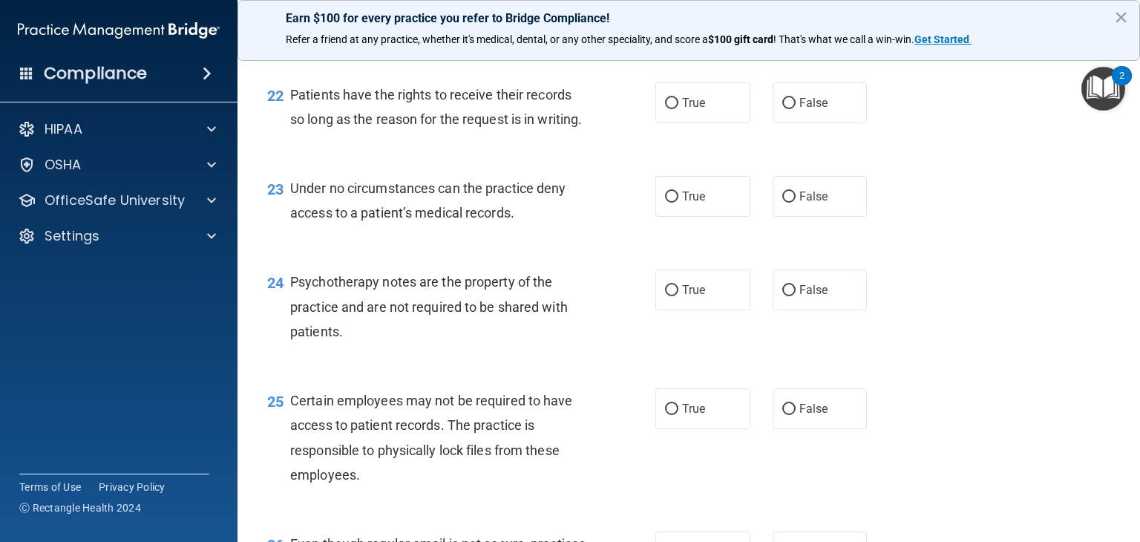
click at [806, 123] on label "False" at bounding box center [820, 102] width 95 height 41
click at [796, 109] on input "False" at bounding box center [789, 103] width 13 height 11
radio input "true"
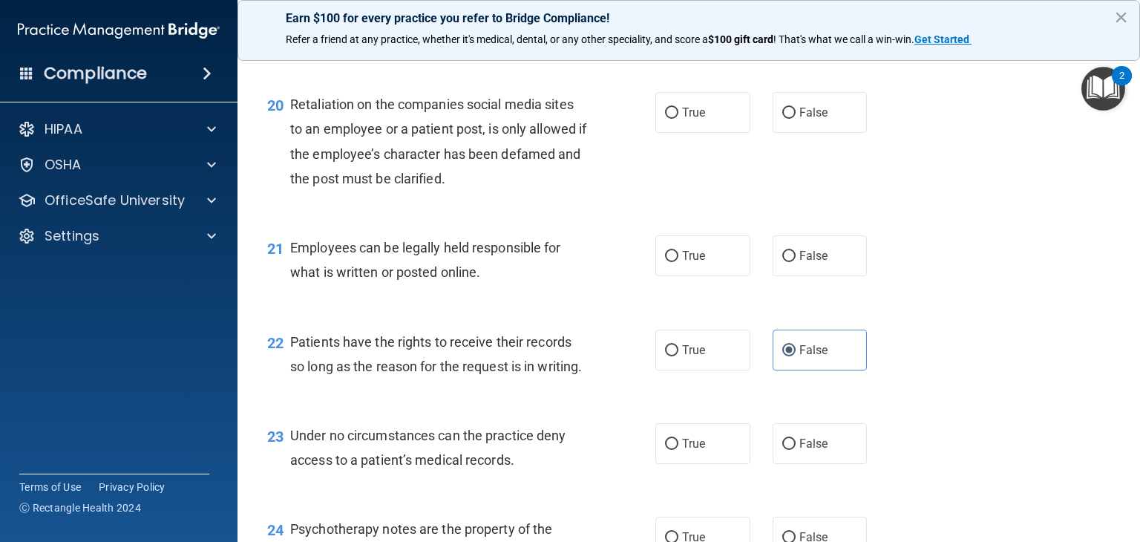
scroll to position [2771, 0]
click at [796, 133] on label "False" at bounding box center [820, 112] width 95 height 41
click at [796, 119] on input "False" at bounding box center [789, 113] width 13 height 11
radio input "true"
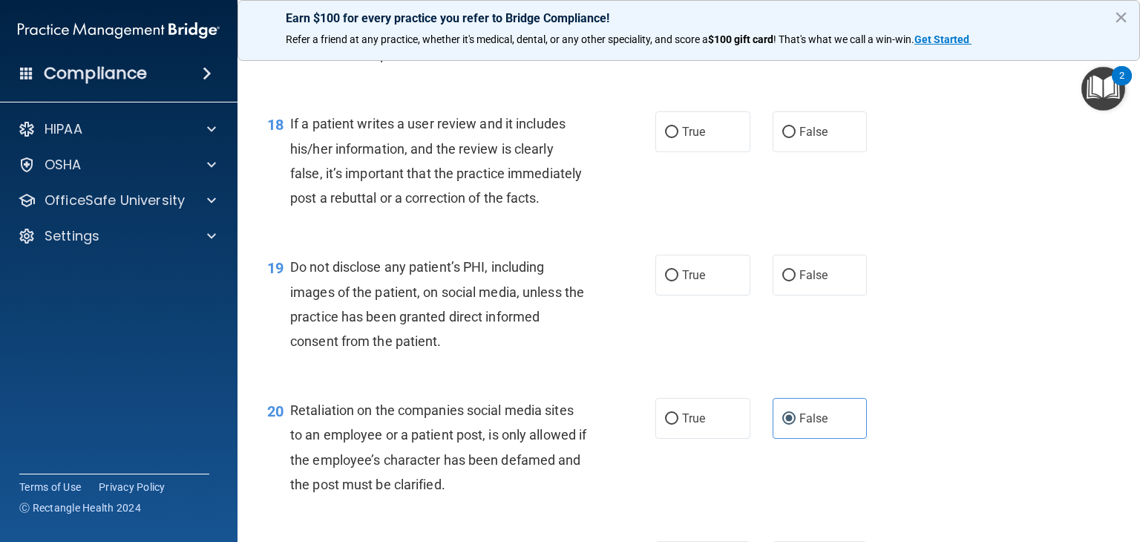
scroll to position [2456, 0]
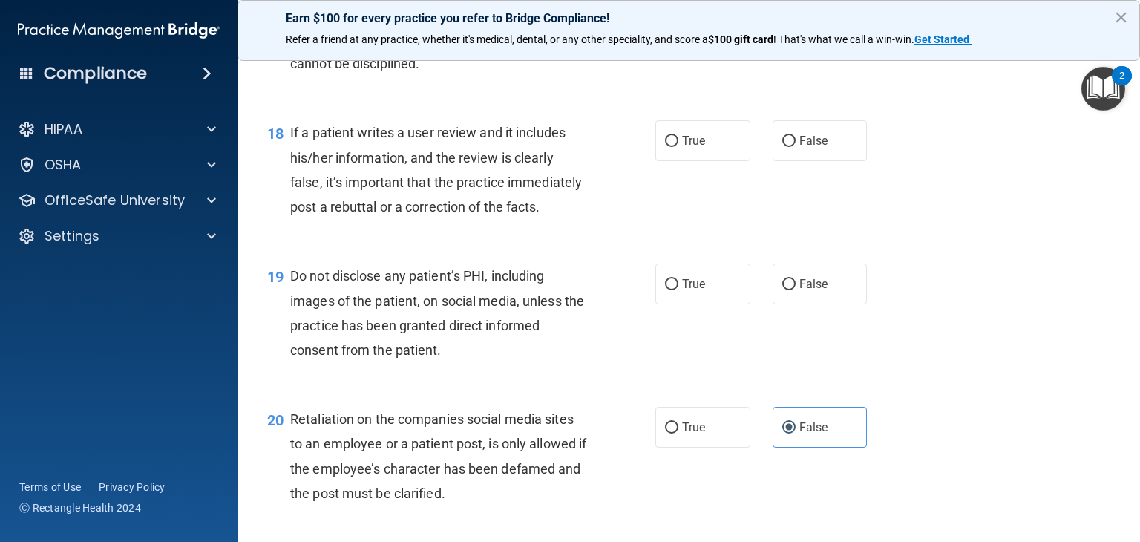
click at [810, 148] on span "False" at bounding box center [814, 141] width 29 height 14
click at [796, 147] on input "False" at bounding box center [789, 141] width 13 height 11
radio input "true"
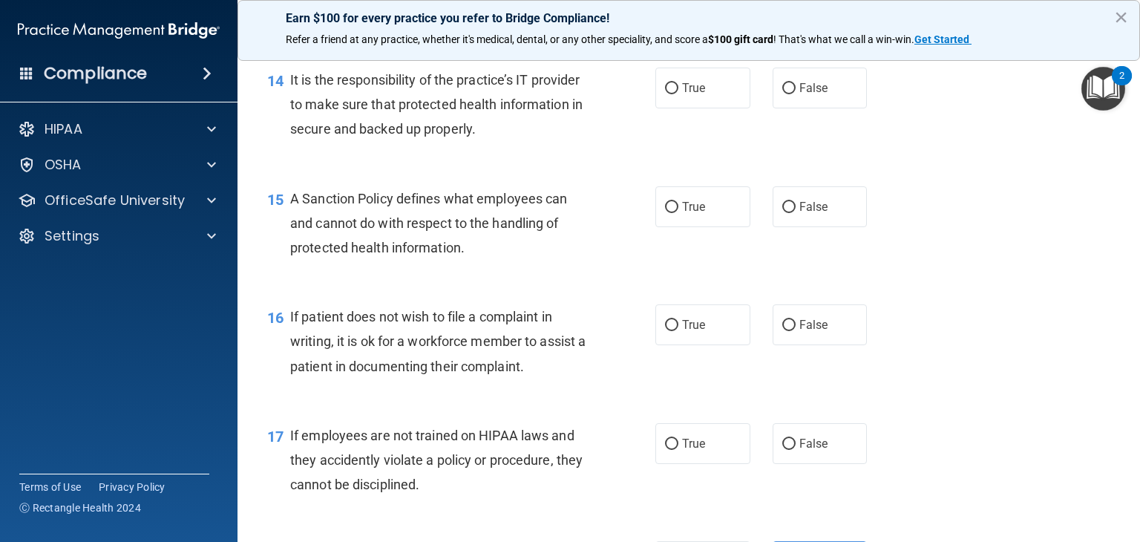
scroll to position [2034, 0]
click at [783, 95] on input "False" at bounding box center [789, 89] width 13 height 11
radio input "true"
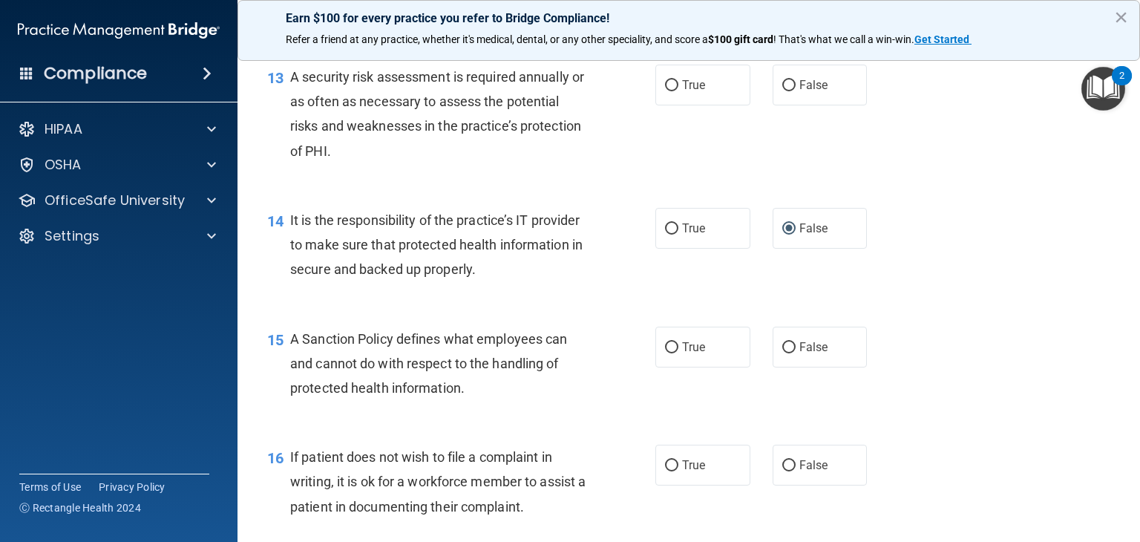
scroll to position [1895, 0]
click at [686, 92] on span "True" at bounding box center [693, 85] width 23 height 14
click at [679, 91] on input "True" at bounding box center [671, 85] width 13 height 11
radio input "true"
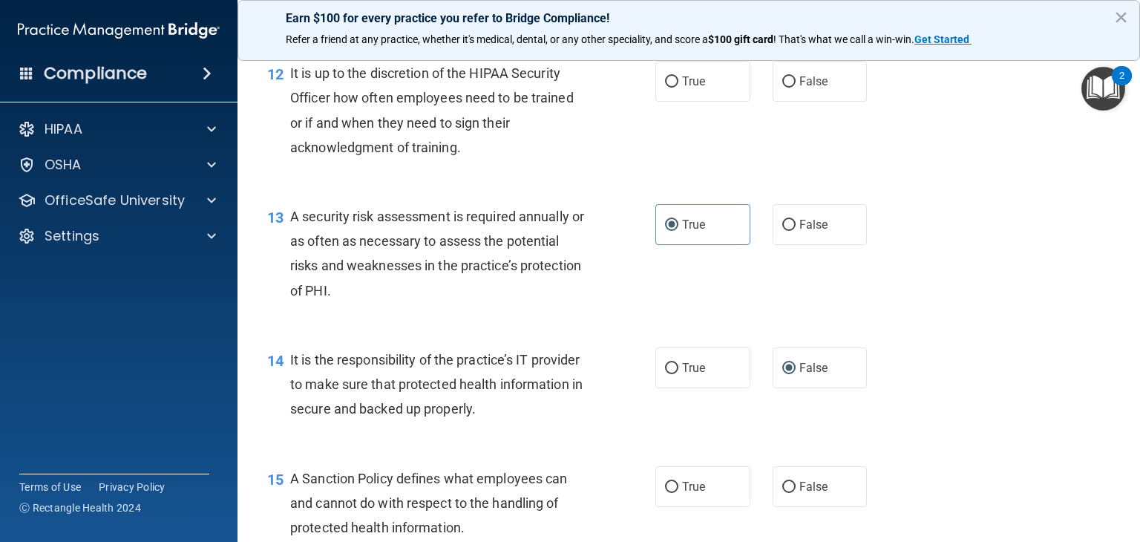
scroll to position [1753, 0]
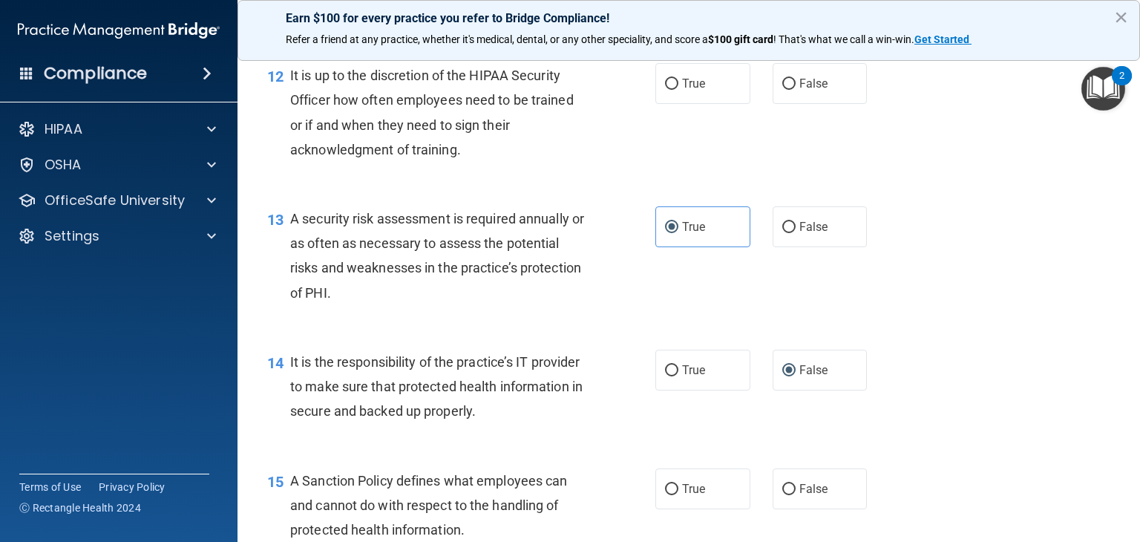
click at [789, 104] on label "False" at bounding box center [820, 83] width 95 height 41
click at [789, 90] on input "False" at bounding box center [789, 84] width 13 height 11
radio input "true"
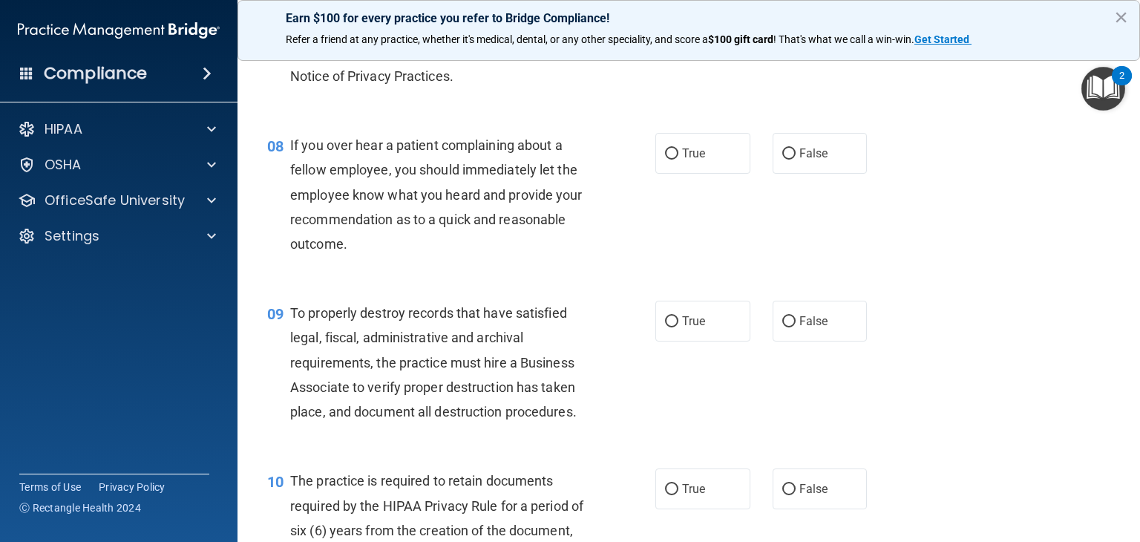
scroll to position [1057, 0]
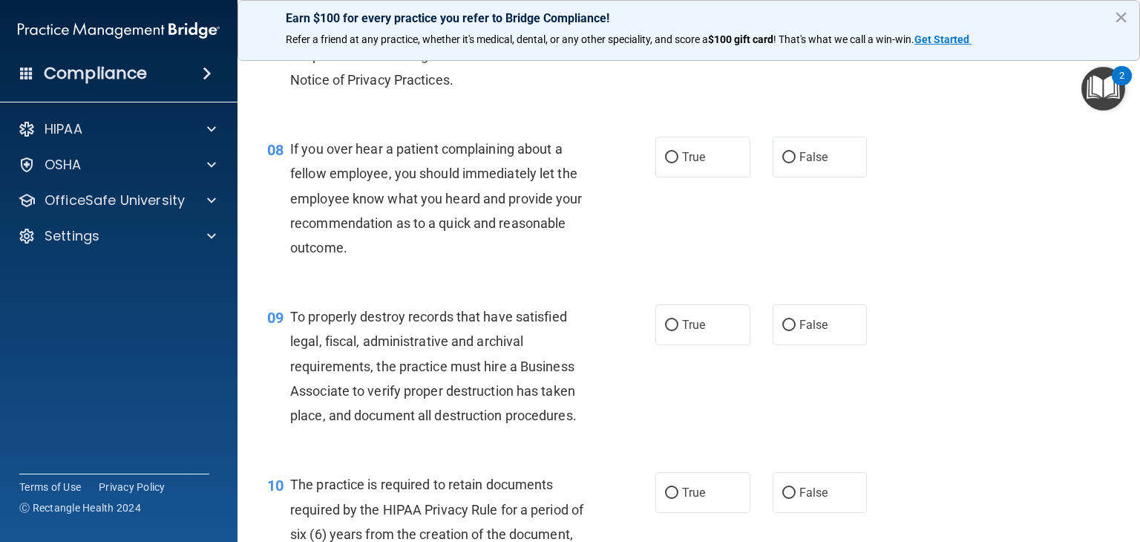
click at [832, 203] on div "08 If you over hear a patient complaining about a fellow employee, you should i…" at bounding box center [689, 202] width 866 height 168
click at [812, 164] on span "False" at bounding box center [814, 157] width 29 height 14
click at [796, 163] on input "False" at bounding box center [789, 157] width 13 height 11
radio input "true"
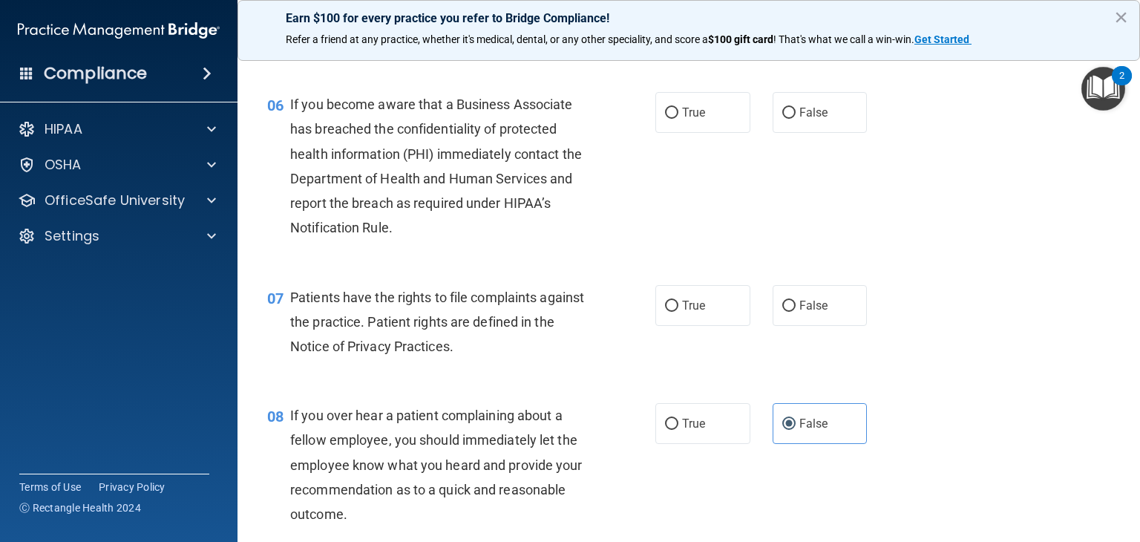
scroll to position [780, 0]
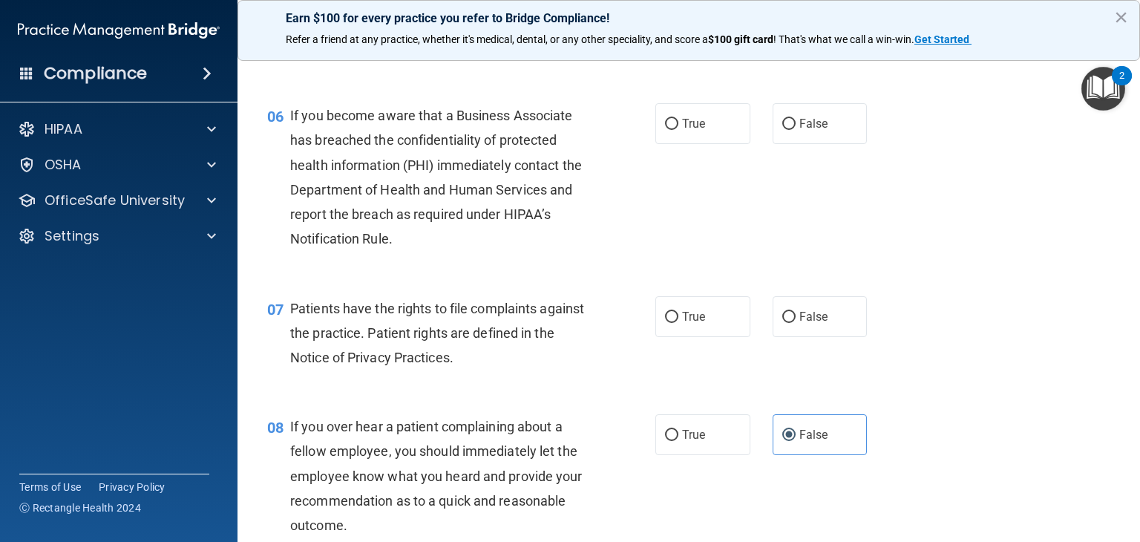
click at [790, 144] on label "False" at bounding box center [820, 123] width 95 height 41
click at [790, 130] on input "False" at bounding box center [789, 124] width 13 height 11
radio input "true"
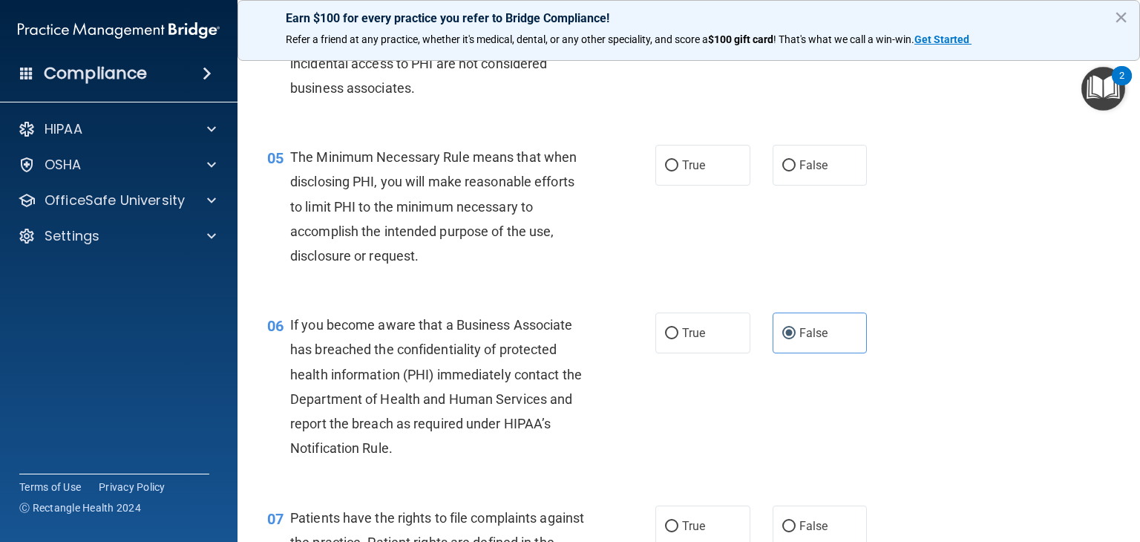
scroll to position [569, 0]
click at [684, 187] on label "True" at bounding box center [703, 166] width 95 height 41
click at [679, 173] on input "True" at bounding box center [671, 167] width 13 height 11
radio input "true"
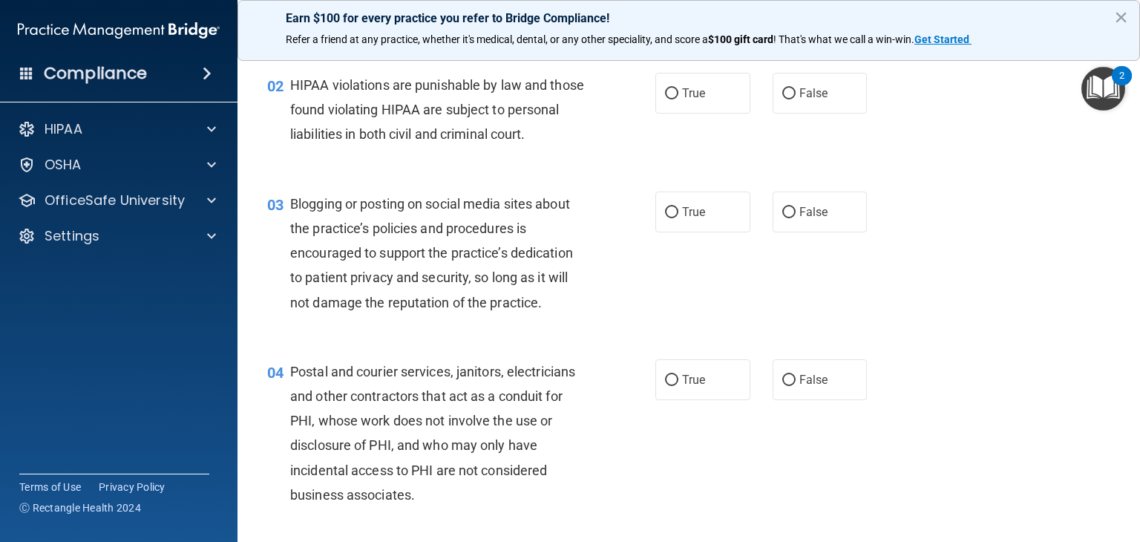
scroll to position [0, 0]
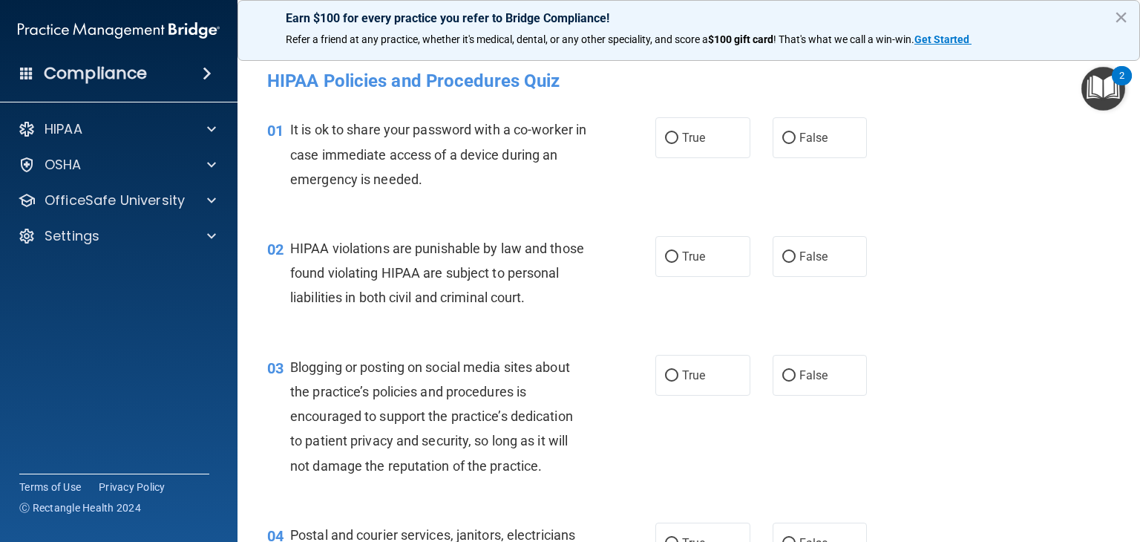
click at [808, 120] on label "False" at bounding box center [820, 137] width 95 height 41
click at [796, 133] on input "False" at bounding box center [789, 138] width 13 height 11
radio input "true"
click at [682, 256] on span "True" at bounding box center [693, 256] width 23 height 14
click at [677, 256] on input "True" at bounding box center [671, 257] width 13 height 11
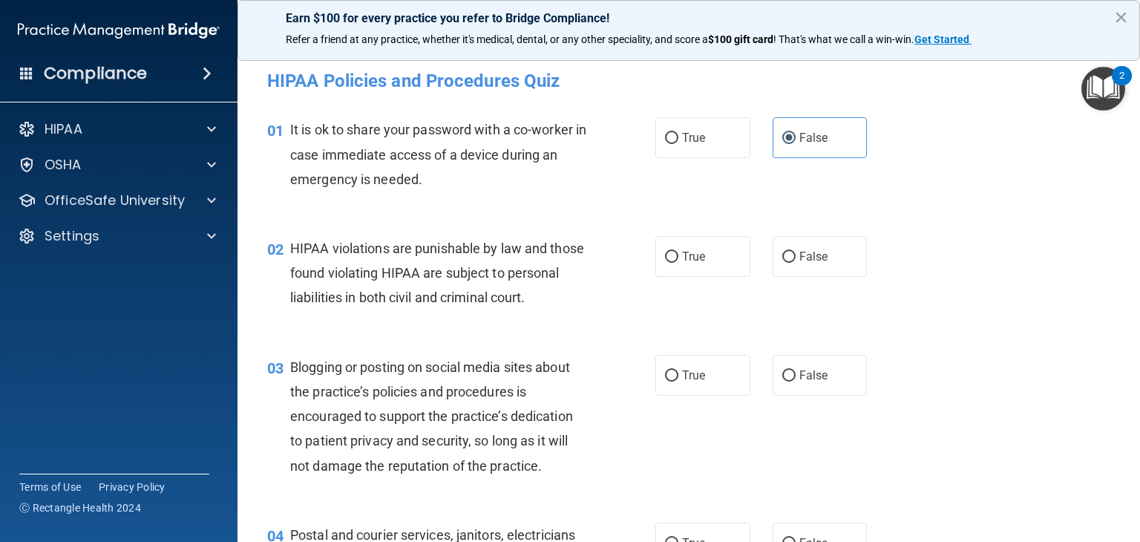
radio input "true"
click at [786, 382] on input "False" at bounding box center [789, 375] width 13 height 11
radio input "true"
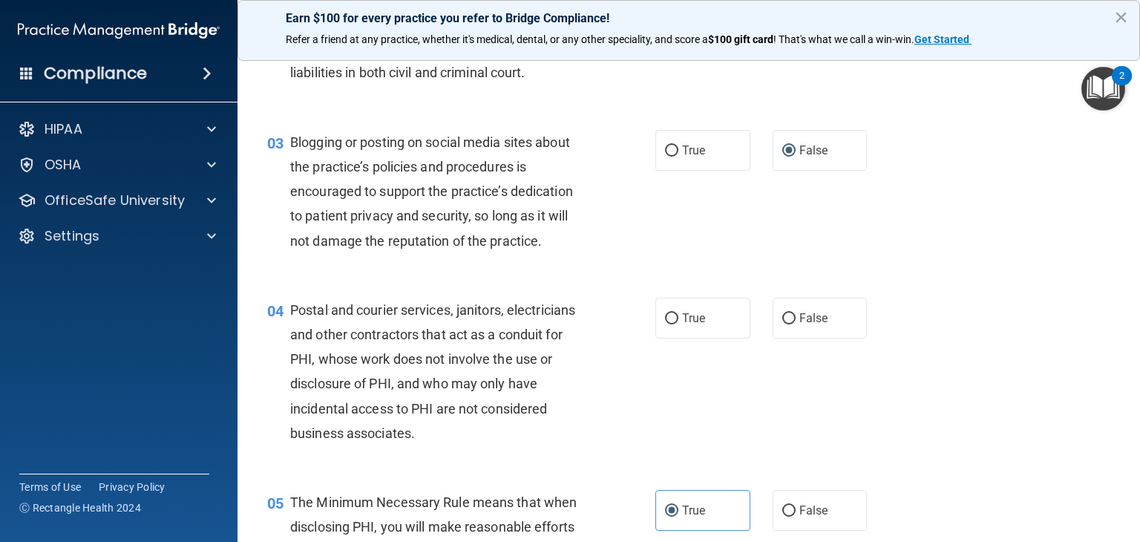
scroll to position [226, 0]
click at [687, 324] on span "True" at bounding box center [693, 317] width 23 height 14
click at [679, 324] on input "True" at bounding box center [671, 318] width 13 height 11
radio input "true"
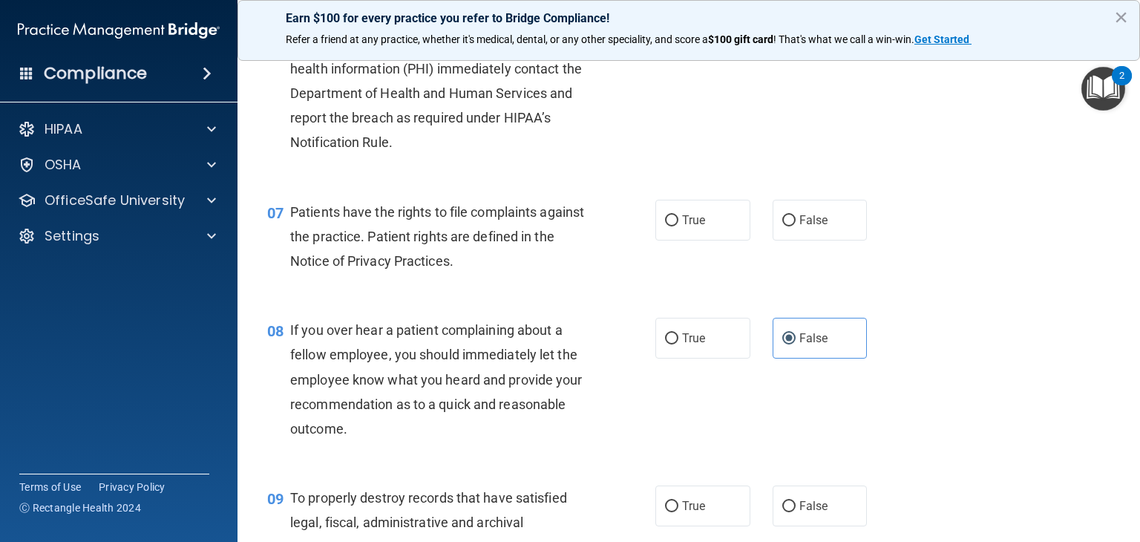
scroll to position [878, 0]
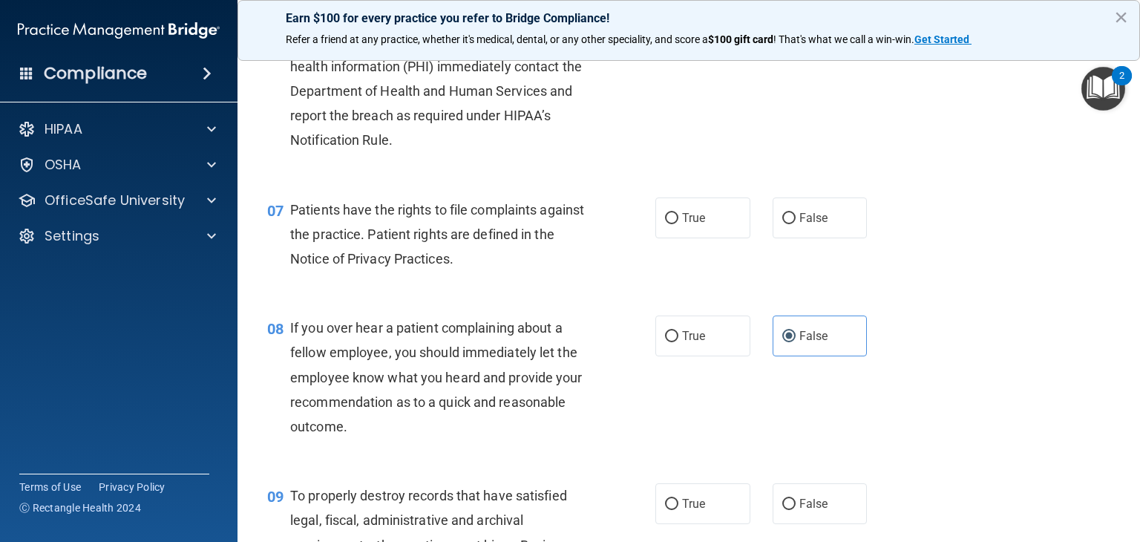
click at [687, 343] on span "True" at bounding box center [693, 336] width 23 height 14
click at [679, 342] on input "True" at bounding box center [671, 336] width 13 height 11
radio input "true"
radio input "false"
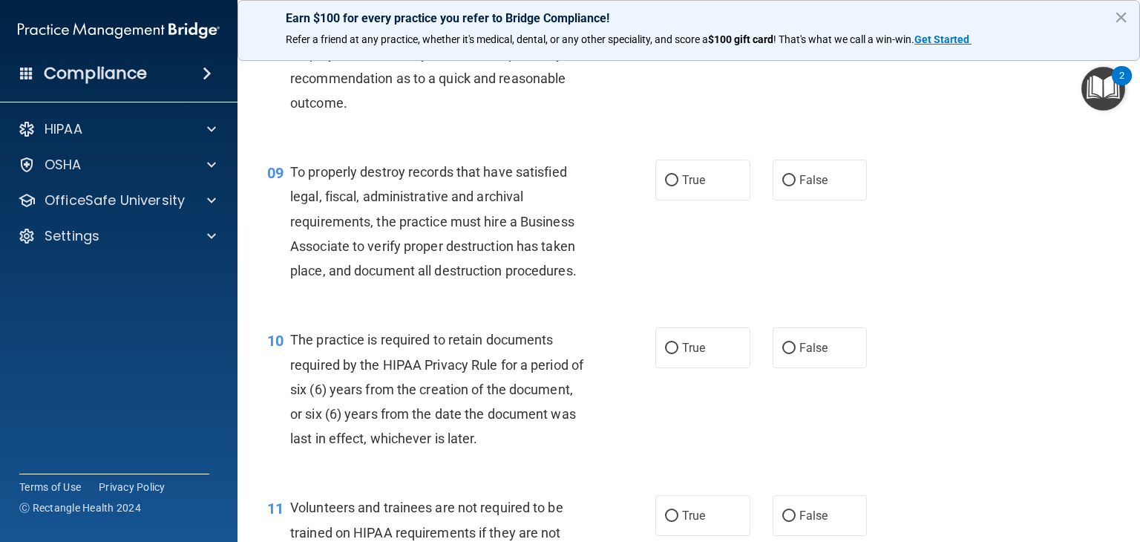
scroll to position [1203, 0]
click at [799, 186] on label "False" at bounding box center [820, 179] width 95 height 41
click at [796, 186] on input "False" at bounding box center [789, 179] width 13 height 11
radio input "true"
click at [683, 354] on span "True" at bounding box center [693, 347] width 23 height 14
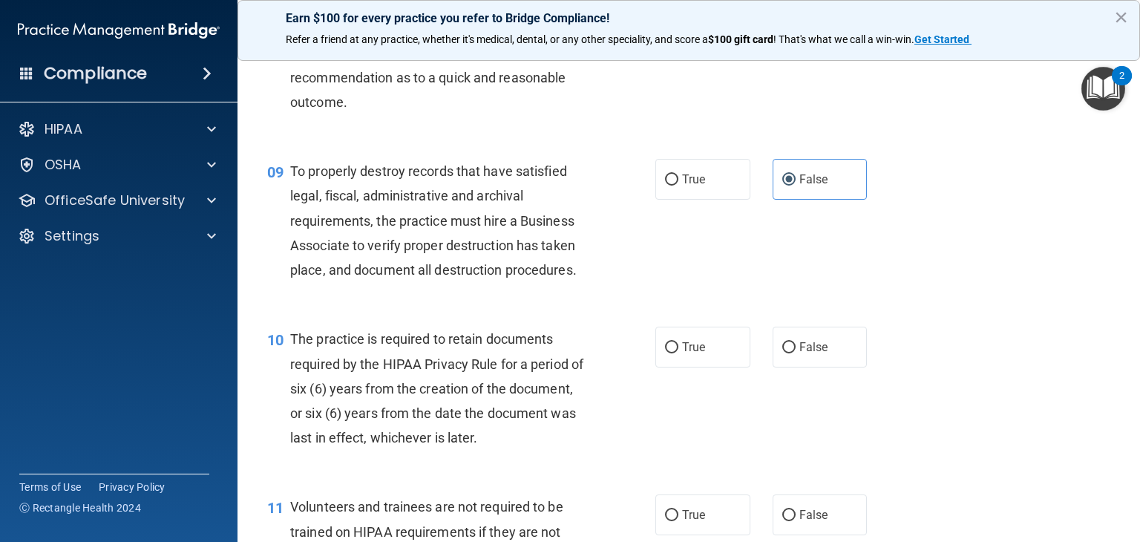
click at [679, 353] on input "True" at bounding box center [671, 347] width 13 height 11
radio input "true"
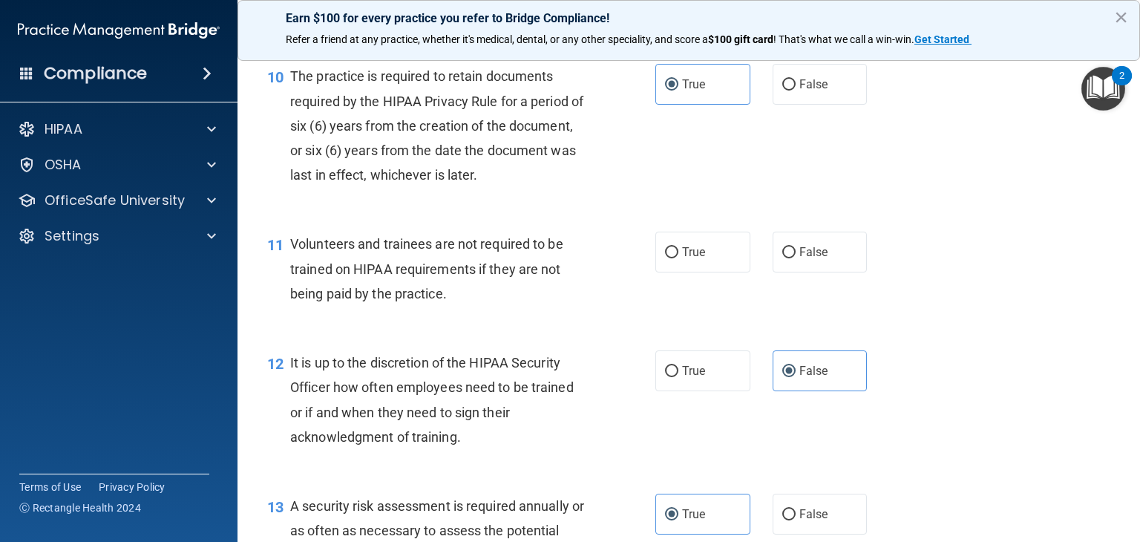
scroll to position [1467, 0]
click at [814, 271] on label "False" at bounding box center [820, 250] width 95 height 41
click at [796, 257] on input "False" at bounding box center [789, 251] width 13 height 11
radio input "true"
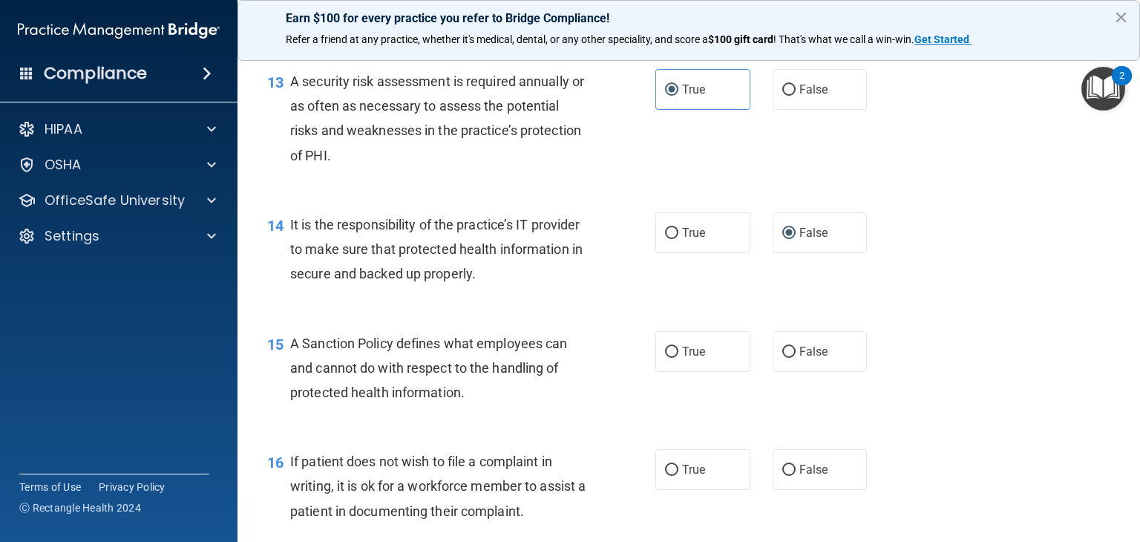
scroll to position [1894, 0]
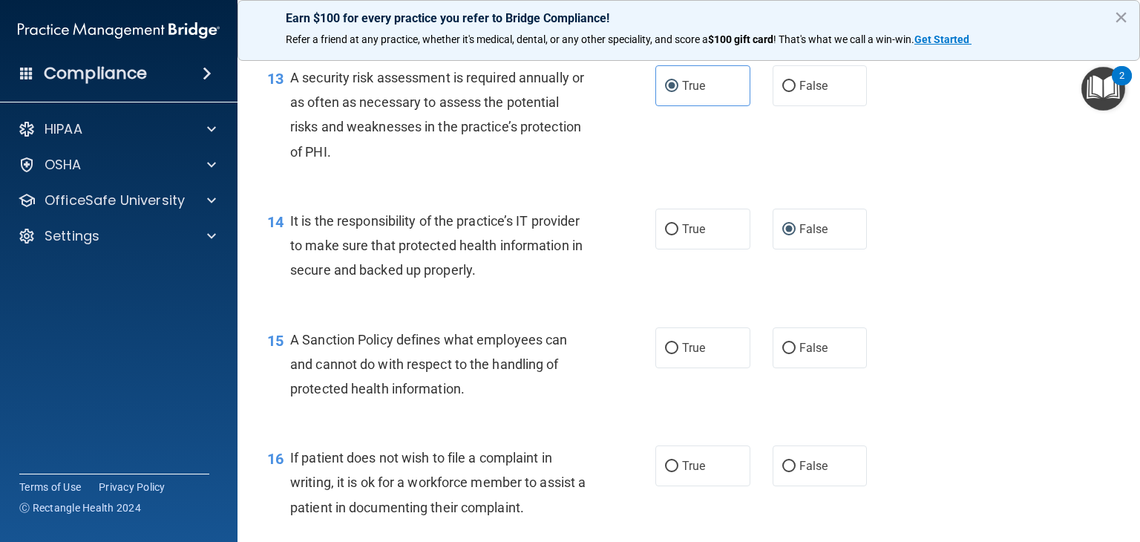
click at [798, 368] on label "False" at bounding box center [820, 347] width 95 height 41
click at [796, 354] on input "False" at bounding box center [789, 348] width 13 height 11
radio input "true"
click at [690, 473] on span "True" at bounding box center [693, 466] width 23 height 14
click at [679, 472] on input "True" at bounding box center [671, 466] width 13 height 11
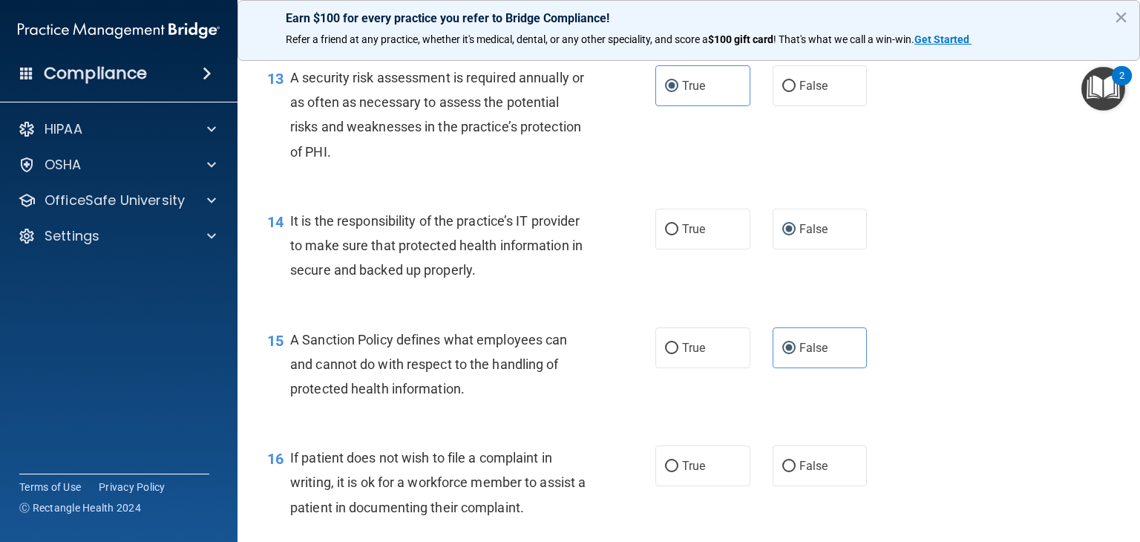
radio input "true"
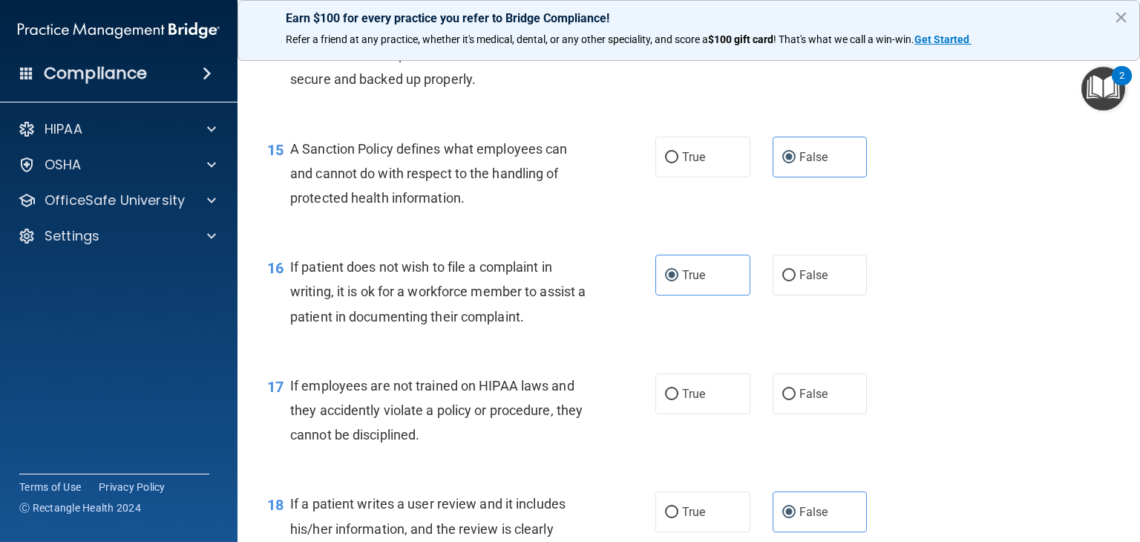
scroll to position [2108, 0]
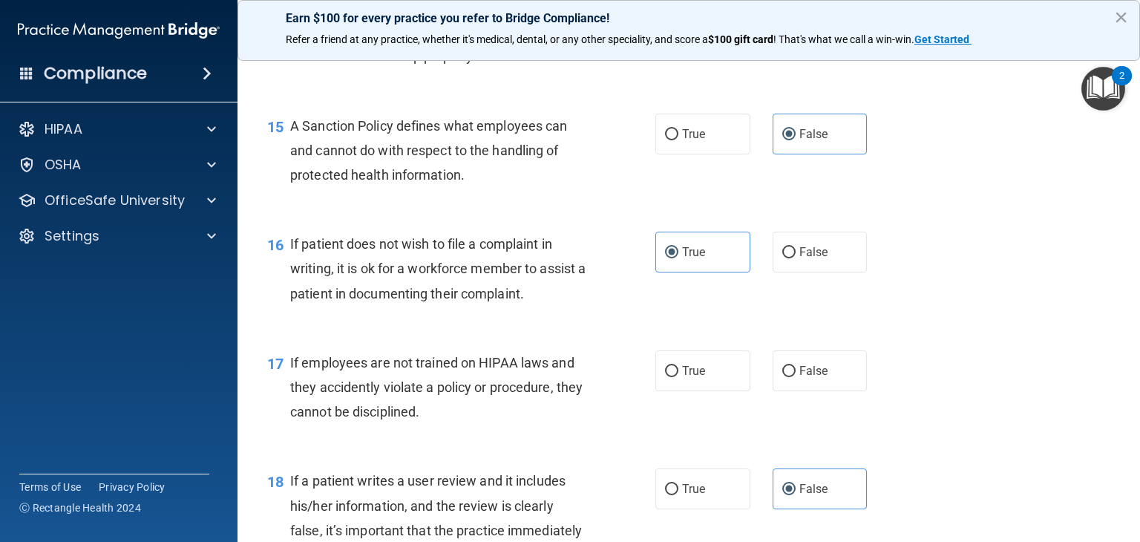
click at [811, 391] on label "False" at bounding box center [820, 370] width 95 height 41
click at [796, 377] on input "False" at bounding box center [789, 371] width 13 height 11
radio input "true"
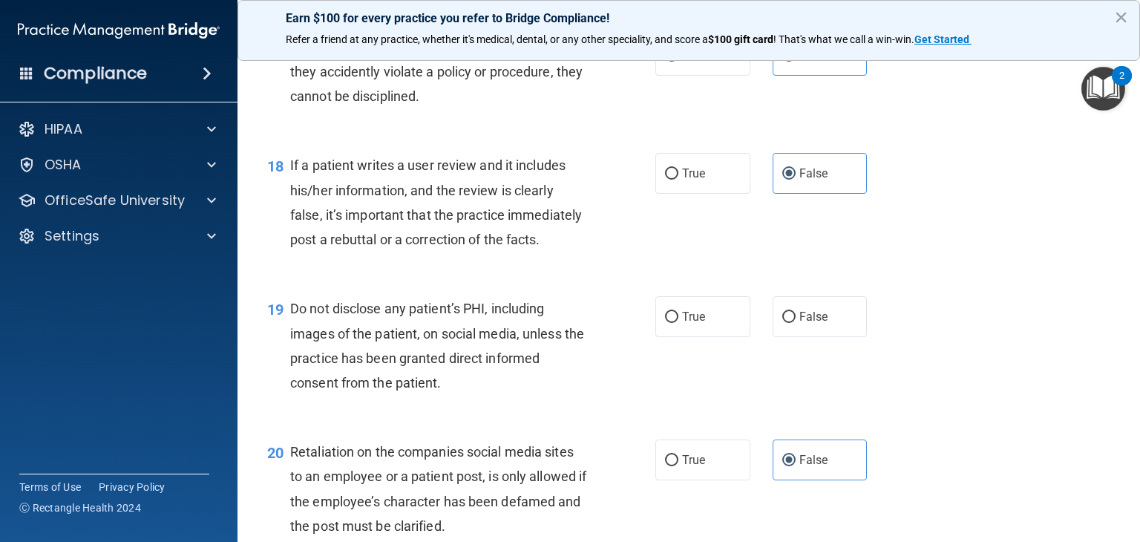
scroll to position [2425, 0]
click at [682, 322] on span "True" at bounding box center [693, 315] width 23 height 14
click at [677, 321] on input "True" at bounding box center [671, 315] width 13 height 11
radio input "true"
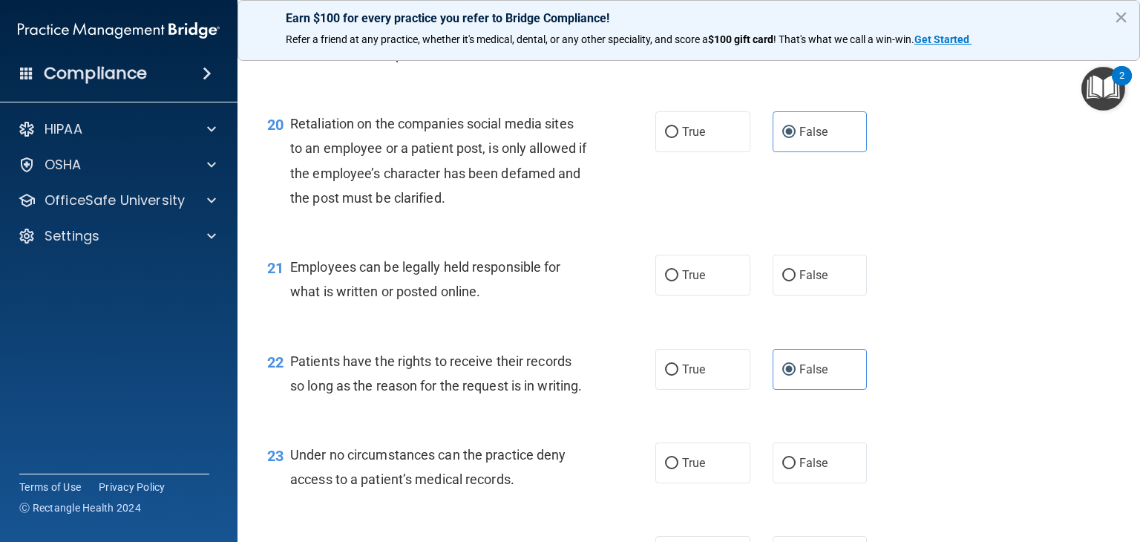
scroll to position [2752, 0]
click at [692, 281] on span "True" at bounding box center [693, 274] width 23 height 14
click at [679, 281] on input "True" at bounding box center [671, 274] width 13 height 11
radio input "true"
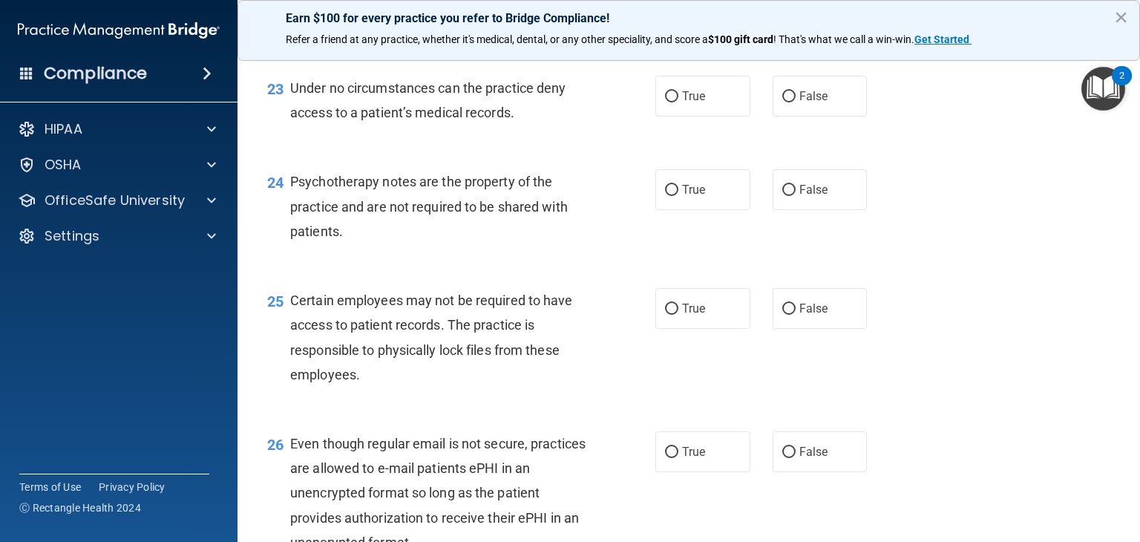
scroll to position [3132, 0]
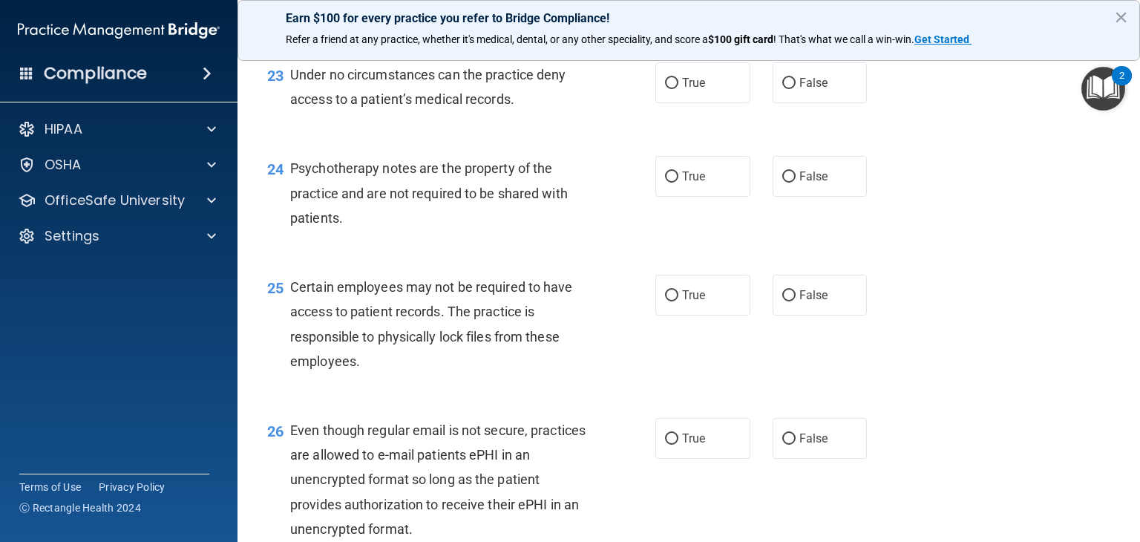
click at [814, 103] on label "False" at bounding box center [820, 82] width 95 height 41
click at [796, 89] on input "False" at bounding box center [789, 83] width 13 height 11
radio input "true"
click at [702, 197] on label "True" at bounding box center [703, 176] width 95 height 41
click at [679, 183] on input "True" at bounding box center [671, 176] width 13 height 11
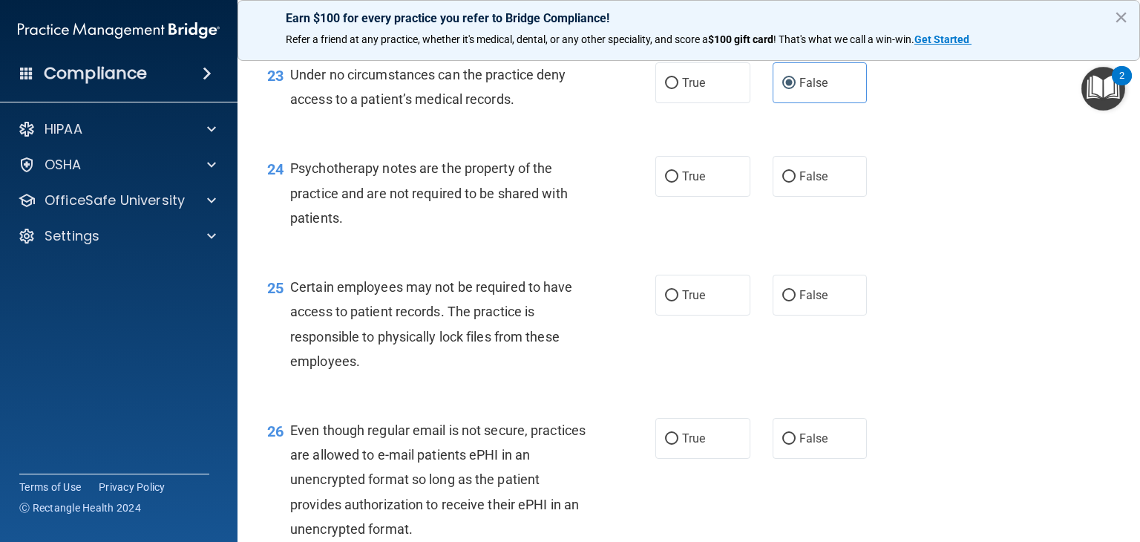
radio input "true"
click at [698, 302] on span "True" at bounding box center [693, 295] width 23 height 14
click at [679, 301] on input "True" at bounding box center [671, 295] width 13 height 11
radio input "true"
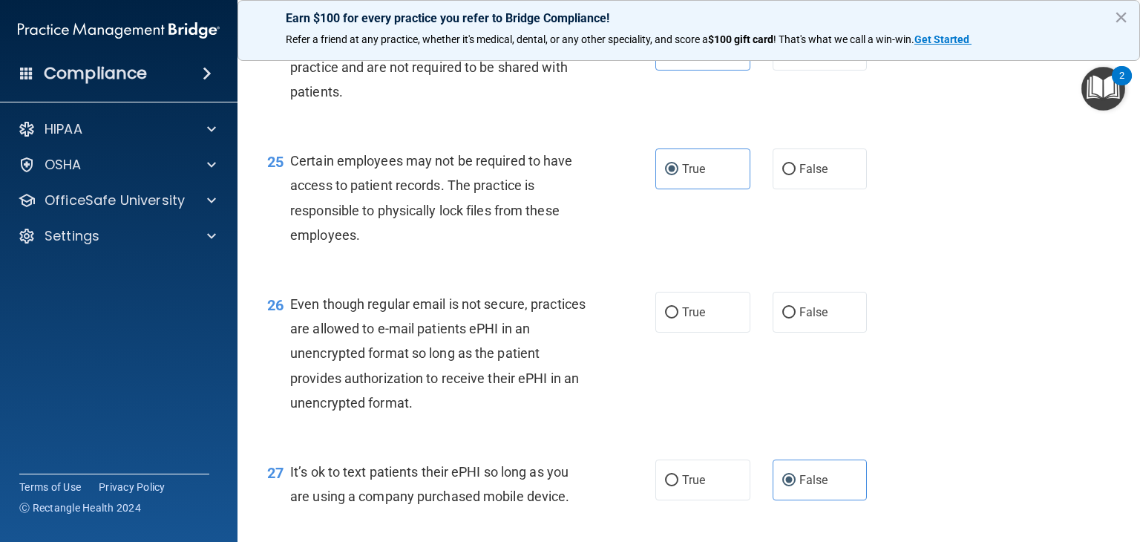
scroll to position [3259, 0]
click at [698, 331] on label "True" at bounding box center [703, 310] width 95 height 41
click at [679, 317] on input "True" at bounding box center [671, 311] width 13 height 11
radio input "true"
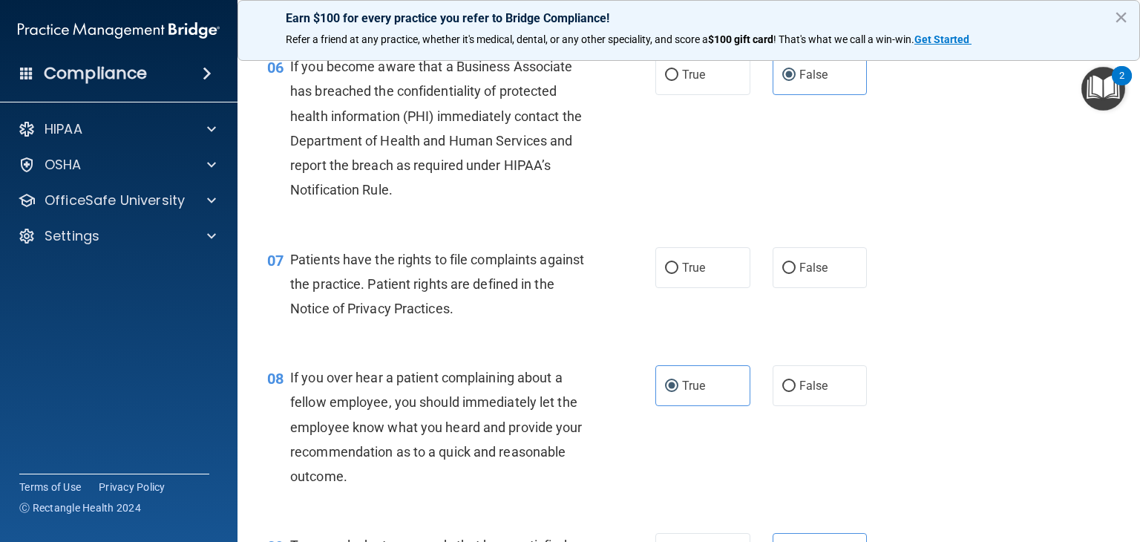
scroll to position [821, 0]
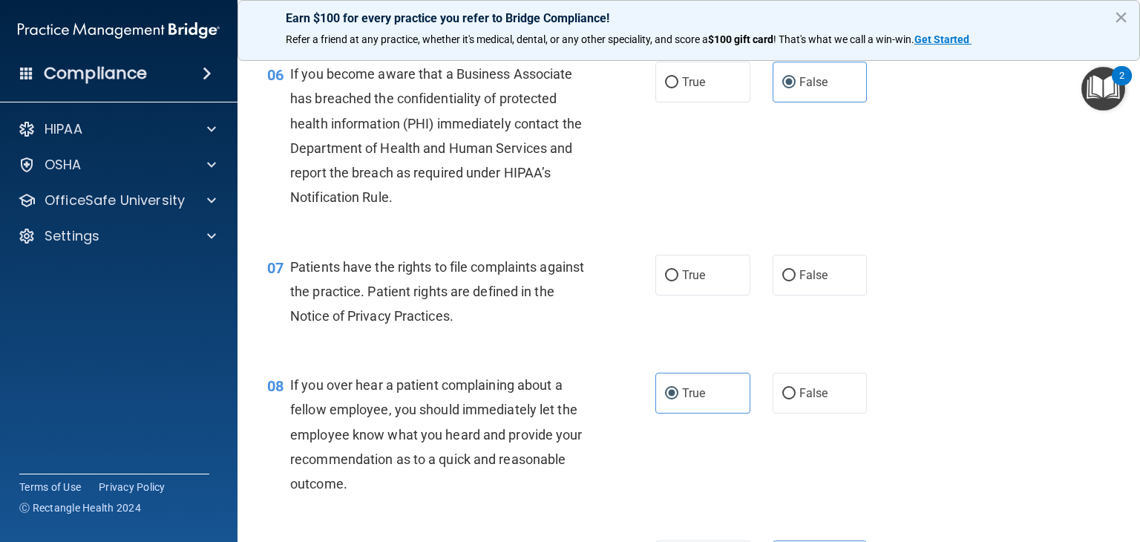
click at [698, 282] on span "True" at bounding box center [693, 275] width 23 height 14
click at [679, 281] on input "True" at bounding box center [671, 275] width 13 height 11
radio input "true"
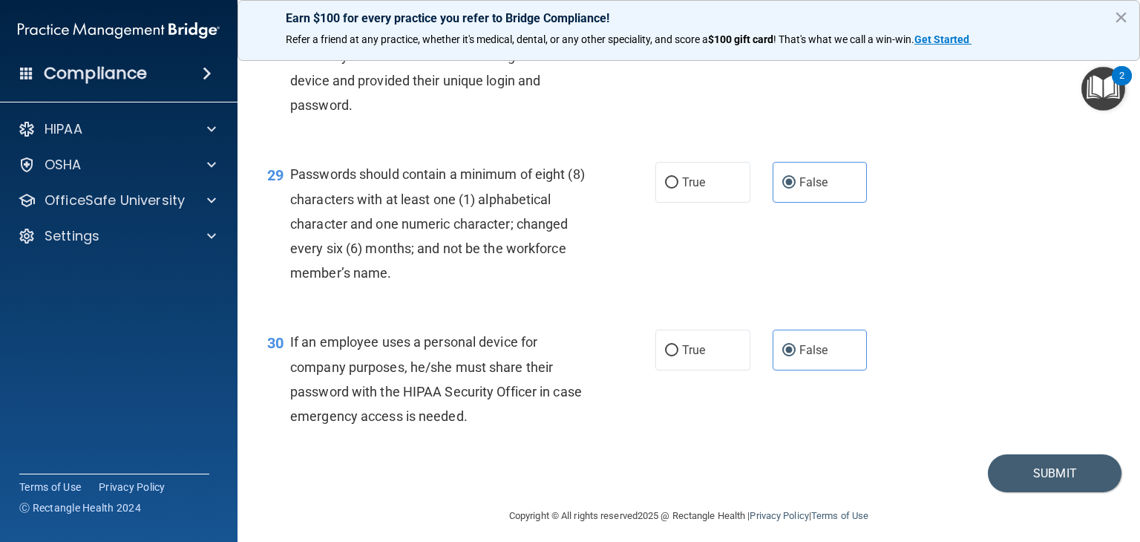
scroll to position [3876, 0]
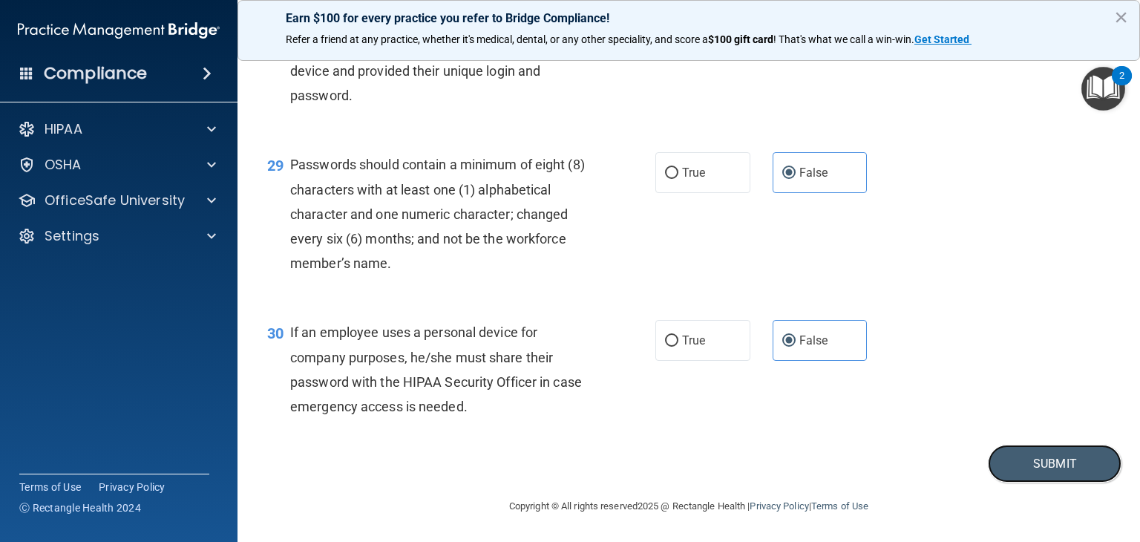
click at [1040, 461] on button "Submit" at bounding box center [1055, 464] width 134 height 38
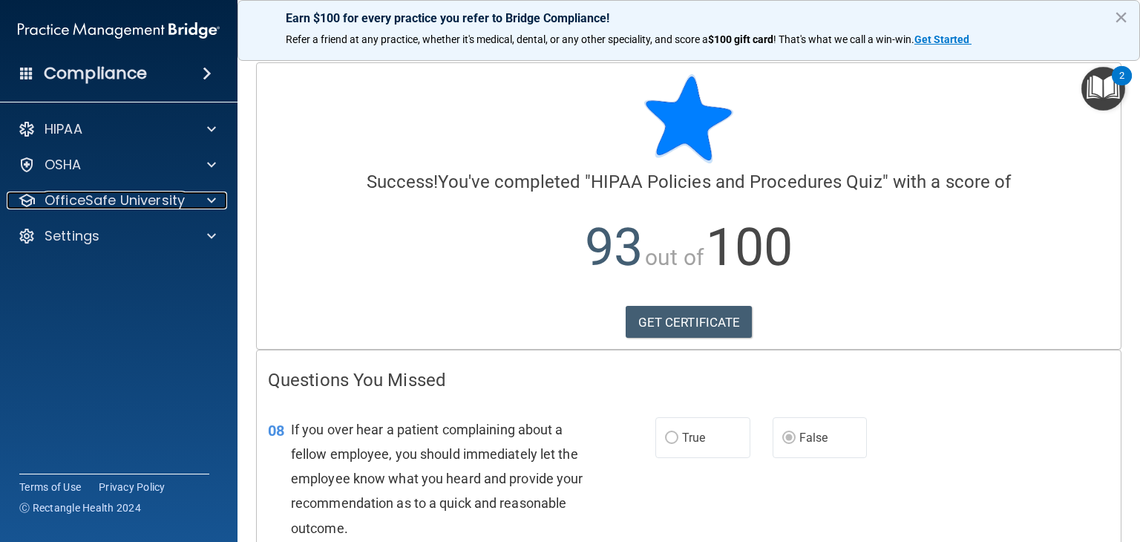
click at [217, 193] on div at bounding box center [209, 201] width 37 height 18
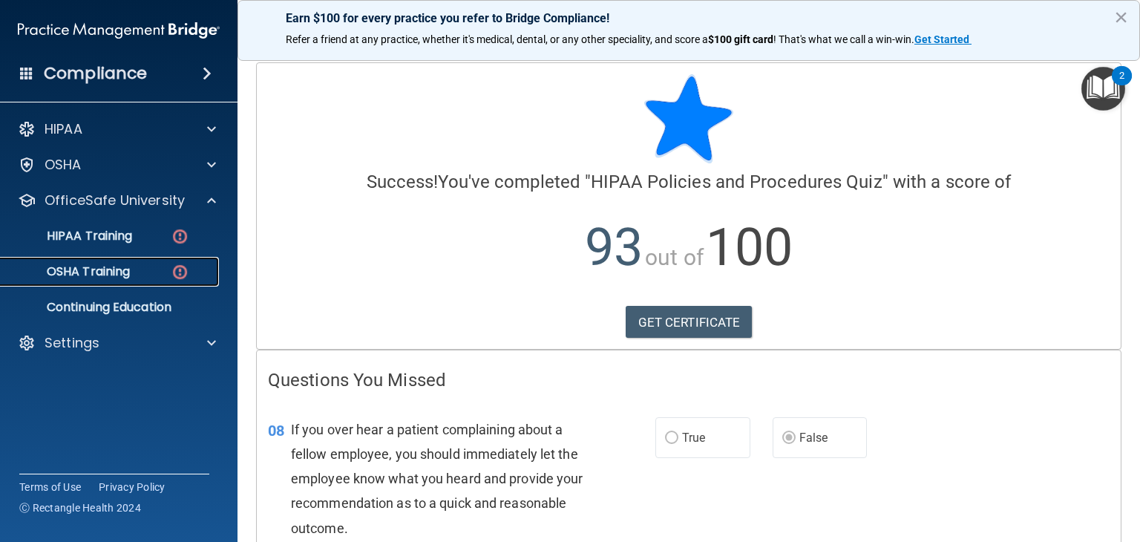
click at [171, 282] on link "OSHA Training" at bounding box center [102, 272] width 234 height 30
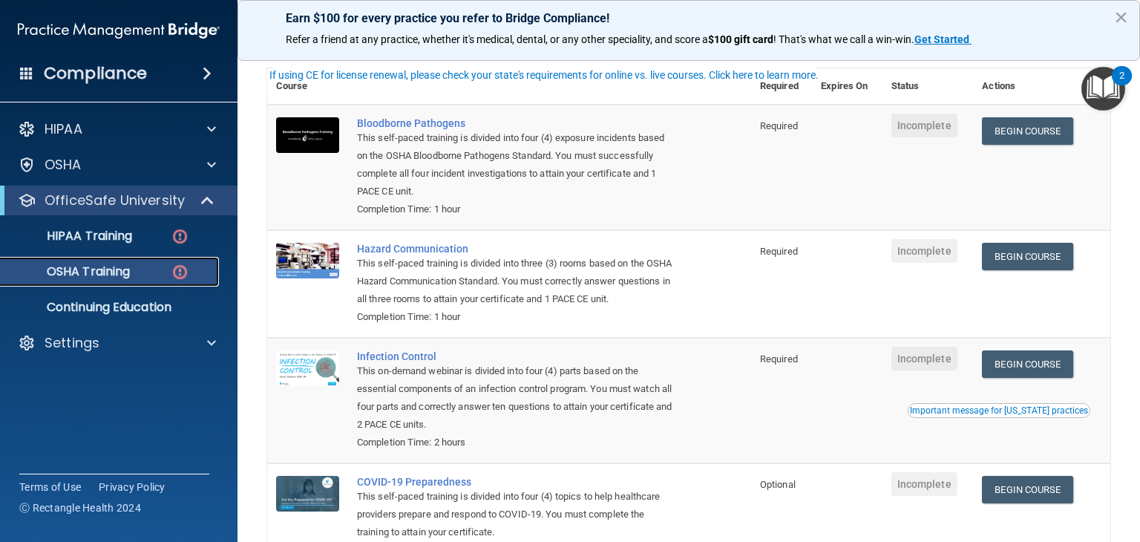
scroll to position [77, 0]
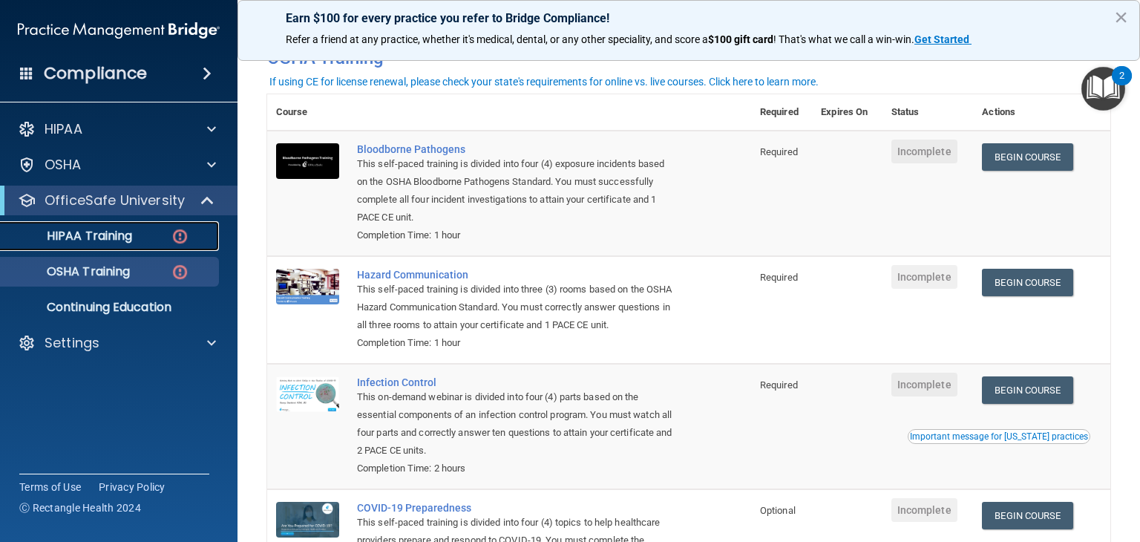
click at [166, 229] on div "HIPAA Training" at bounding box center [111, 236] width 203 height 15
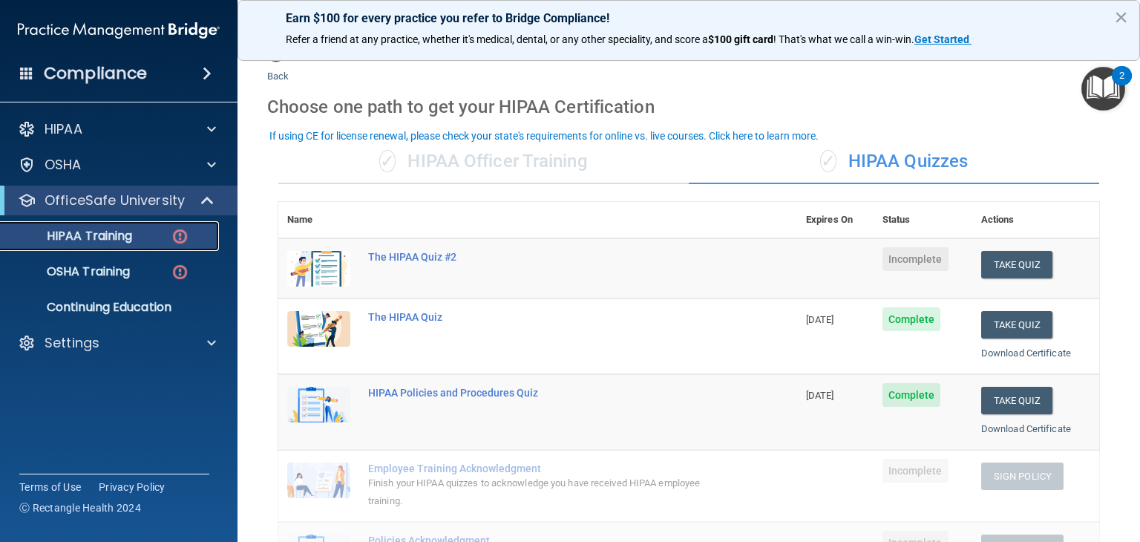
scroll to position [15, 0]
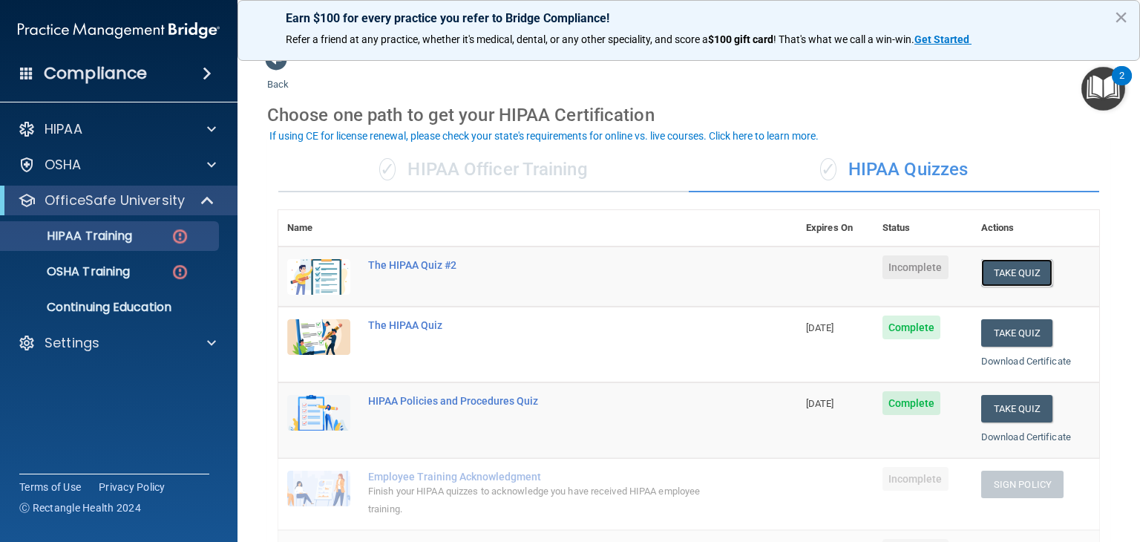
click at [1004, 280] on button "Take Quiz" at bounding box center [1016, 272] width 71 height 27
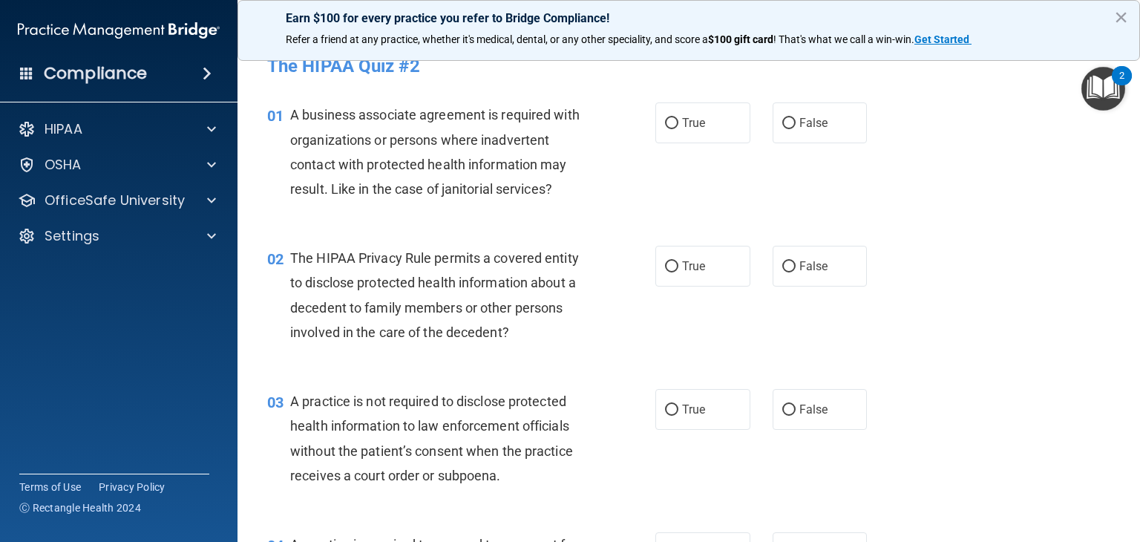
click at [696, 124] on span "True" at bounding box center [693, 123] width 23 height 14
click at [679, 124] on input "True" at bounding box center [671, 123] width 13 height 11
radio input "true"
click at [791, 277] on label "False" at bounding box center [820, 266] width 95 height 41
click at [791, 272] on input "False" at bounding box center [789, 266] width 13 height 11
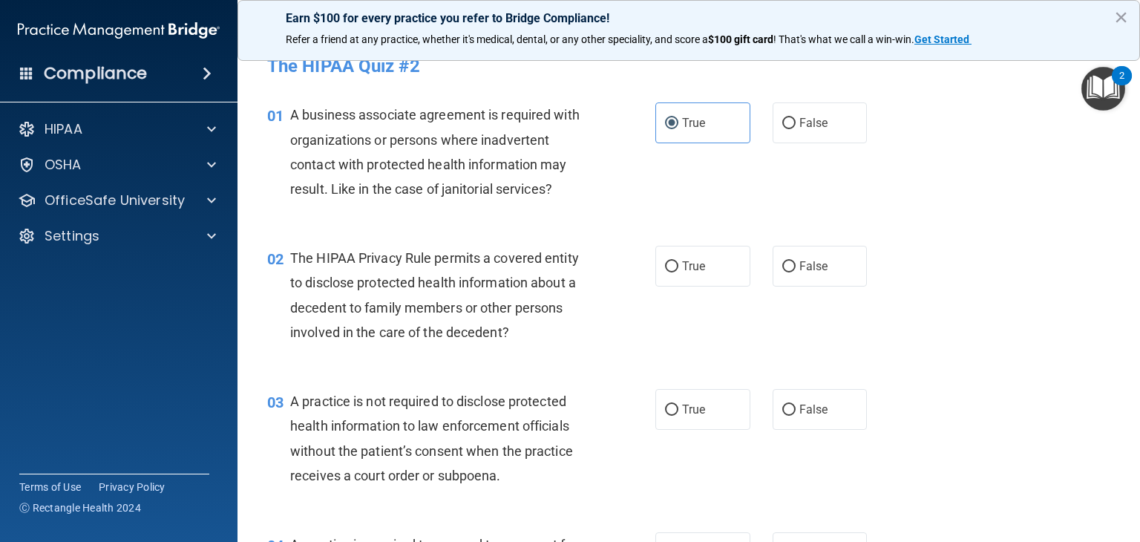
radio input "true"
click at [678, 421] on label "True" at bounding box center [703, 409] width 95 height 41
click at [678, 416] on input "True" at bounding box center [671, 410] width 13 height 11
radio input "true"
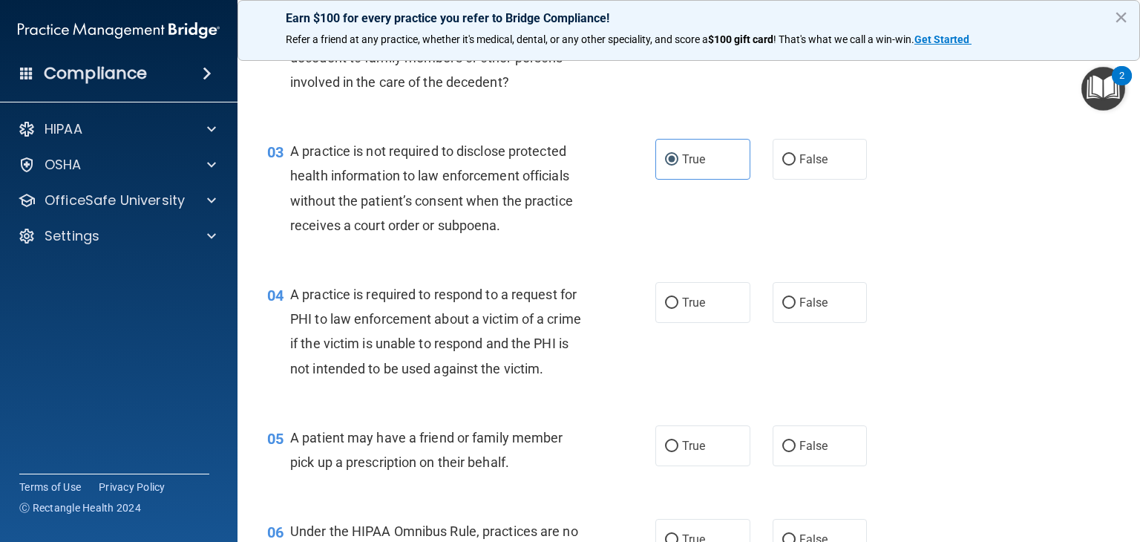
scroll to position [267, 0]
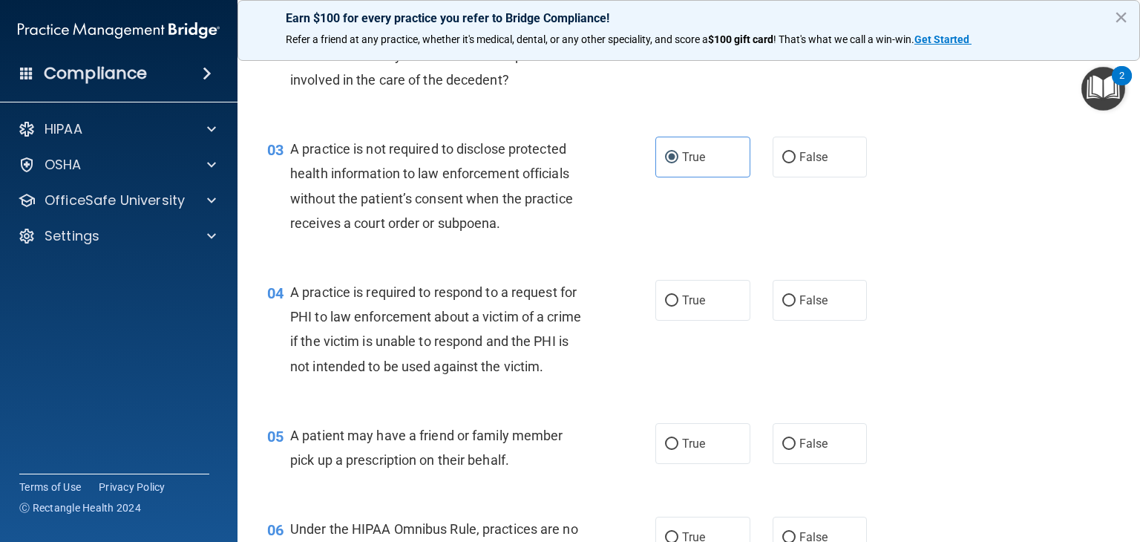
click at [802, 301] on span "False" at bounding box center [814, 300] width 29 height 14
click at [796, 301] on input "False" at bounding box center [789, 300] width 13 height 11
radio input "true"
click at [793, 464] on label "False" at bounding box center [820, 443] width 95 height 41
click at [793, 450] on input "False" at bounding box center [789, 444] width 13 height 11
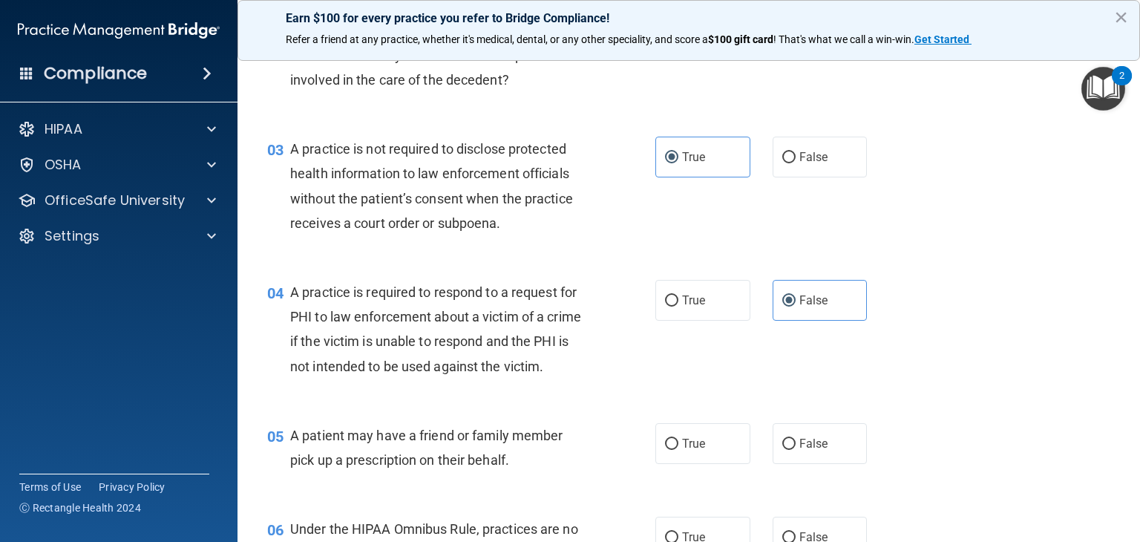
radio input "true"
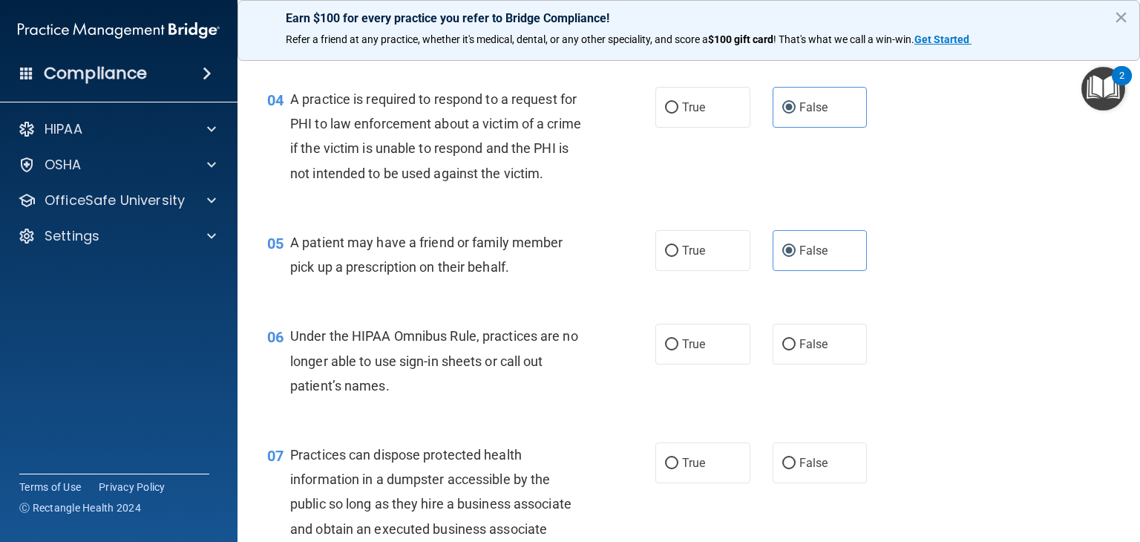
scroll to position [475, 0]
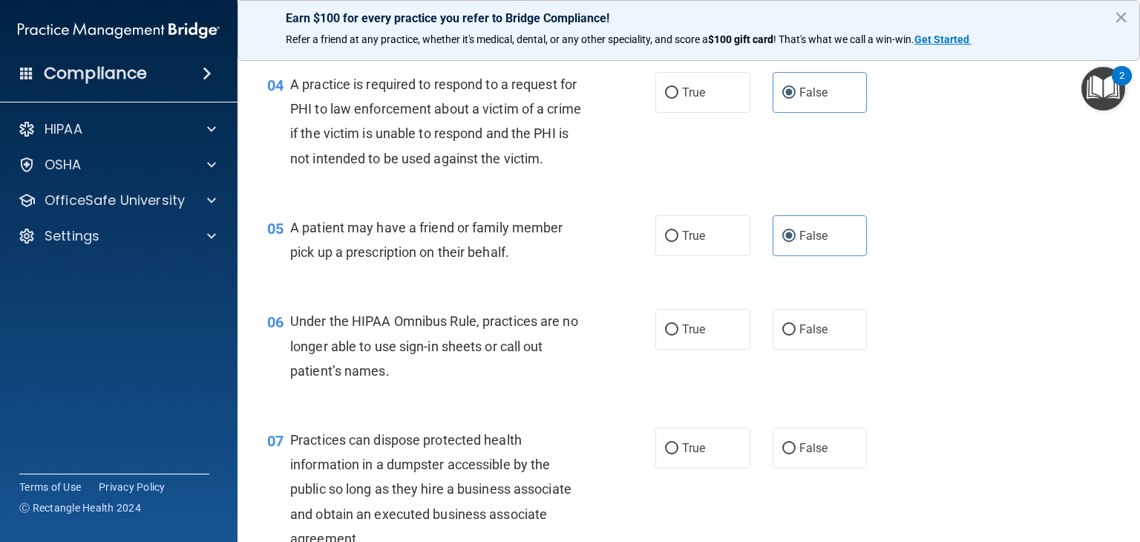
click at [805, 336] on span "False" at bounding box center [814, 329] width 29 height 14
click at [796, 336] on input "False" at bounding box center [789, 329] width 13 height 11
radio input "true"
click at [805, 336] on span "False" at bounding box center [814, 329] width 29 height 14
click at [796, 336] on input "False" at bounding box center [789, 329] width 13 height 11
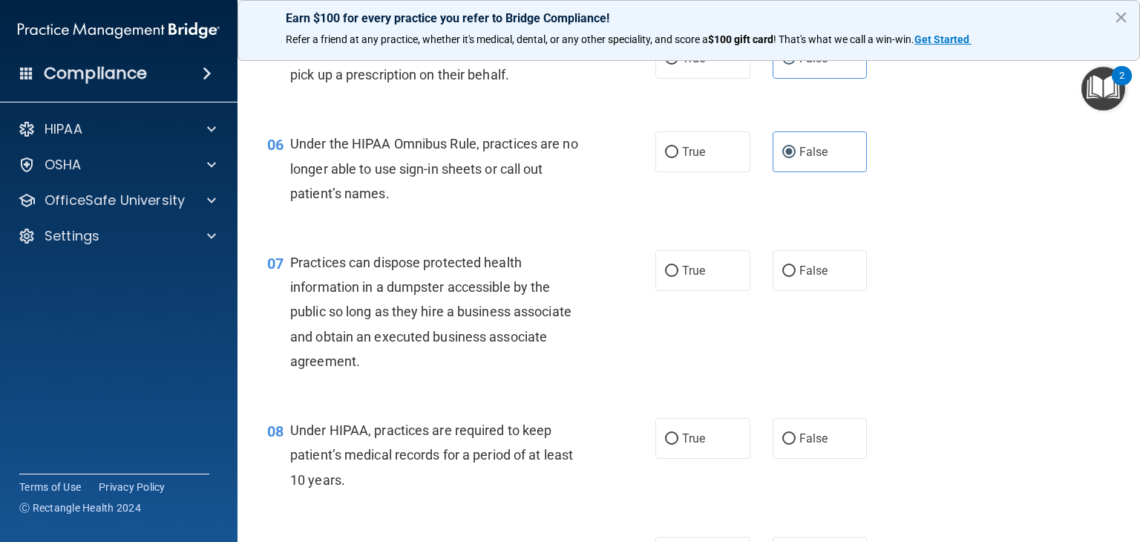
scroll to position [654, 0]
click at [707, 285] on label "True" at bounding box center [703, 269] width 95 height 41
click at [679, 275] on input "True" at bounding box center [671, 269] width 13 height 11
radio input "true"
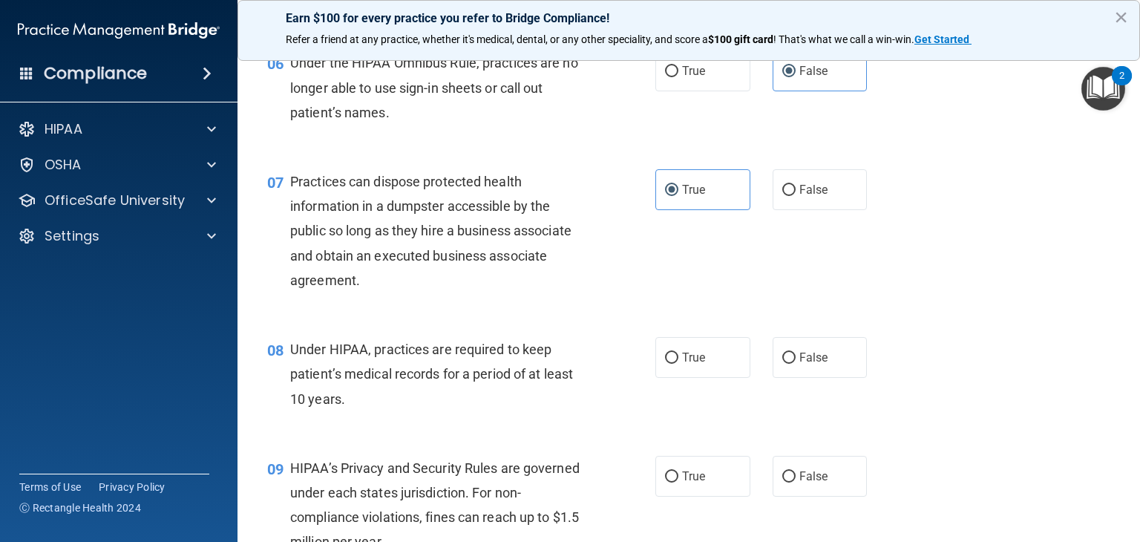
scroll to position [742, 0]
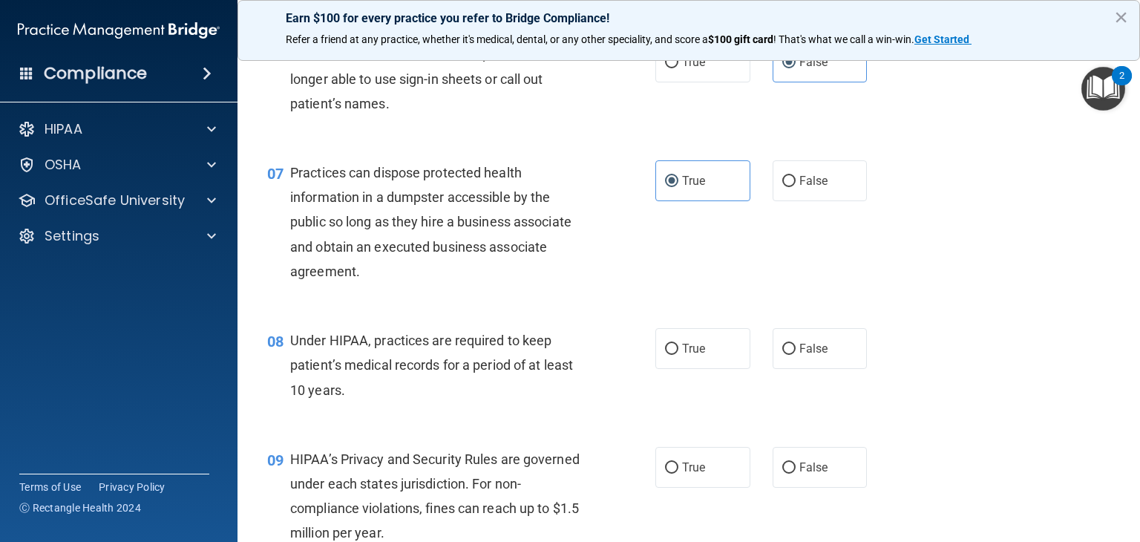
click at [690, 356] on span "True" at bounding box center [693, 349] width 23 height 14
click at [679, 355] on input "True" at bounding box center [671, 349] width 13 height 11
radio input "true"
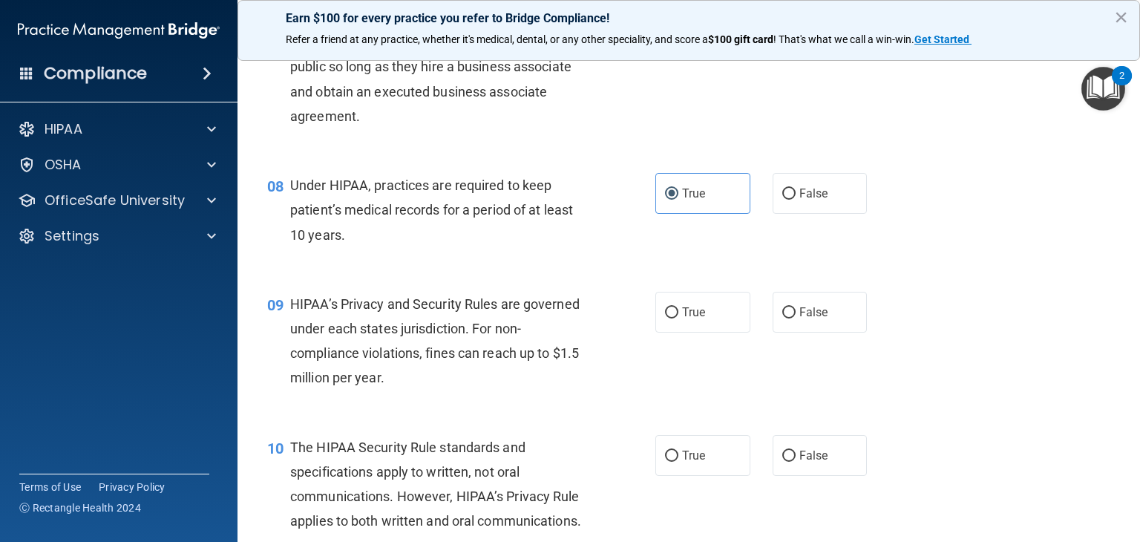
scroll to position [906, 0]
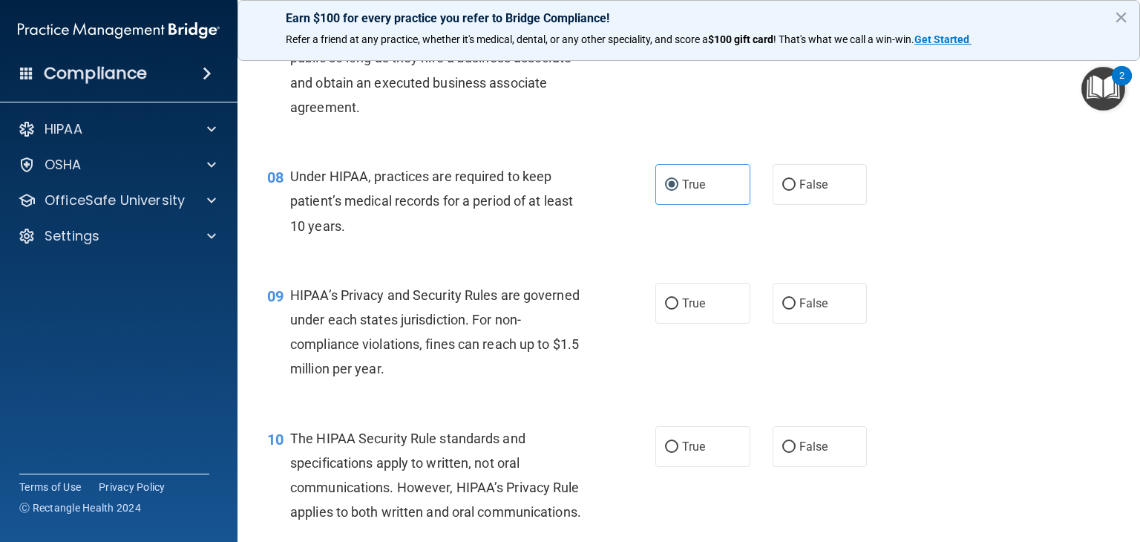
click at [707, 324] on label "True" at bounding box center [703, 303] width 95 height 41
click at [679, 310] on input "True" at bounding box center [671, 303] width 13 height 11
radio input "true"
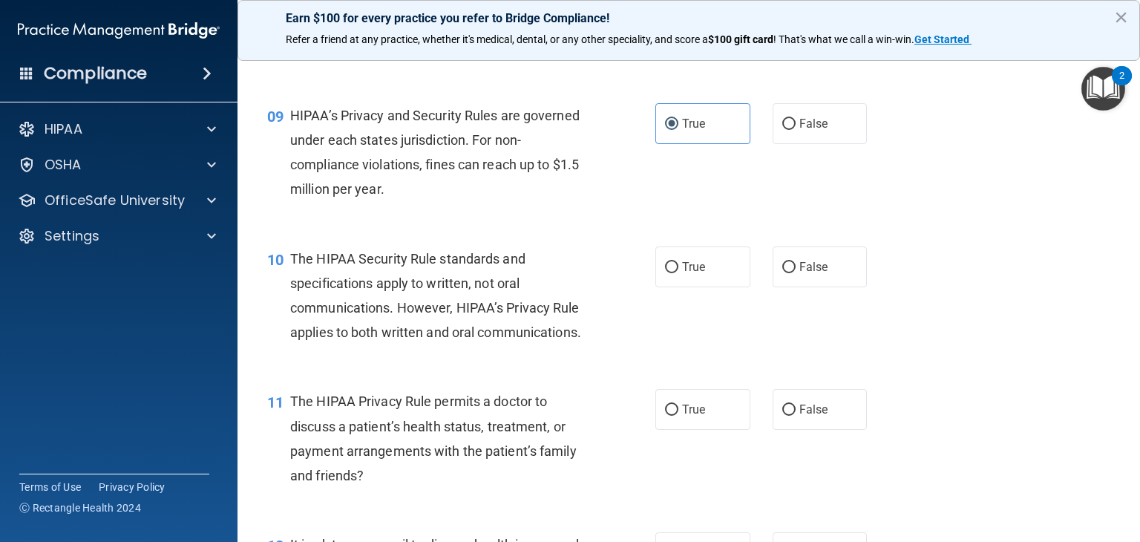
scroll to position [1085, 0]
click at [708, 289] on label "True" at bounding box center [703, 268] width 95 height 41
click at [679, 275] on input "True" at bounding box center [671, 269] width 13 height 11
radio input "true"
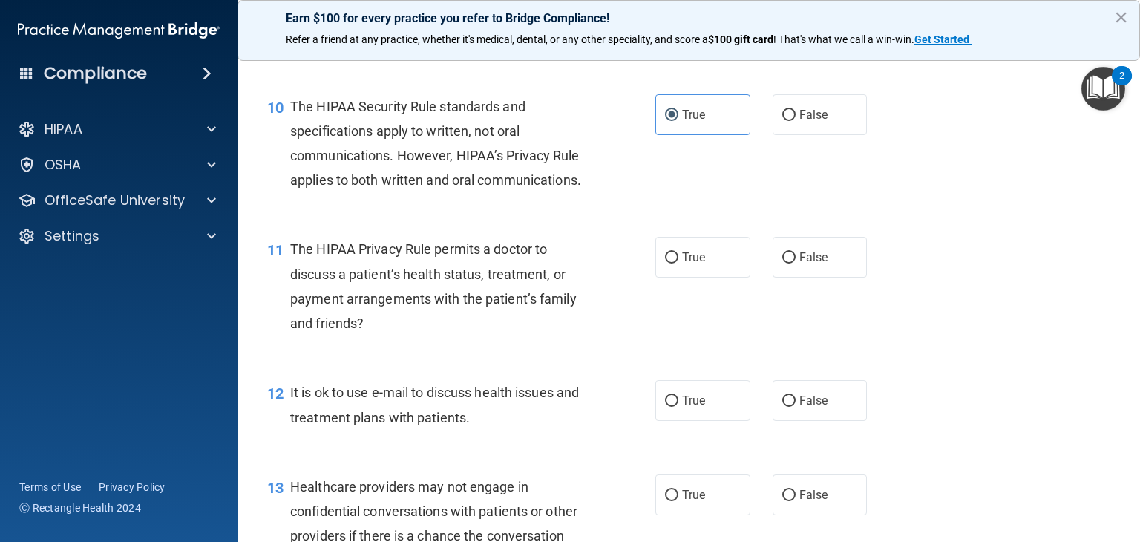
scroll to position [1241, 0]
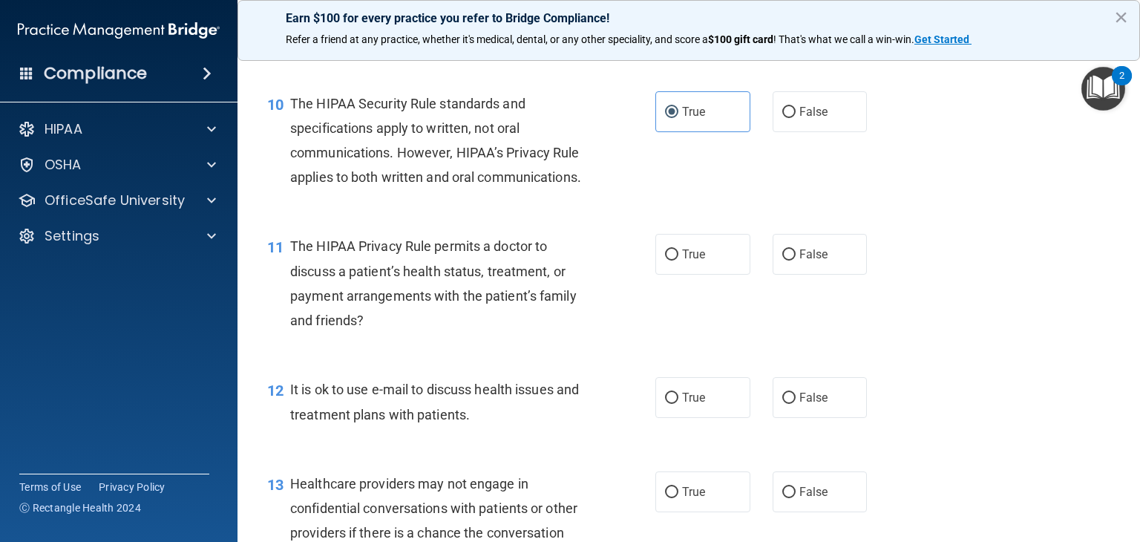
click at [689, 261] on span "True" at bounding box center [693, 254] width 23 height 14
click at [679, 261] on input "True" at bounding box center [671, 254] width 13 height 11
radio input "true"
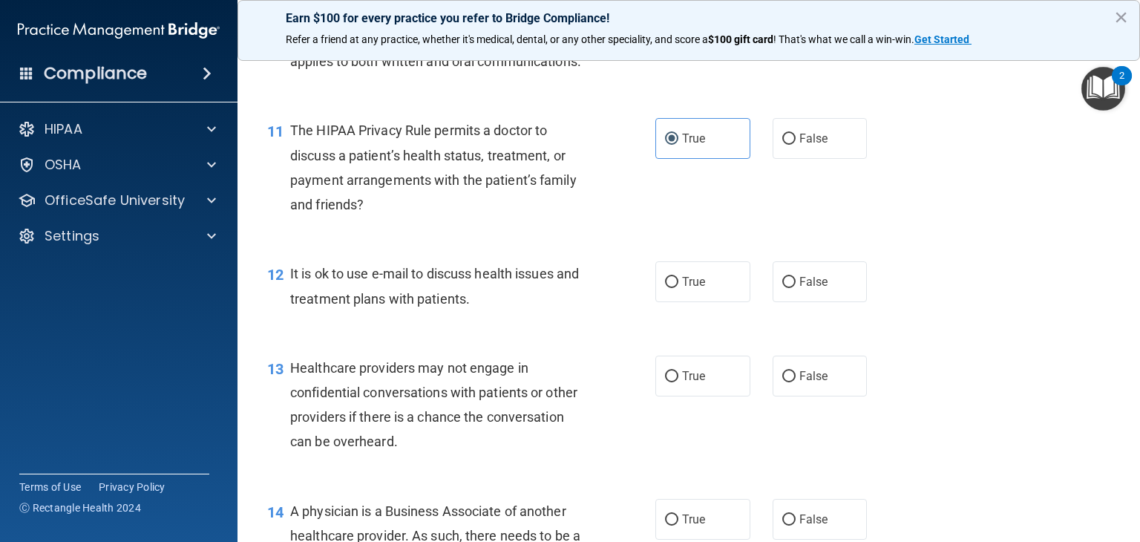
scroll to position [1357, 0]
click at [727, 302] on label "True" at bounding box center [703, 281] width 95 height 41
click at [679, 288] on input "True" at bounding box center [671, 282] width 13 height 11
radio input "true"
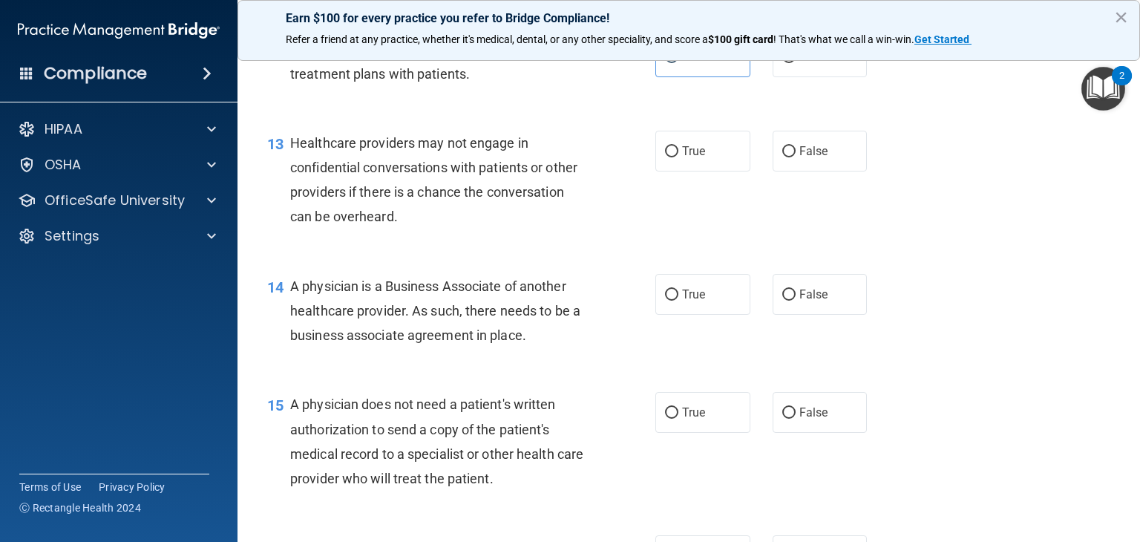
scroll to position [1583, 0]
click at [809, 171] on label "False" at bounding box center [820, 150] width 95 height 41
click at [796, 157] on input "False" at bounding box center [789, 151] width 13 height 11
radio input "true"
click at [809, 171] on label "False" at bounding box center [820, 150] width 95 height 41
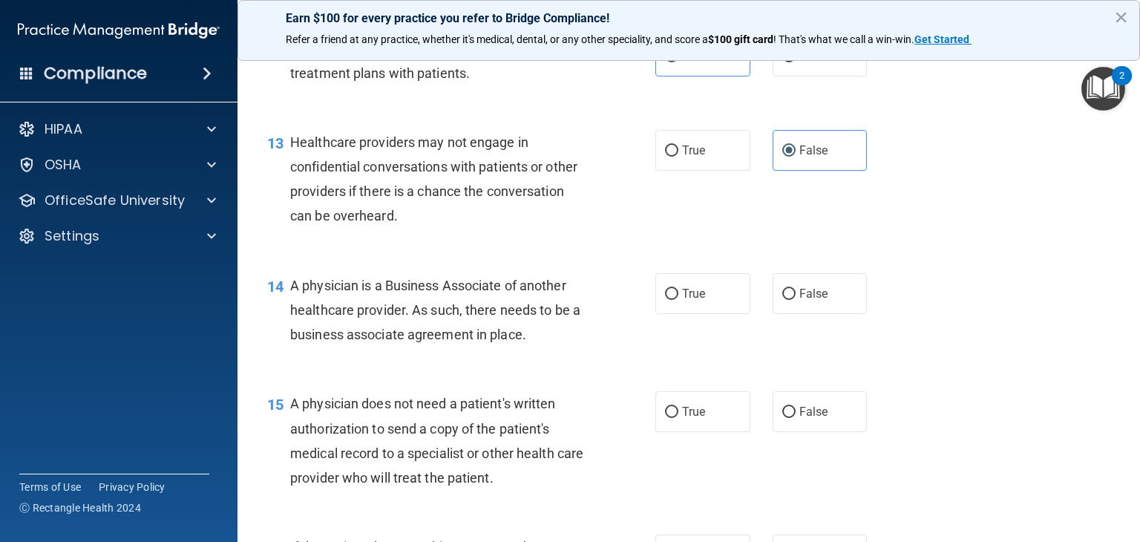
click at [796, 157] on input "False" at bounding box center [789, 151] width 13 height 11
click at [695, 314] on label "True" at bounding box center [703, 293] width 95 height 41
click at [679, 300] on input "True" at bounding box center [671, 294] width 13 height 11
radio input "true"
click at [793, 491] on div "15 A physician does not need a patient's written authorization to send a copy o…" at bounding box center [689, 444] width 866 height 143
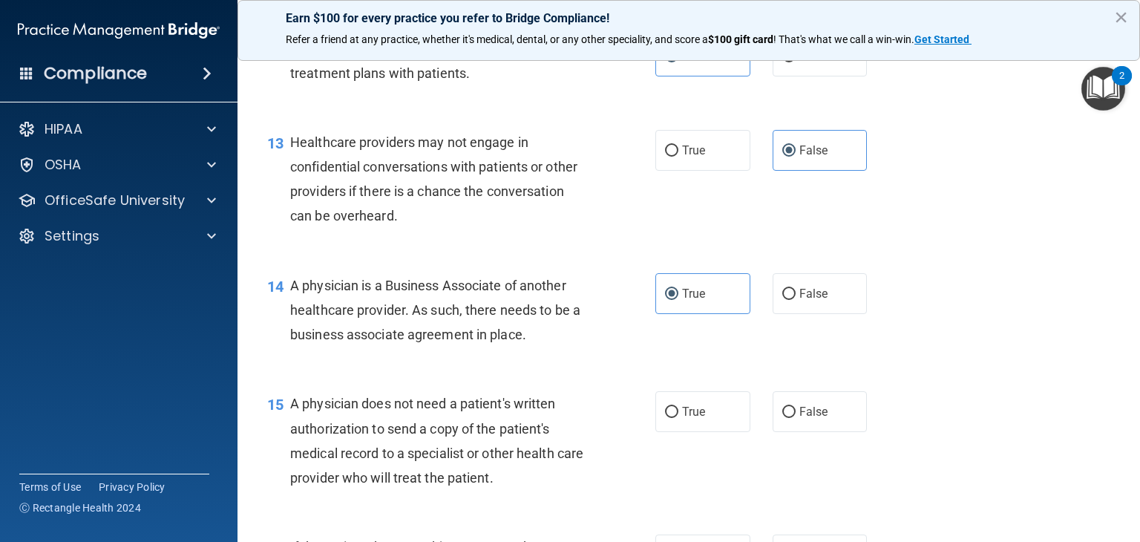
click at [793, 432] on label "False" at bounding box center [820, 411] width 95 height 41
click at [793, 418] on input "False" at bounding box center [789, 412] width 13 height 11
radio input "true"
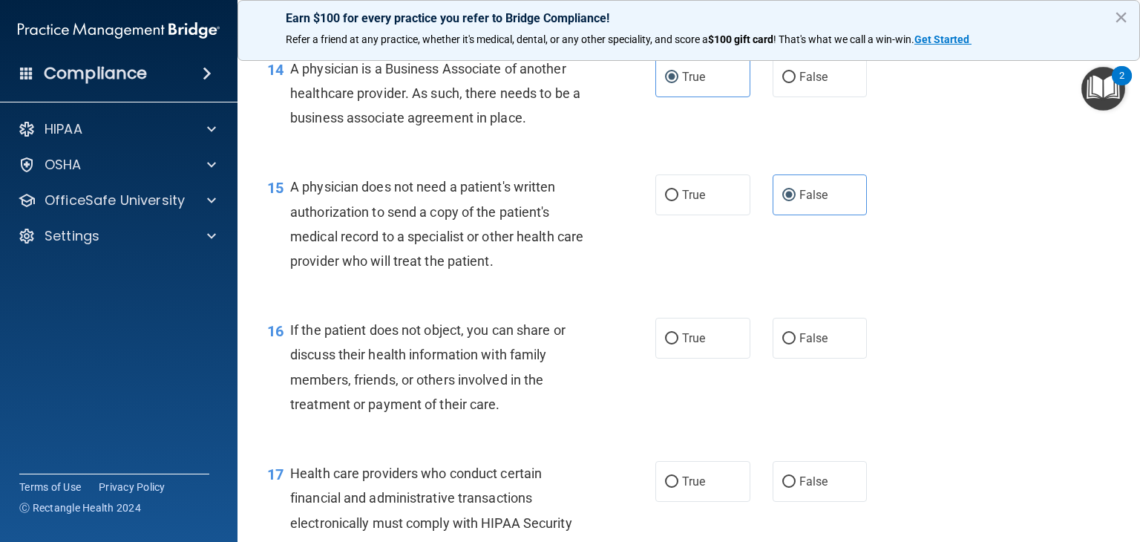
scroll to position [1800, 0]
click at [707, 215] on label "True" at bounding box center [703, 194] width 95 height 41
click at [679, 201] on input "True" at bounding box center [671, 195] width 13 height 11
radio input "true"
radio input "false"
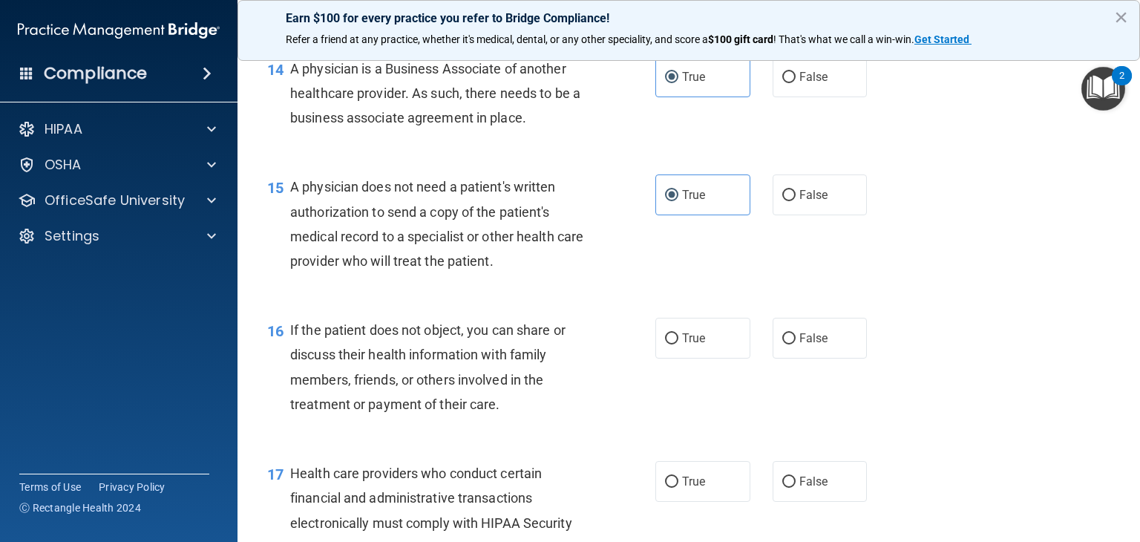
click at [711, 359] on label "True" at bounding box center [703, 338] width 95 height 41
click at [679, 344] on input "True" at bounding box center [671, 338] width 13 height 11
radio input "true"
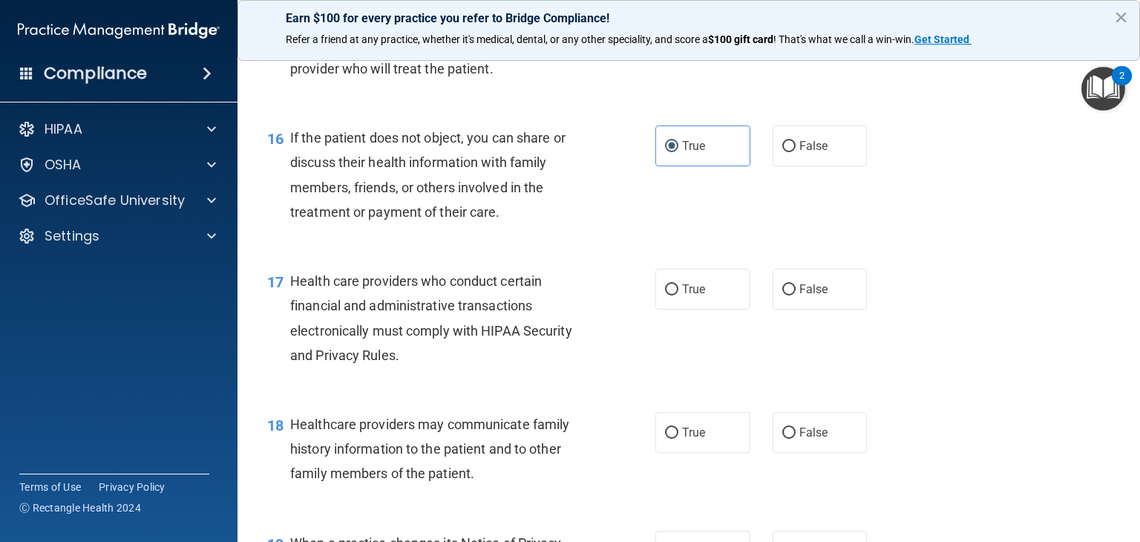
scroll to position [1993, 0]
click at [826, 309] on label "False" at bounding box center [820, 288] width 95 height 41
click at [796, 295] on input "False" at bounding box center [789, 289] width 13 height 11
radio input "true"
click at [801, 452] on label "False" at bounding box center [820, 431] width 95 height 41
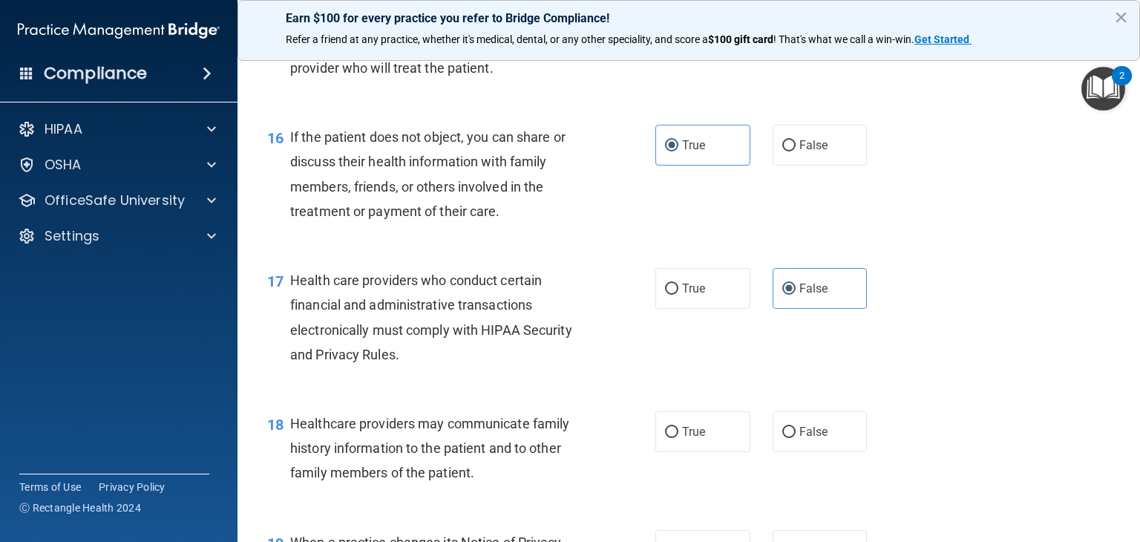
click at [796, 438] on input "False" at bounding box center [789, 432] width 13 height 11
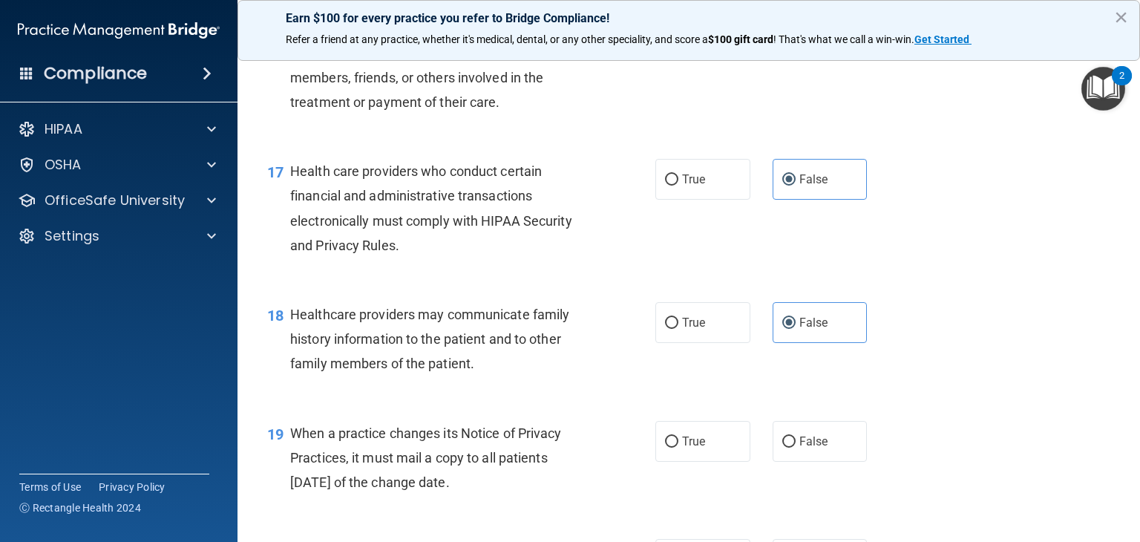
scroll to position [2215, 0]
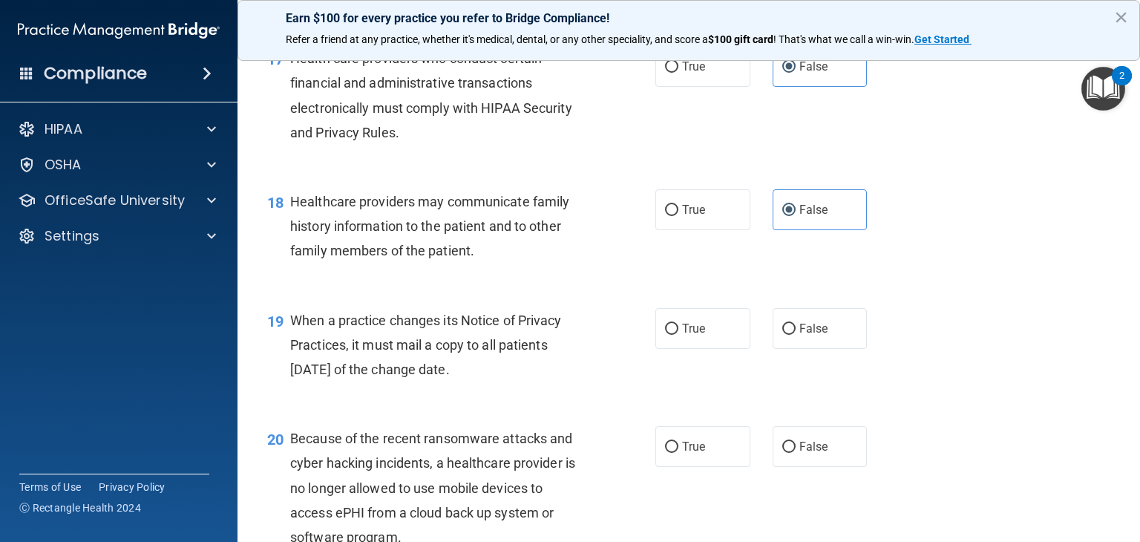
click at [704, 349] on label "True" at bounding box center [703, 328] width 95 height 41
click at [679, 335] on input "True" at bounding box center [671, 329] width 13 height 11
click at [800, 454] on span "False" at bounding box center [814, 447] width 29 height 14
click at [793, 453] on input "False" at bounding box center [789, 447] width 13 height 11
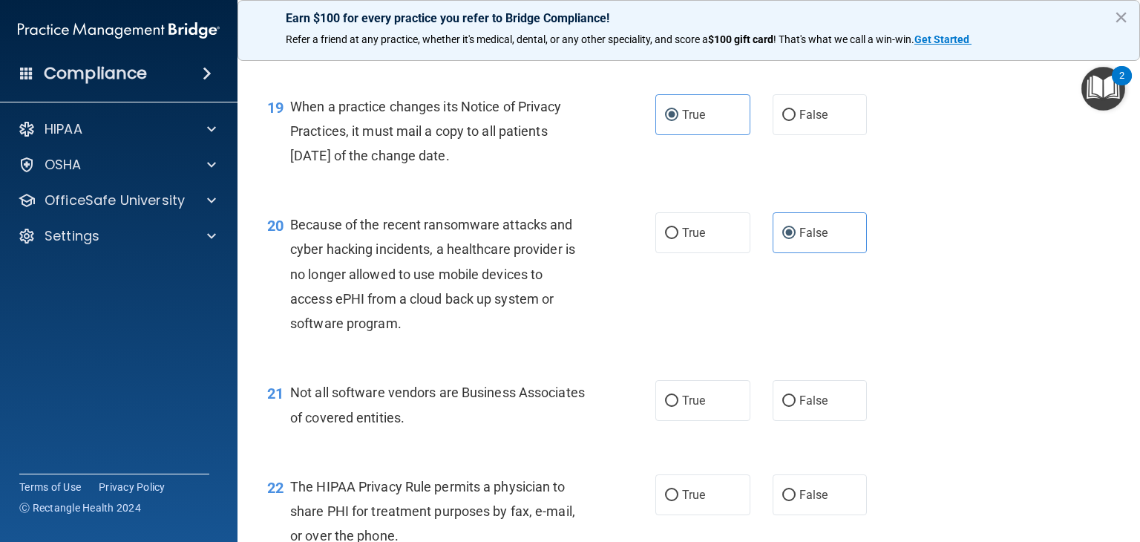
click at [686, 408] on span "True" at bounding box center [693, 400] width 23 height 14
click at [679, 407] on input "True" at bounding box center [671, 401] width 13 height 11
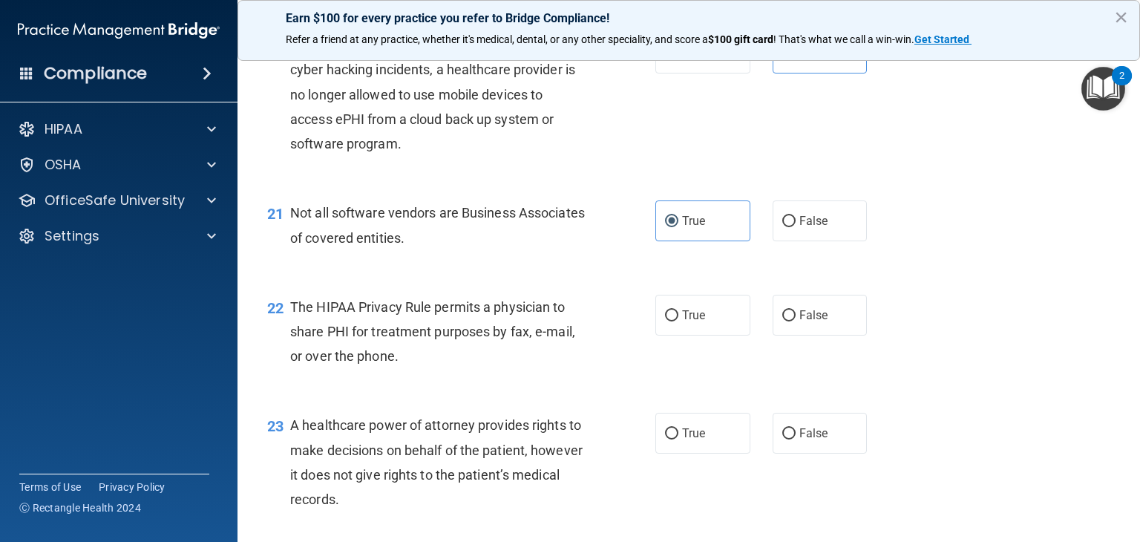
scroll to position [2610, 0]
click at [803, 321] on span "False" at bounding box center [814, 314] width 29 height 14
click at [796, 320] on input "False" at bounding box center [789, 314] width 13 height 11
click at [800, 439] on span "False" at bounding box center [814, 432] width 29 height 14
click at [796, 438] on input "False" at bounding box center [789, 432] width 13 height 11
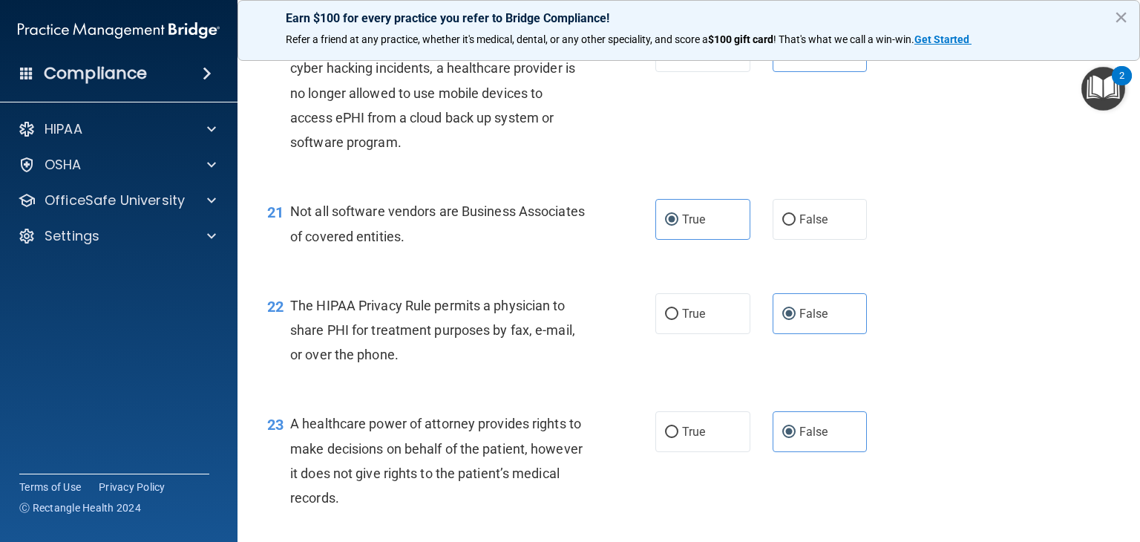
scroll to position [2815, 0]
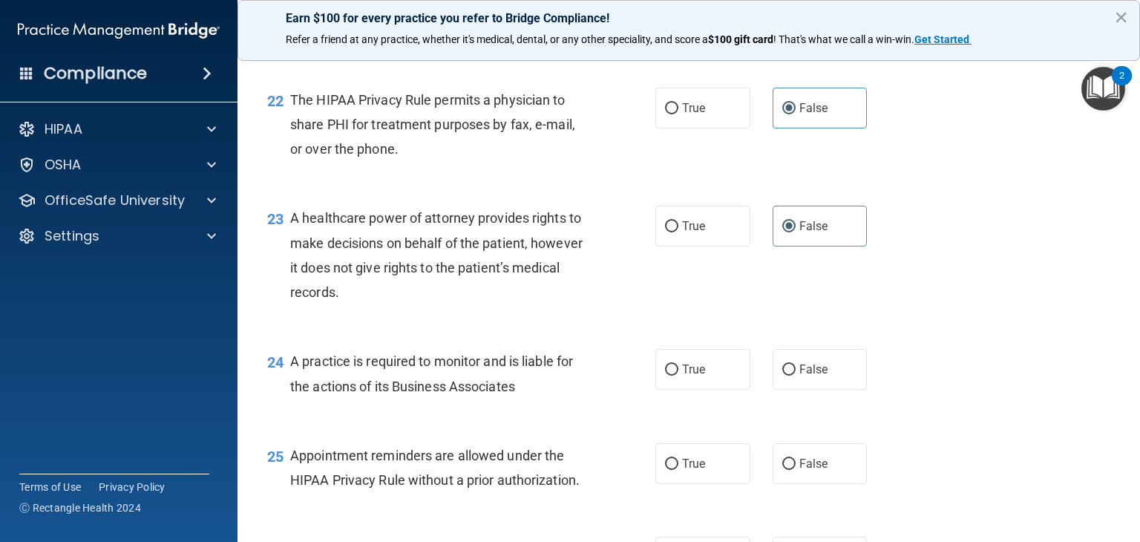
click at [723, 390] on label "True" at bounding box center [703, 369] width 95 height 41
click at [679, 376] on input "True" at bounding box center [671, 370] width 13 height 11
click at [804, 471] on span "False" at bounding box center [814, 464] width 29 height 14
click at [796, 470] on input "False" at bounding box center [789, 464] width 13 height 11
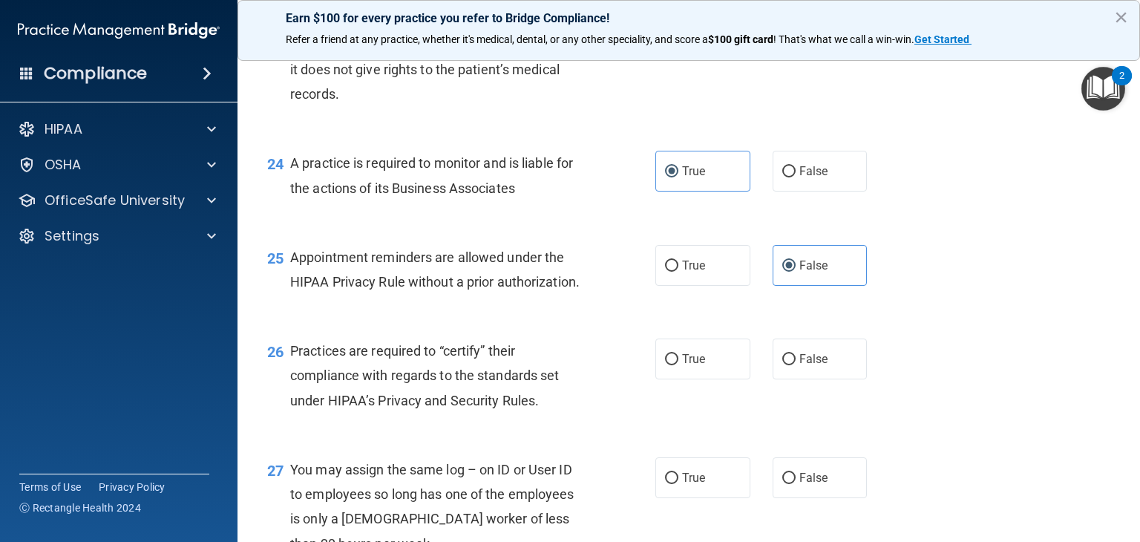
scroll to position [3014, 0]
click at [773, 379] on label "False" at bounding box center [820, 358] width 95 height 41
click at [783, 365] on input "False" at bounding box center [789, 358] width 13 height 11
click at [714, 497] on label "True" at bounding box center [703, 477] width 95 height 41
click at [679, 483] on input "True" at bounding box center [671, 477] width 13 height 11
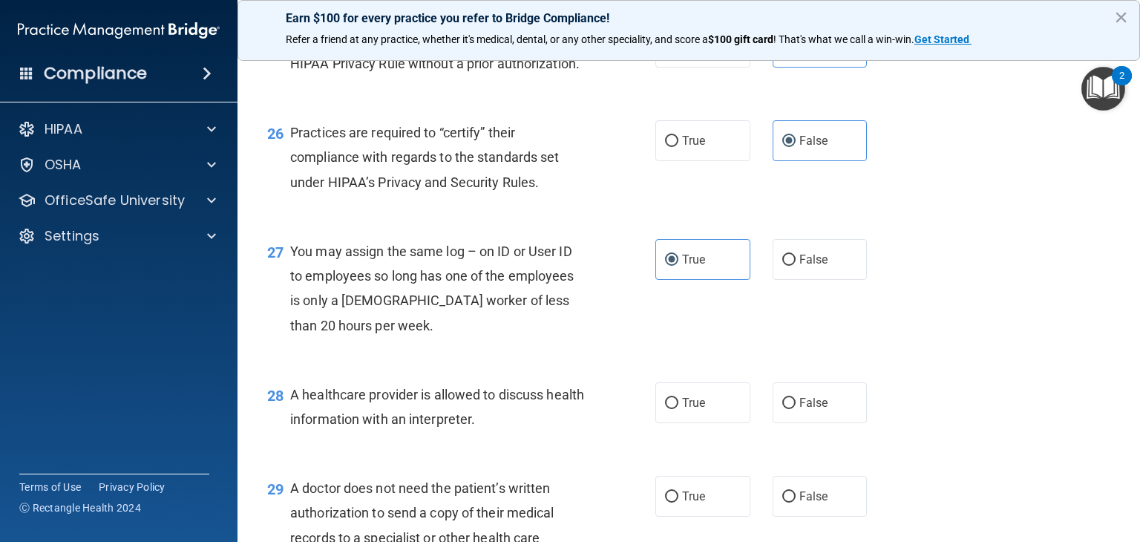
scroll to position [3243, 0]
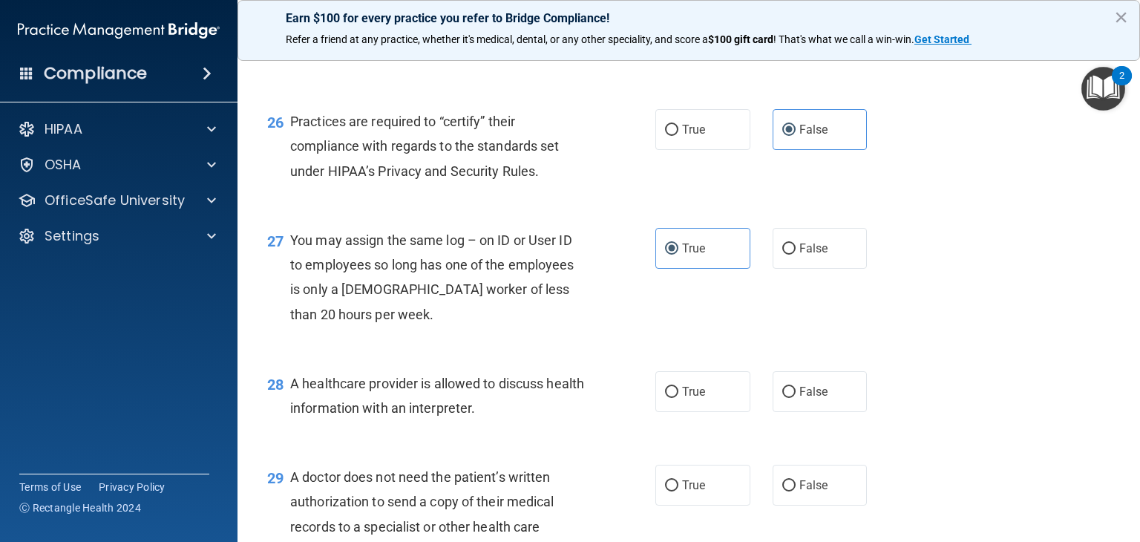
click at [789, 412] on label "False" at bounding box center [820, 391] width 95 height 41
click at [789, 398] on input "False" at bounding box center [789, 392] width 13 height 11
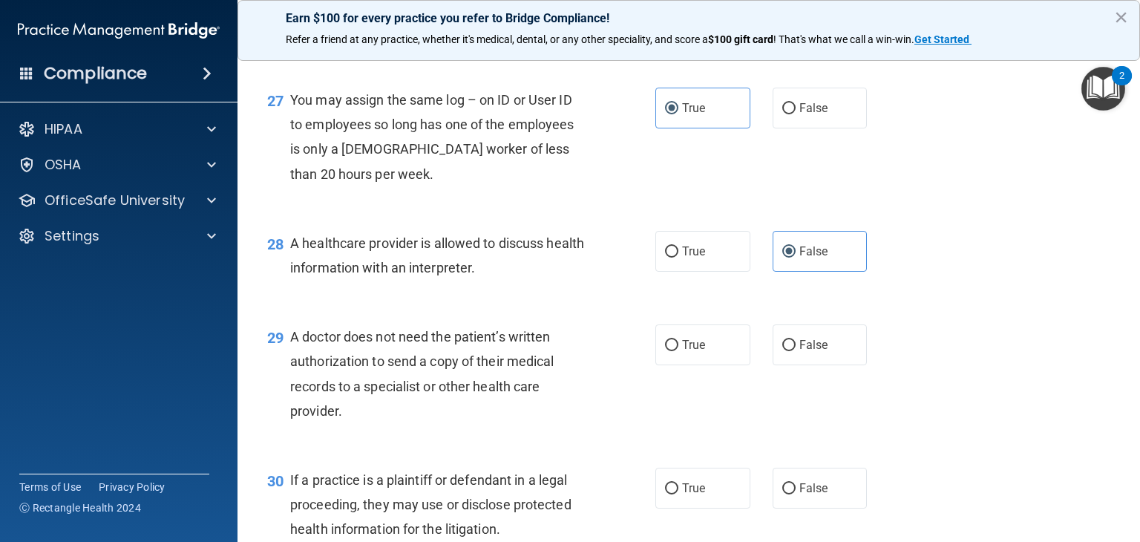
scroll to position [3400, 0]
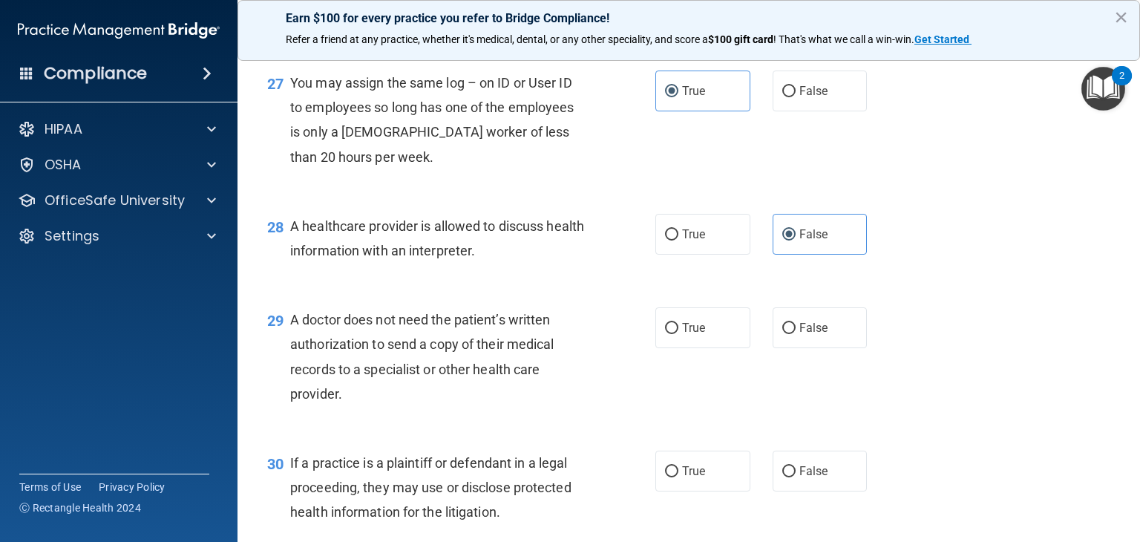
click at [707, 348] on label "True" at bounding box center [703, 327] width 95 height 41
click at [679, 334] on input "True" at bounding box center [671, 328] width 13 height 11
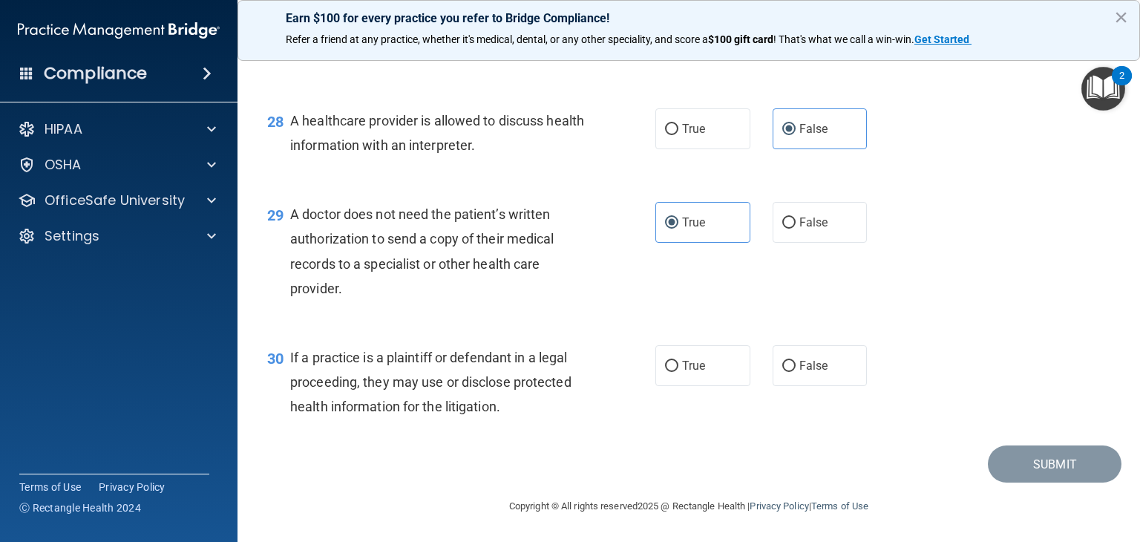
click at [800, 361] on span "False" at bounding box center [814, 366] width 29 height 14
click at [796, 361] on input "False" at bounding box center [789, 366] width 13 height 11
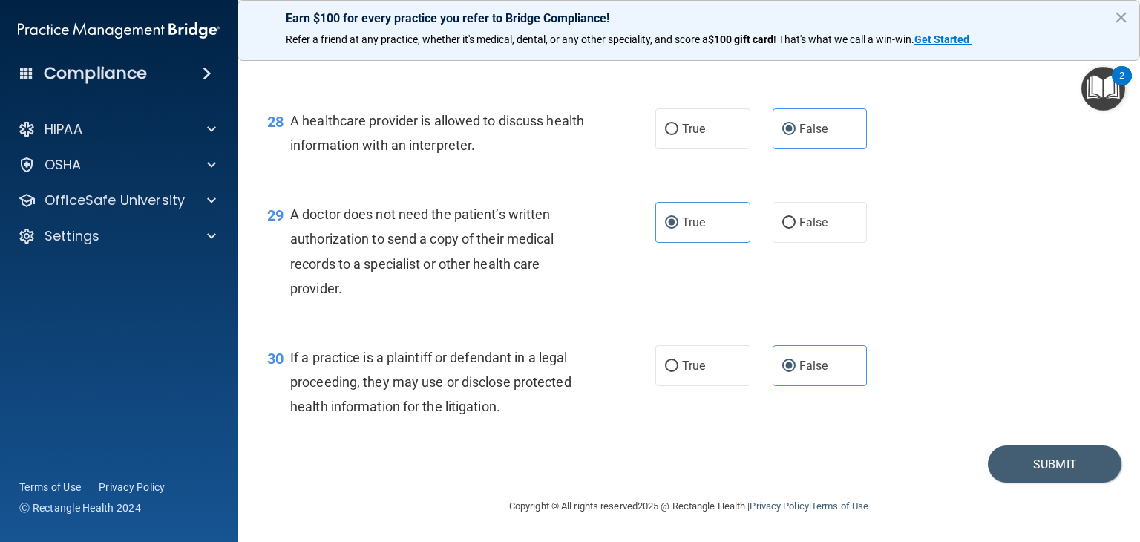
click at [802, 217] on span "False" at bounding box center [814, 222] width 29 height 14
click at [796, 218] on input "False" at bounding box center [789, 223] width 13 height 11
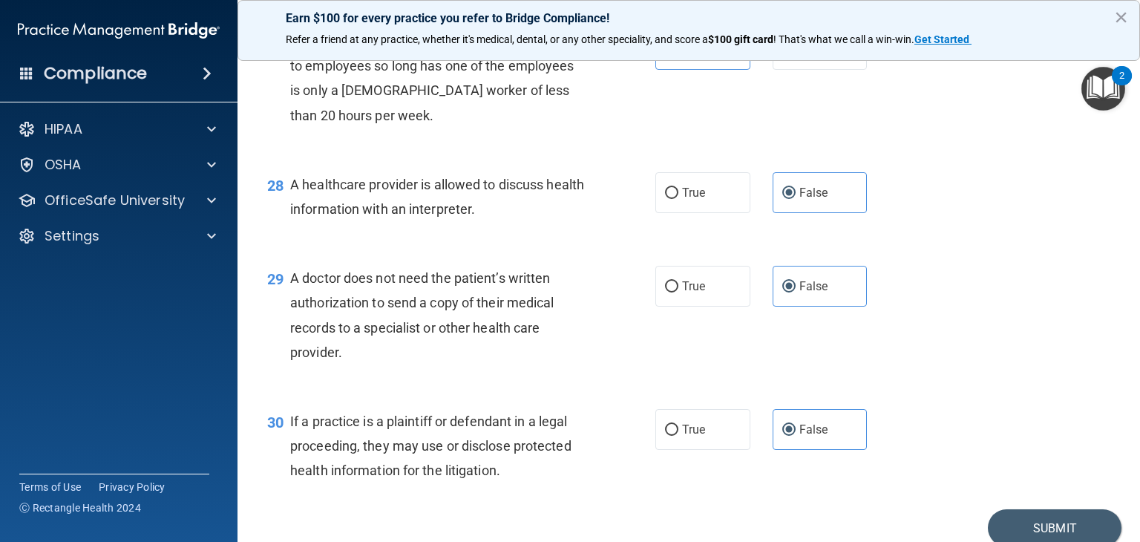
scroll to position [3428, 0]
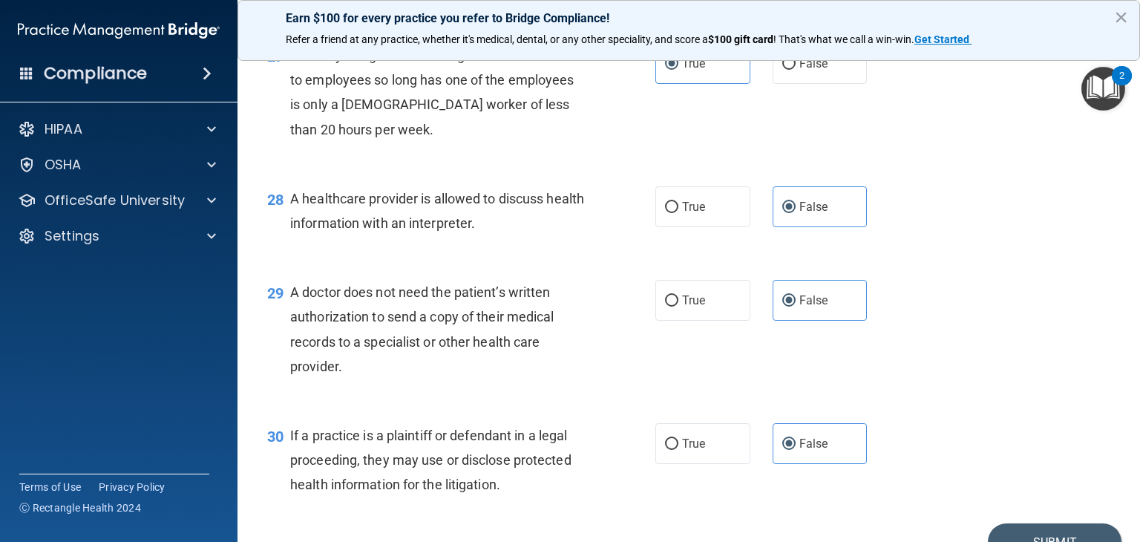
click at [792, 84] on label "False" at bounding box center [820, 63] width 95 height 41
click at [792, 70] on input "False" at bounding box center [789, 64] width 13 height 11
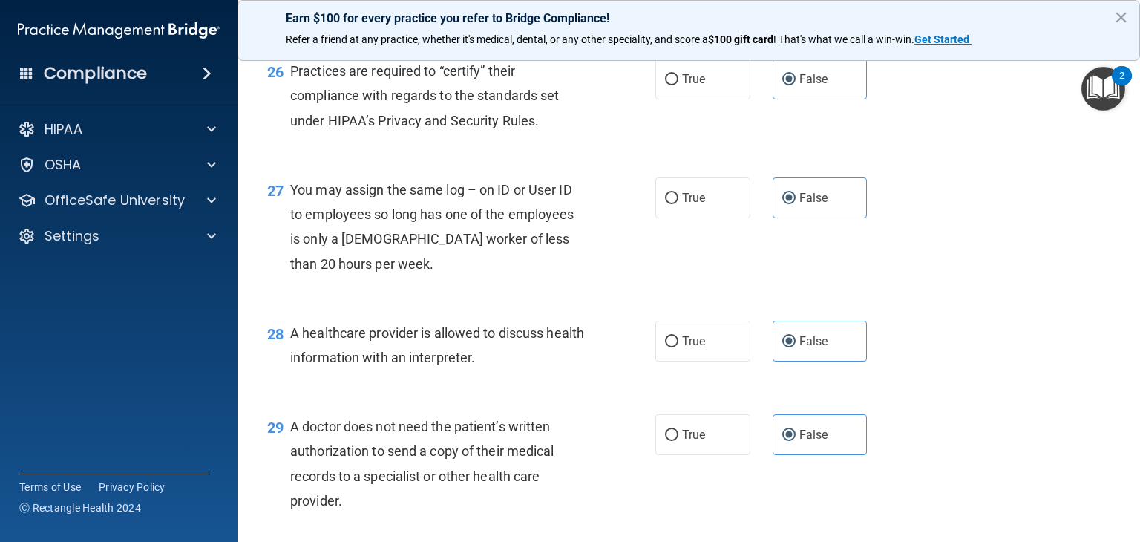
scroll to position [3271, 0]
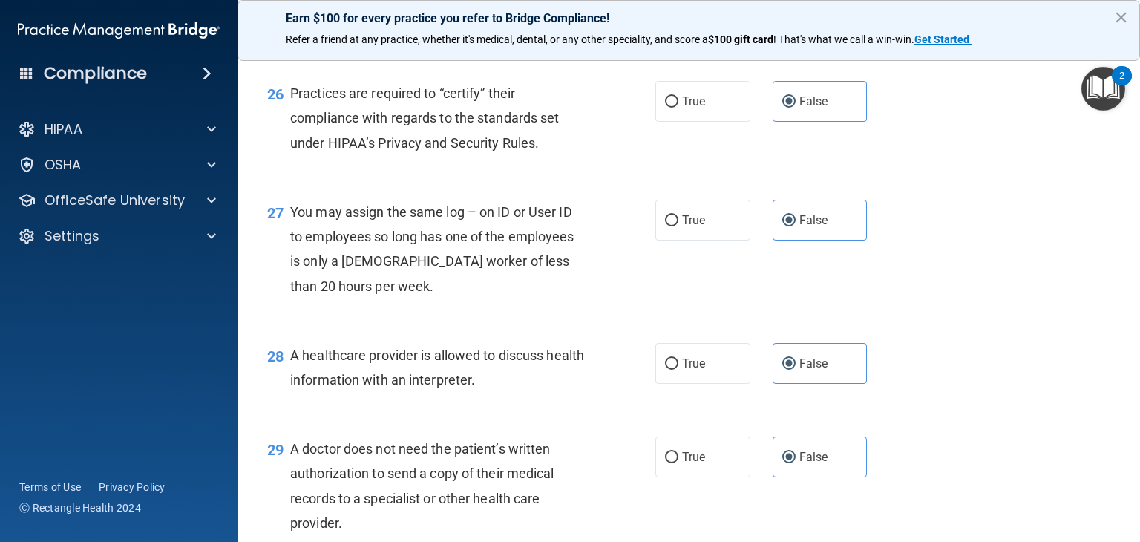
click at [711, 122] on label "True" at bounding box center [703, 101] width 95 height 41
click at [679, 108] on input "True" at bounding box center [671, 102] width 13 height 11
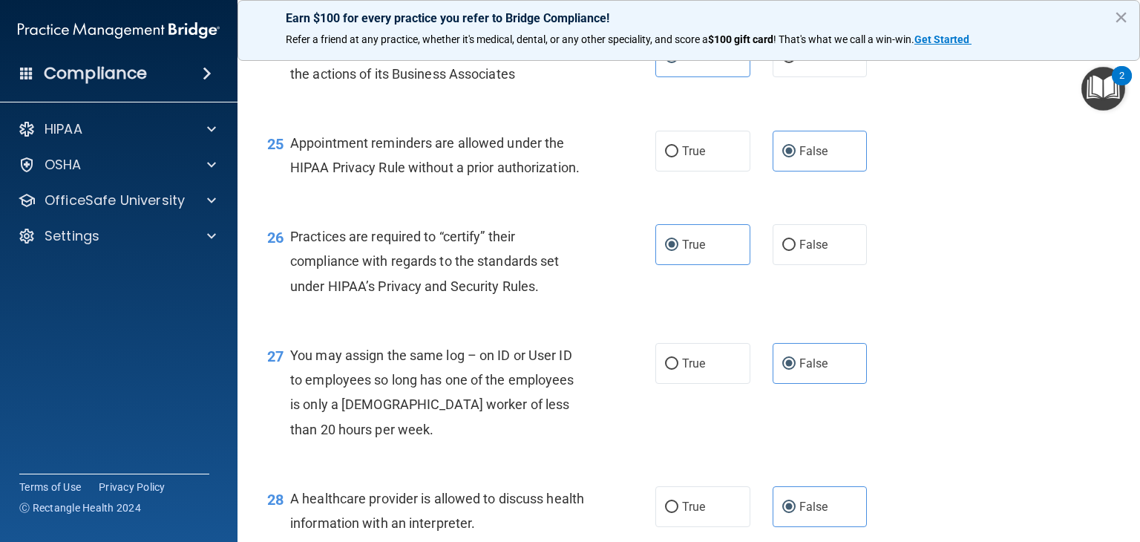
scroll to position [3125, 0]
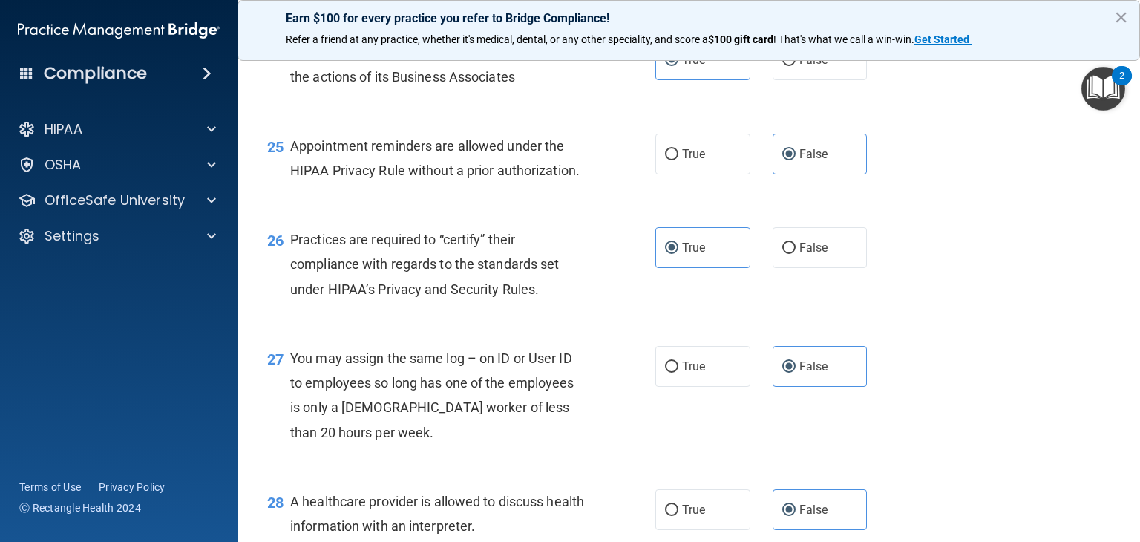
click at [691, 161] on span "True" at bounding box center [693, 154] width 23 height 14
click at [679, 160] on input "True" at bounding box center [671, 154] width 13 height 11
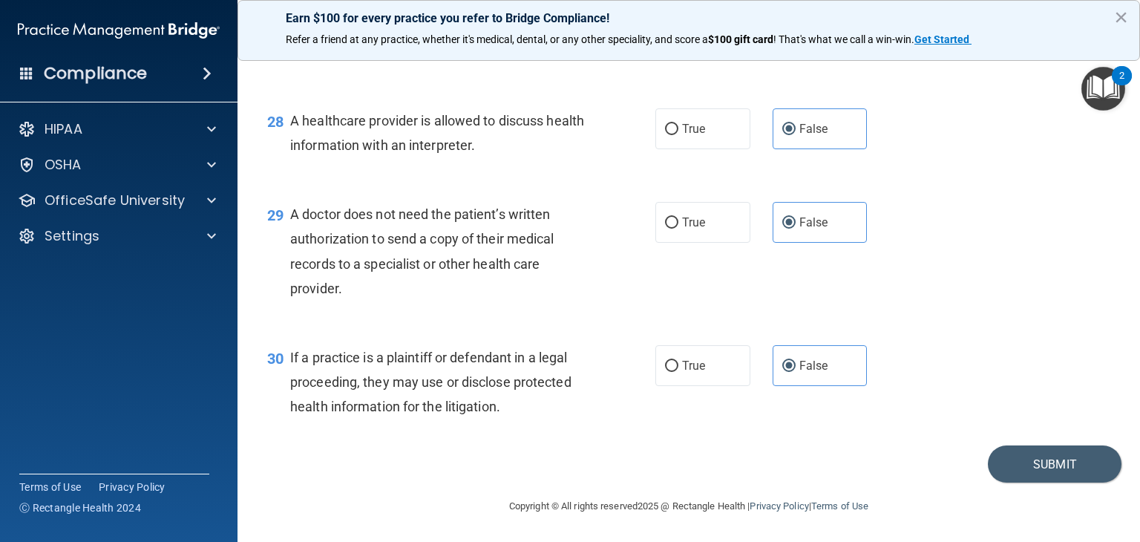
scroll to position [3555, 0]
click at [1018, 453] on button "Submit" at bounding box center [1055, 464] width 134 height 38
click at [1065, 447] on button "Submit" at bounding box center [1055, 464] width 134 height 38
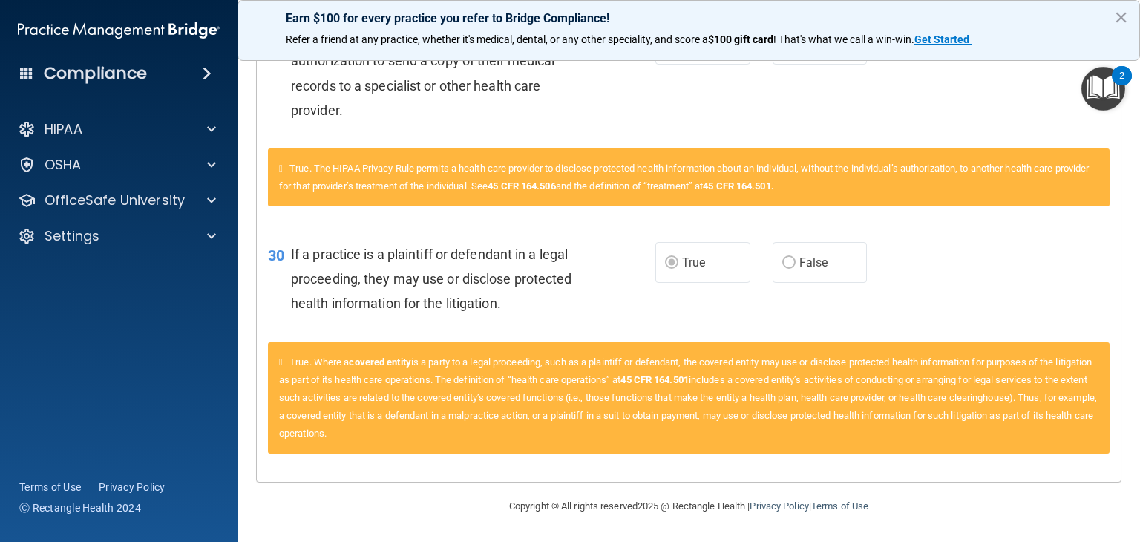
scroll to position [3478, 0]
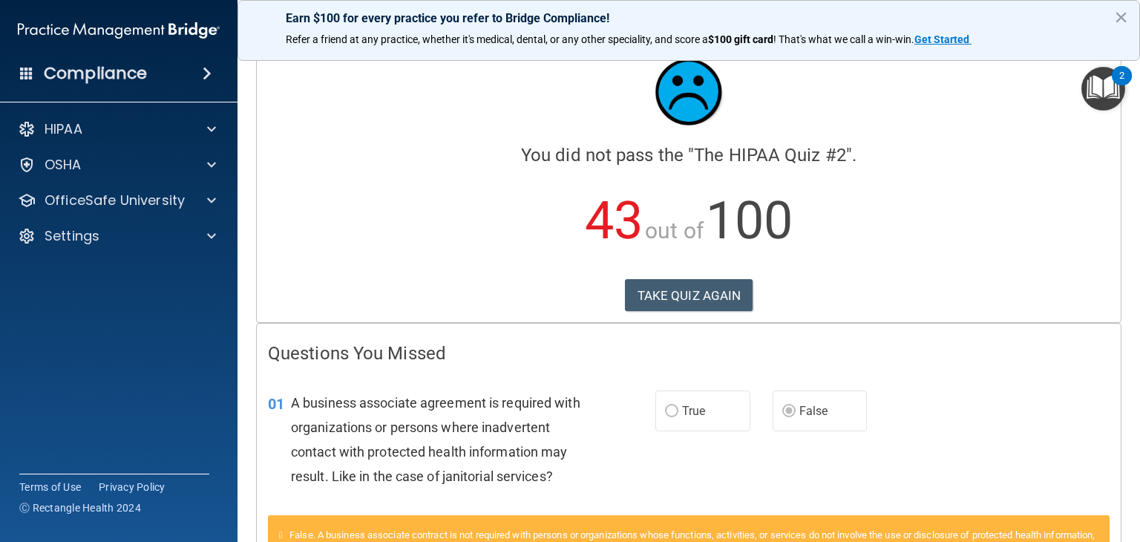
scroll to position [26, 0]
click at [678, 294] on button "TAKE QUIZ AGAIN" at bounding box center [689, 296] width 128 height 33
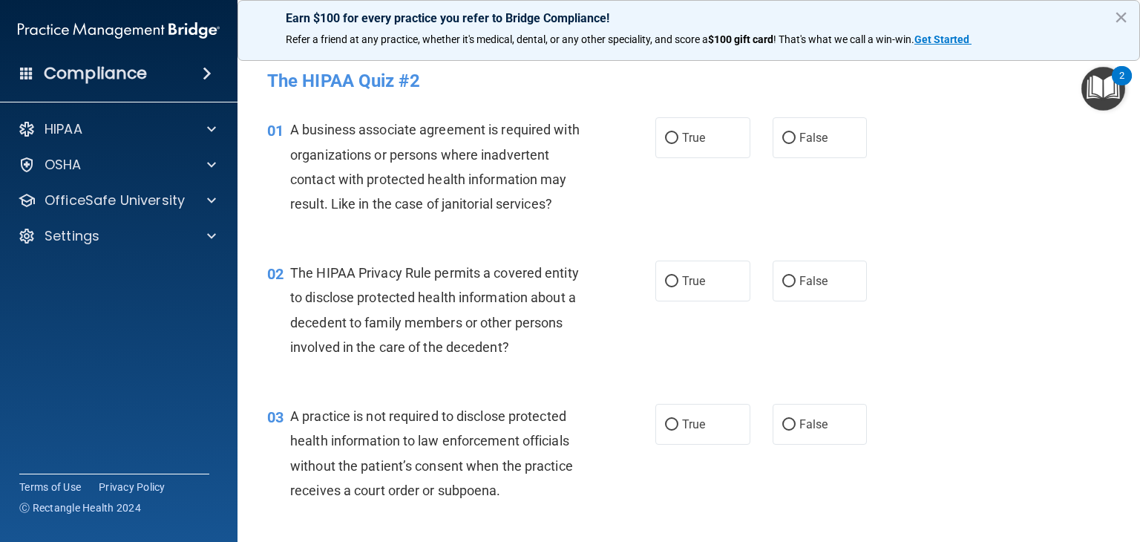
click at [832, 128] on label "False" at bounding box center [820, 137] width 95 height 41
click at [796, 133] on input "False" at bounding box center [789, 138] width 13 height 11
click at [690, 292] on label "True" at bounding box center [703, 281] width 95 height 41
click at [679, 287] on input "True" at bounding box center [671, 281] width 13 height 11
click at [838, 436] on label "False" at bounding box center [820, 424] width 95 height 41
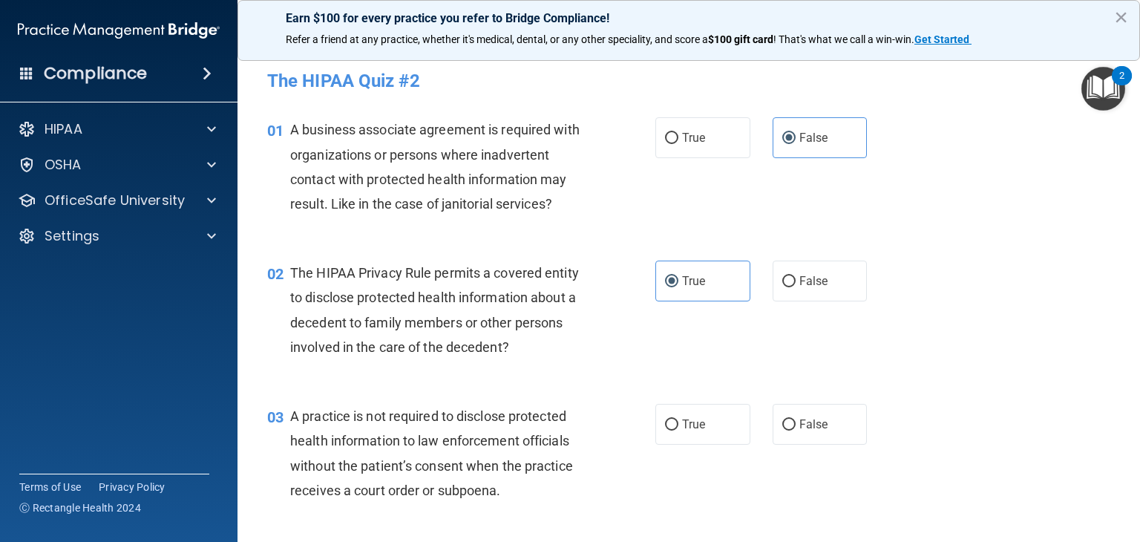
click at [796, 431] on input "False" at bounding box center [789, 424] width 13 height 11
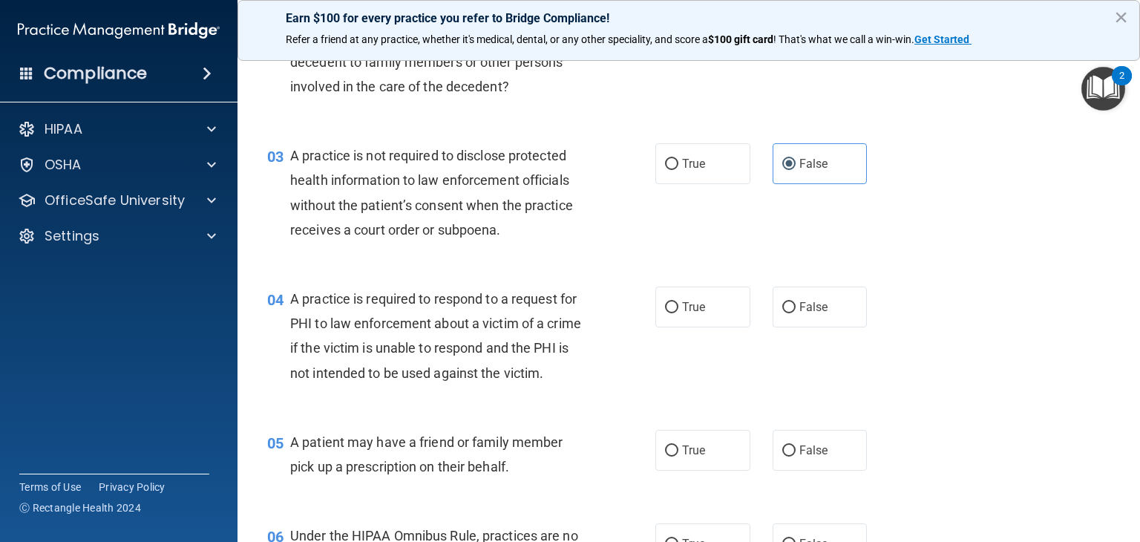
scroll to position [264, 0]
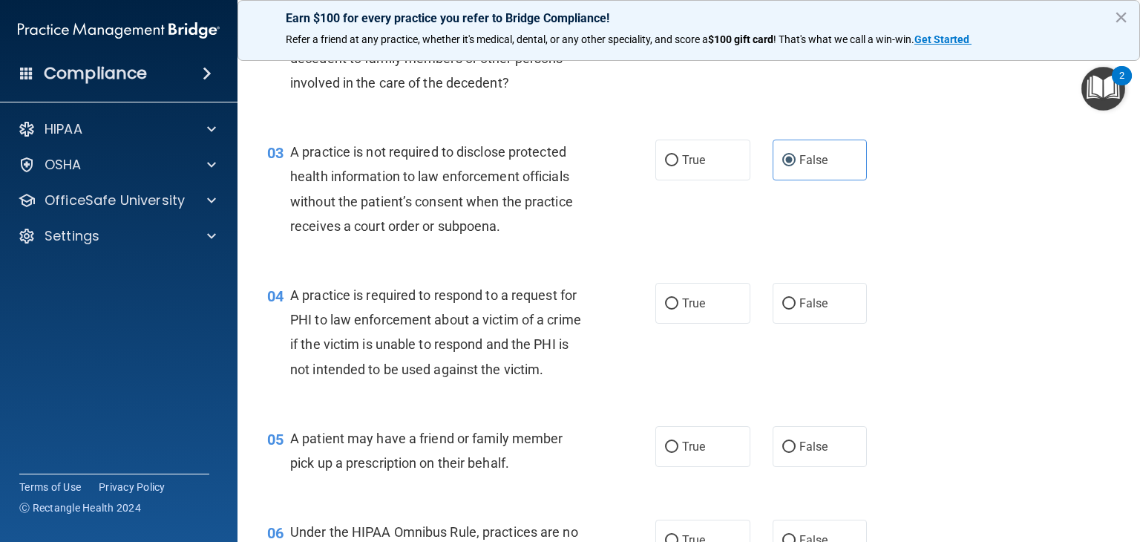
click at [701, 313] on label "True" at bounding box center [703, 303] width 95 height 41
click at [679, 310] on input "True" at bounding box center [671, 303] width 13 height 11
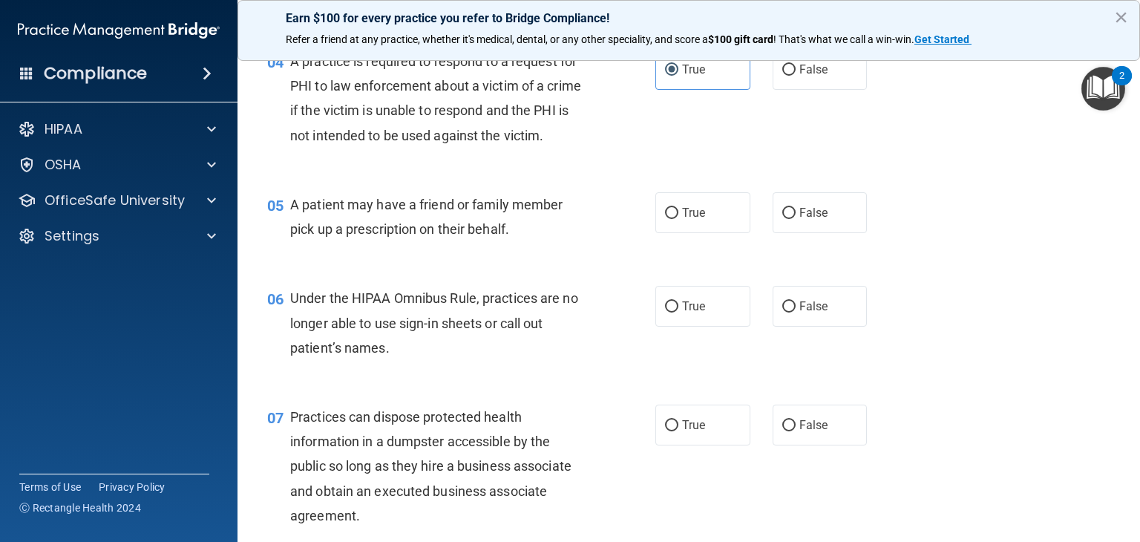
scroll to position [500, 0]
click at [712, 232] on label "True" at bounding box center [703, 211] width 95 height 41
click at [679, 218] on input "True" at bounding box center [671, 211] width 13 height 11
click at [805, 431] on span "False" at bounding box center [814, 423] width 29 height 14
click at [796, 430] on input "False" at bounding box center [789, 424] width 13 height 11
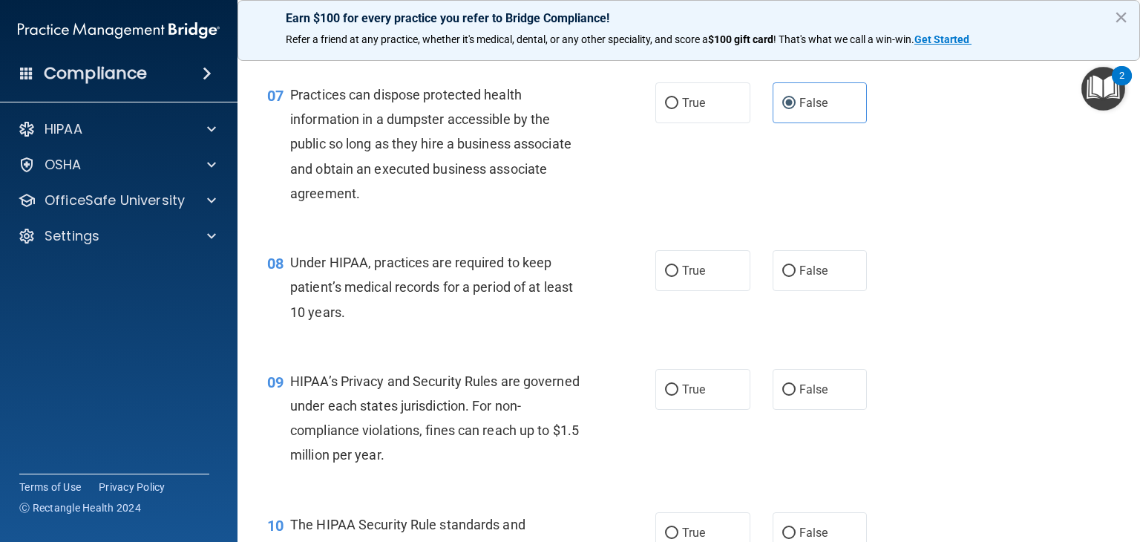
scroll to position [828, 0]
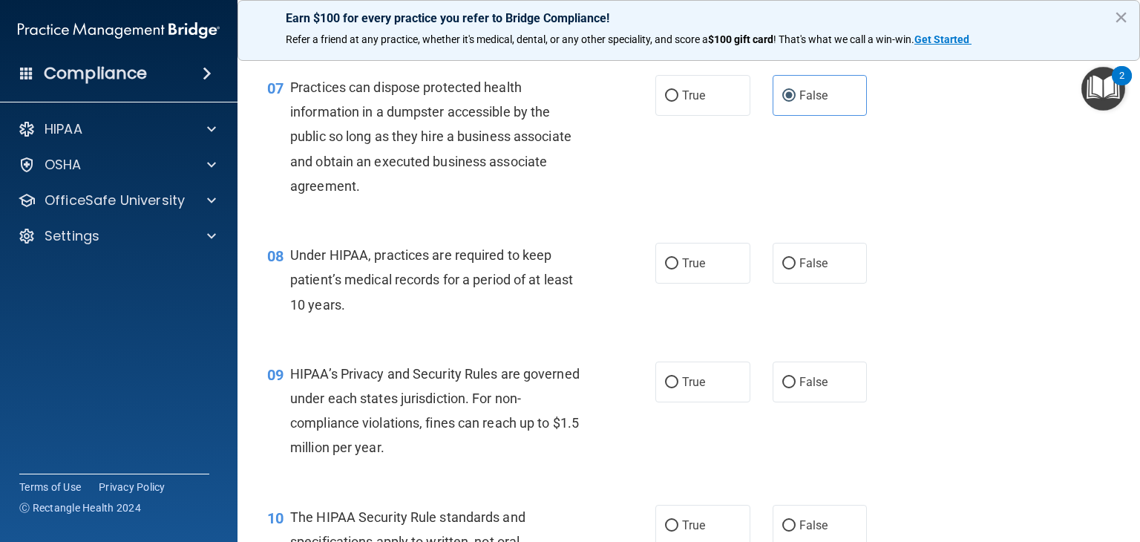
click at [829, 402] on label "False" at bounding box center [820, 382] width 95 height 41
click at [796, 388] on input "False" at bounding box center [789, 382] width 13 height 11
click at [813, 284] on label "False" at bounding box center [820, 263] width 95 height 41
click at [796, 269] on input "False" at bounding box center [789, 263] width 13 height 11
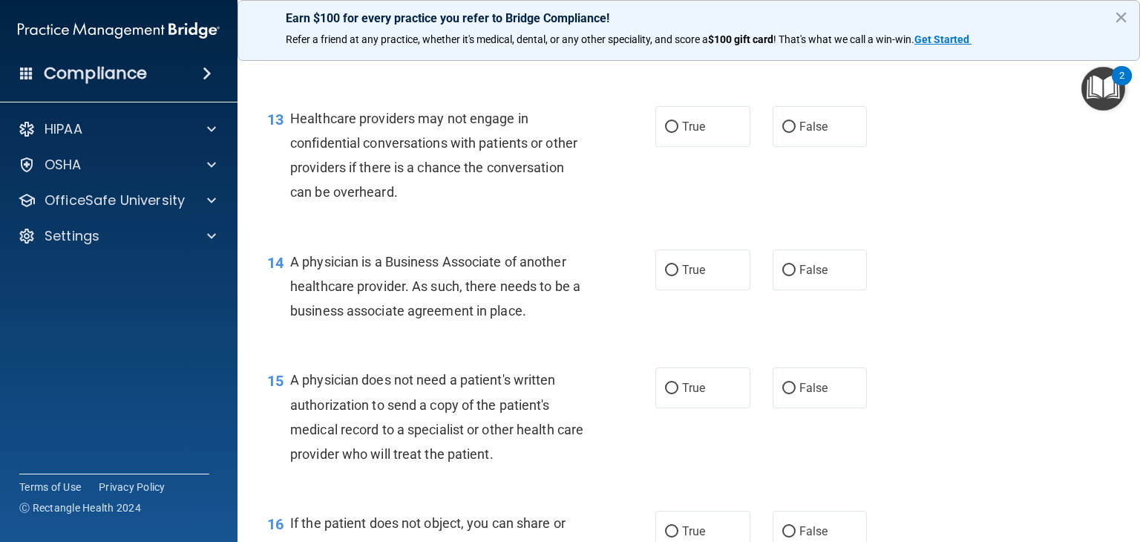
scroll to position [1611, 0]
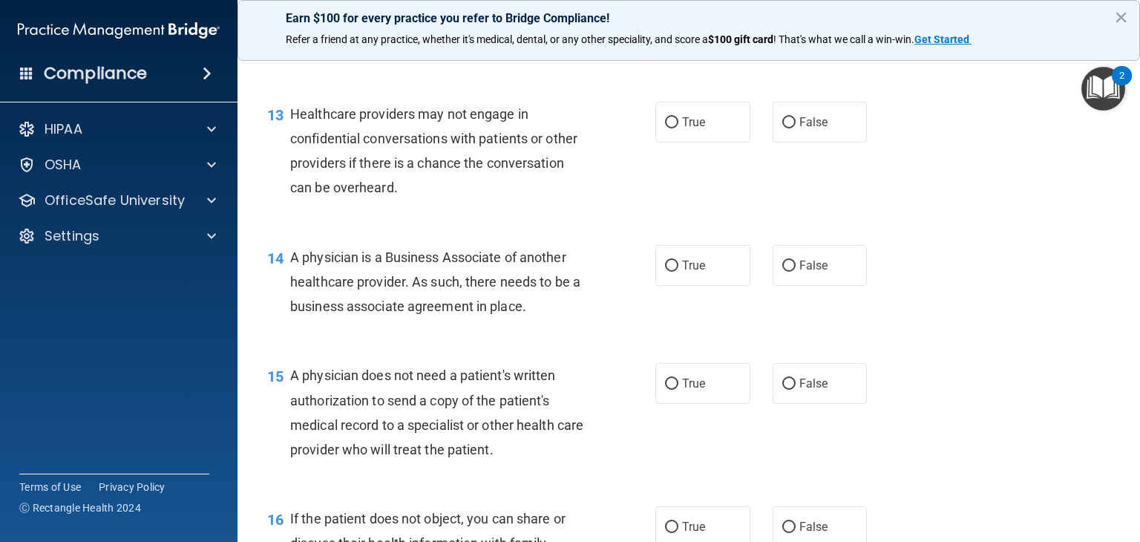
click at [826, 286] on label "False" at bounding box center [820, 265] width 95 height 41
click at [796, 272] on input "False" at bounding box center [789, 266] width 13 height 11
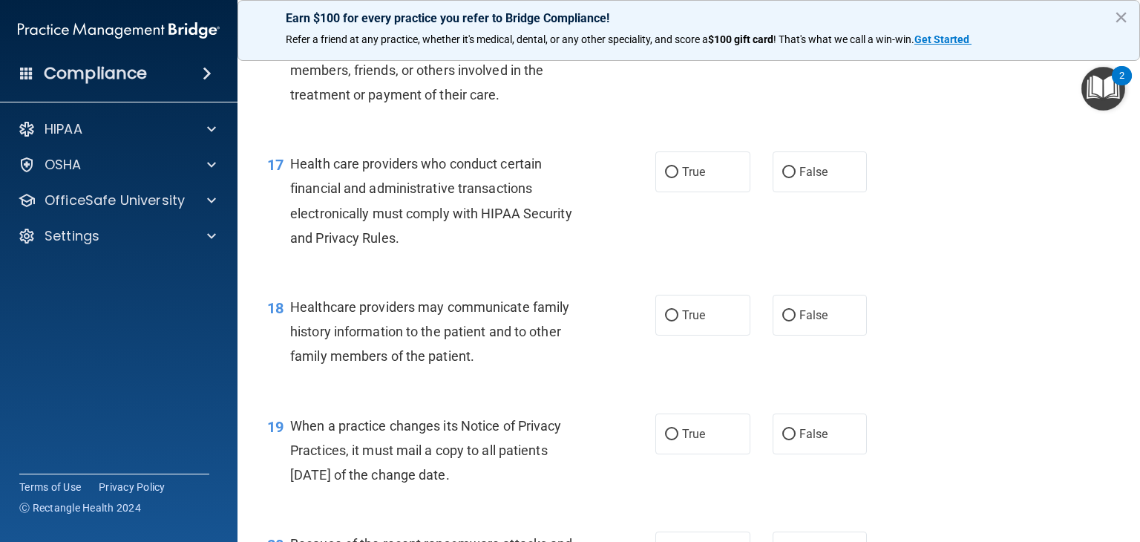
scroll to position [2117, 0]
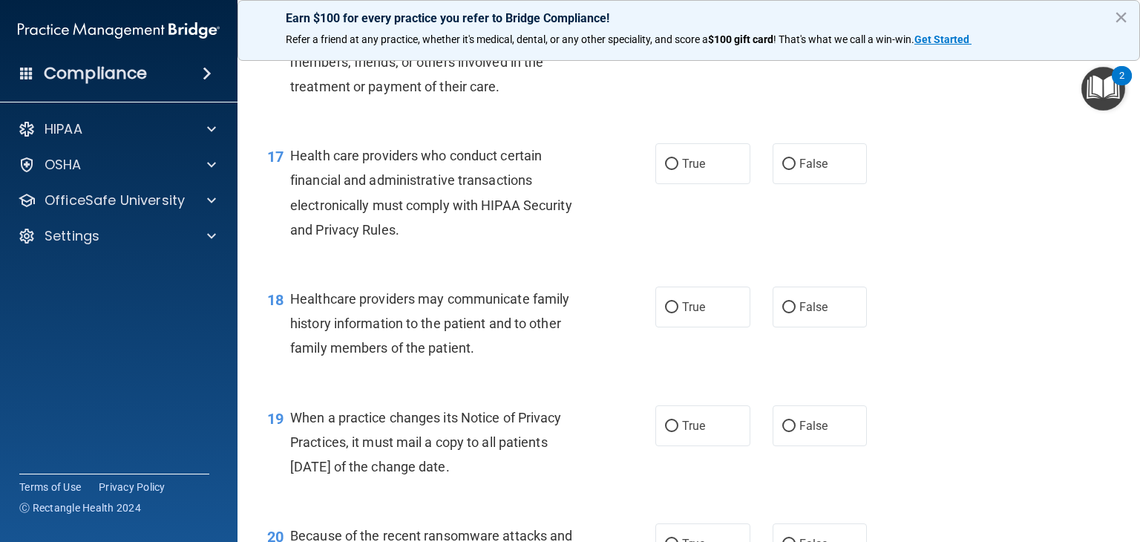
click at [706, 327] on label "True" at bounding box center [703, 307] width 95 height 41
click at [679, 313] on input "True" at bounding box center [671, 307] width 13 height 11
click at [719, 184] on label "True" at bounding box center [703, 163] width 95 height 41
click at [679, 170] on input "True" at bounding box center [671, 164] width 13 height 11
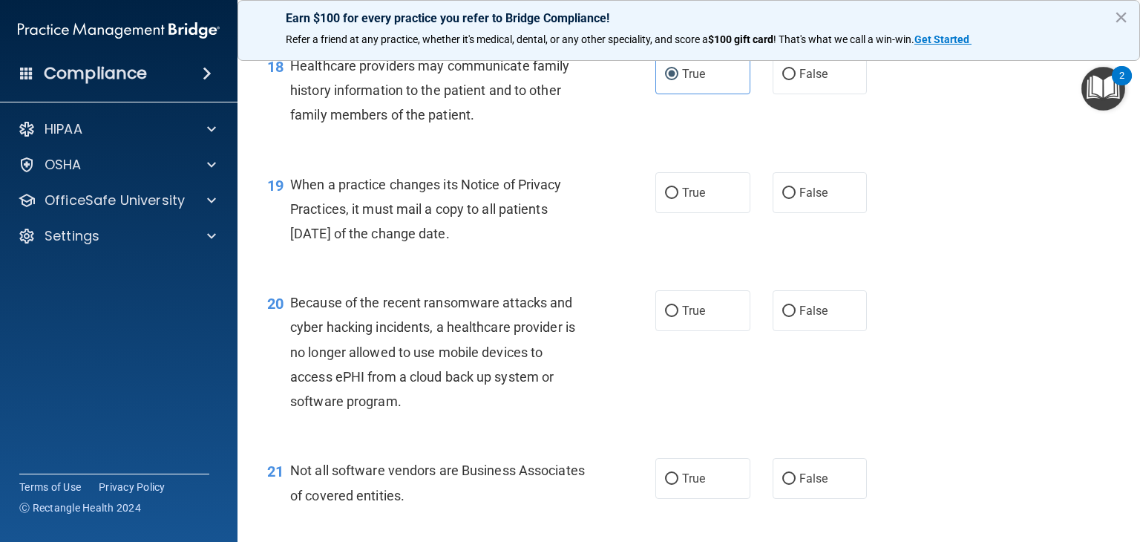
scroll to position [2376, 0]
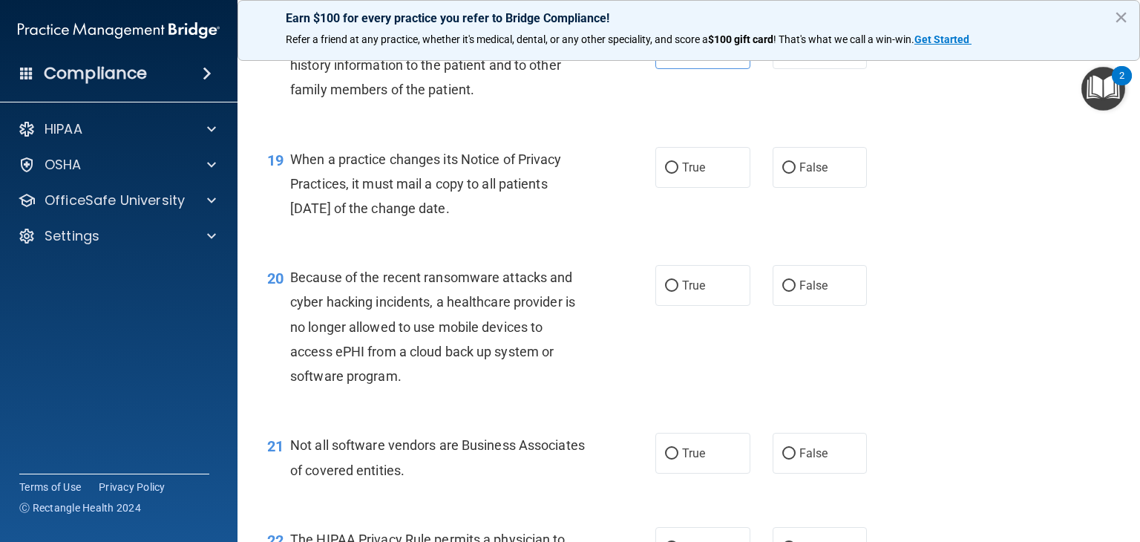
click at [826, 188] on label "False" at bounding box center [820, 167] width 95 height 41
click at [796, 174] on input "False" at bounding box center [789, 168] width 13 height 11
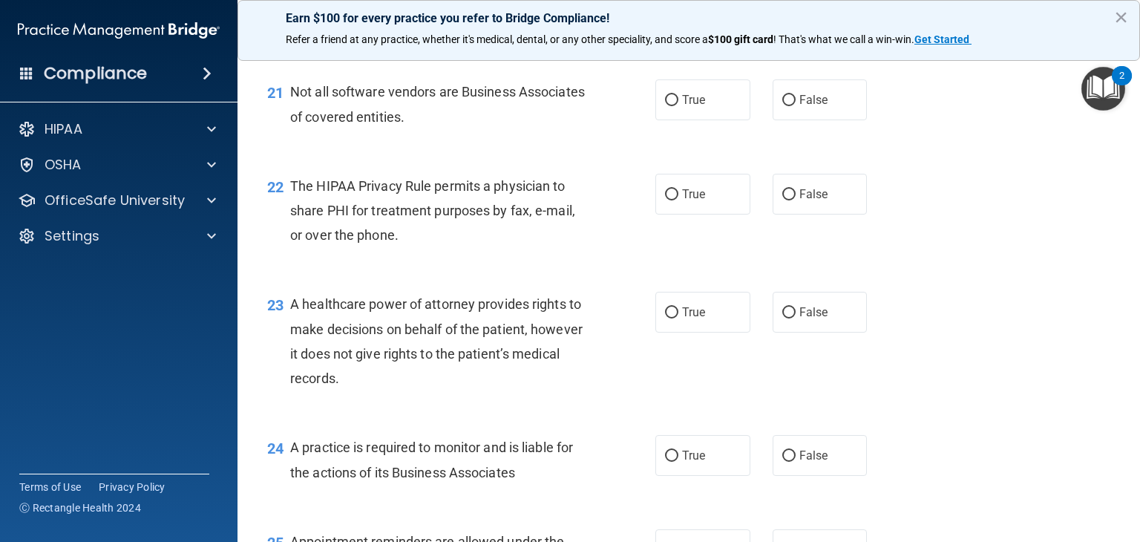
scroll to position [2730, 0]
click at [701, 214] on label "True" at bounding box center [703, 193] width 95 height 41
click at [679, 200] on input "True" at bounding box center [671, 194] width 13 height 11
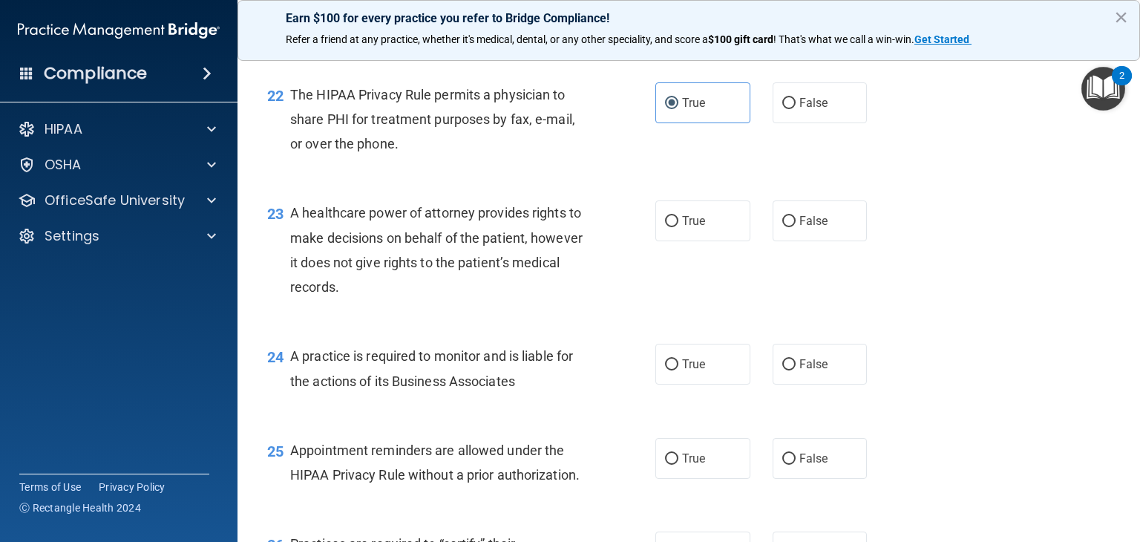
scroll to position [2821, 0]
click at [820, 370] on span "False" at bounding box center [814, 363] width 29 height 14
click at [796, 370] on input "False" at bounding box center [789, 364] width 13 height 11
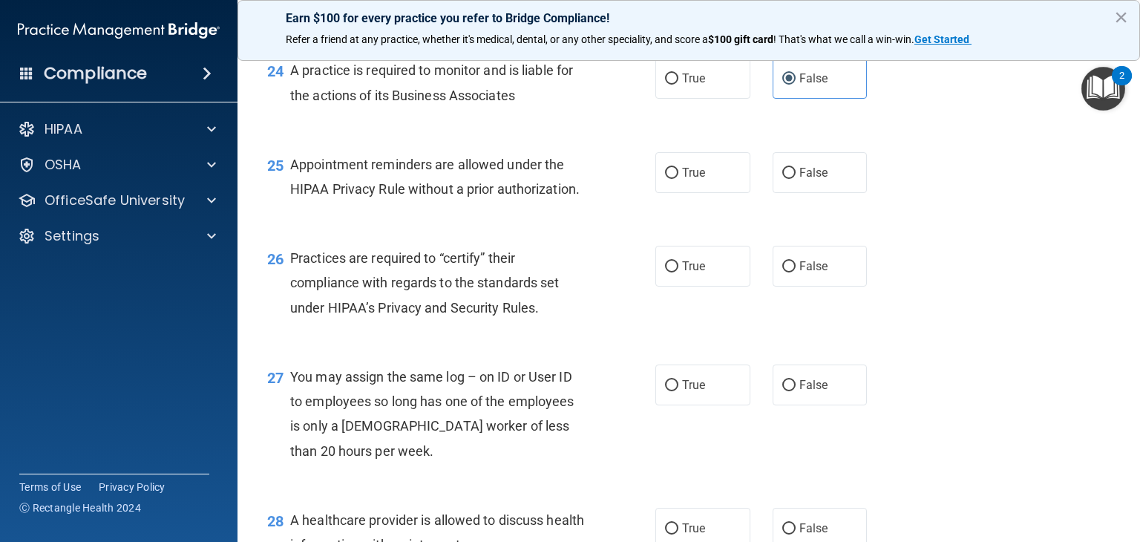
scroll to position [3115, 0]
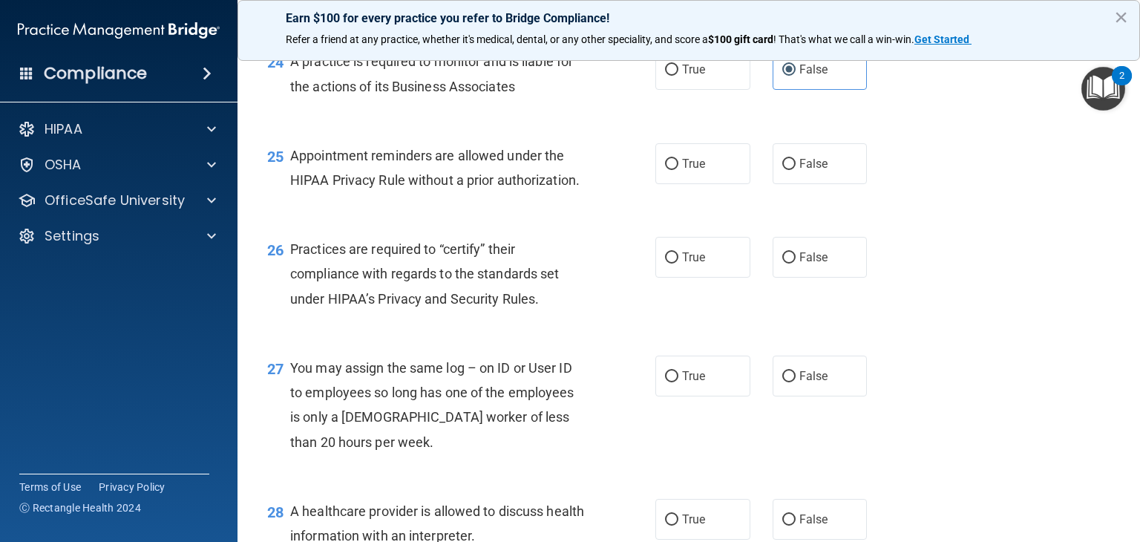
click at [816, 278] on label "False" at bounding box center [820, 257] width 95 height 41
click at [796, 264] on input "False" at bounding box center [789, 257] width 13 height 11
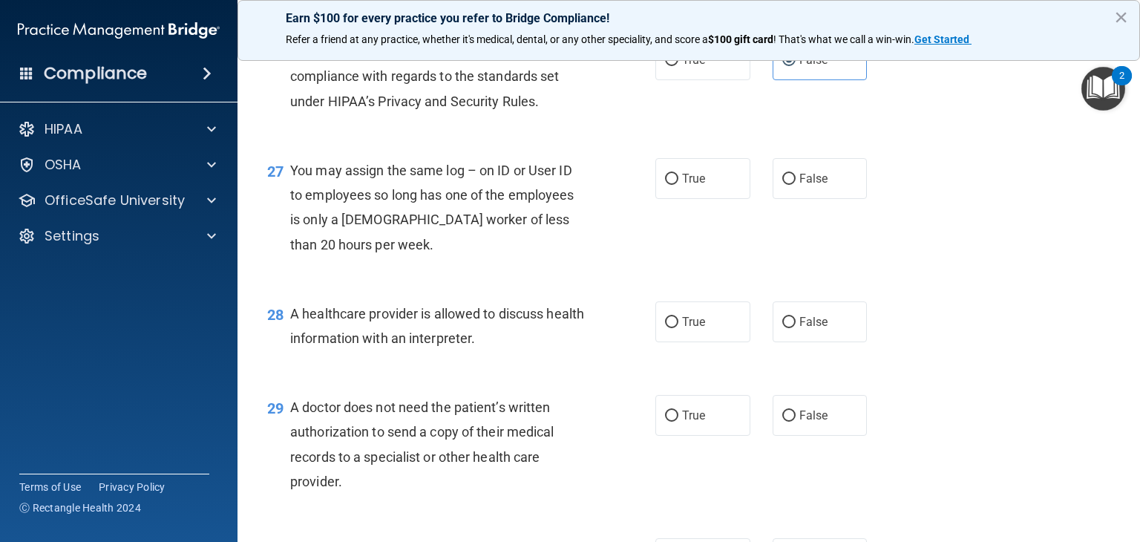
scroll to position [3321, 0]
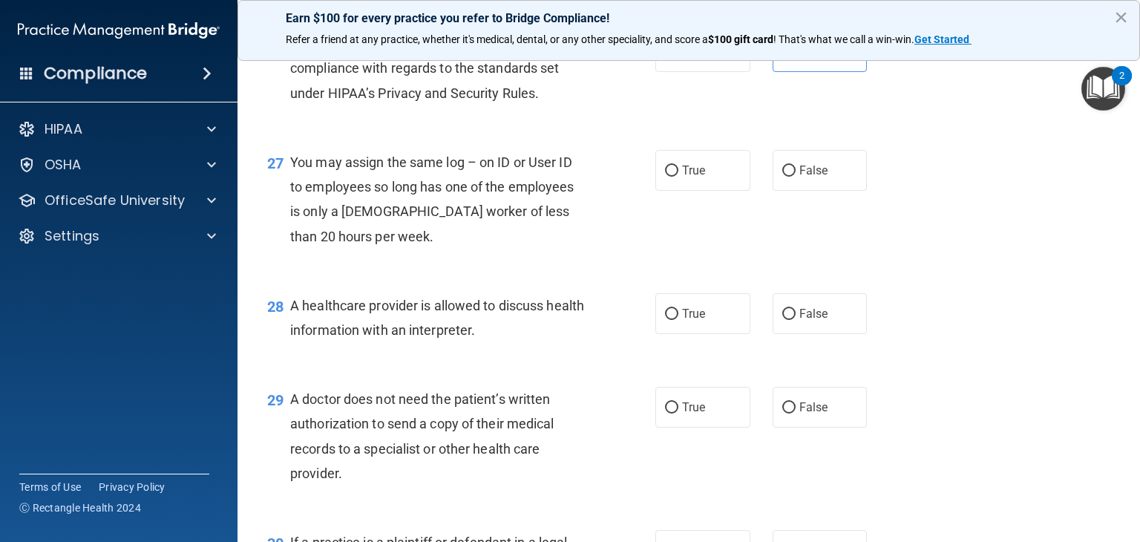
click at [713, 334] on label "True" at bounding box center [703, 313] width 95 height 41
click at [679, 320] on input "True" at bounding box center [671, 314] width 13 height 11
click at [714, 428] on label "True" at bounding box center [703, 407] width 95 height 41
click at [679, 414] on input "True" at bounding box center [671, 407] width 13 height 11
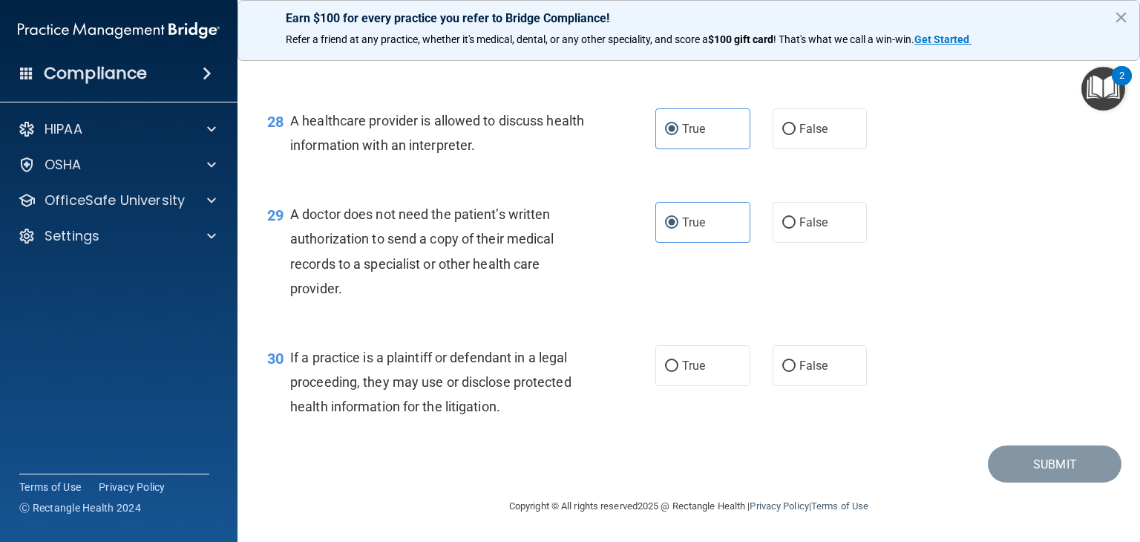
scroll to position [3555, 0]
click at [709, 372] on label "True" at bounding box center [703, 365] width 95 height 41
click at [679, 372] on input "True" at bounding box center [671, 366] width 13 height 11
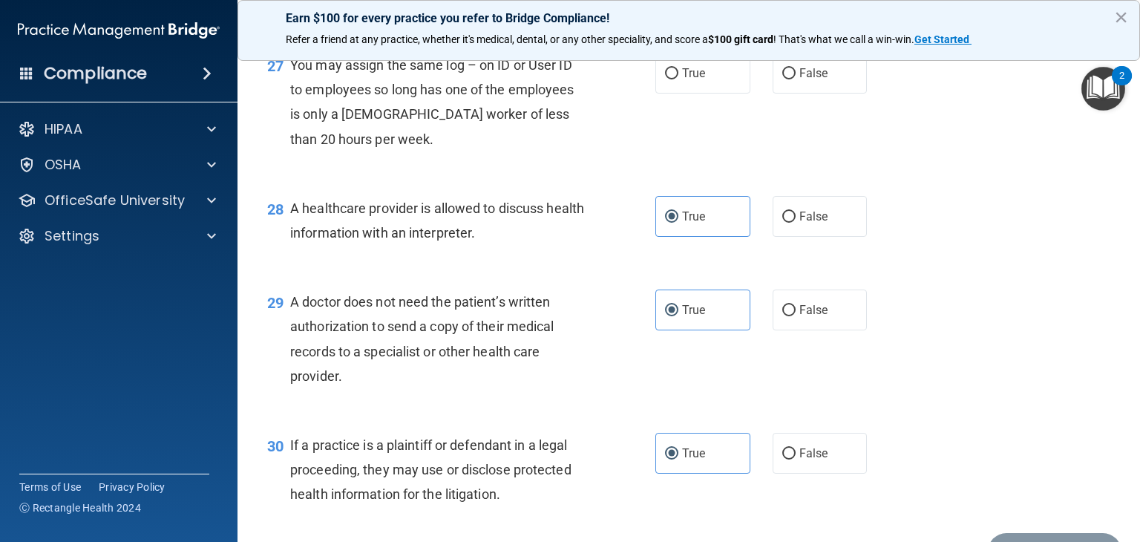
scroll to position [3377, 0]
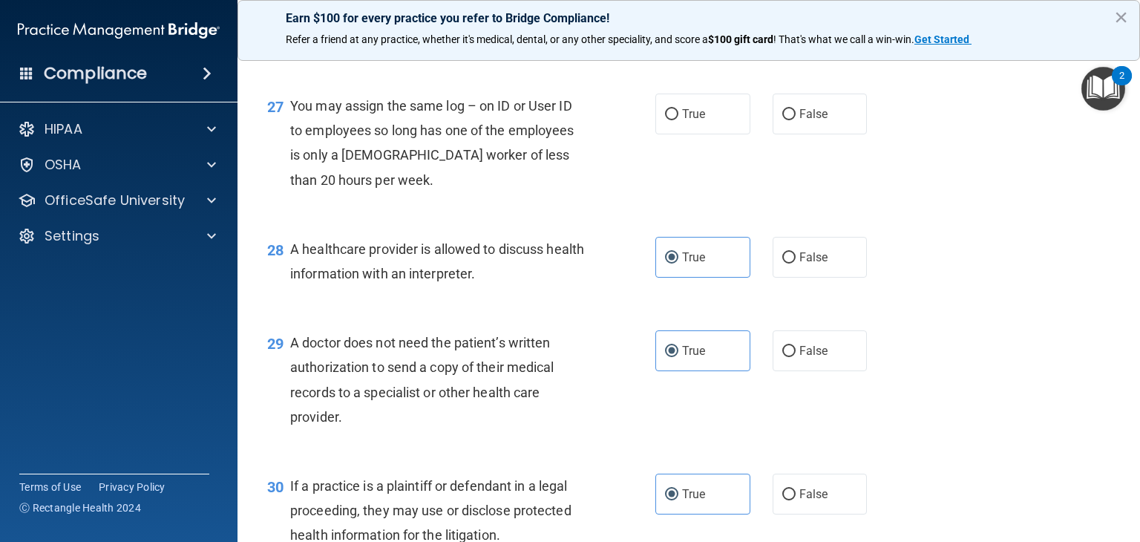
click at [823, 134] on label "False" at bounding box center [820, 114] width 95 height 41
click at [796, 120] on input "False" at bounding box center [789, 114] width 13 height 11
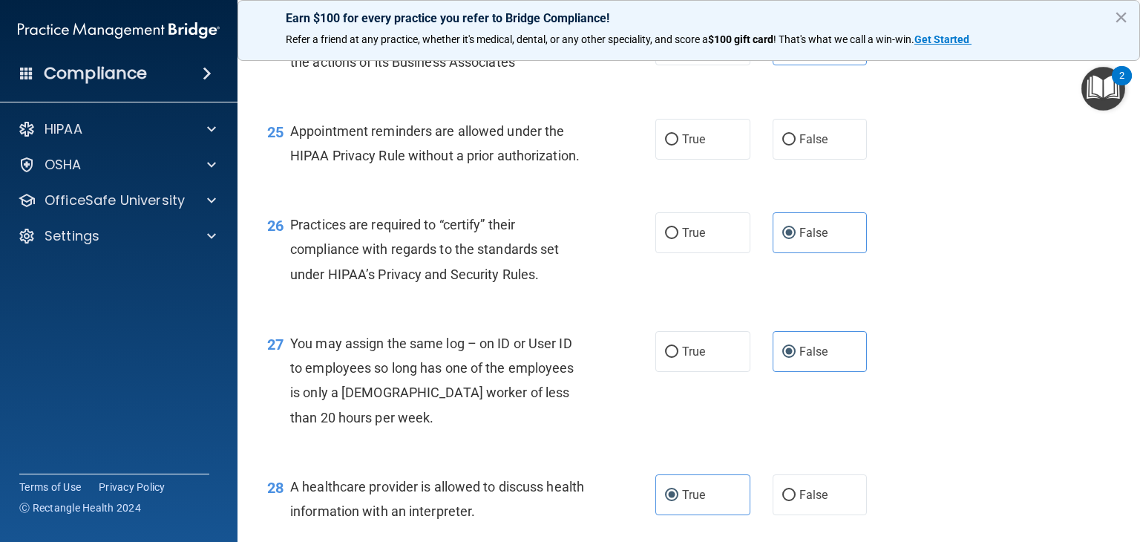
scroll to position [3134, 0]
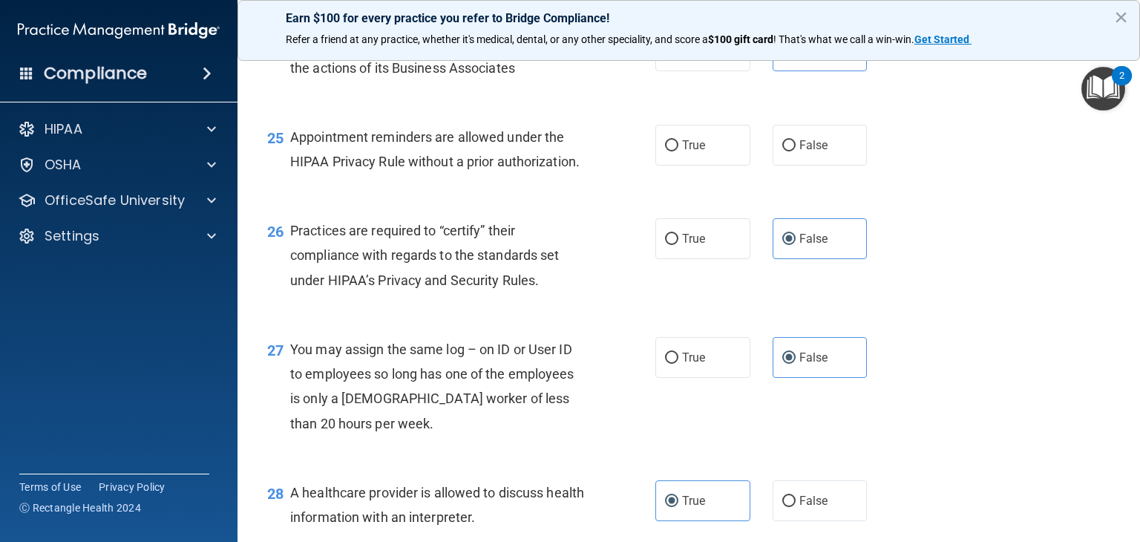
click at [788, 166] on label "False" at bounding box center [820, 145] width 95 height 41
click at [788, 151] on input "False" at bounding box center [789, 145] width 13 height 11
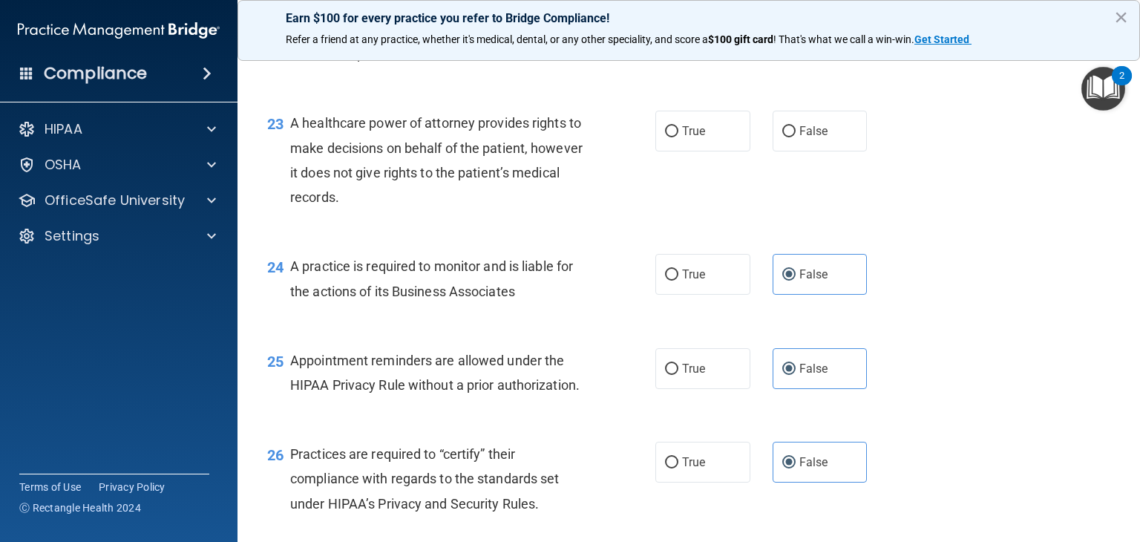
scroll to position [2875, 0]
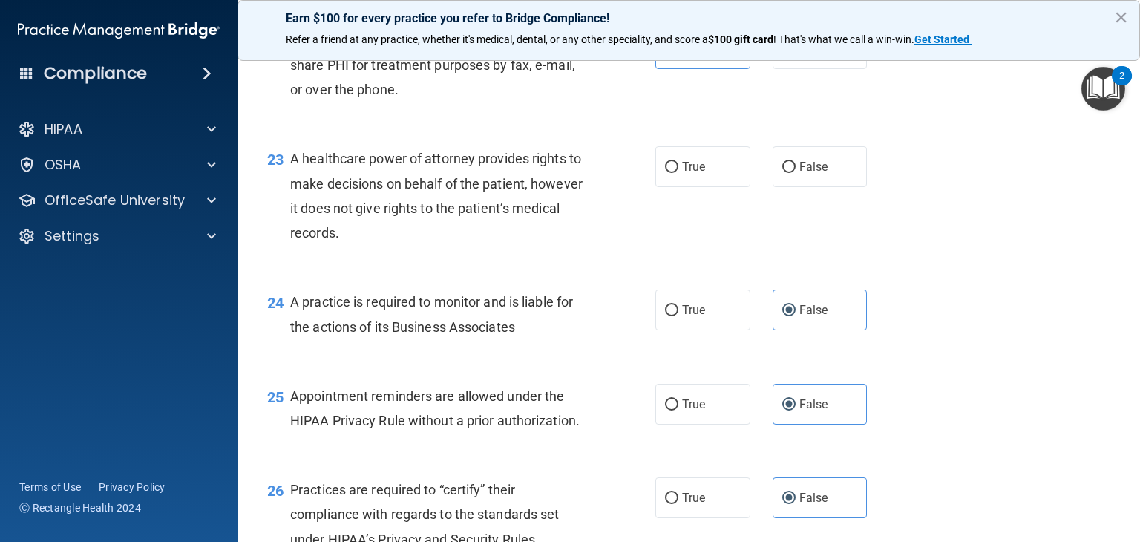
click at [784, 187] on label "False" at bounding box center [820, 166] width 95 height 41
click at [784, 173] on input "False" at bounding box center [789, 167] width 13 height 11
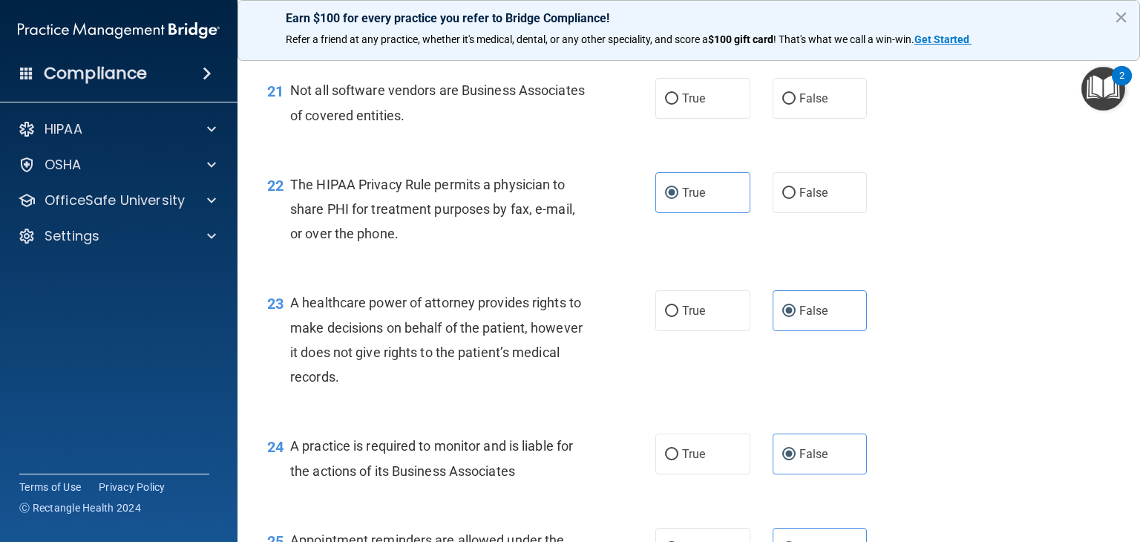
scroll to position [2730, 0]
click at [704, 120] on label "True" at bounding box center [703, 99] width 95 height 41
click at [679, 105] on input "True" at bounding box center [671, 99] width 13 height 11
click at [824, 120] on label "False" at bounding box center [820, 99] width 95 height 41
click at [796, 105] on input "False" at bounding box center [789, 99] width 13 height 11
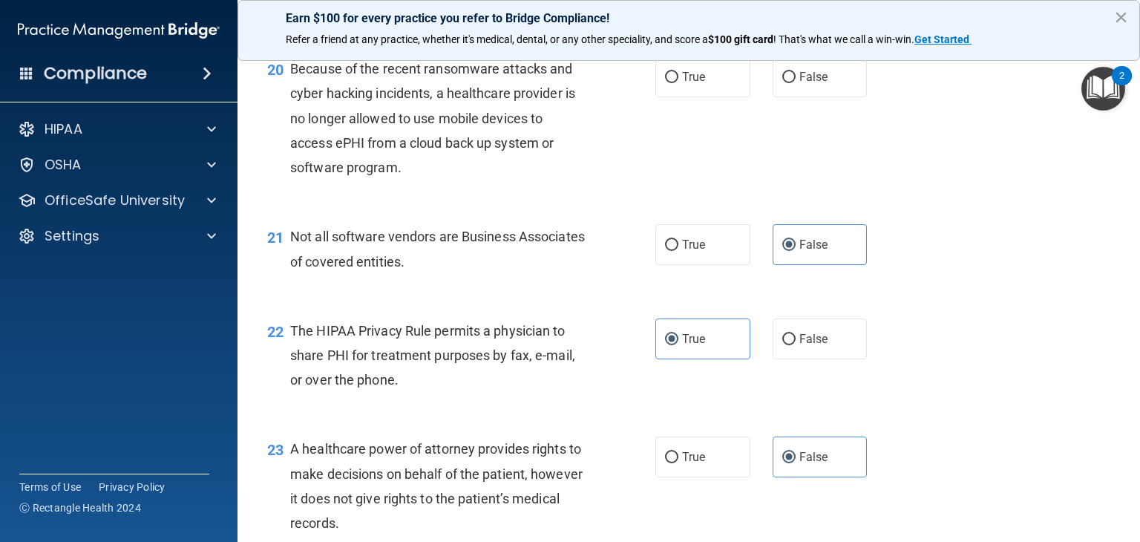
scroll to position [2584, 0]
click at [686, 85] on span "True" at bounding box center [693, 78] width 23 height 14
click at [679, 84] on input "True" at bounding box center [671, 78] width 13 height 11
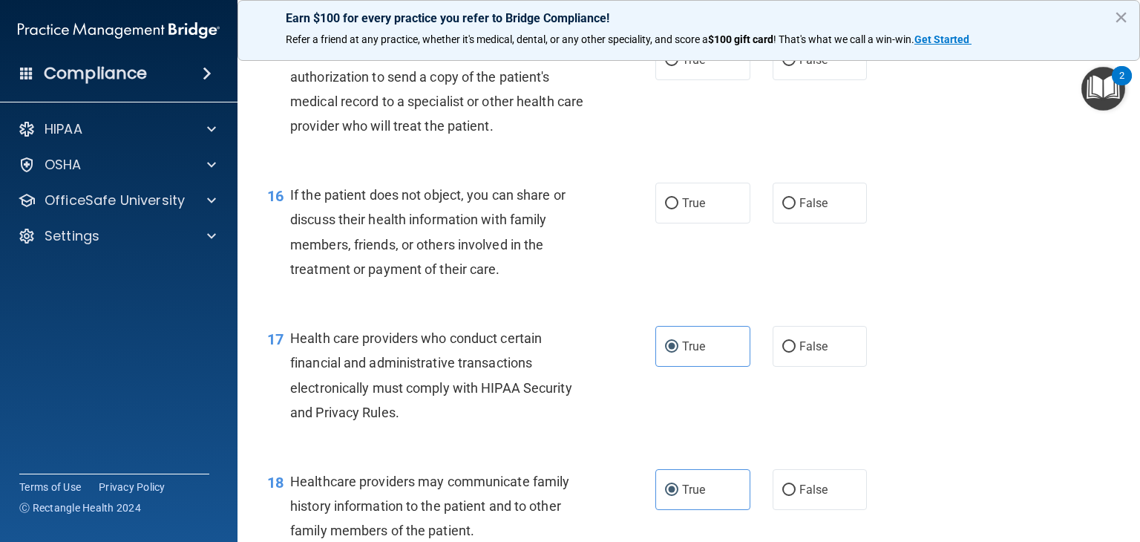
scroll to position [1930, 0]
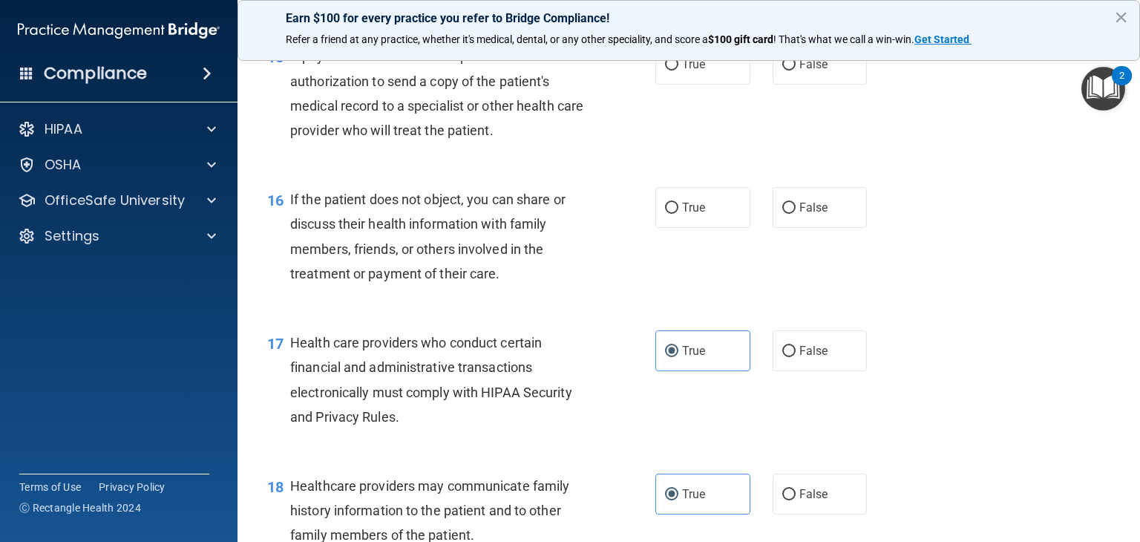
click at [734, 228] on label "True" at bounding box center [703, 207] width 95 height 41
click at [679, 214] on input "True" at bounding box center [671, 208] width 13 height 11
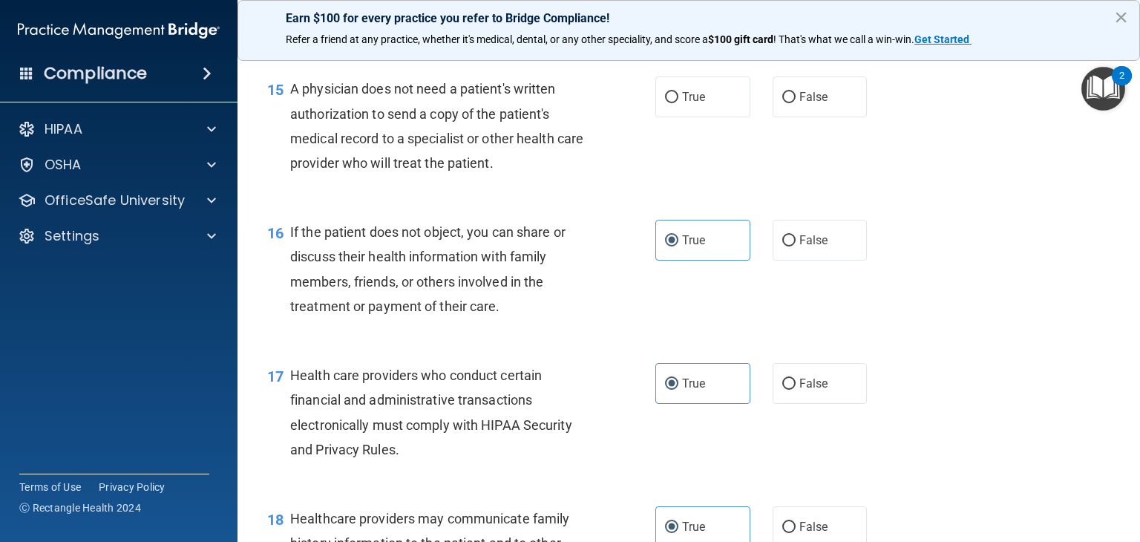
scroll to position [1898, 0]
click at [717, 117] on label "True" at bounding box center [703, 96] width 95 height 41
click at [679, 102] on input "True" at bounding box center [671, 96] width 13 height 11
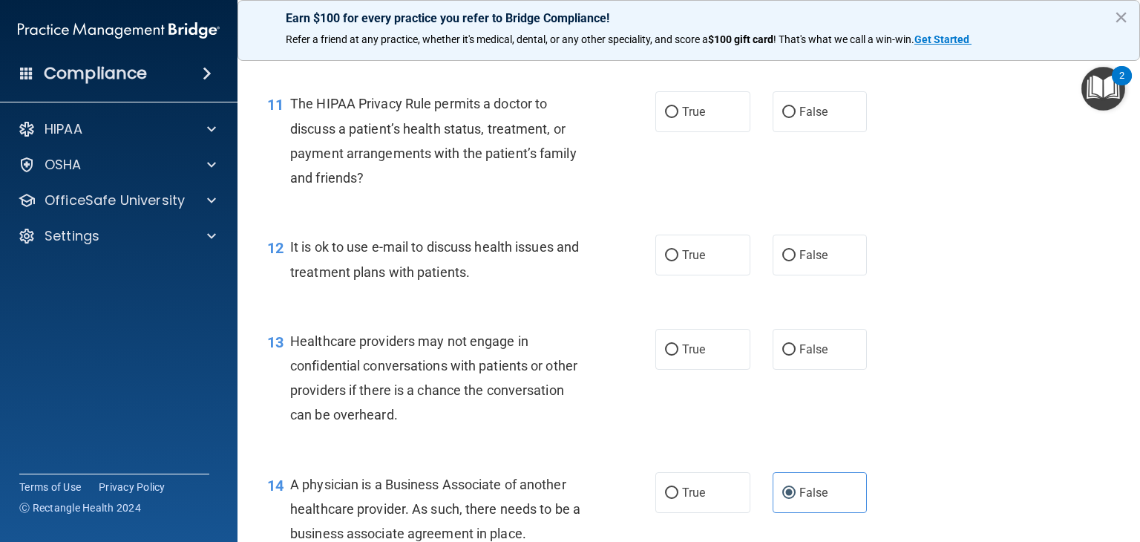
scroll to position [1384, 0]
click at [719, 370] on label "True" at bounding box center [703, 349] width 95 height 41
click at [679, 356] on input "True" at bounding box center [671, 349] width 13 height 11
click at [716, 275] on label "True" at bounding box center [703, 255] width 95 height 41
click at [679, 261] on input "True" at bounding box center [671, 255] width 13 height 11
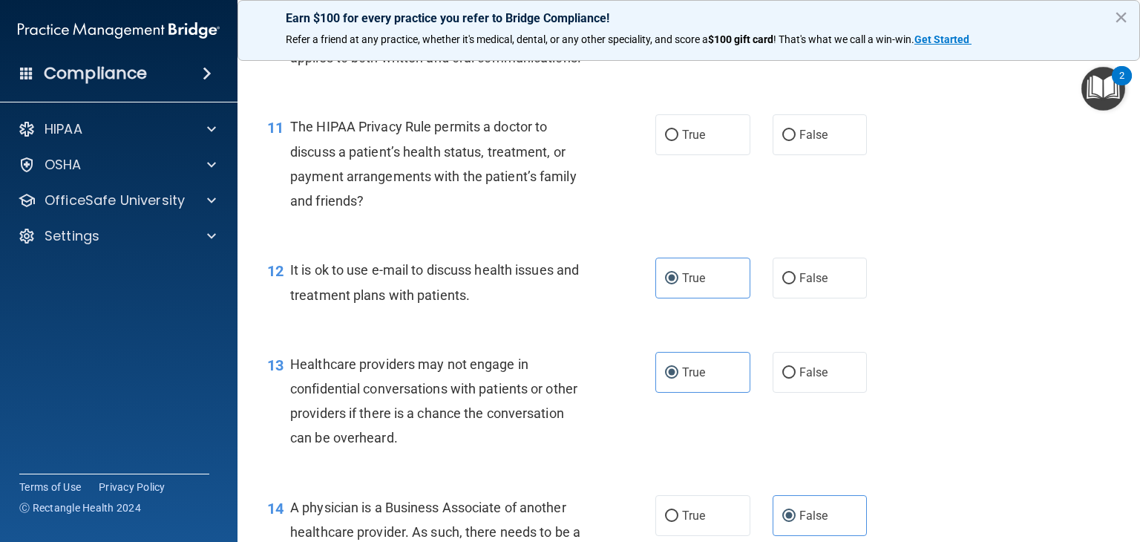
scroll to position [1360, 0]
click at [788, 156] on label "False" at bounding box center [820, 135] width 95 height 41
click at [788, 142] on input "False" at bounding box center [789, 136] width 13 height 11
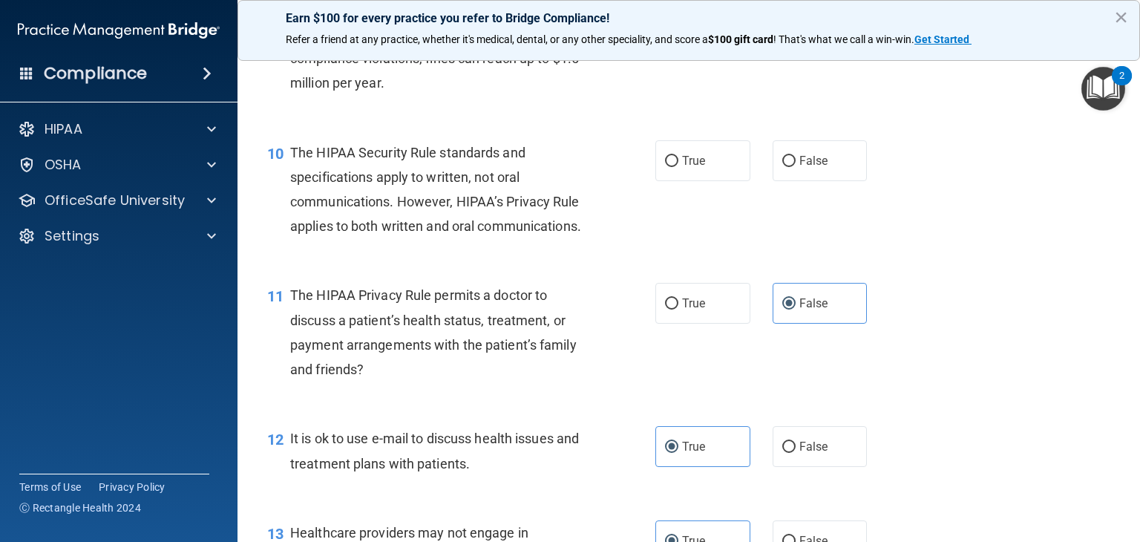
scroll to position [1170, 0]
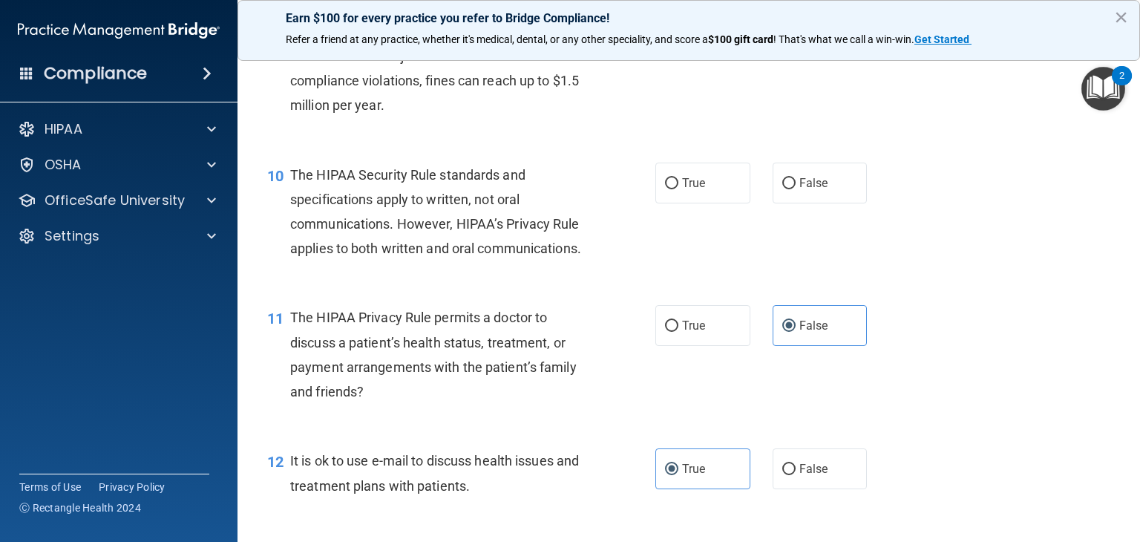
click at [716, 203] on label "True" at bounding box center [703, 183] width 95 height 41
click at [679, 189] on input "True" at bounding box center [671, 183] width 13 height 11
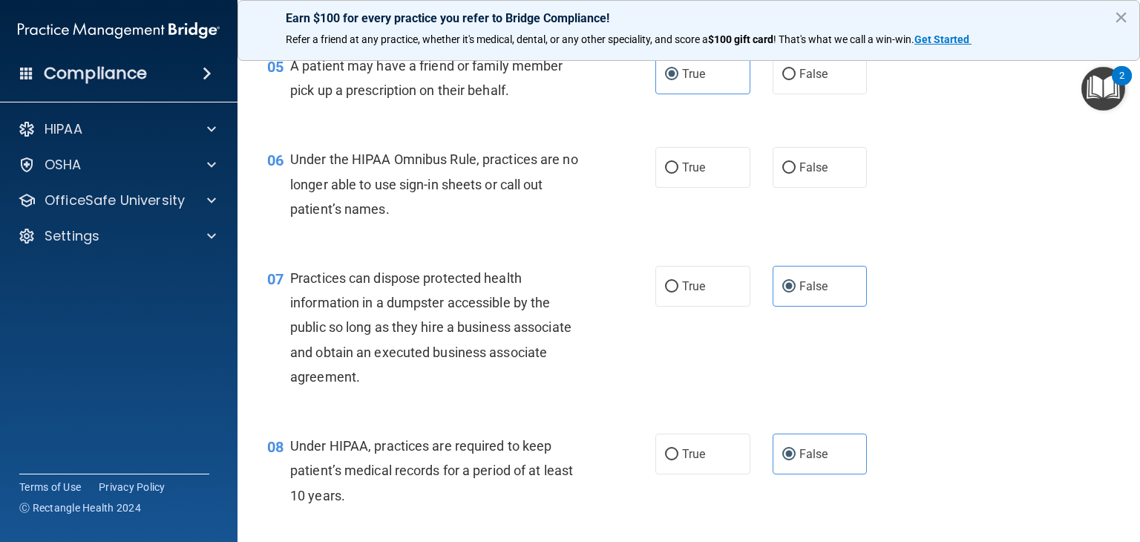
scroll to position [636, 0]
click at [827, 189] on label "False" at bounding box center [820, 168] width 95 height 41
click at [796, 175] on input "False" at bounding box center [789, 169] width 13 height 11
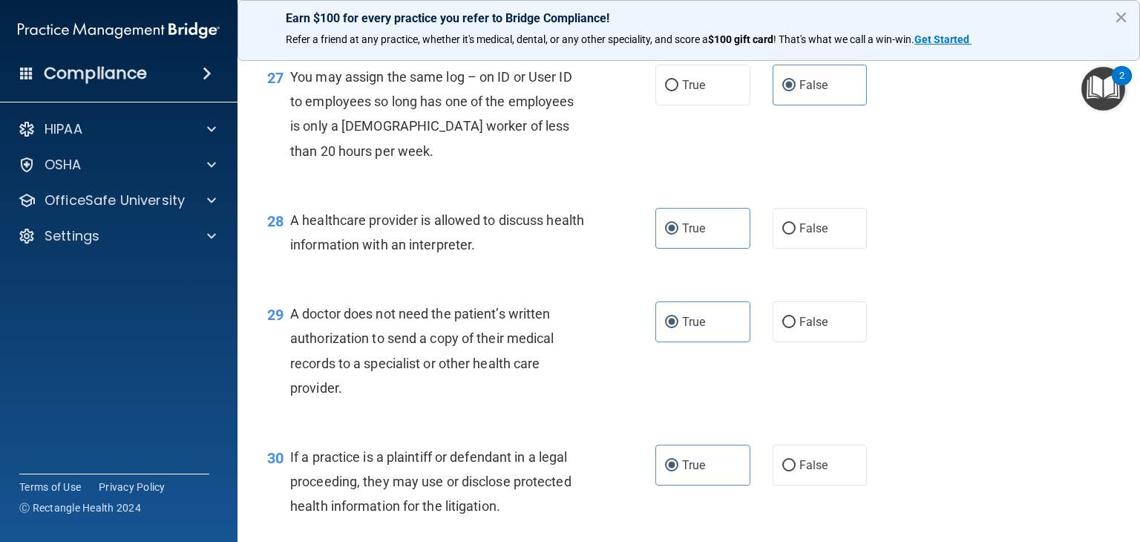
scroll to position [3555, 0]
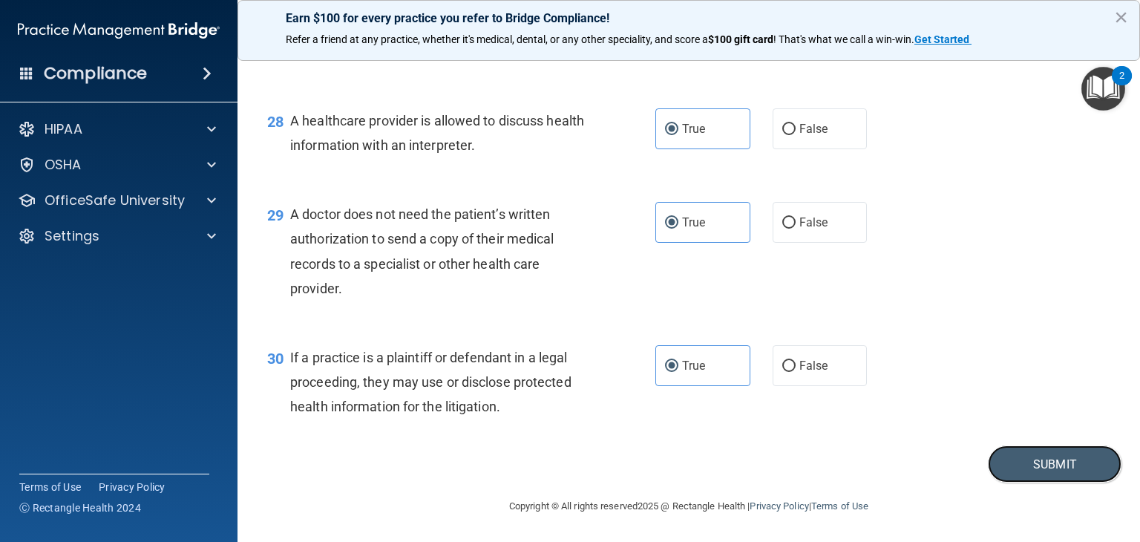
click at [1063, 462] on button "Submit" at bounding box center [1055, 464] width 134 height 38
click at [1060, 459] on button "Submit" at bounding box center [1055, 464] width 134 height 38
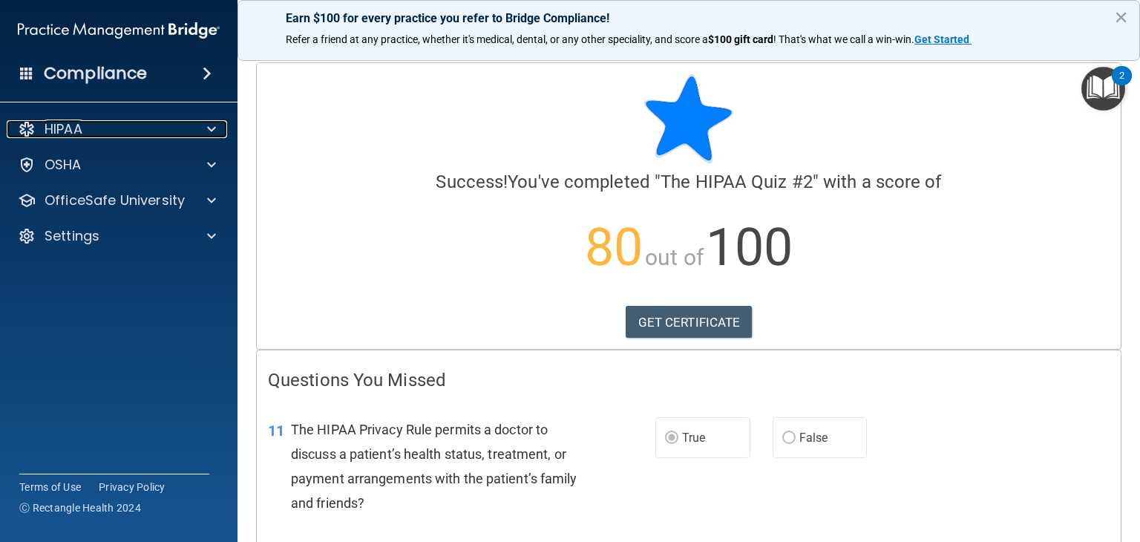
click at [211, 128] on span at bounding box center [211, 129] width 9 height 18
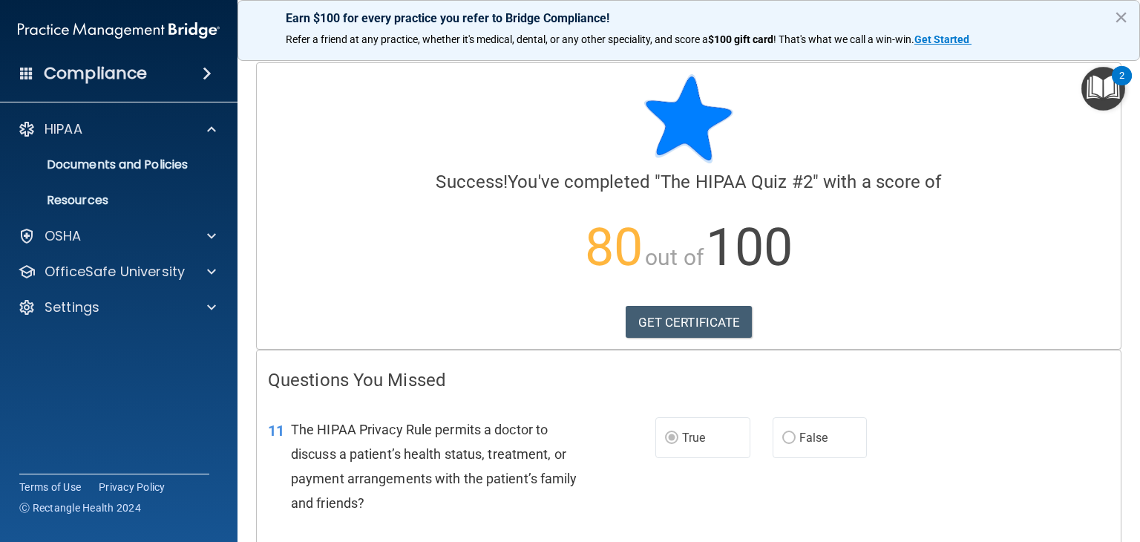
click at [202, 285] on div "OfficeSafe University" at bounding box center [119, 272] width 238 height 30
click at [209, 275] on span at bounding box center [211, 272] width 9 height 18
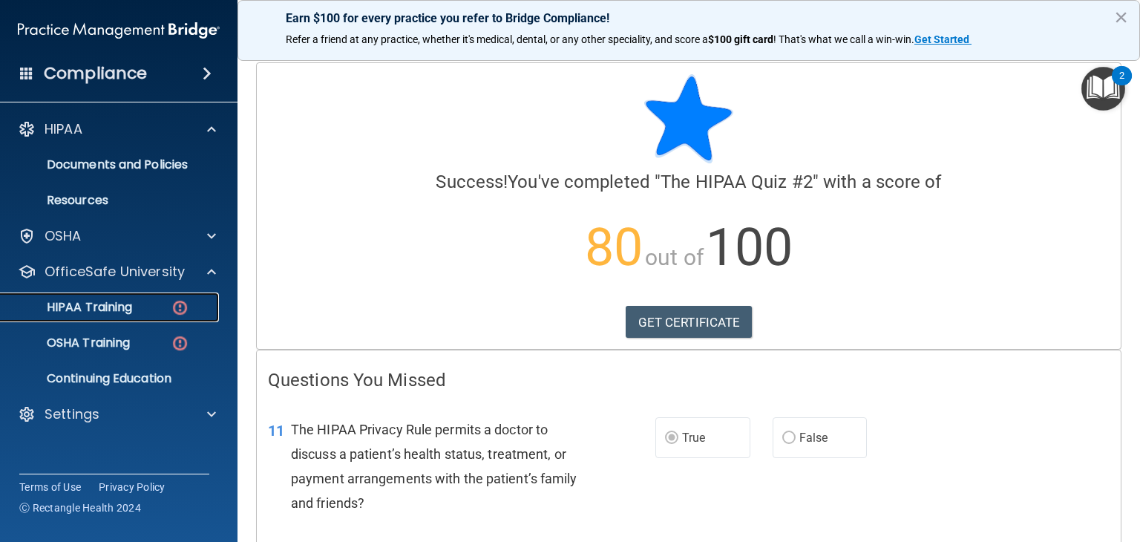
click at [166, 313] on div "HIPAA Training" at bounding box center [111, 307] width 203 height 15
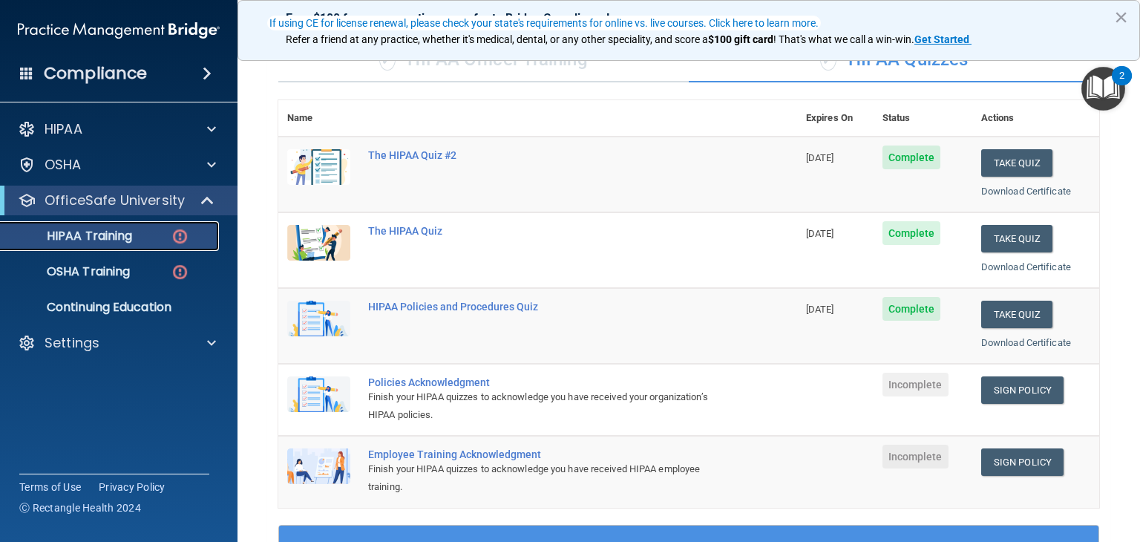
scroll to position [128, 0]
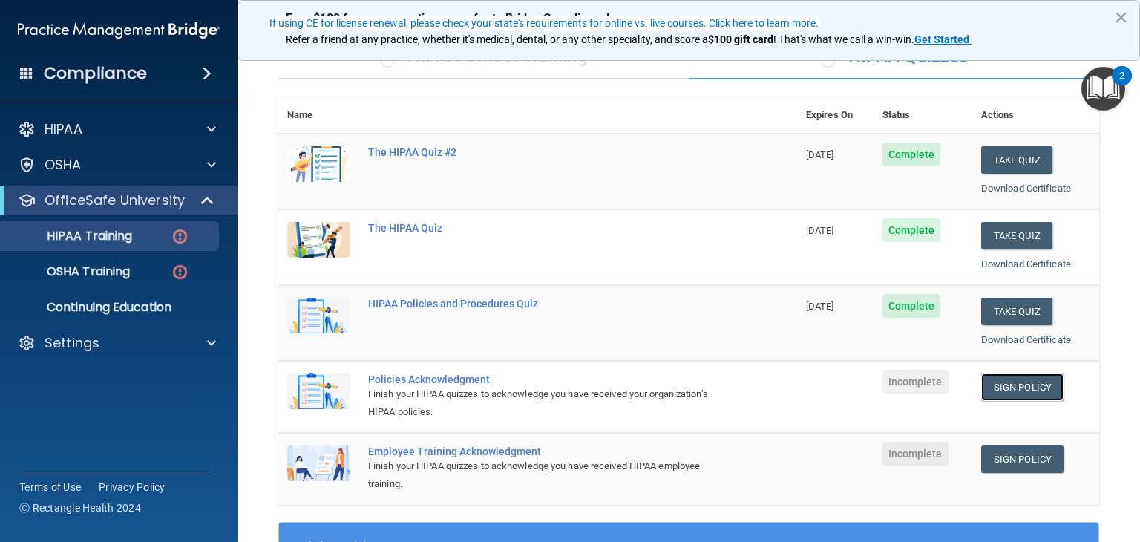
click at [1007, 373] on link "Sign Policy" at bounding box center [1022, 386] width 82 height 27
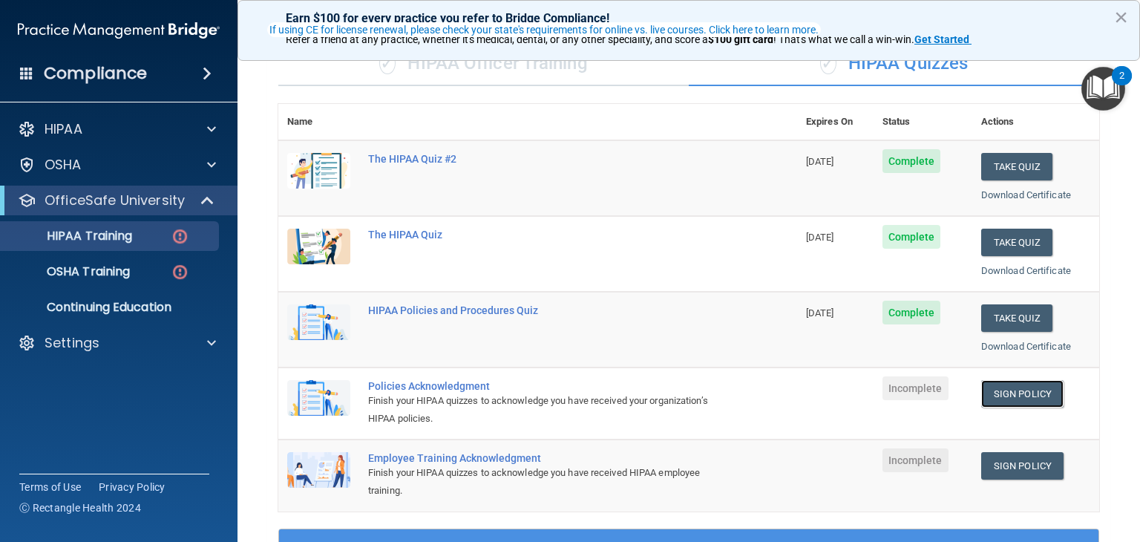
scroll to position [120, 0]
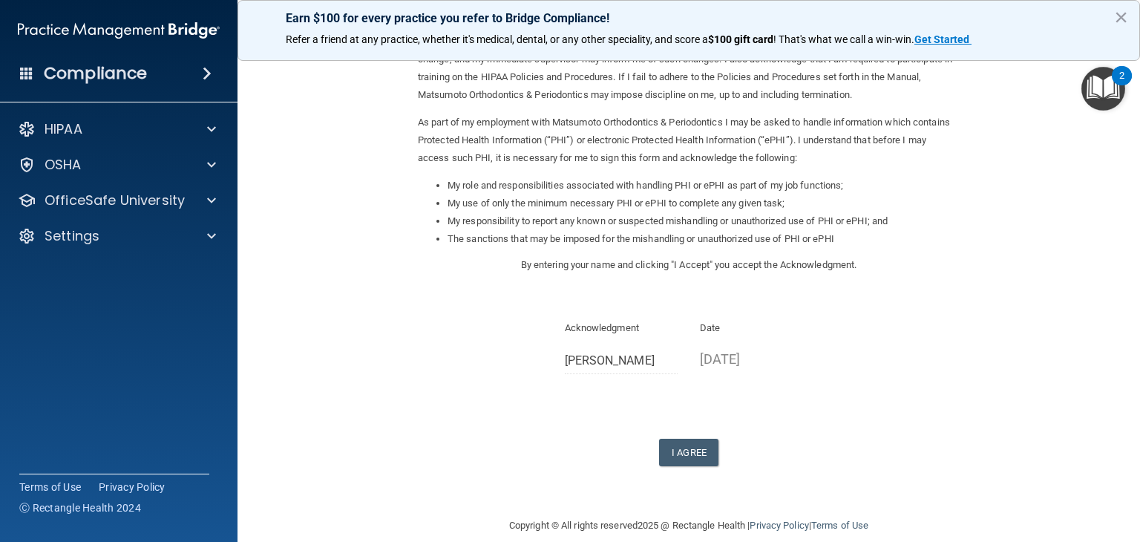
scroll to position [138, 0]
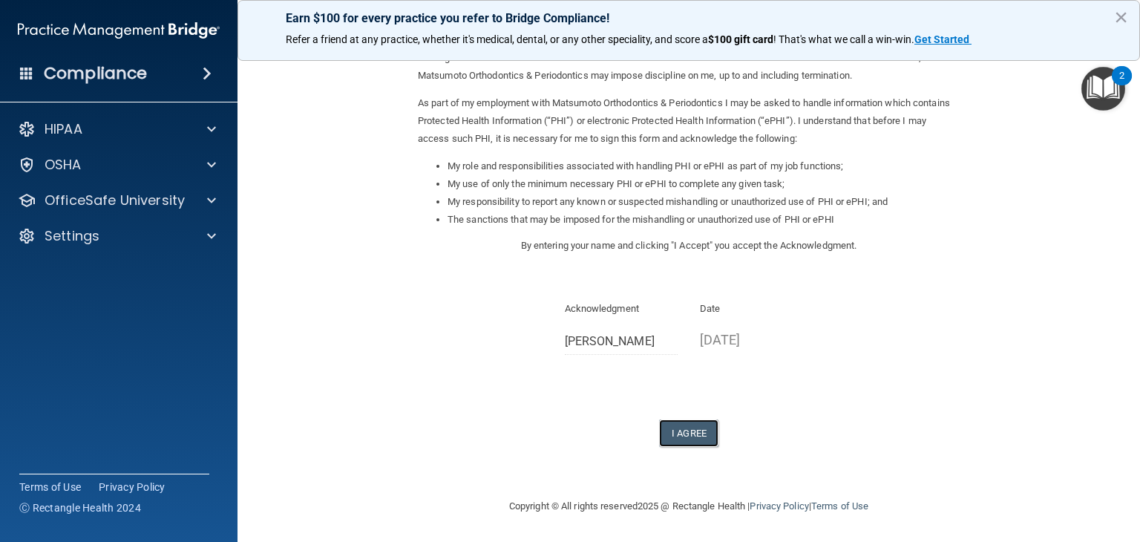
click at [680, 438] on button "I Agree" at bounding box center [688, 432] width 59 height 27
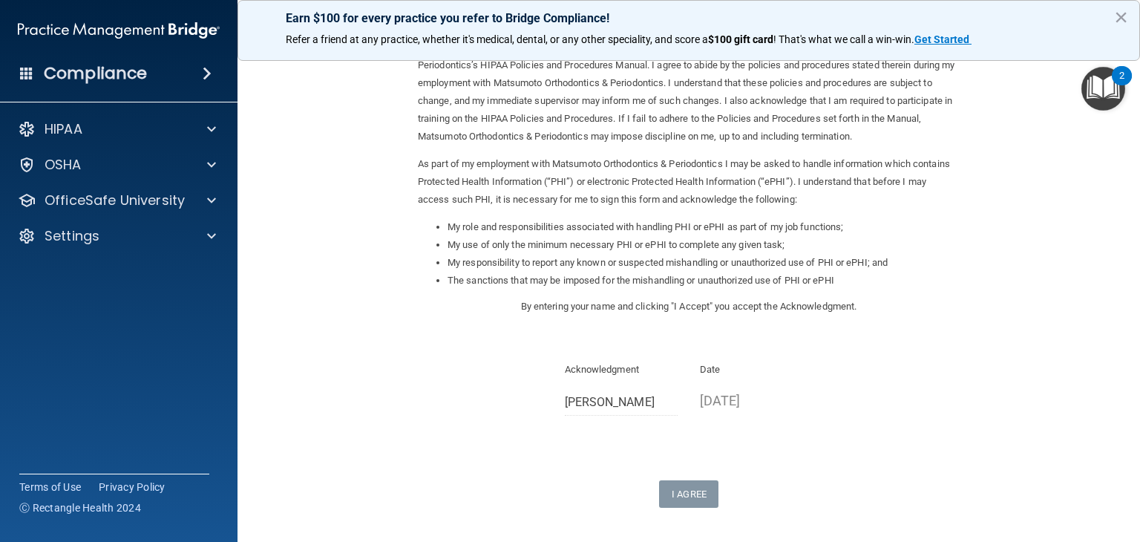
scroll to position [196, 0]
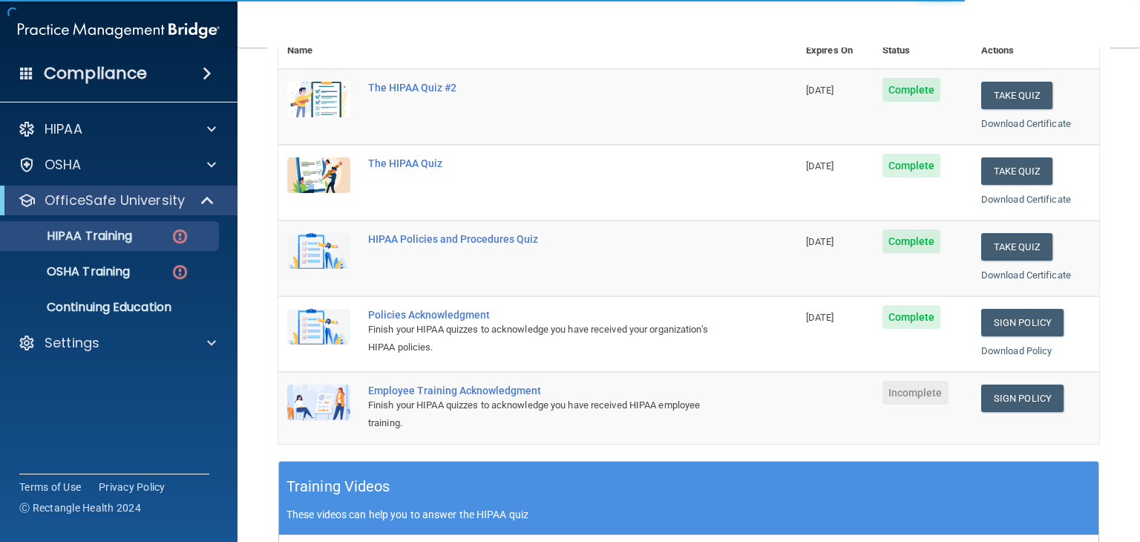
scroll to position [193, 0]
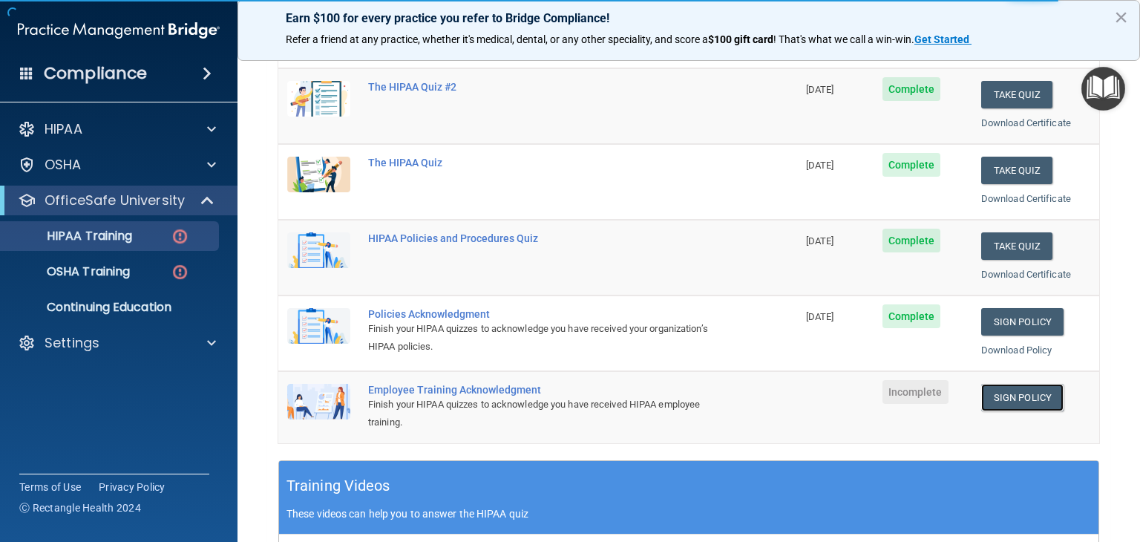
click at [1022, 396] on link "Sign Policy" at bounding box center [1022, 397] width 82 height 27
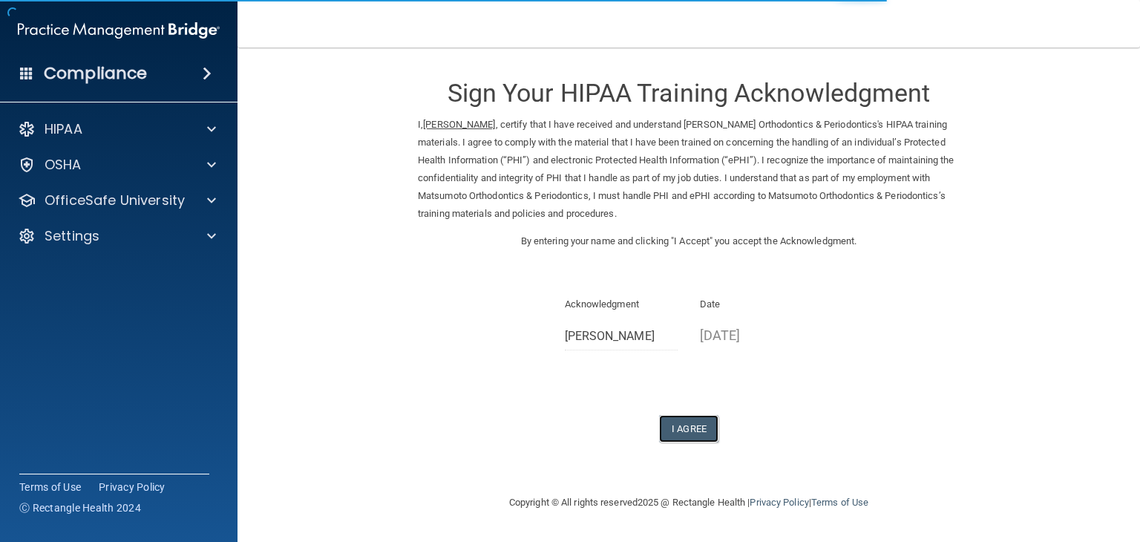
click at [696, 427] on button "I Agree" at bounding box center [688, 428] width 59 height 27
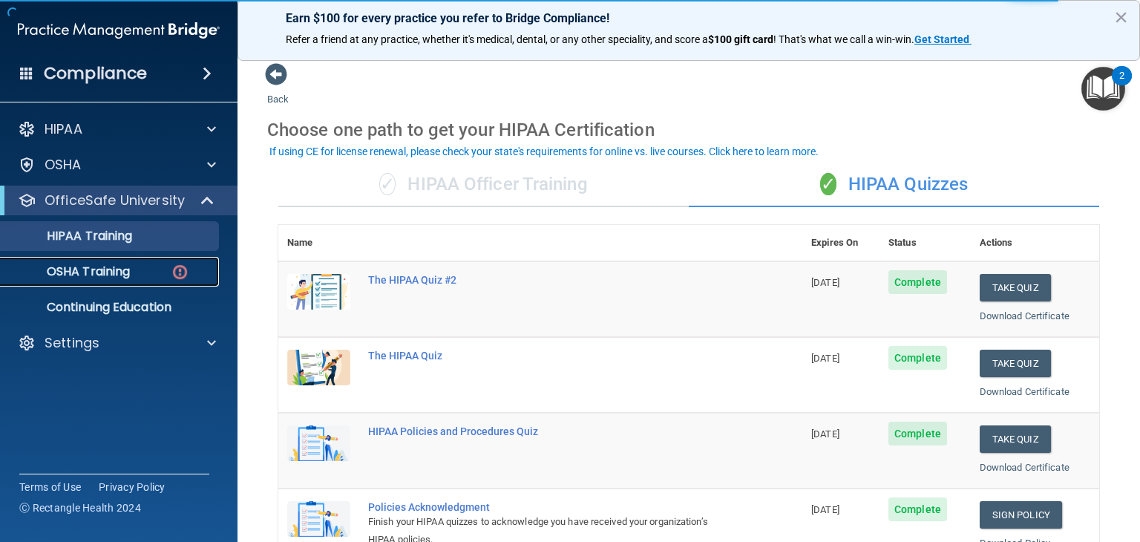
click at [151, 266] on div "OSHA Training" at bounding box center [111, 271] width 203 height 15
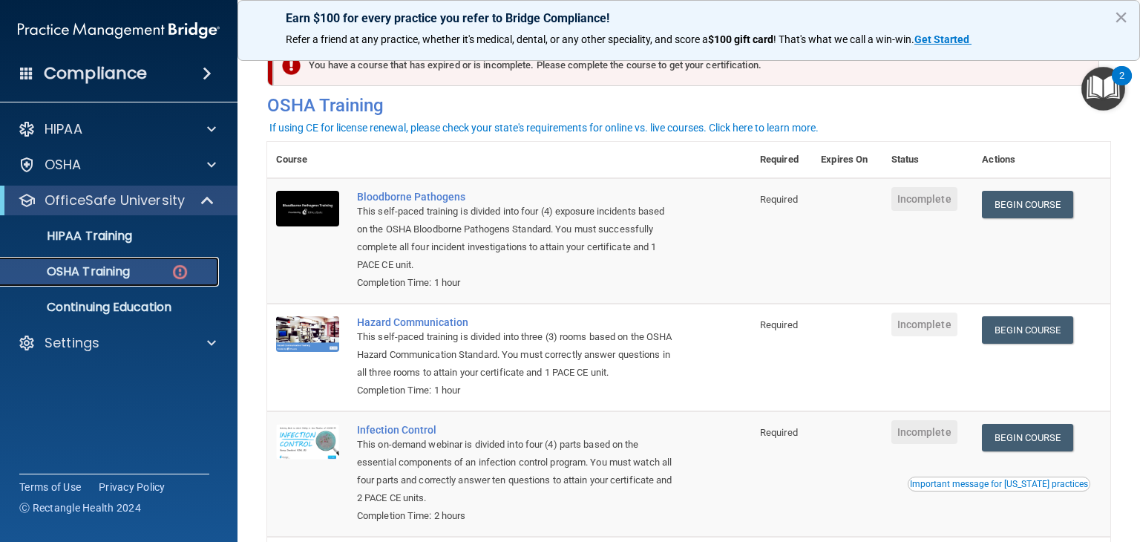
scroll to position [33, 0]
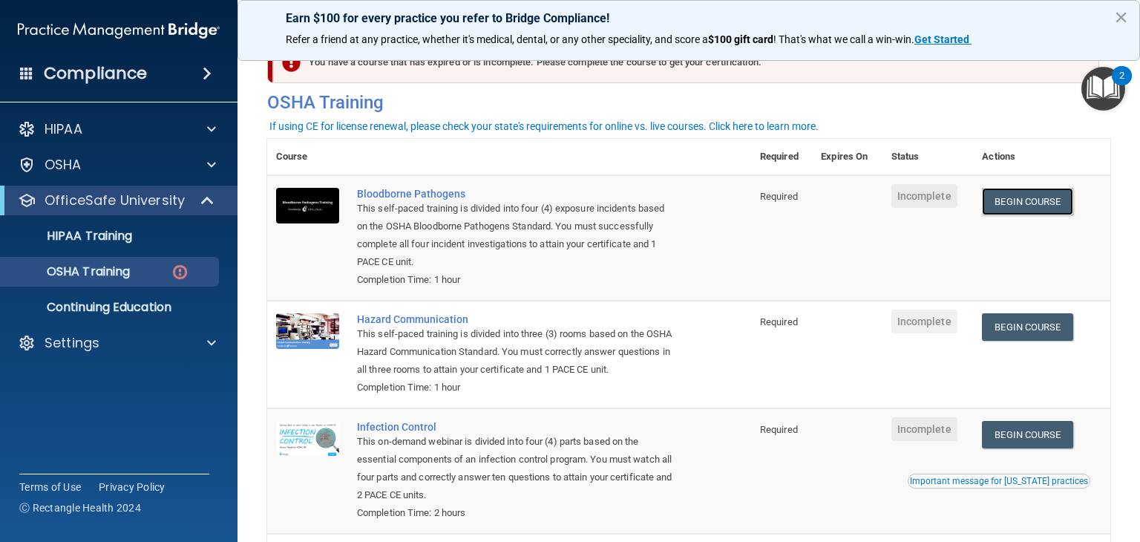
click at [1013, 213] on link "Begin Course" at bounding box center [1027, 201] width 91 height 27
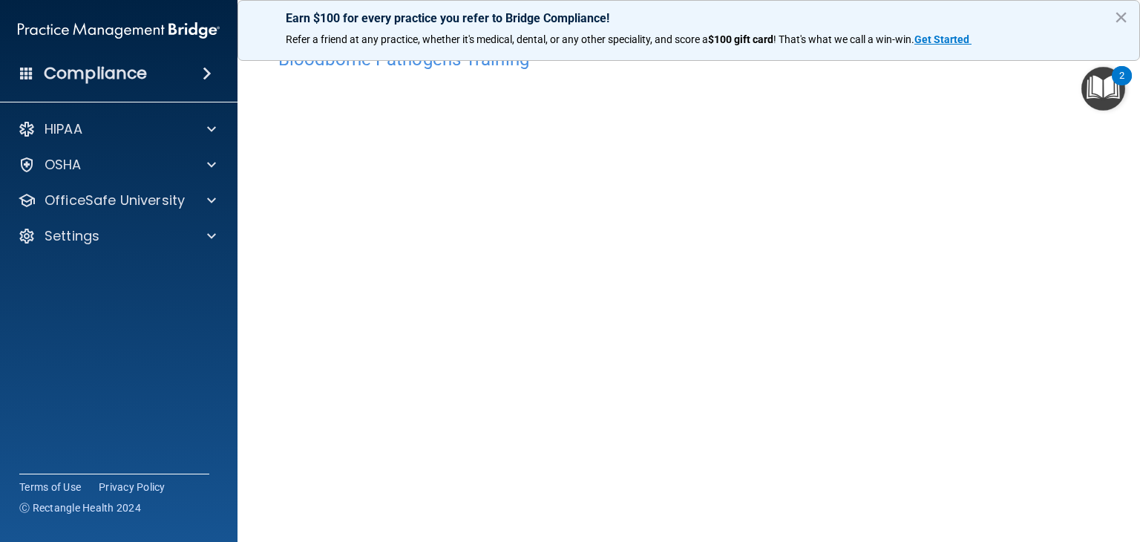
scroll to position [35, 0]
click at [199, 205] on div at bounding box center [209, 201] width 37 height 18
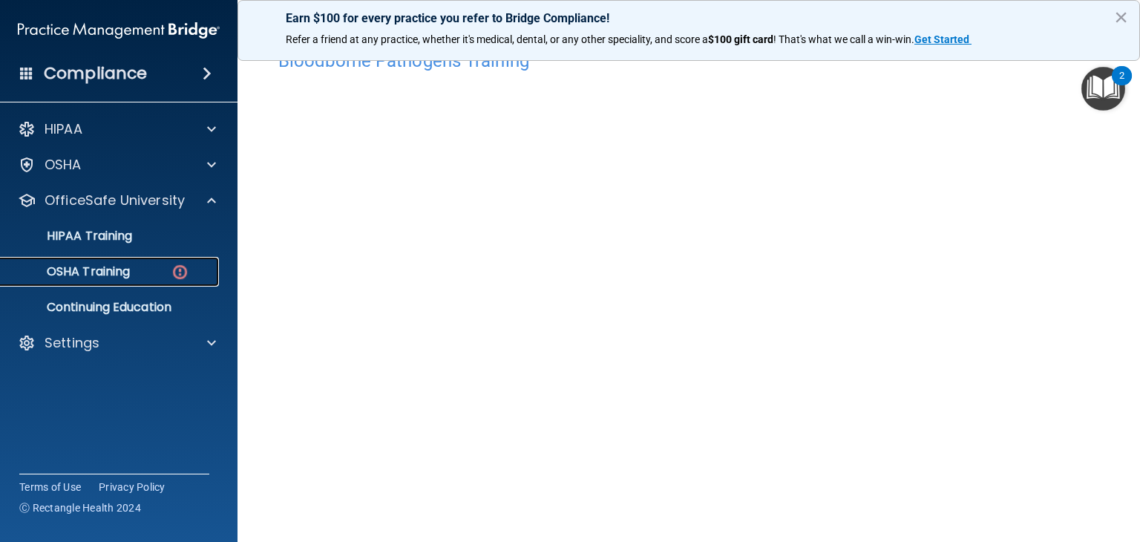
click at [175, 272] on img at bounding box center [180, 272] width 19 height 19
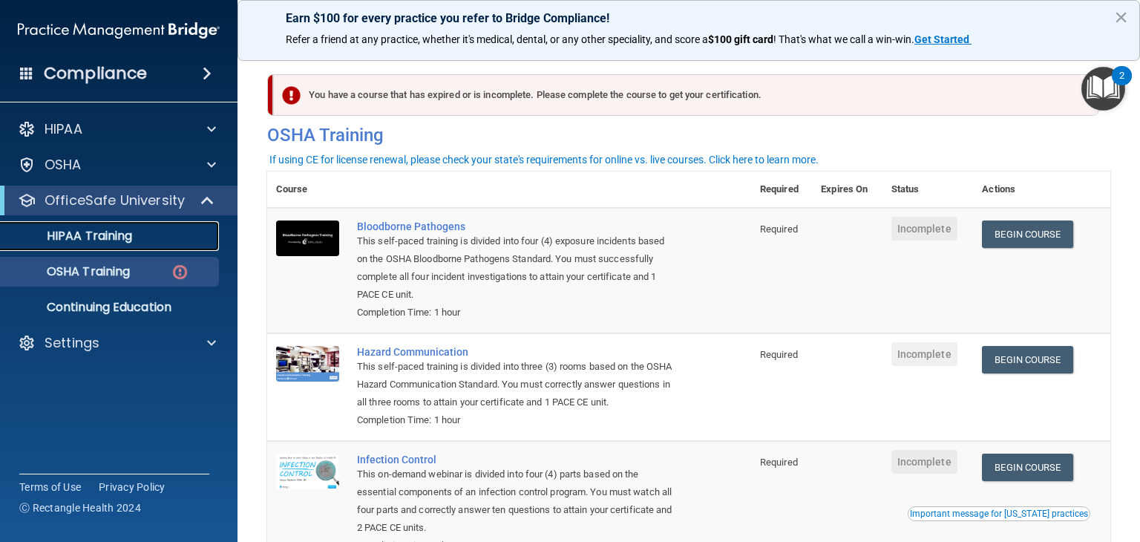
click at [175, 237] on div "HIPAA Training" at bounding box center [111, 236] width 203 height 15
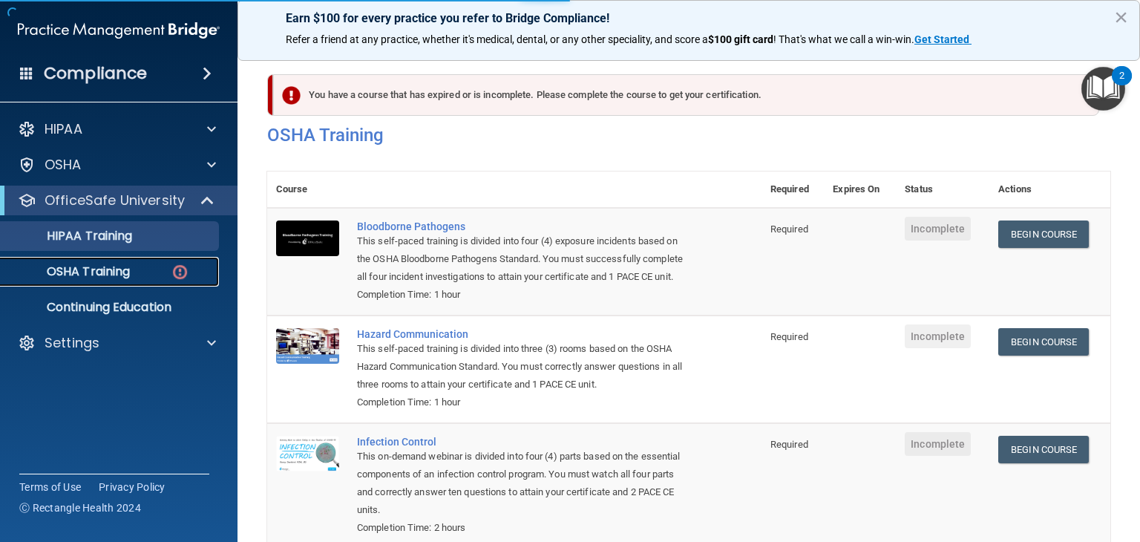
click at [171, 269] on img at bounding box center [180, 272] width 19 height 19
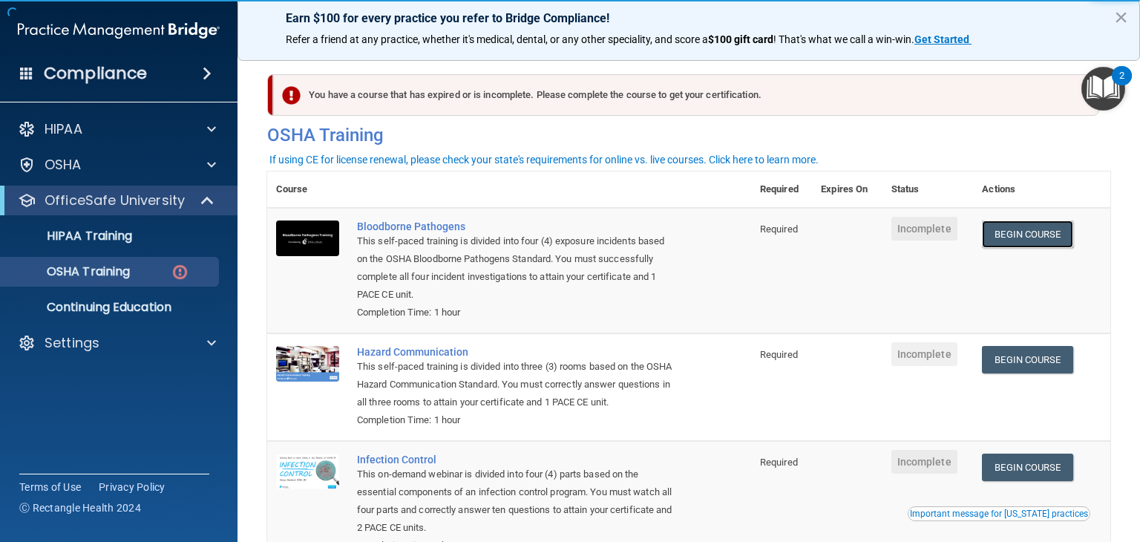
click at [1037, 233] on link "Begin Course" at bounding box center [1027, 233] width 91 height 27
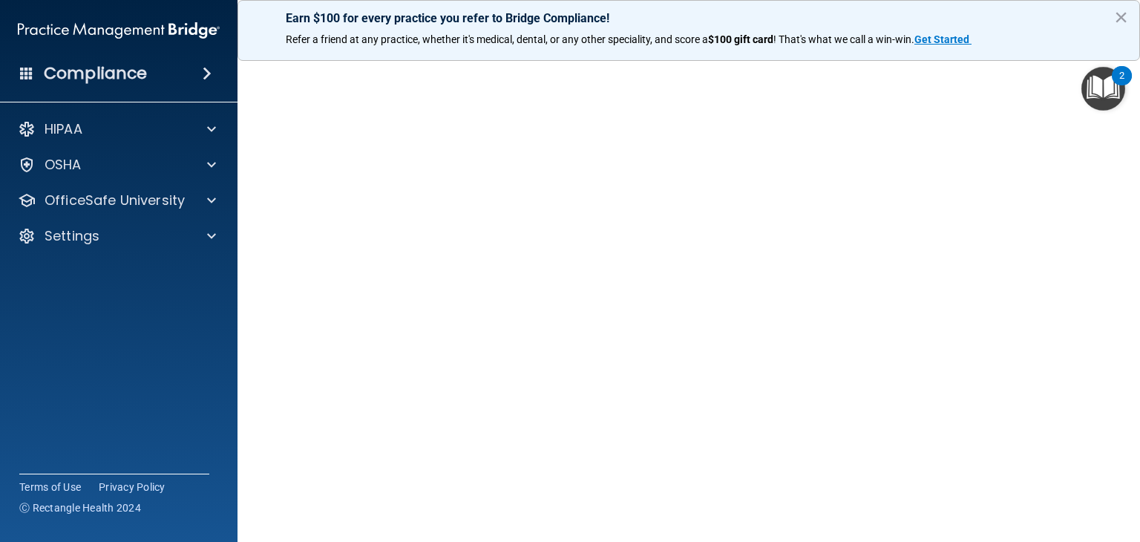
scroll to position [55, 0]
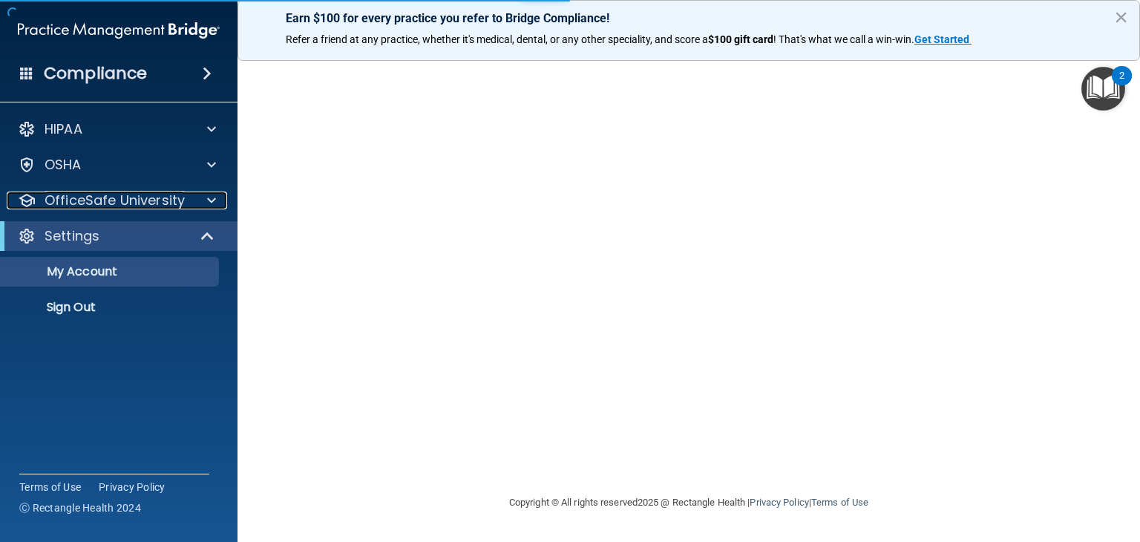
click at [201, 201] on div at bounding box center [209, 201] width 37 height 18
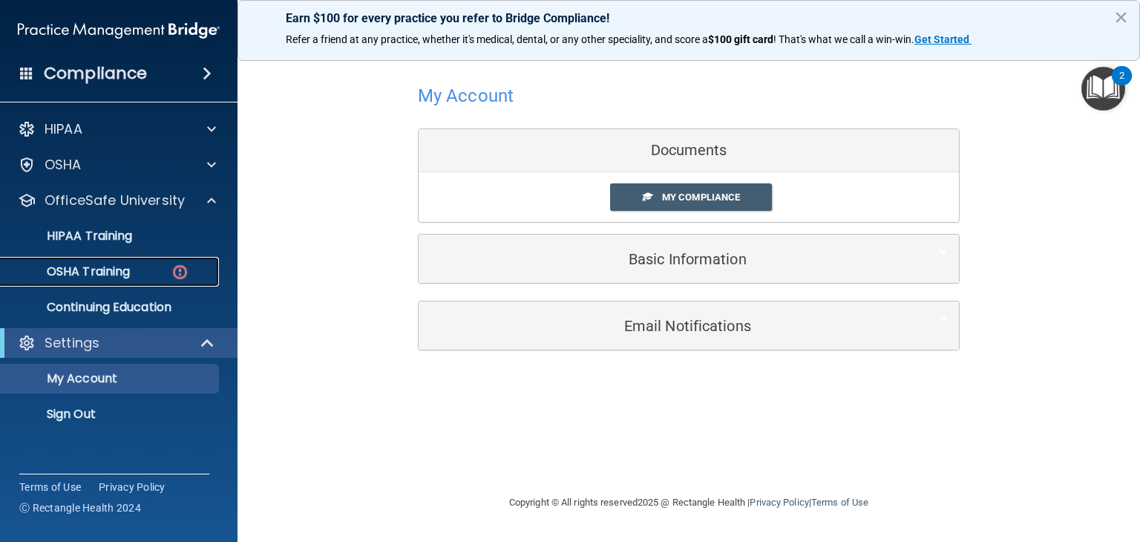
click at [196, 277] on div "OSHA Training" at bounding box center [111, 271] width 203 height 15
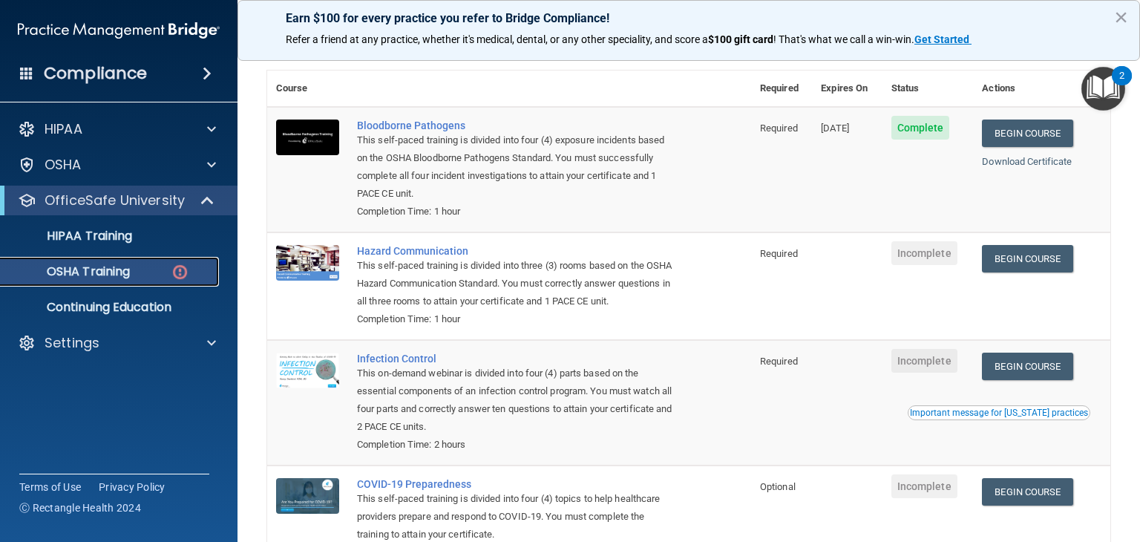
scroll to position [101, 0]
